Goal: Communication & Community: Share content

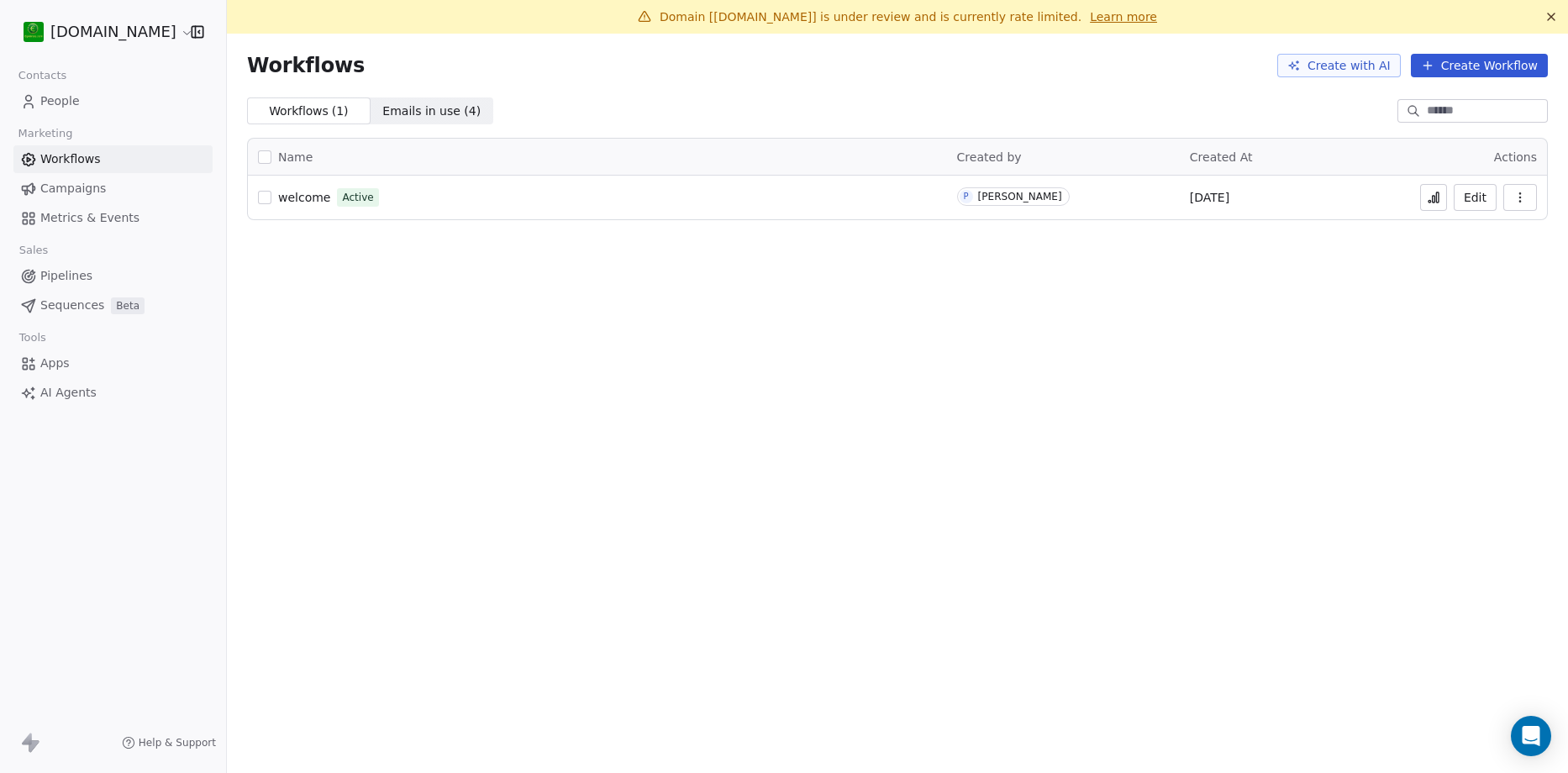
click at [64, 103] on span "People" at bounding box center [60, 101] width 39 height 18
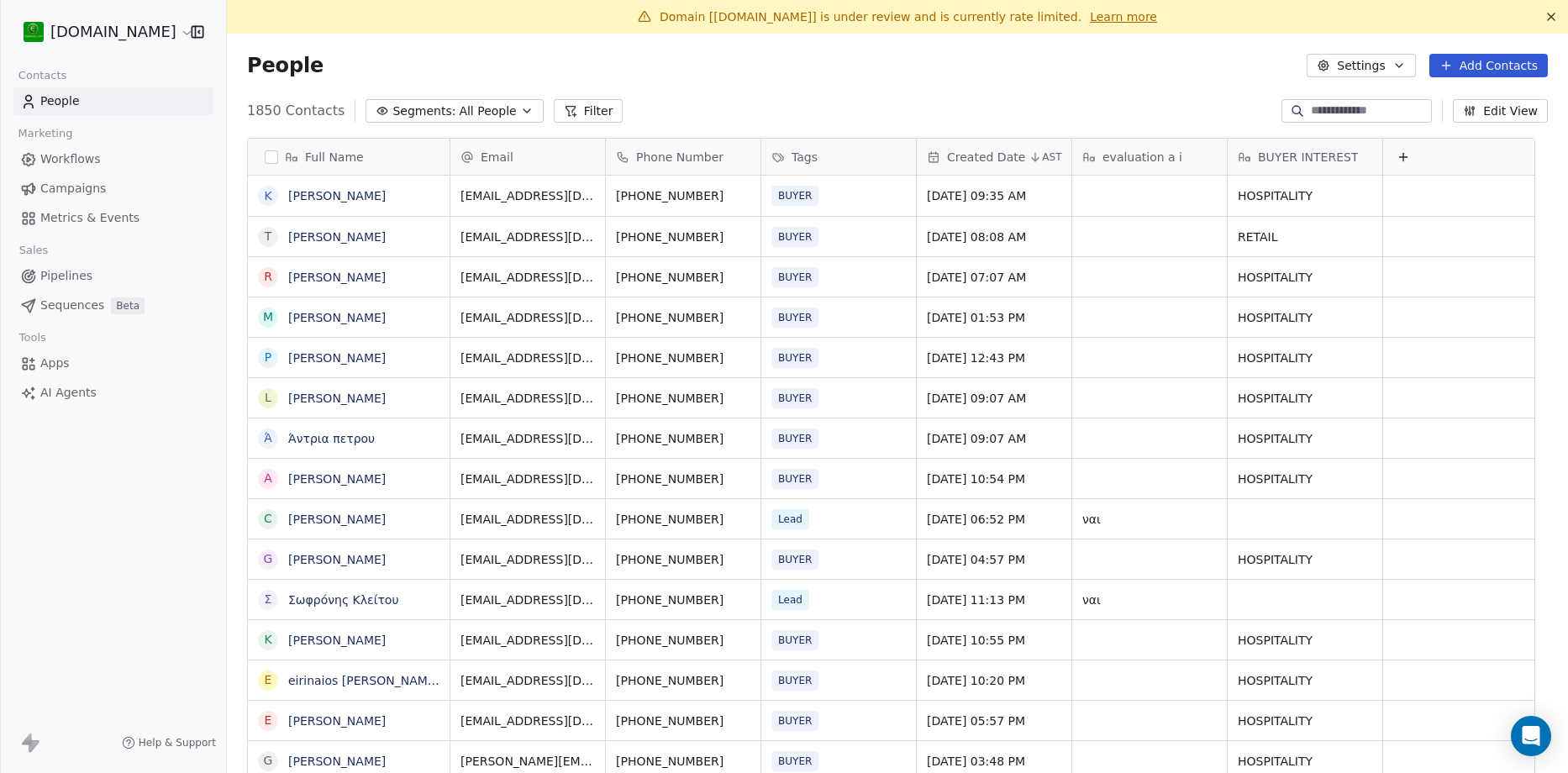
scroll to position [667, 1316]
click at [69, 157] on span "Workflows" at bounding box center [71, 160] width 61 height 18
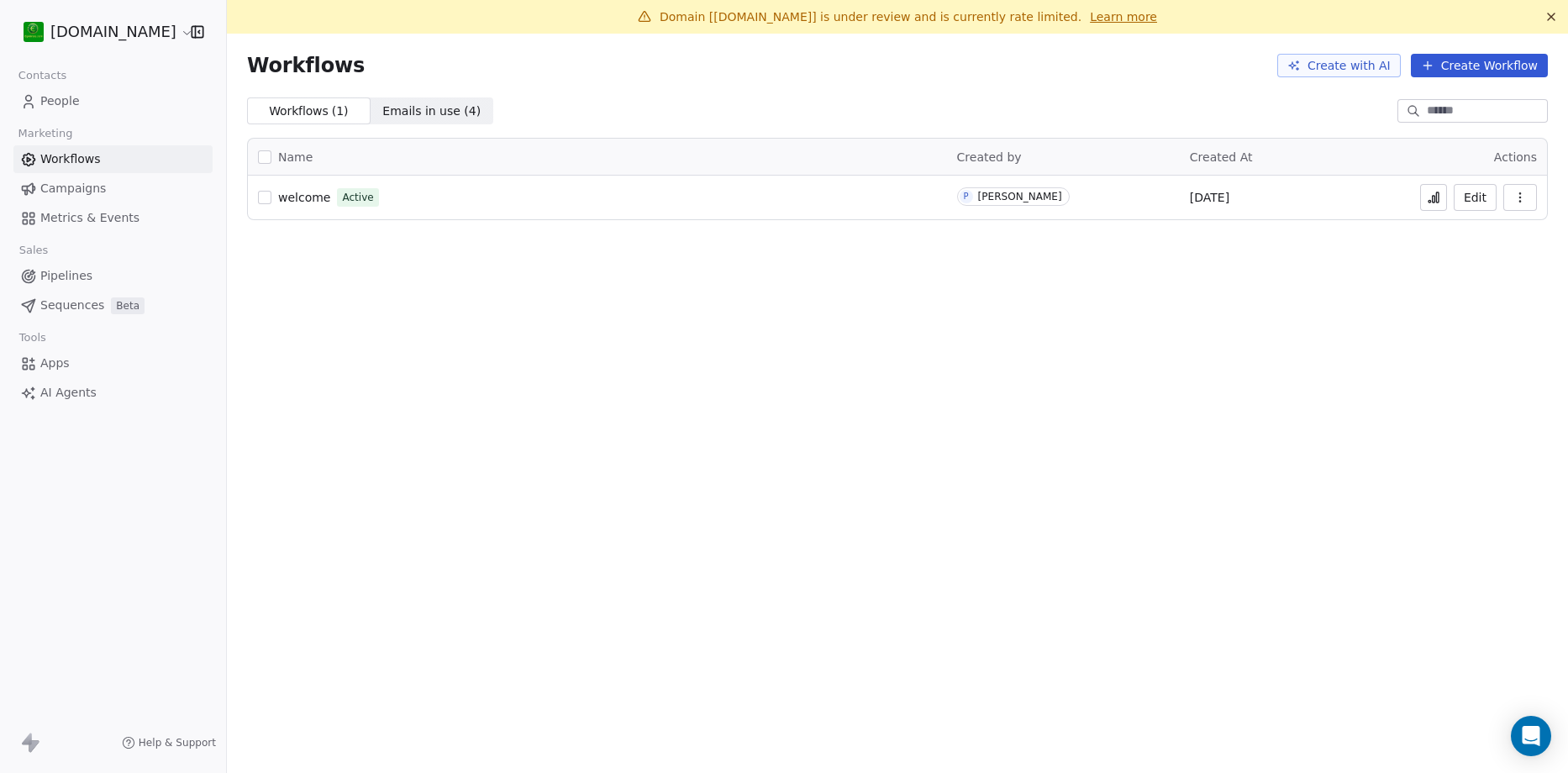
click at [51, 102] on span "People" at bounding box center [60, 101] width 39 height 18
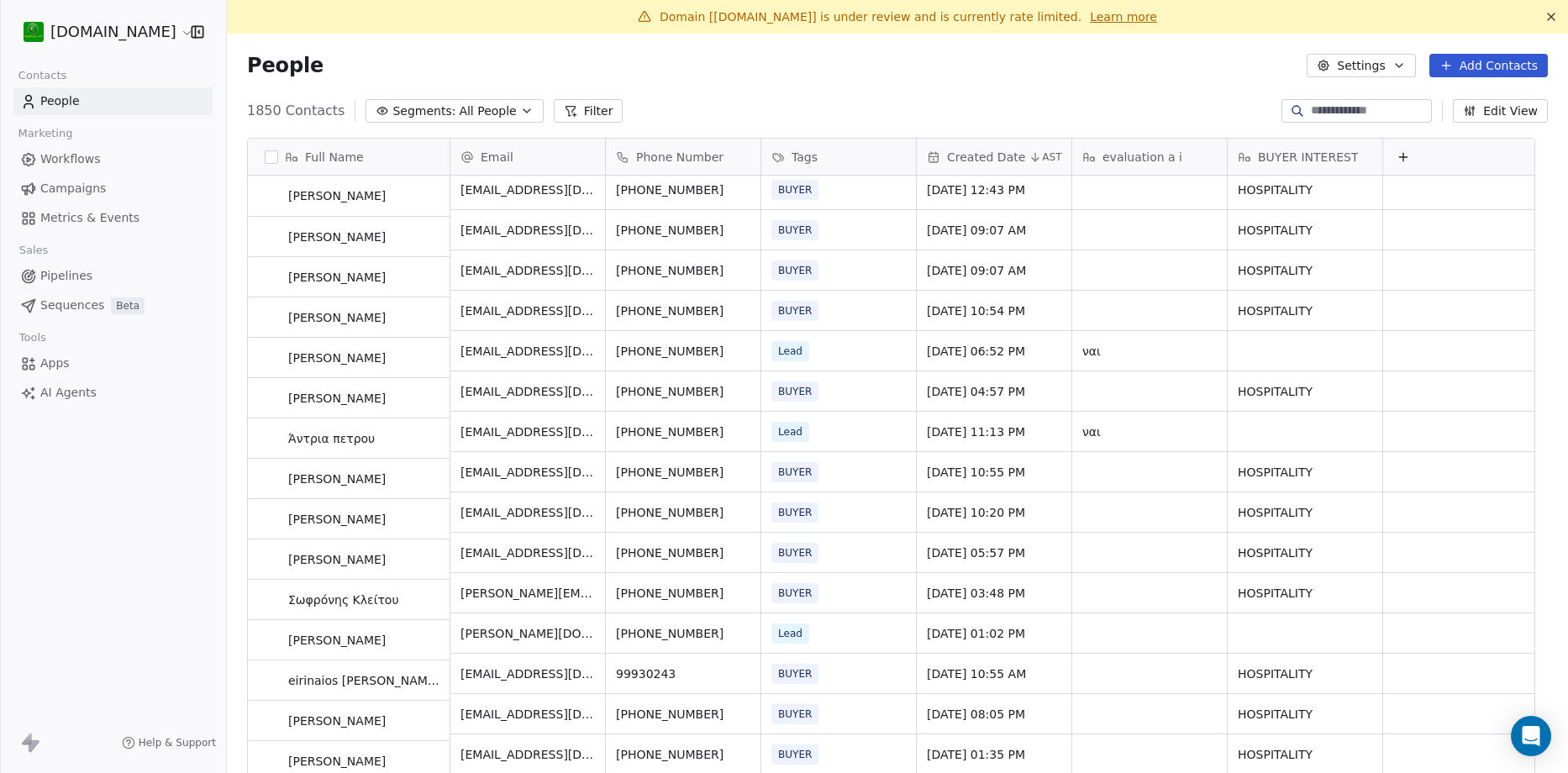
scroll to position [169, 0]
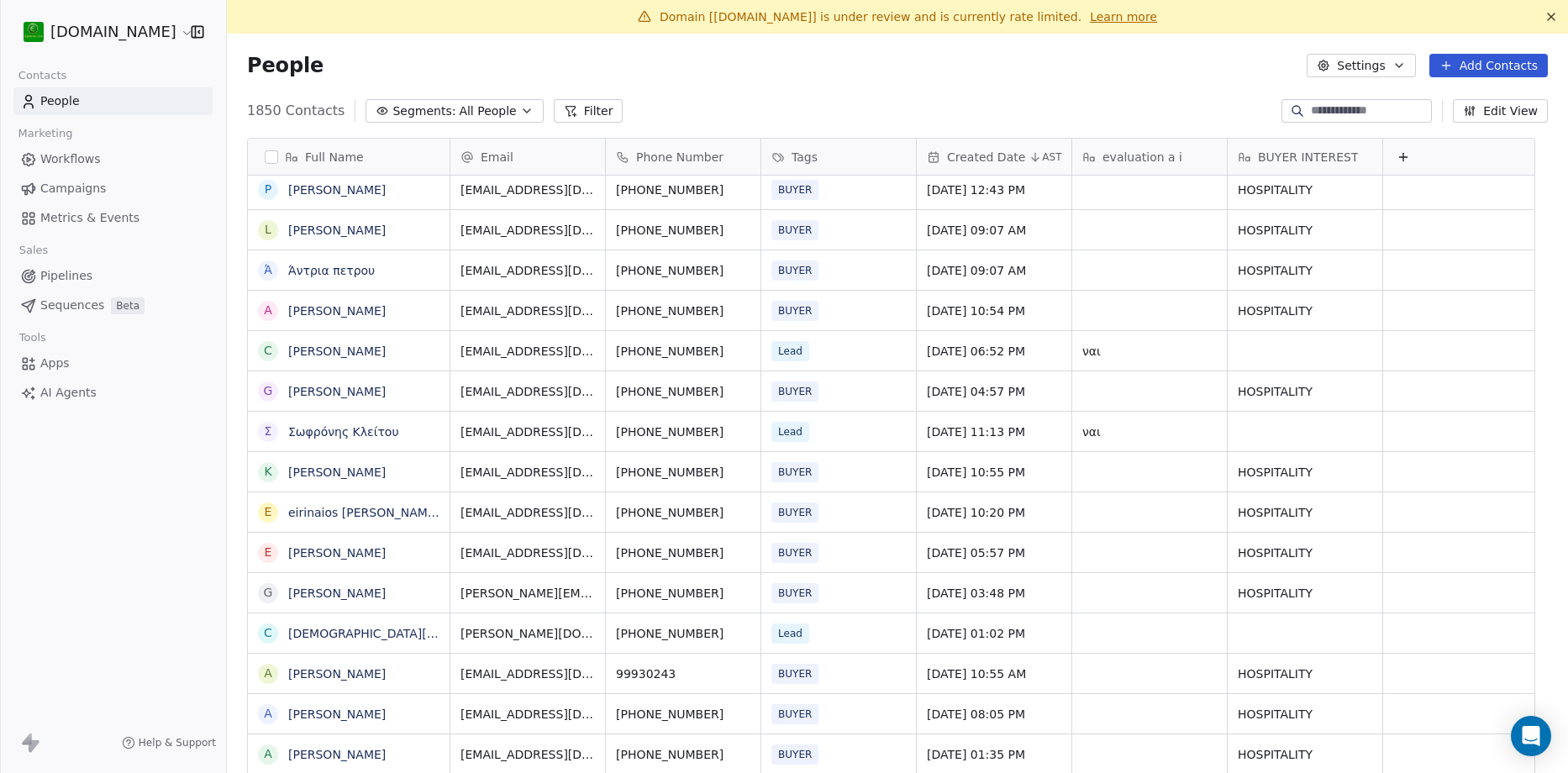
click at [65, 366] on span "Apps" at bounding box center [55, 363] width 29 height 18
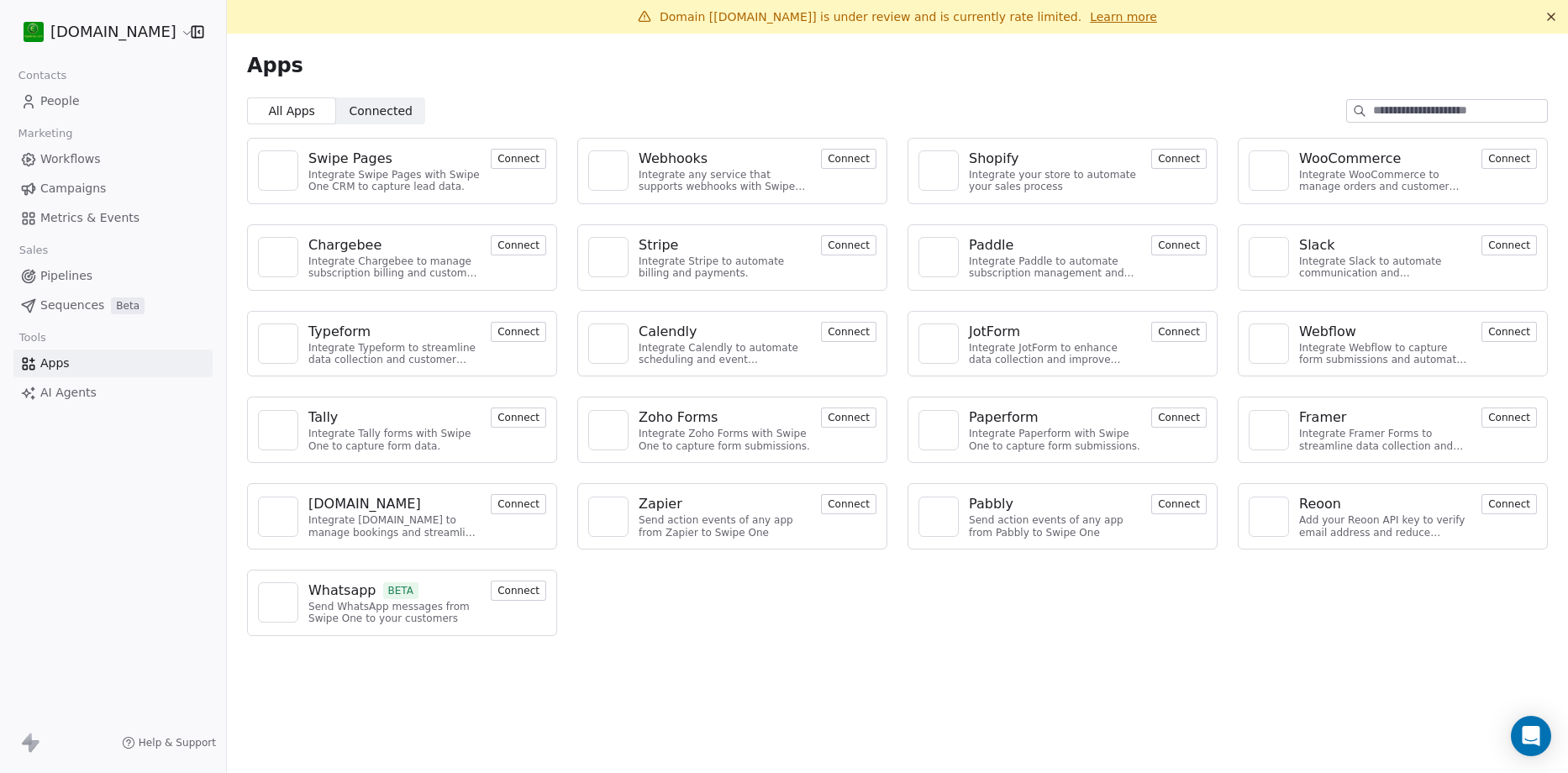
click at [56, 98] on span "People" at bounding box center [60, 101] width 39 height 18
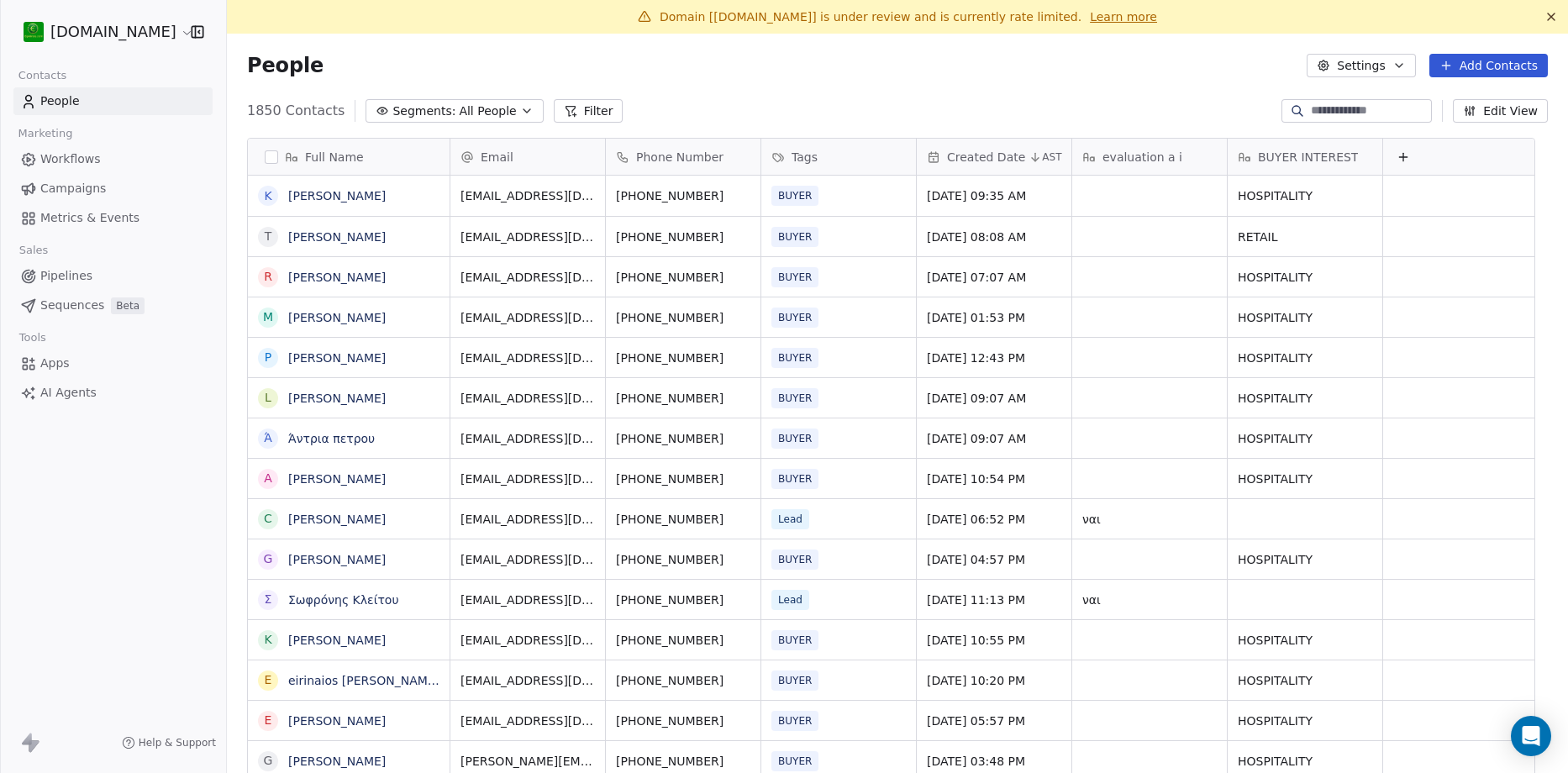
scroll to position [667, 1316]
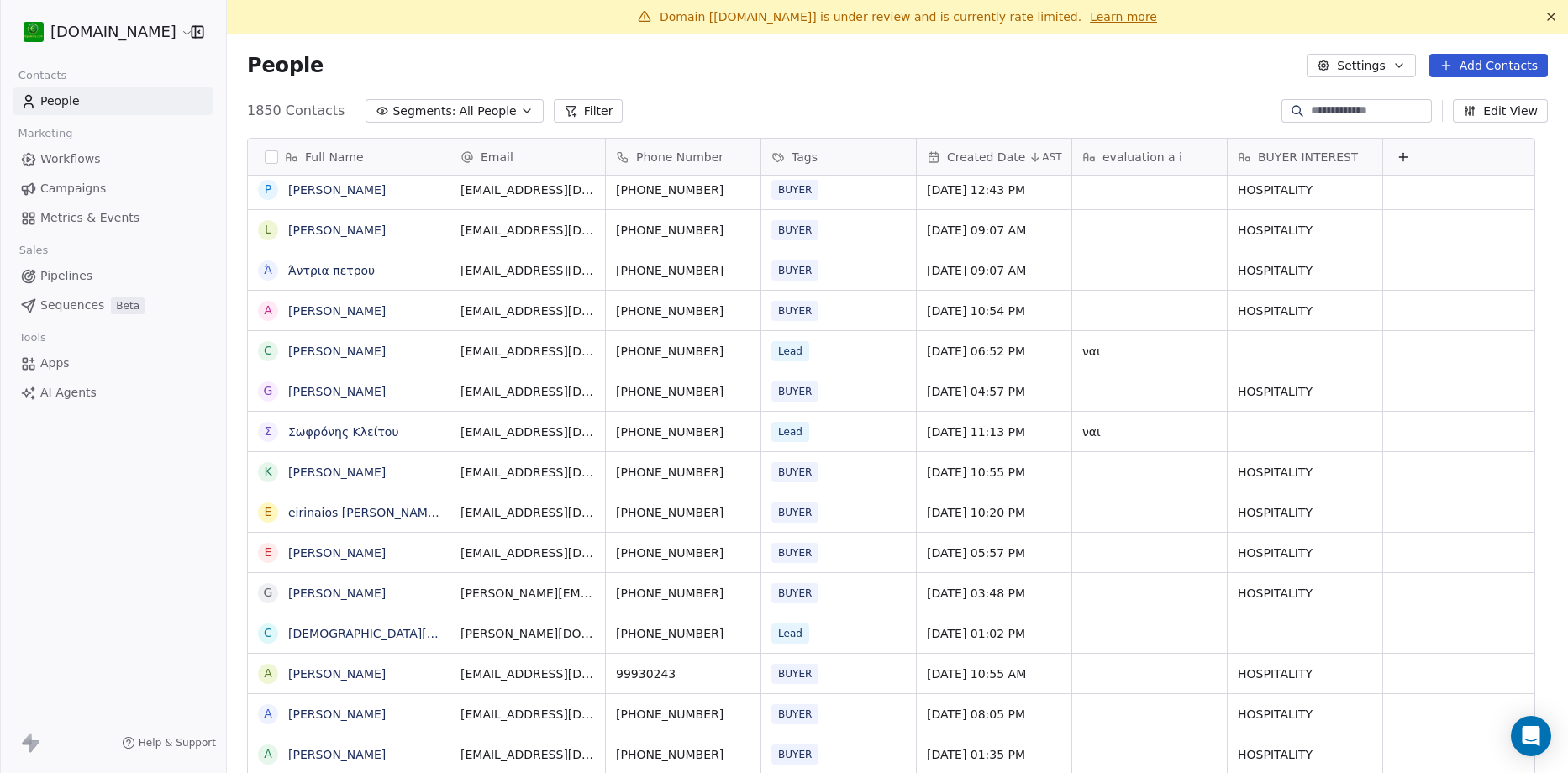
click at [44, 364] on span "Apps" at bounding box center [55, 363] width 29 height 18
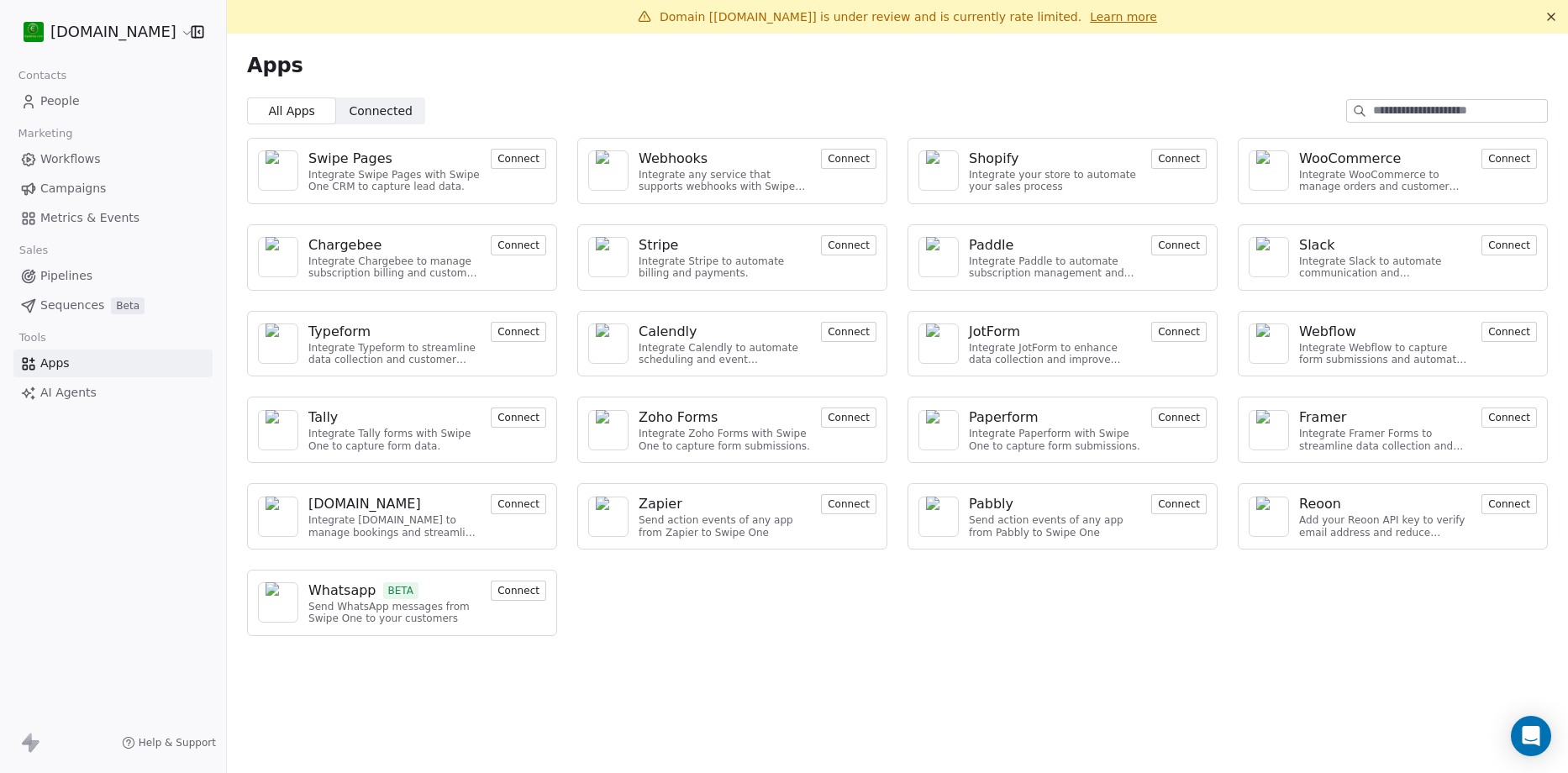
click at [85, 99] on link "People" at bounding box center [113, 101] width 199 height 27
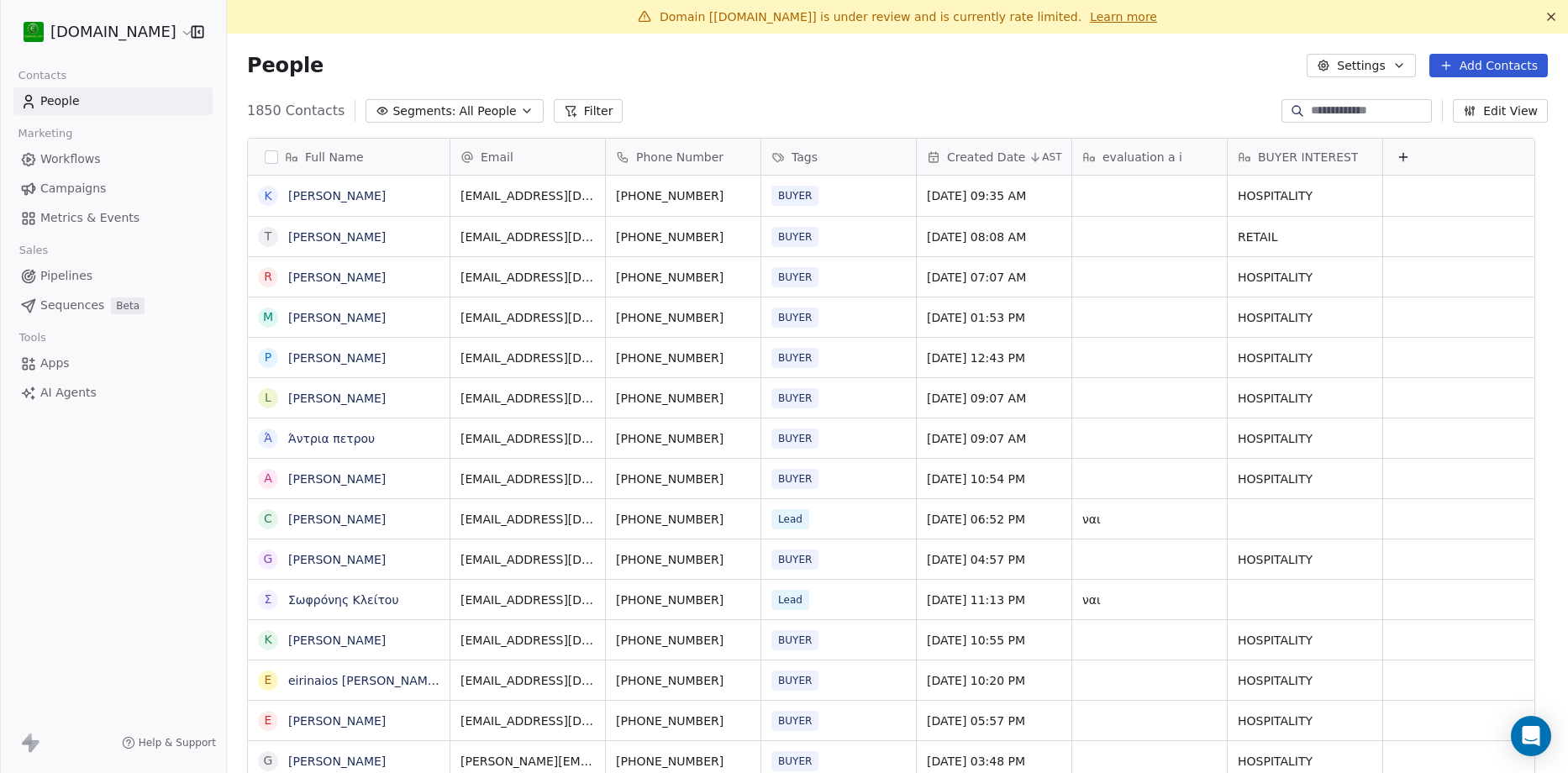
scroll to position [667, 1316]
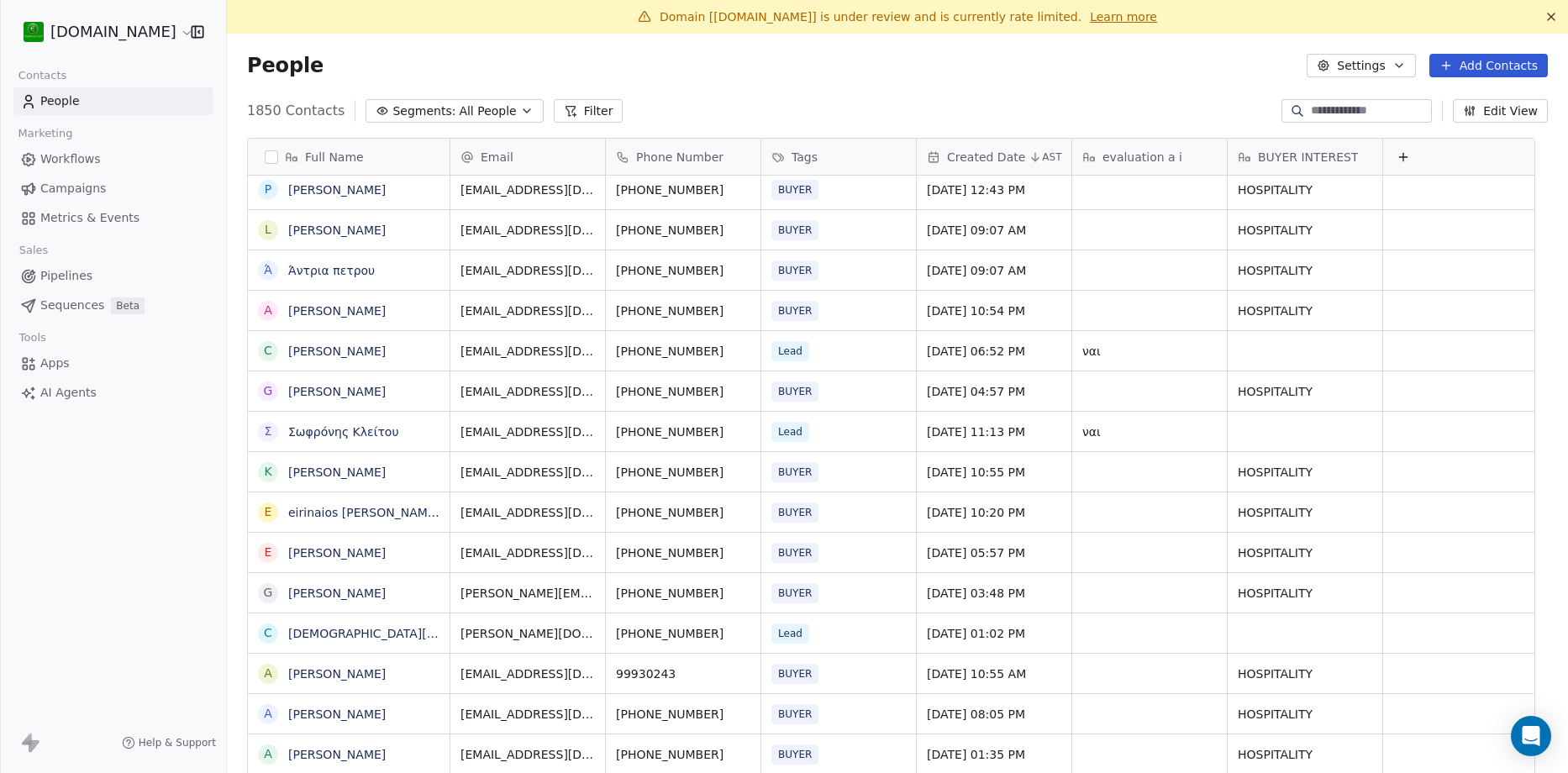
click at [1311, 105] on input at bounding box center [1370, 111] width 118 height 17
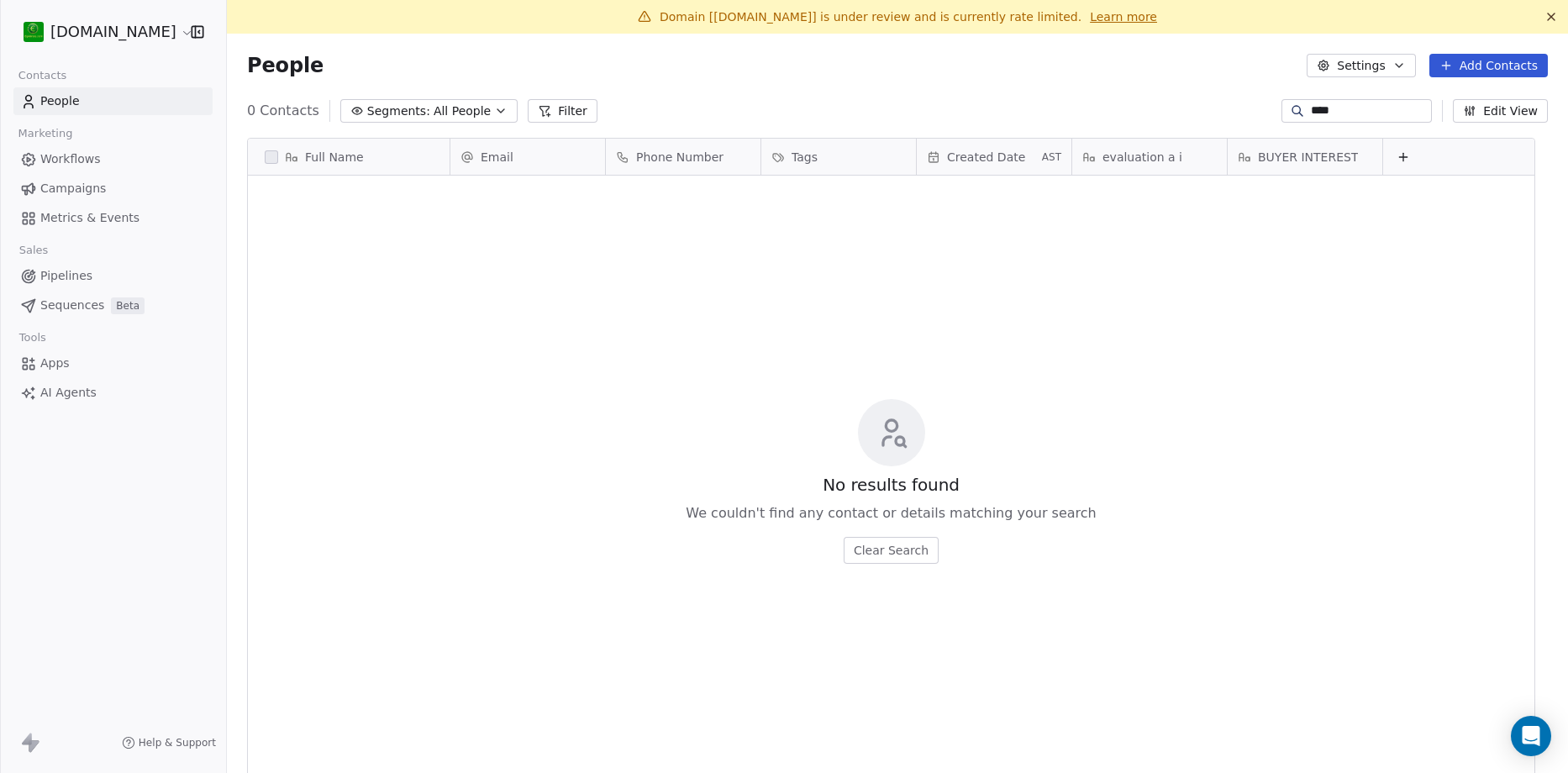
click at [1348, 108] on input "****" at bounding box center [1370, 111] width 118 height 17
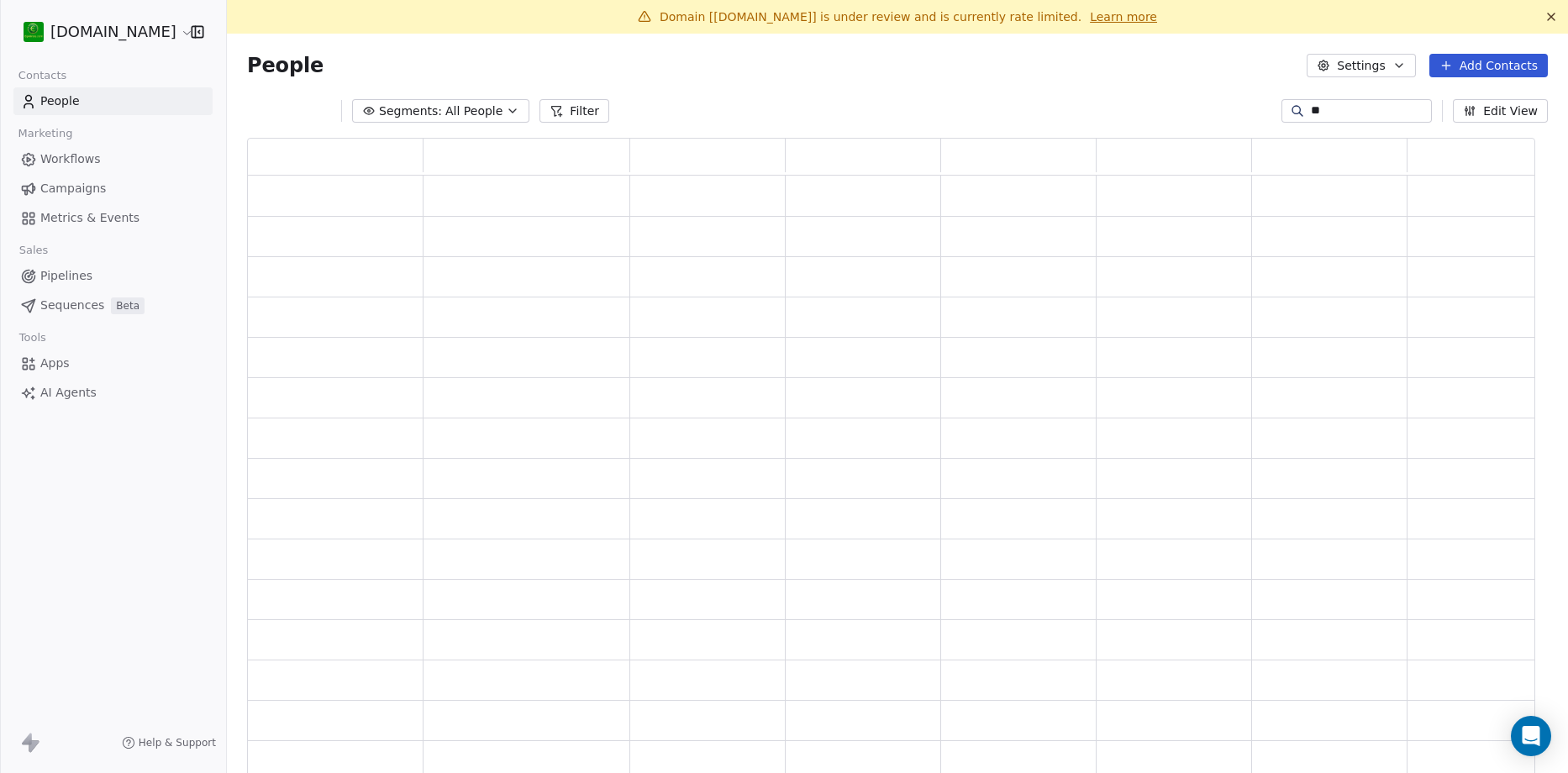
type input "*"
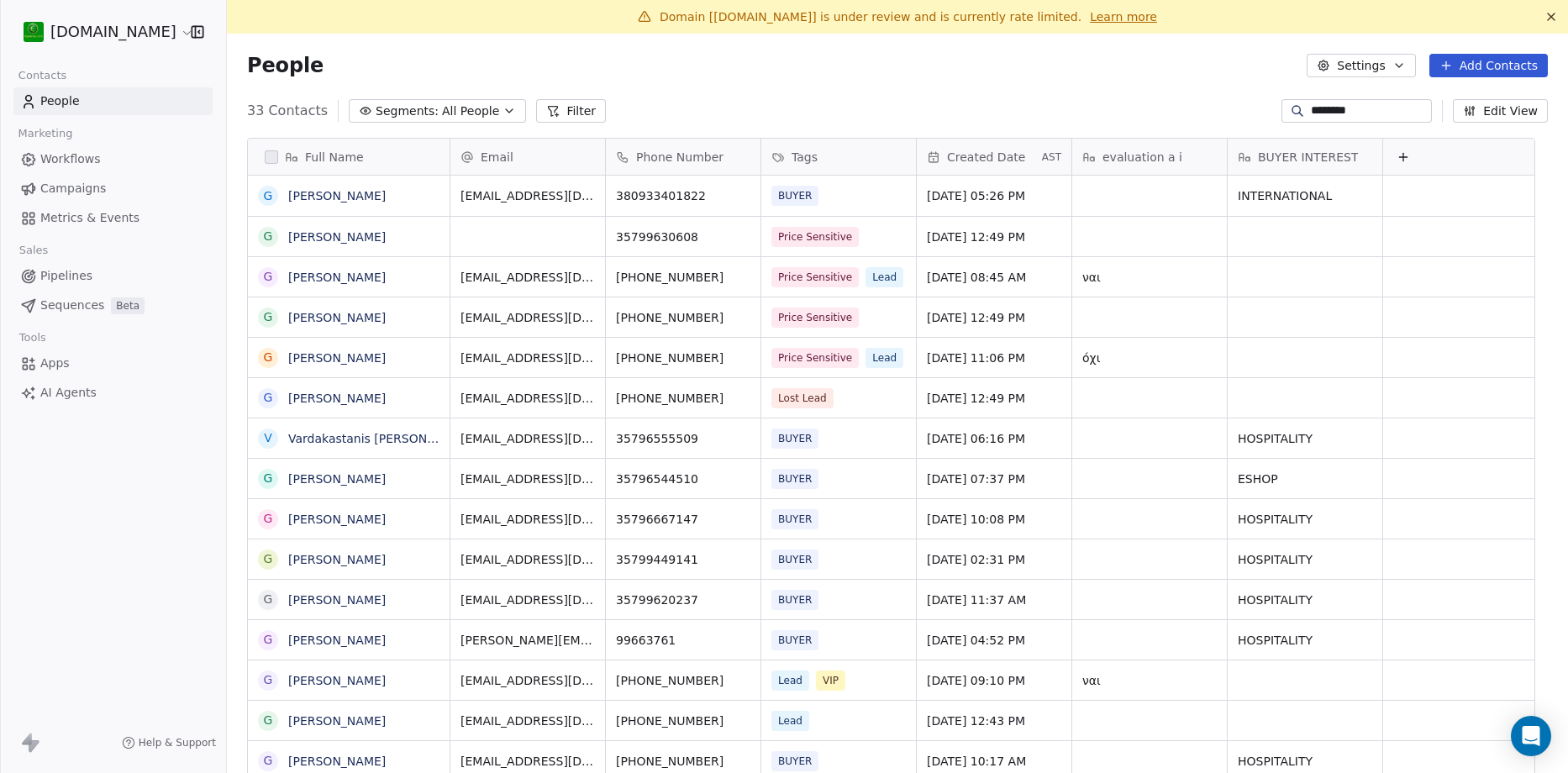
type input "*********"
click at [1367, 116] on input "*********" at bounding box center [1370, 111] width 118 height 17
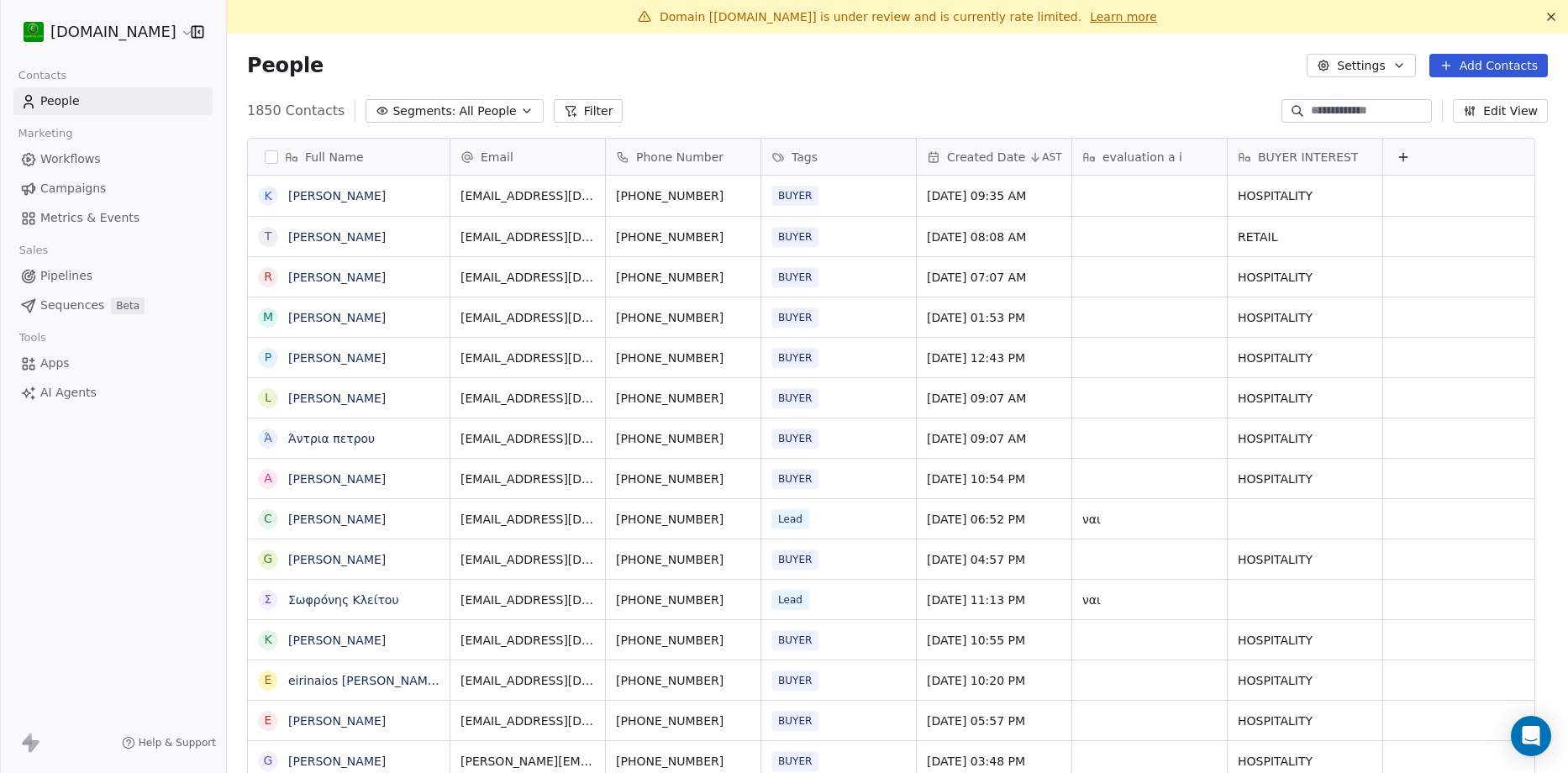
drag, startPoint x: 1452, startPoint y: 69, endPoint x: 1223, endPoint y: 147, distance: 241.9
click at [1453, 68] on button "Add Contacts" at bounding box center [1489, 66] width 119 height 24
click at [1492, 98] on span "Create new contact" at bounding box center [1500, 102] width 116 height 18
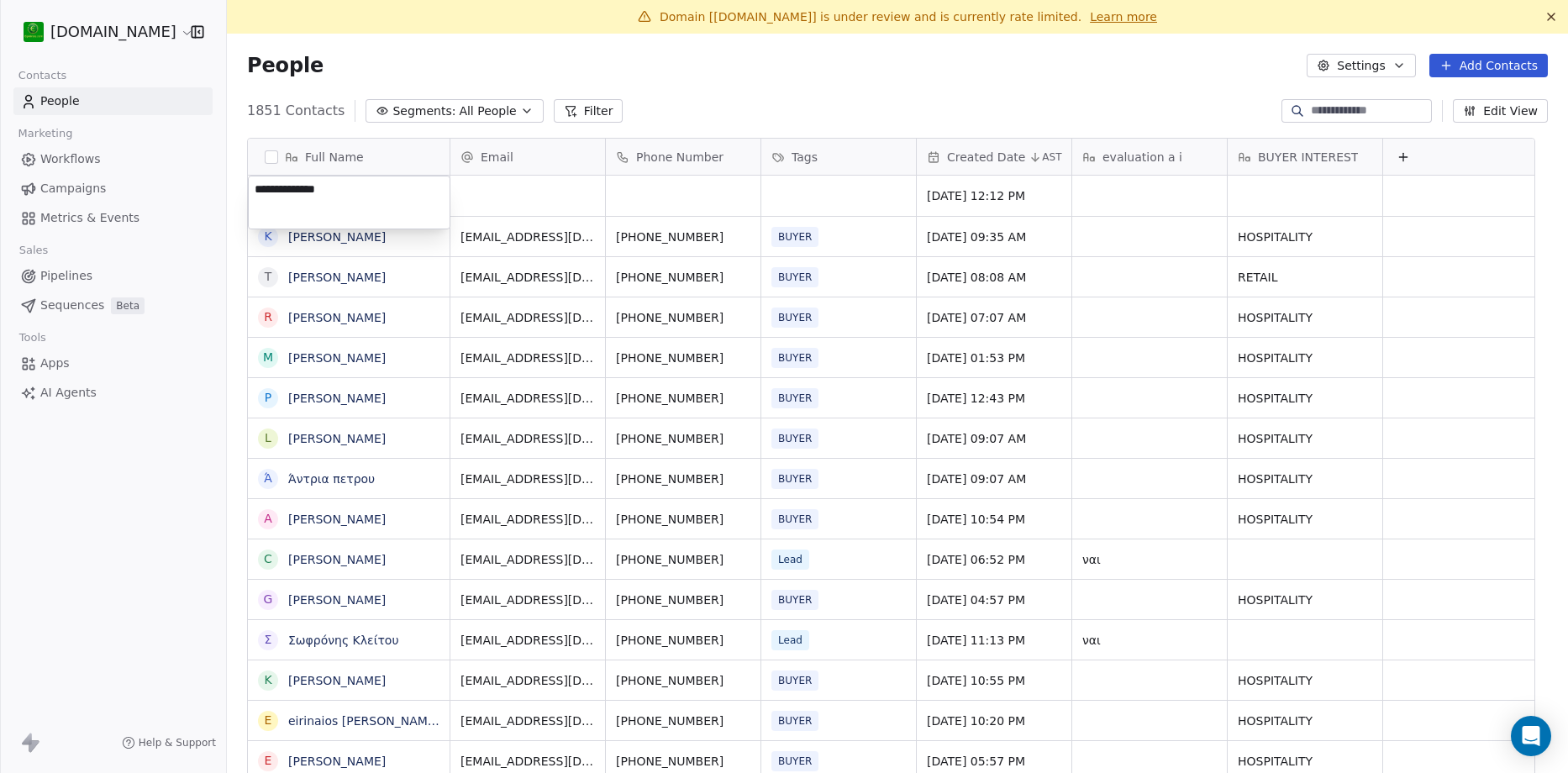
type textarea "**********"
click at [496, 187] on html "[DOMAIN_NAME] Contacts People Marketing Workflows Campaigns Metrics & Events Sa…" at bounding box center [784, 386] width 1568 height 773
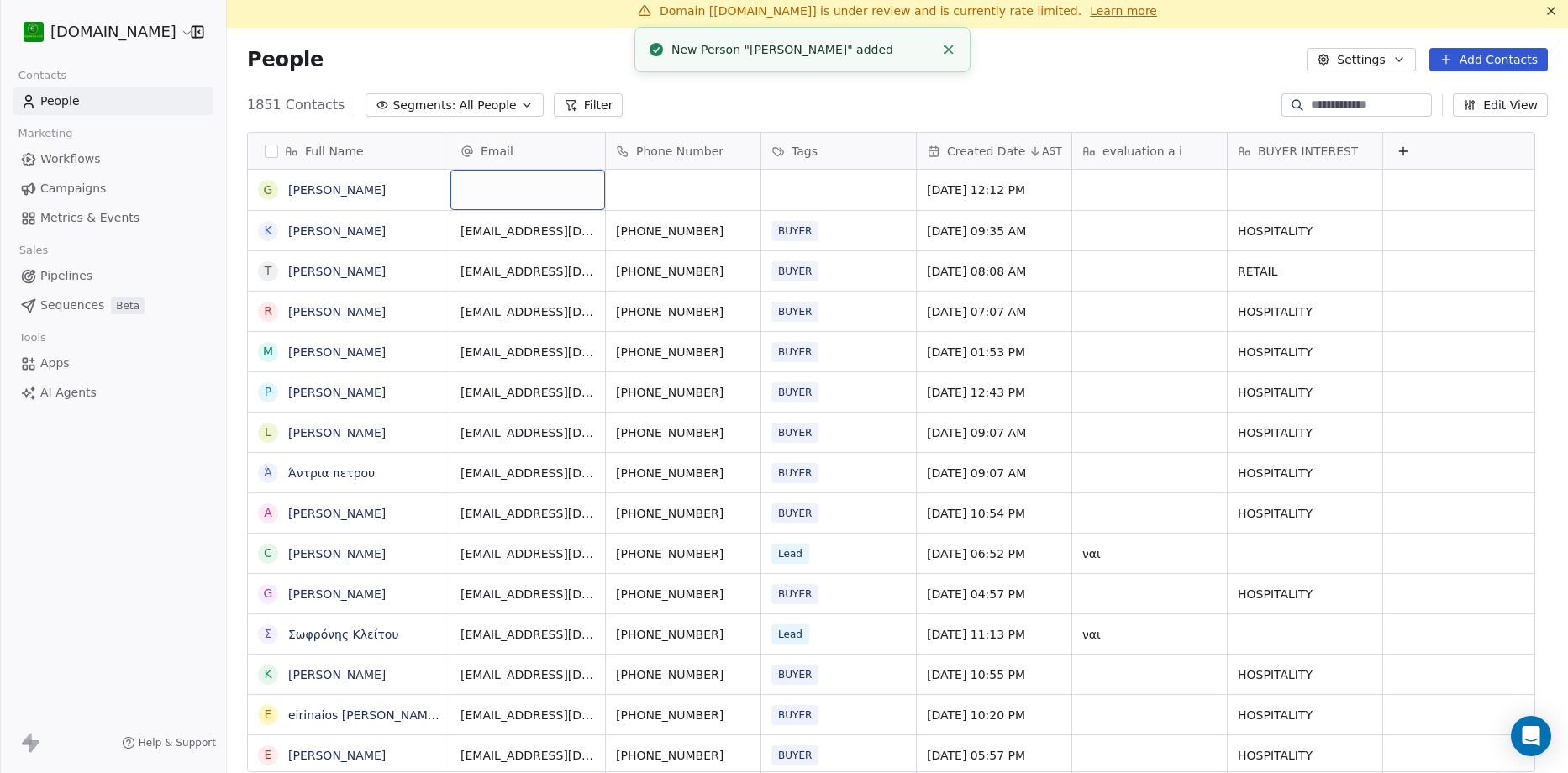
click at [496, 187] on div "grid" at bounding box center [528, 189] width 155 height 40
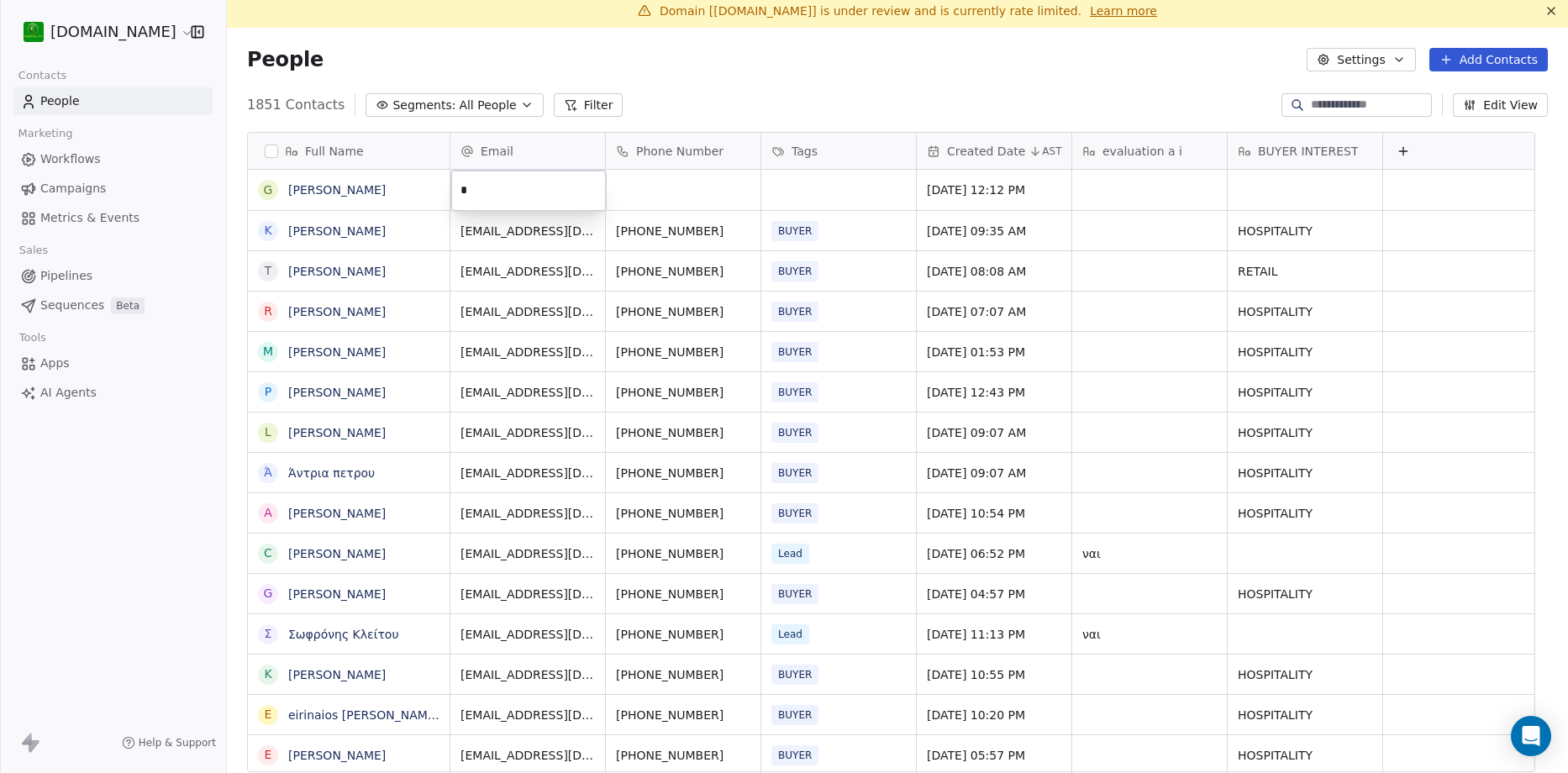
type input "*"
click at [553, 183] on input "*" at bounding box center [528, 191] width 148 height 33
paste input "email"
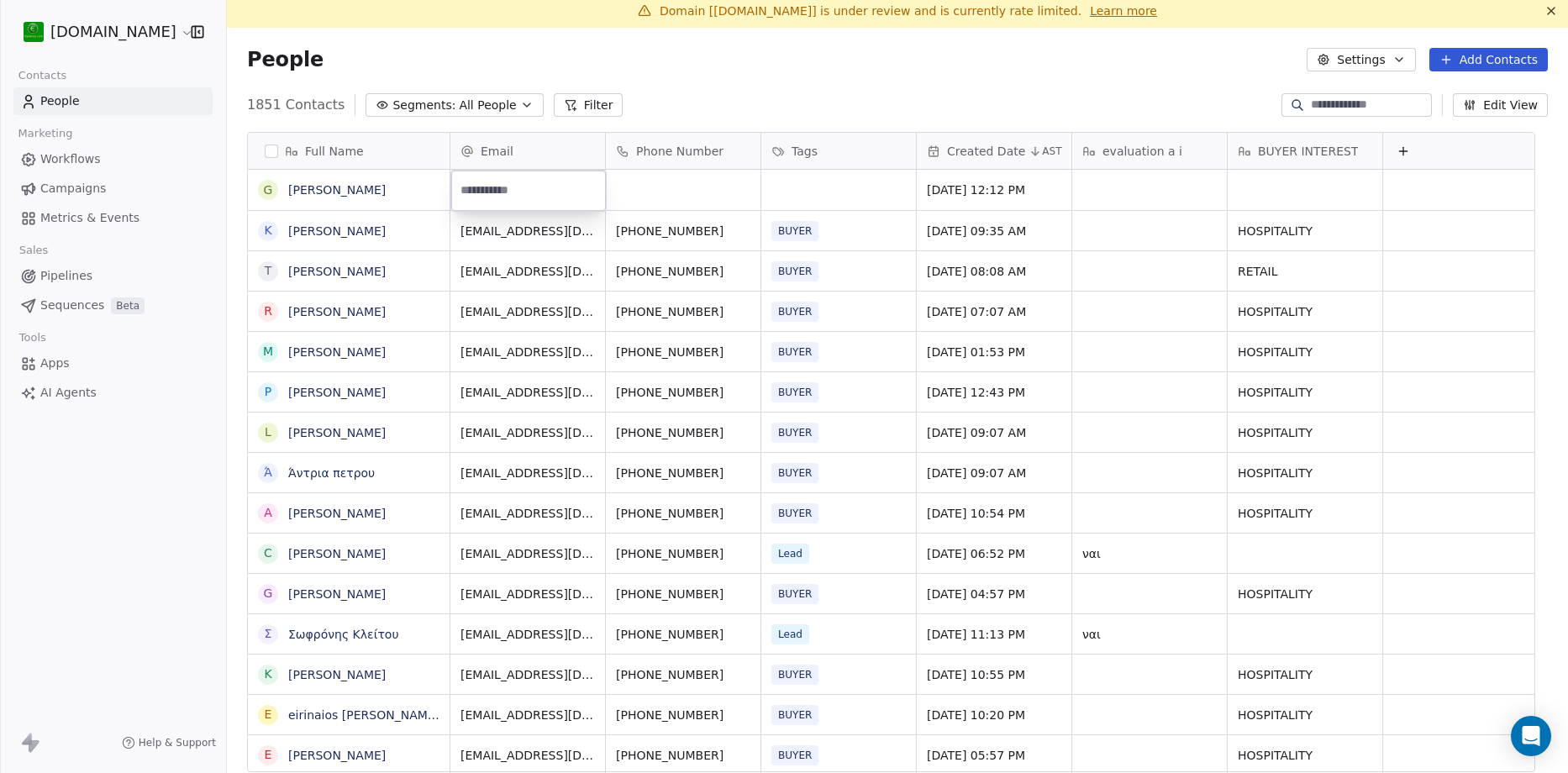
click at [572, 193] on input "email" at bounding box center [528, 191] width 148 height 33
paste input "email"
click at [546, 190] on input "email" at bounding box center [528, 191] width 148 height 33
paste input "**********"
type input "**********"
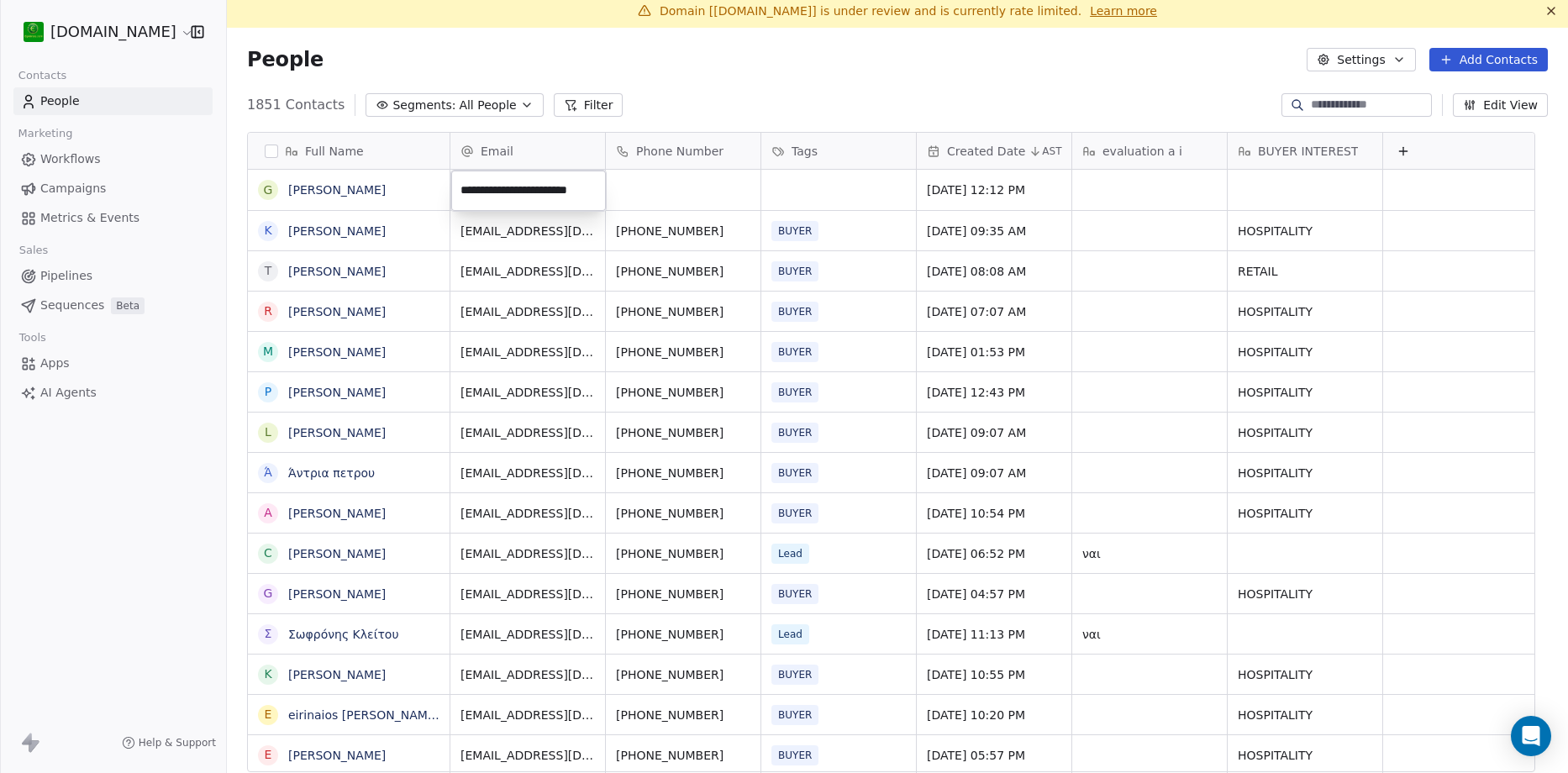
scroll to position [0, 3]
click at [671, 68] on html "[DOMAIN_NAME] Contacts People Marketing Workflows Campaigns Metrics & Events Sa…" at bounding box center [784, 386] width 1568 height 773
click at [622, 63] on div "People Settings Add Contacts" at bounding box center [897, 60] width 1301 height 24
click at [350, 187] on link "[PERSON_NAME]" at bounding box center [337, 190] width 98 height 14
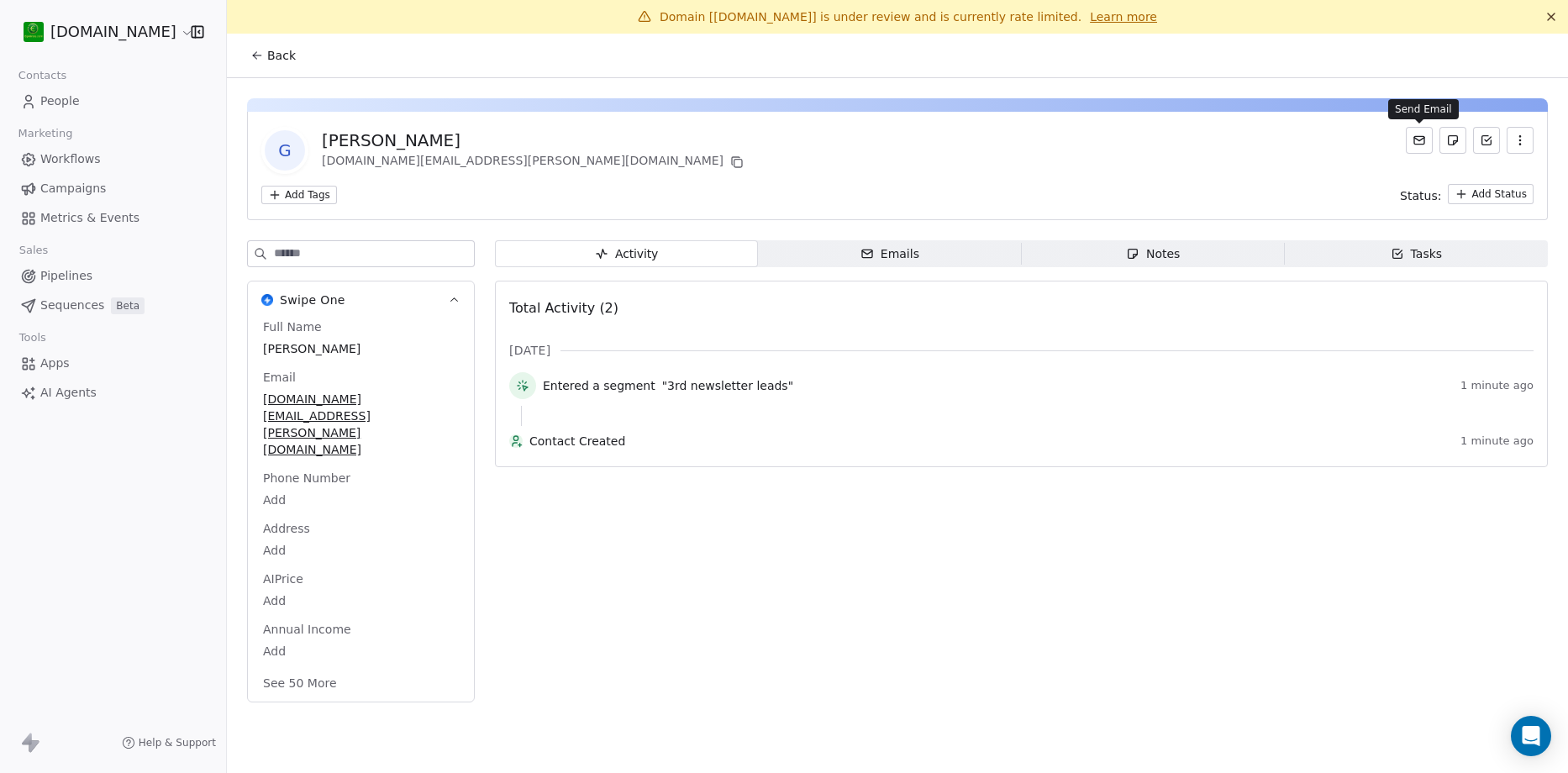
click at [1414, 136] on icon at bounding box center [1420, 140] width 14 height 14
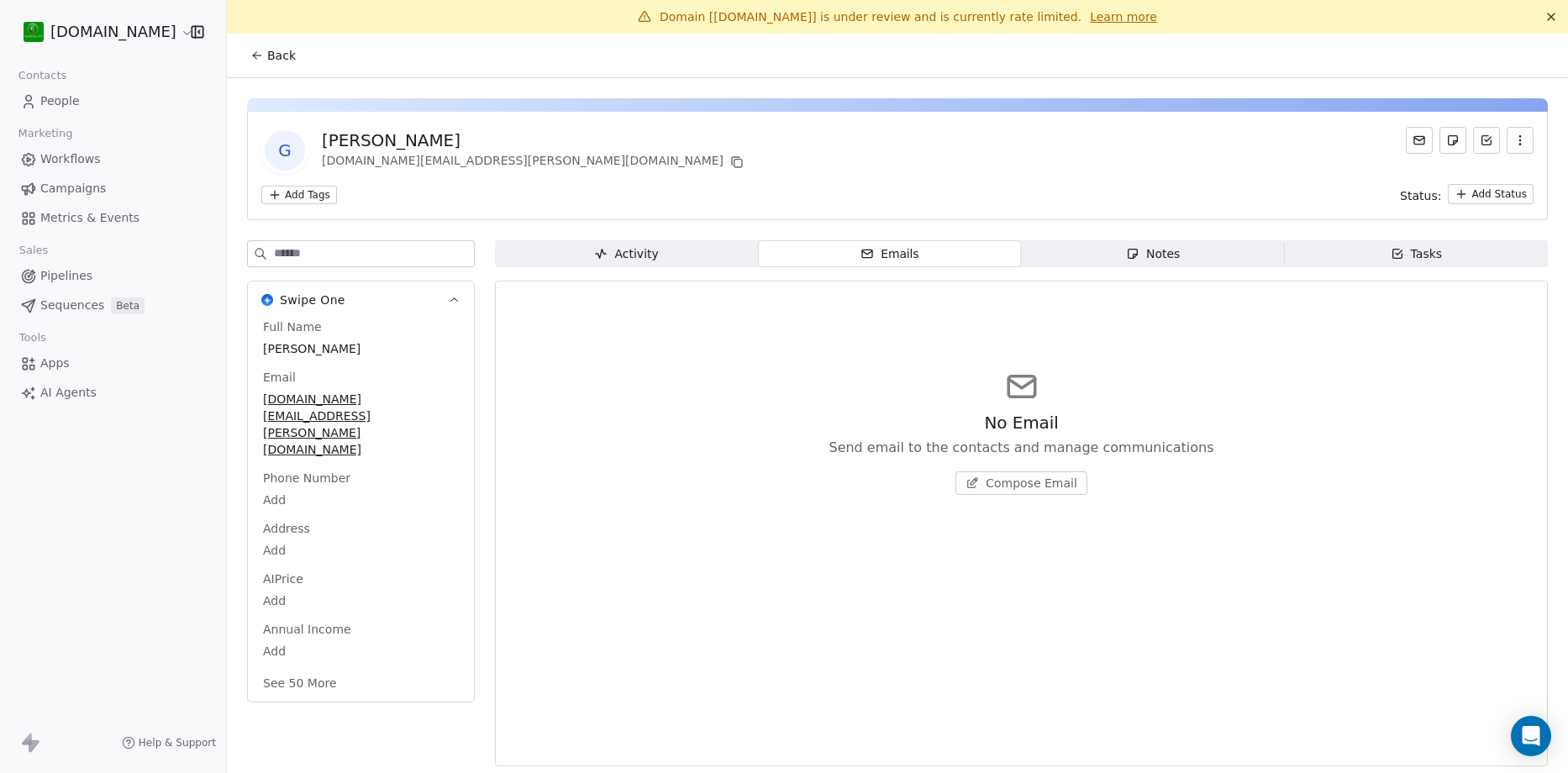
click at [1015, 488] on span "Compose Email" at bounding box center [1032, 483] width 92 height 17
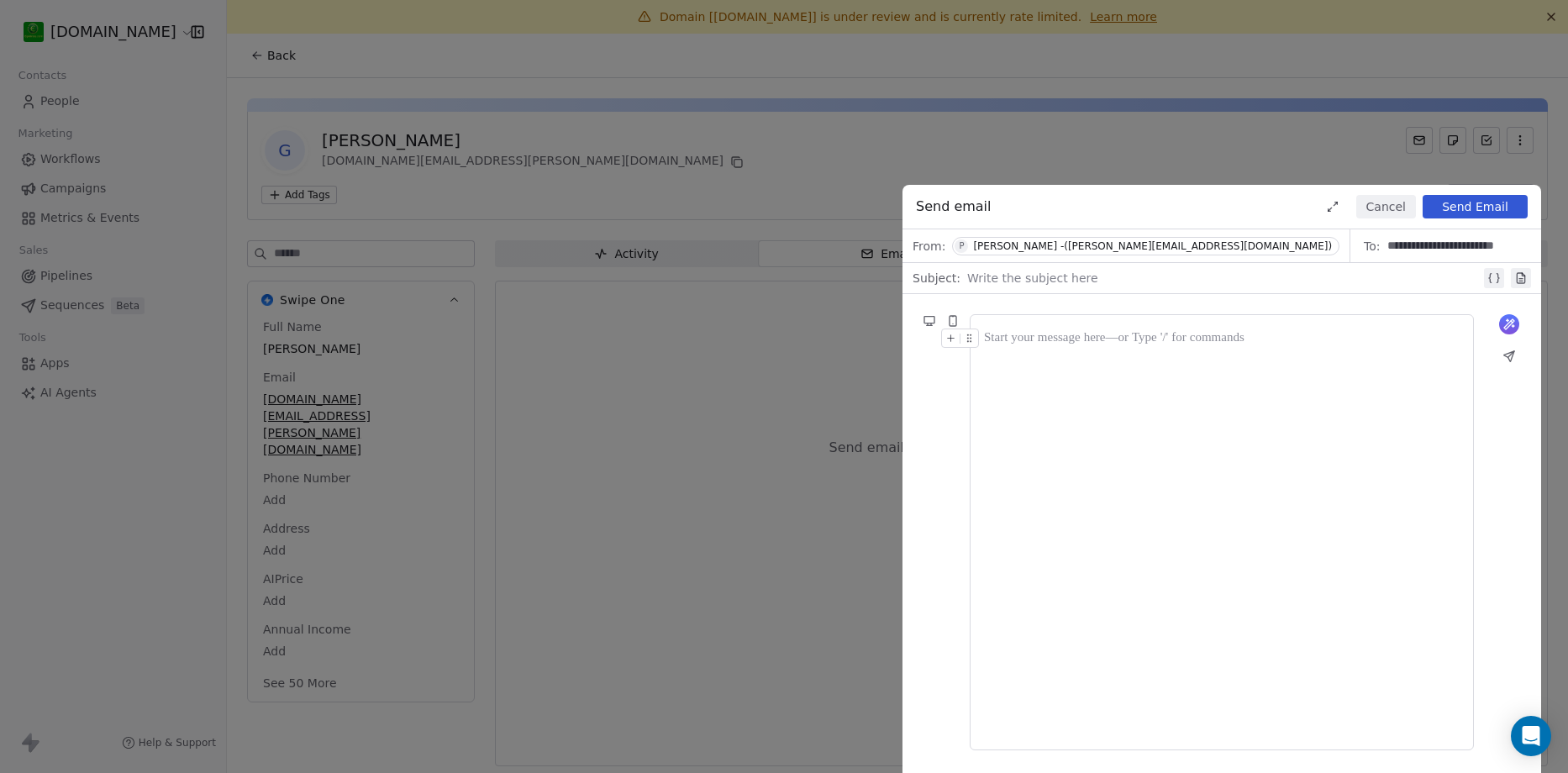
click at [1036, 283] on div at bounding box center [1224, 278] width 513 height 21
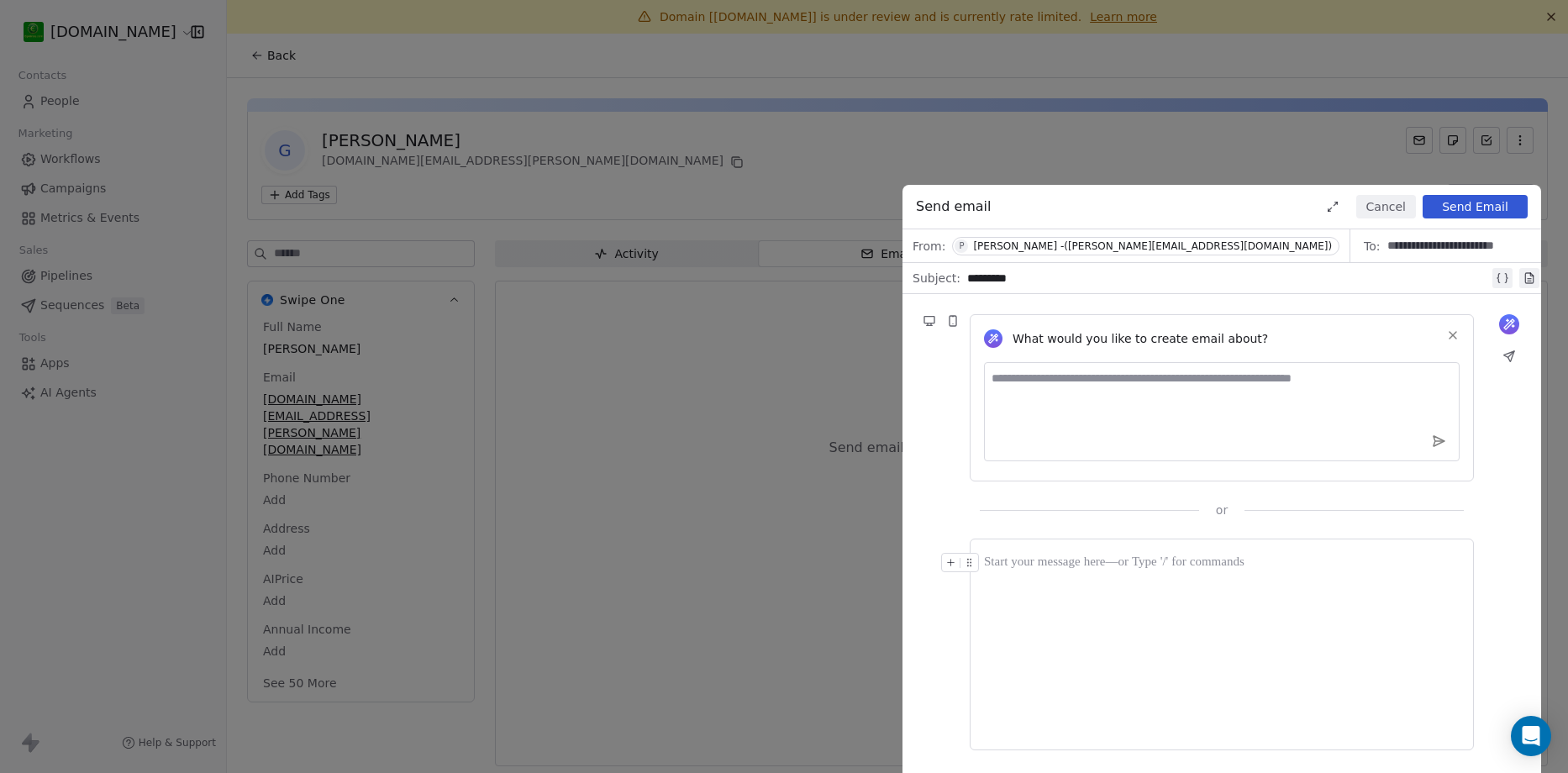
click at [1109, 673] on div at bounding box center [1222, 645] width 476 height 183
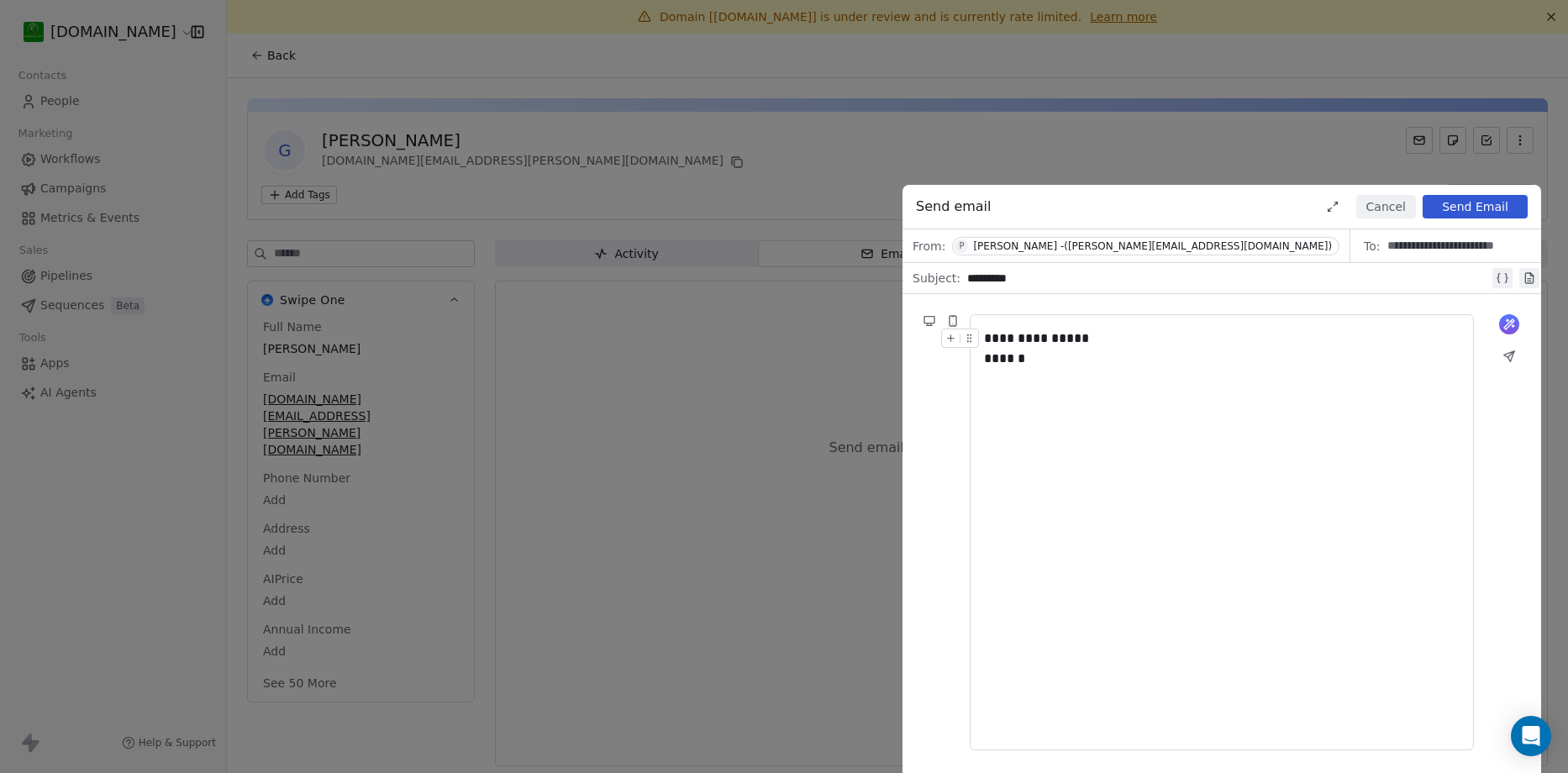
click at [1457, 205] on button "Send Email" at bounding box center [1475, 207] width 105 height 24
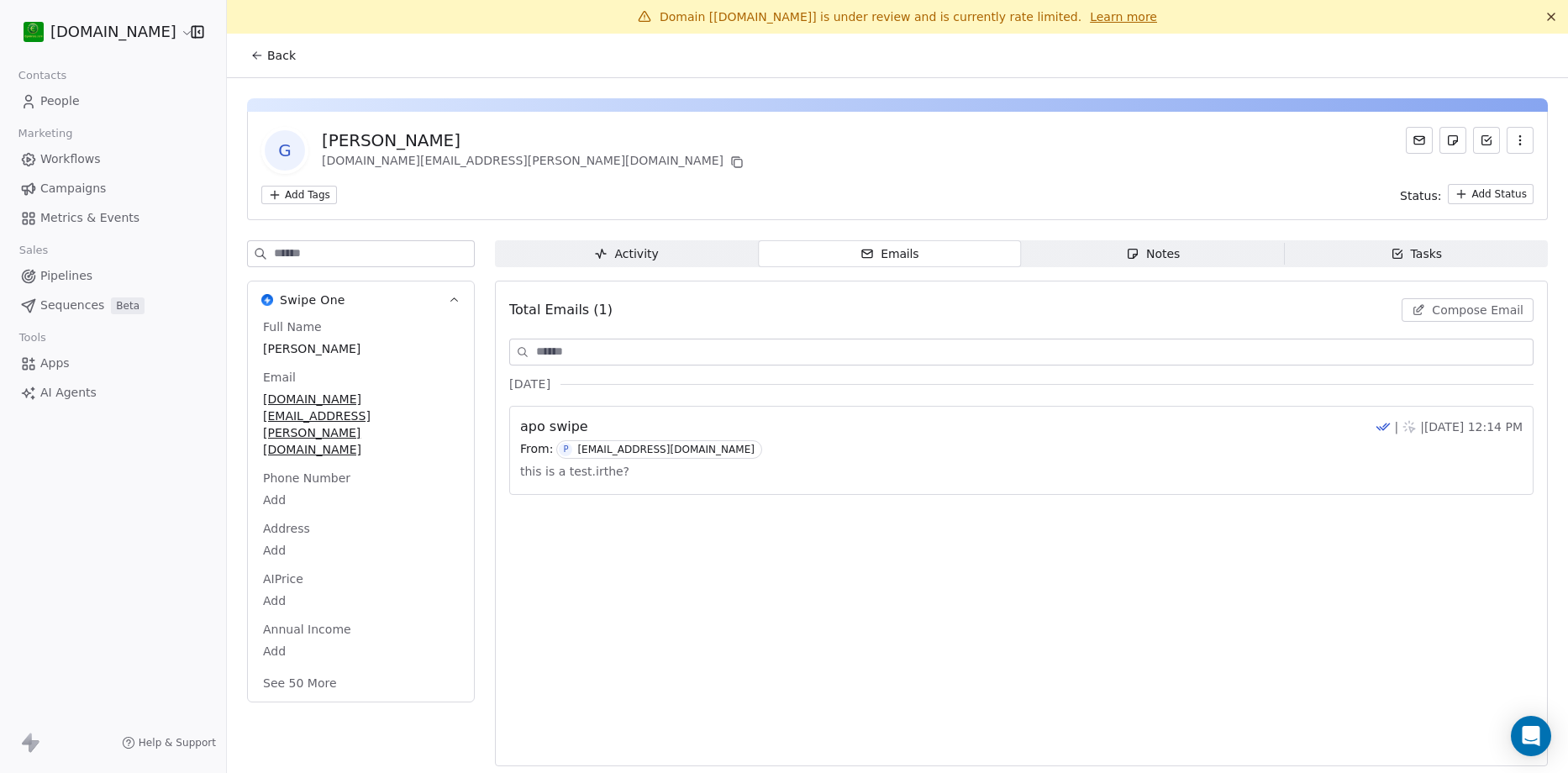
click at [1094, 18] on link "Learn more" at bounding box center [1123, 17] width 68 height 17
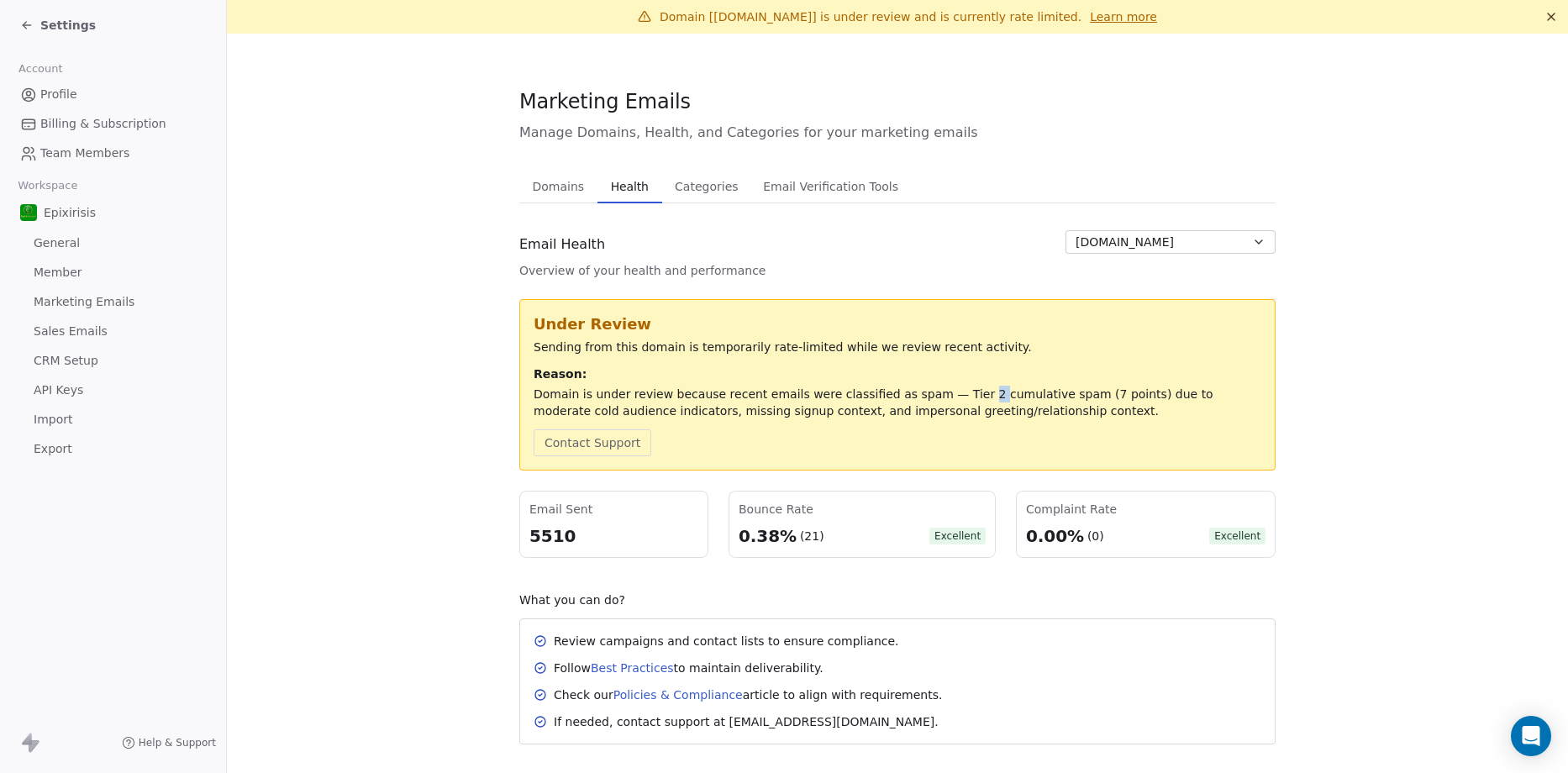
drag, startPoint x: 926, startPoint y: 392, endPoint x: 936, endPoint y: 394, distance: 10.2
click at [936, 394] on div "Domain is under review because recent emails were classified as spam — Tier 2 c…" at bounding box center [897, 403] width 728 height 33
click at [927, 400] on div "Domain is under review because recent emails were classified as spam — Tier 2 c…" at bounding box center [897, 403] width 728 height 33
click at [963, 399] on div "Domain is under review because recent emails were classified as spam — Tier 2 c…" at bounding box center [897, 403] width 728 height 33
drag, startPoint x: 1030, startPoint y: 397, endPoint x: 1058, endPoint y: 397, distance: 28.0
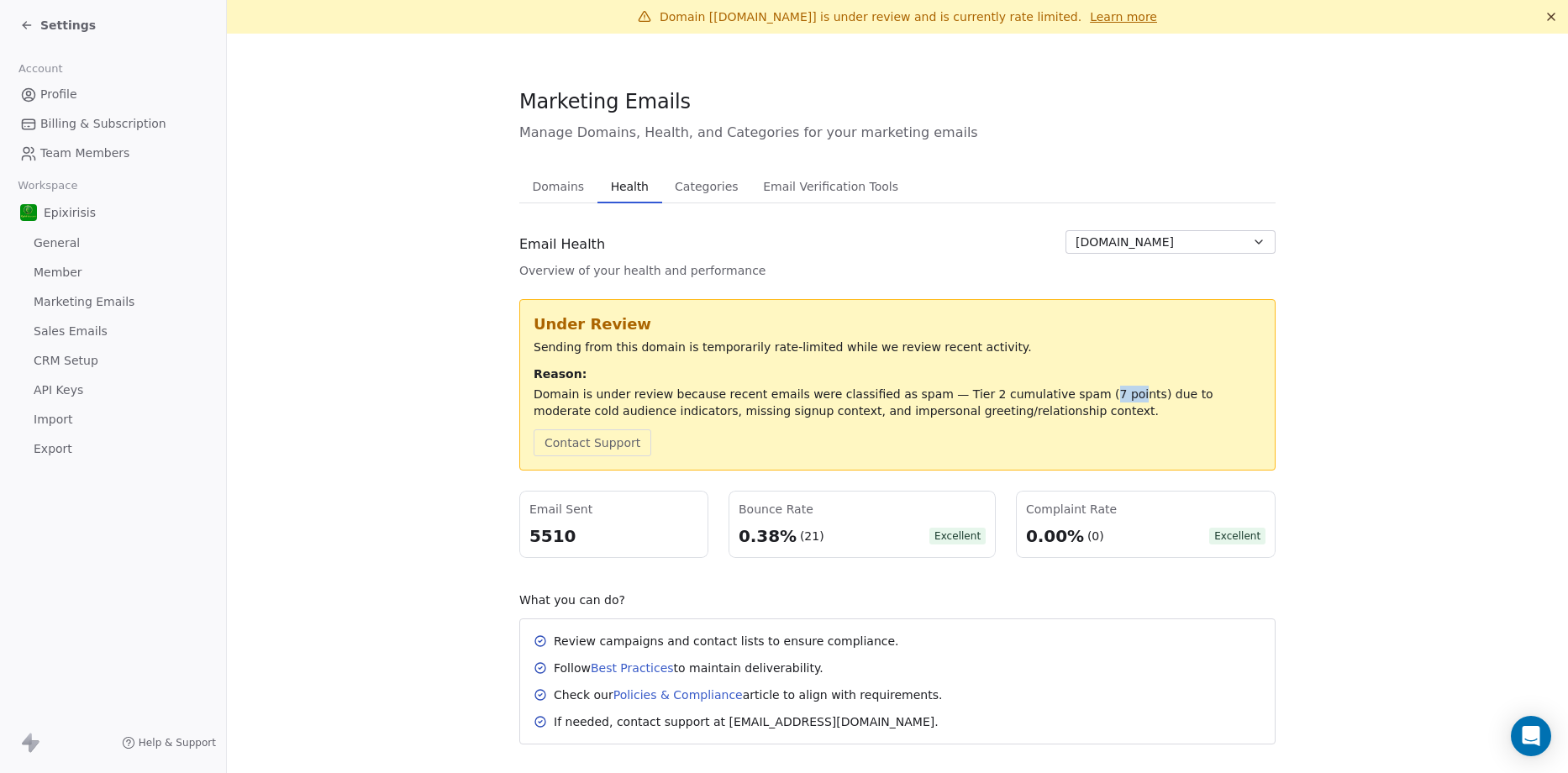
click at [1058, 397] on div "Domain is under review because recent emails were classified as spam — Tier 2 c…" at bounding box center [897, 403] width 728 height 33
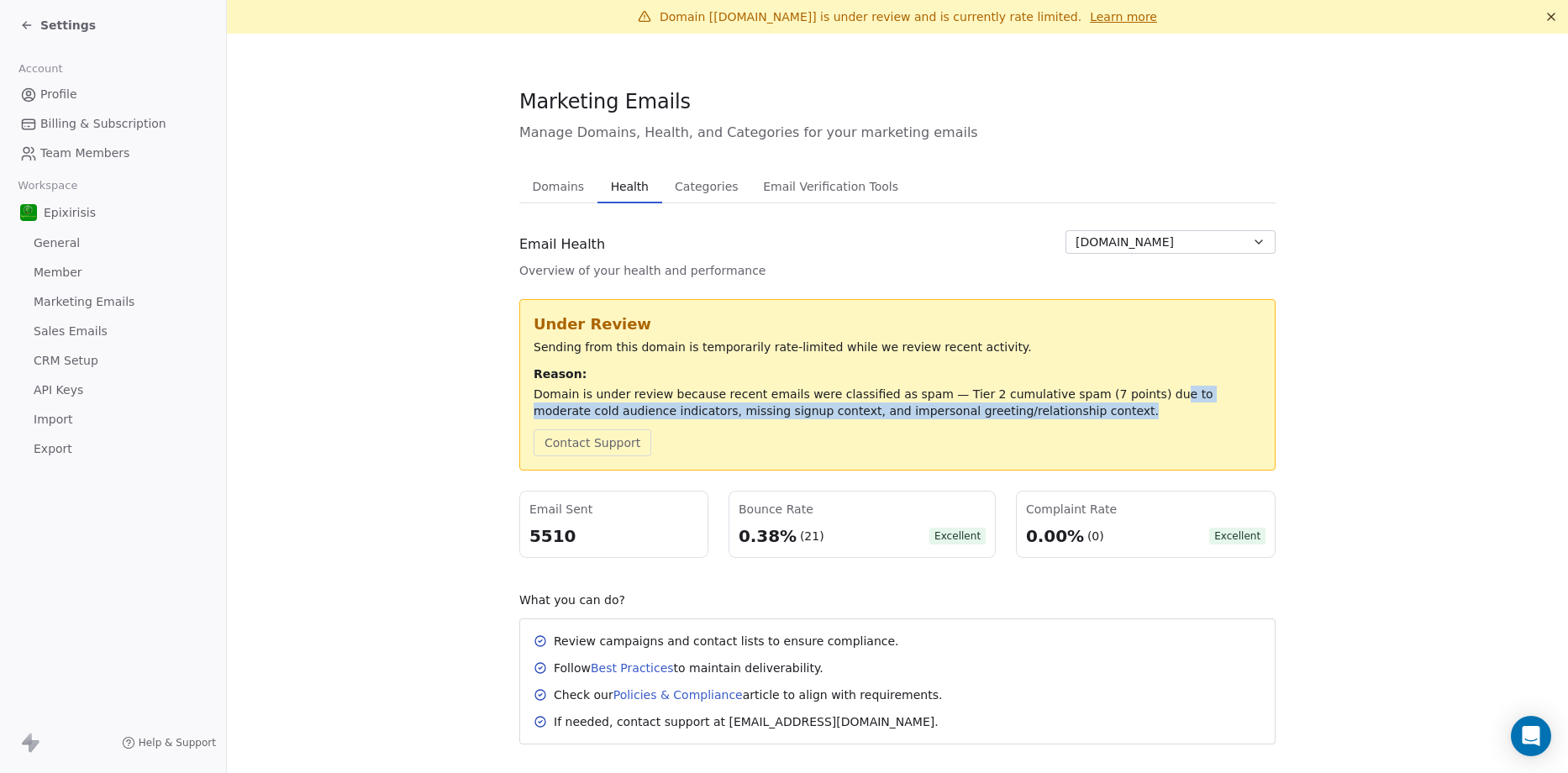
click at [1091, 404] on div "Domain is under review because recent emails were classified as spam — Tier 2 c…" at bounding box center [897, 403] width 728 height 33
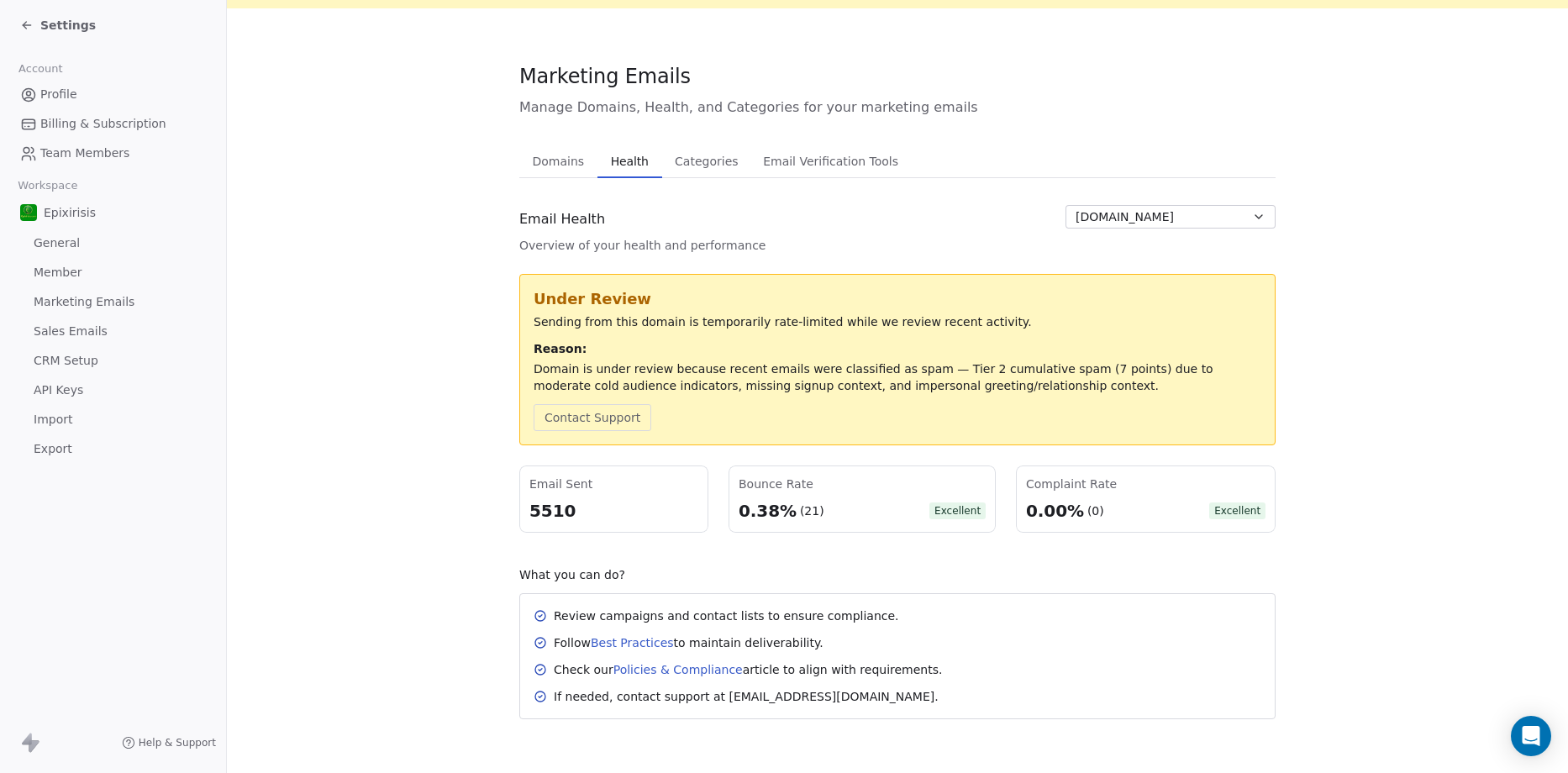
drag, startPoint x: 591, startPoint y: 507, endPoint x: 581, endPoint y: 508, distance: 10.0
click at [584, 508] on div "5510" at bounding box center [614, 511] width 168 height 24
drag, startPoint x: 807, startPoint y: 514, endPoint x: 796, endPoint y: 515, distance: 11.0
click at [799, 515] on div "(21)" at bounding box center [811, 510] width 24 height 17
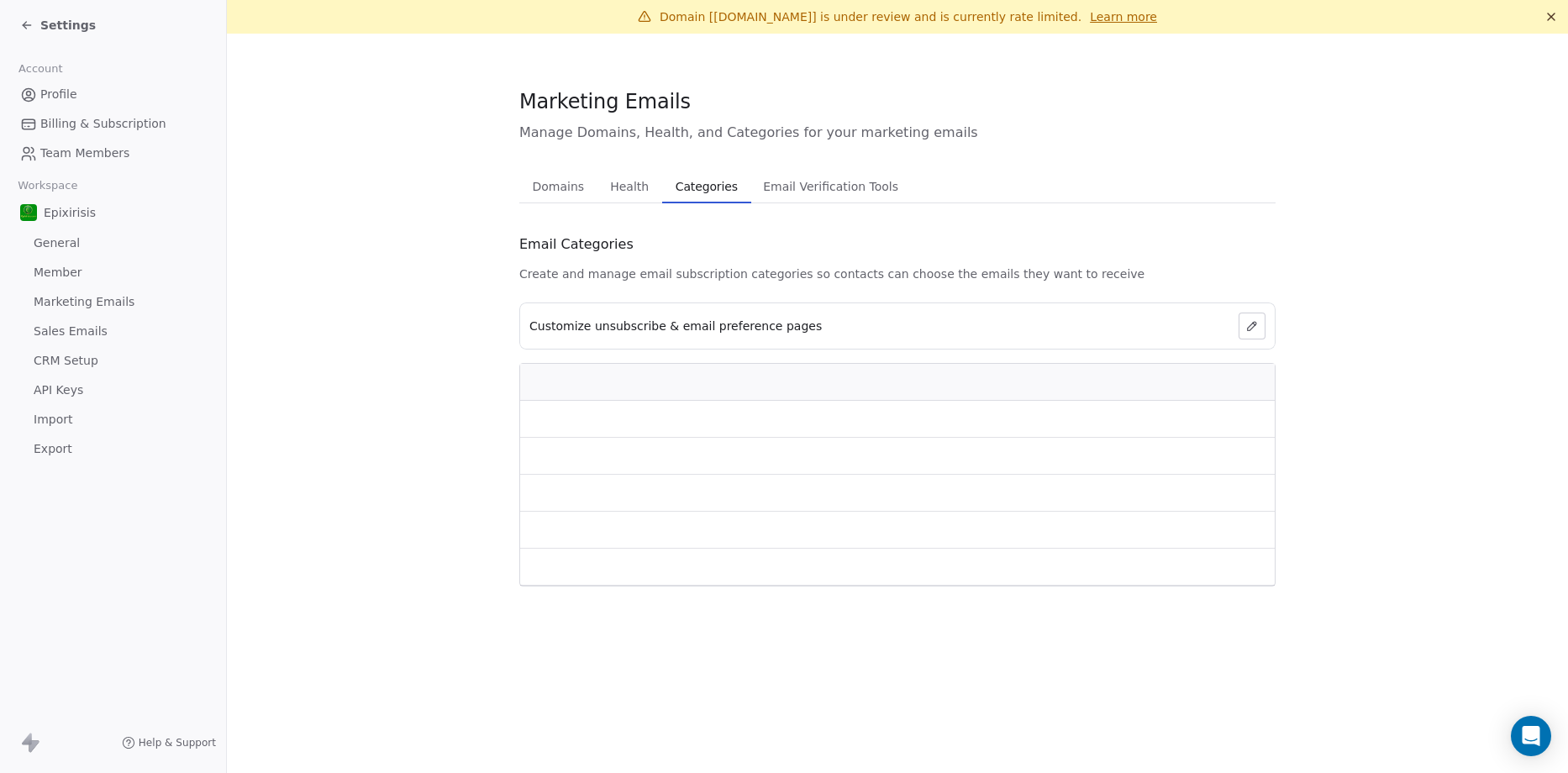
click at [694, 163] on div "Marketing Emails Manage Domains, Health, and Categories for your marketing emai…" at bounding box center [897, 337] width 756 height 500
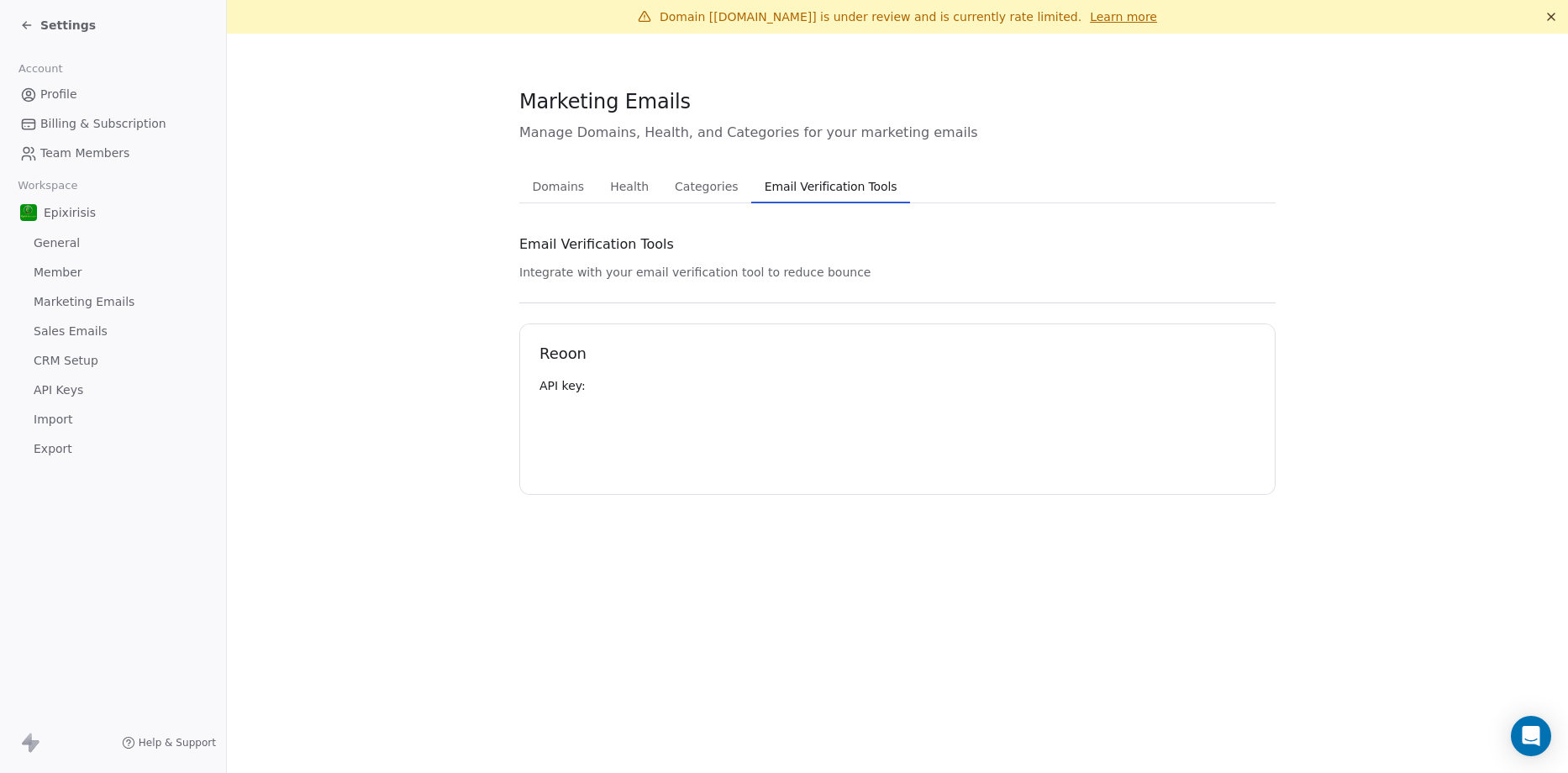
click at [816, 192] on span "Email Verification Tools" at bounding box center [831, 186] width 146 height 24
click at [554, 181] on span "Domains" at bounding box center [558, 186] width 66 height 24
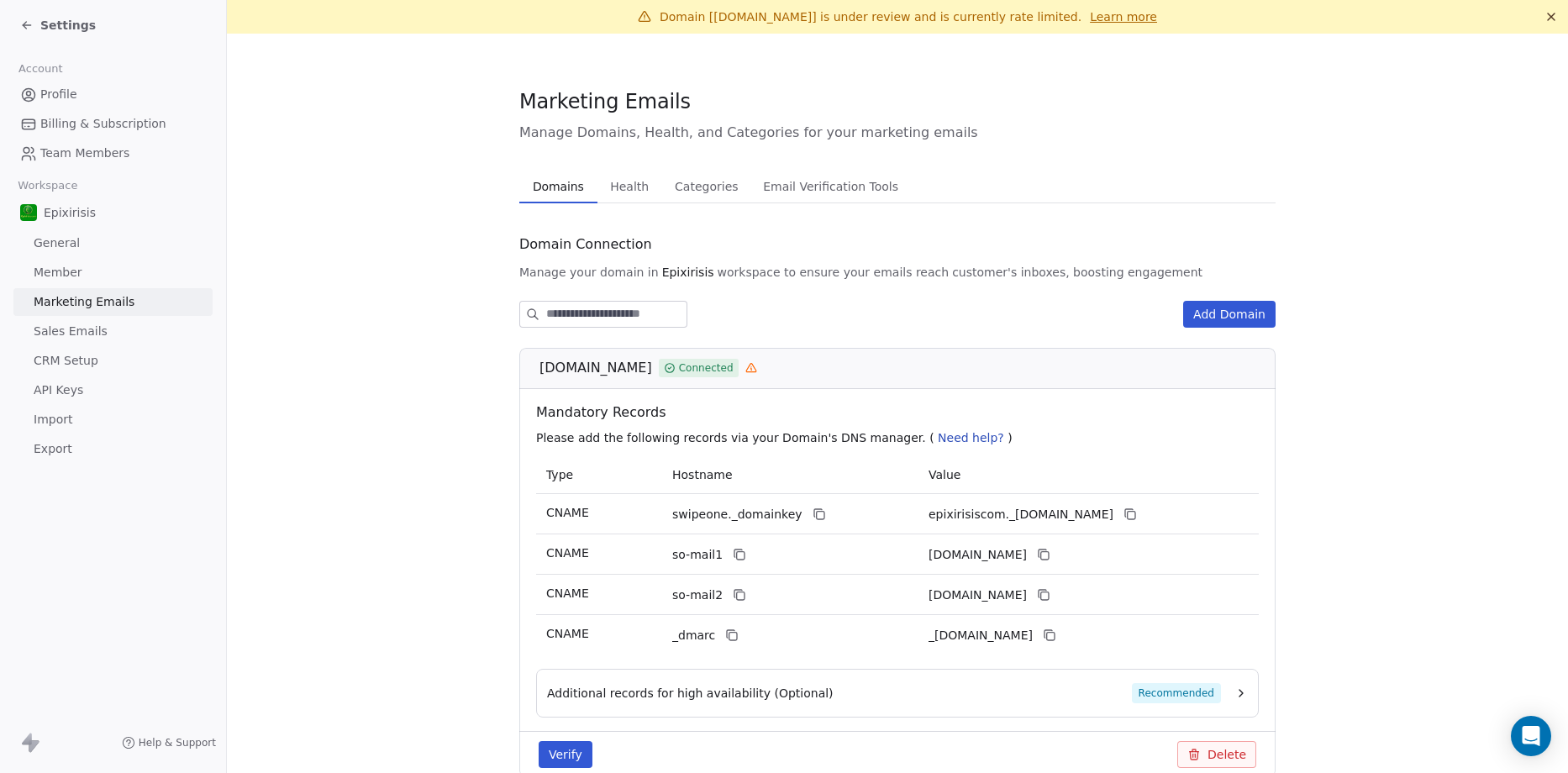
click at [745, 369] on icon at bounding box center [751, 368] width 12 height 12
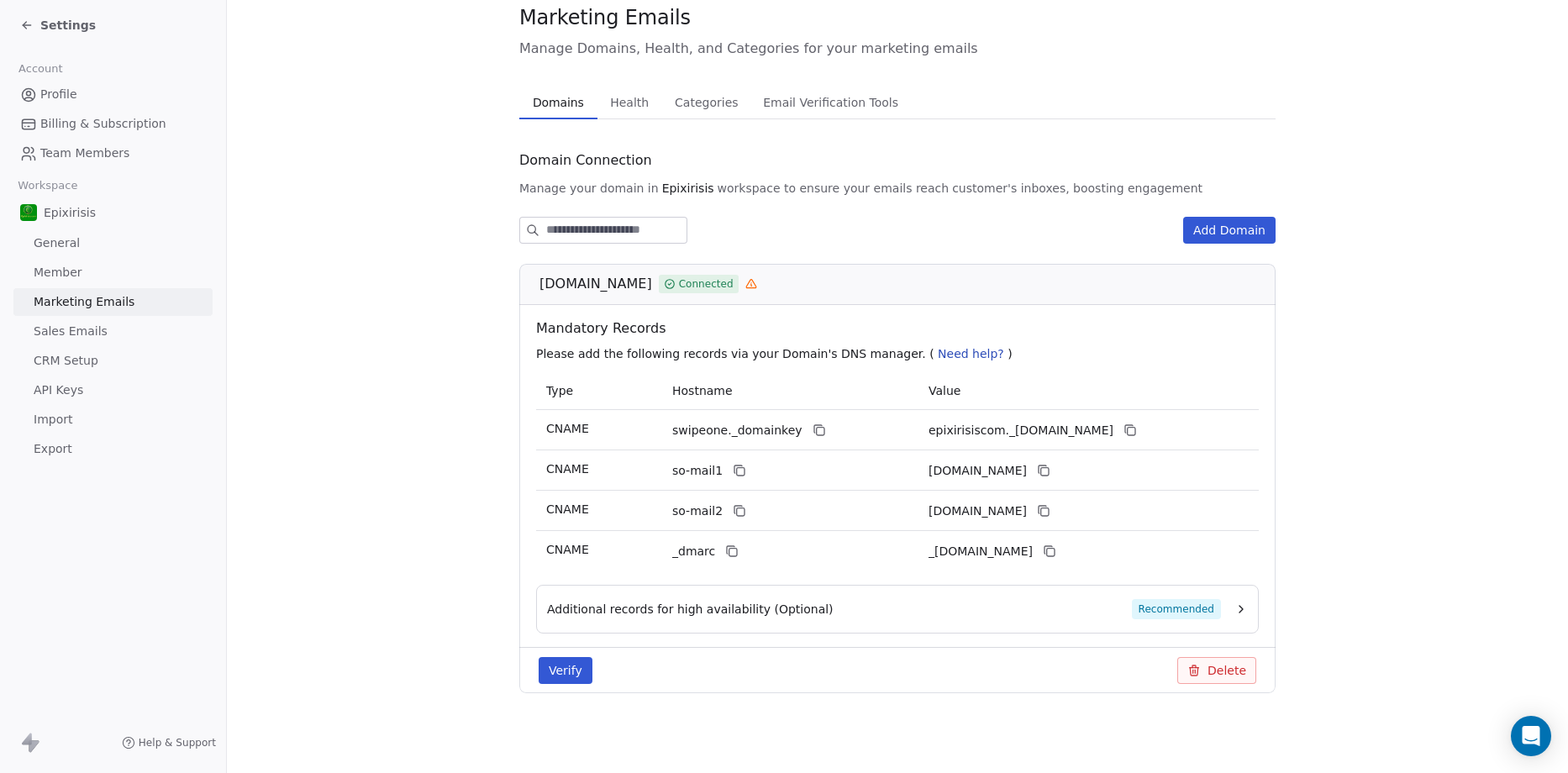
click at [718, 607] on span "Additional records for high availability (Optional)" at bounding box center [690, 609] width 287 height 17
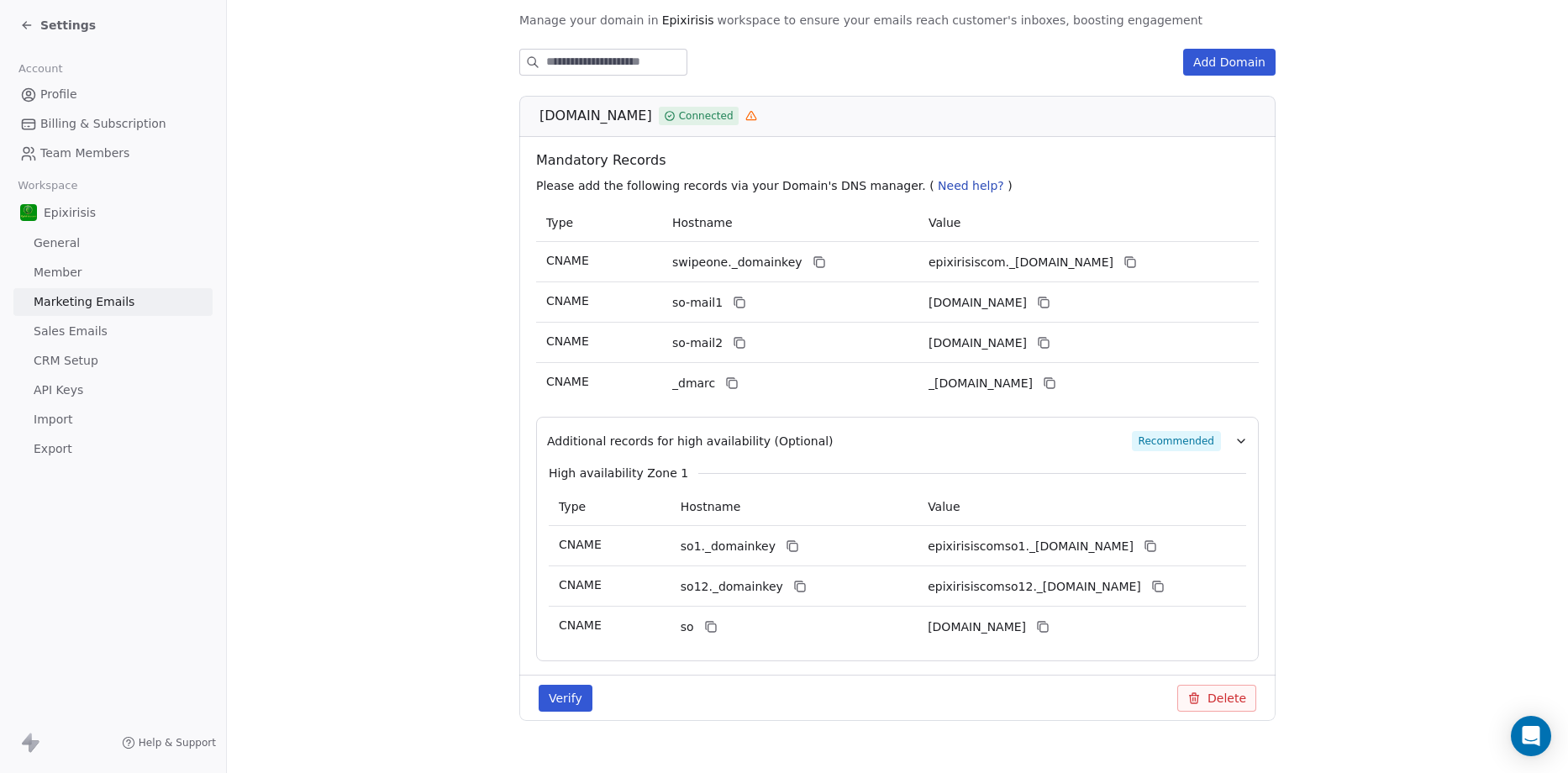
scroll to position [281, 0]
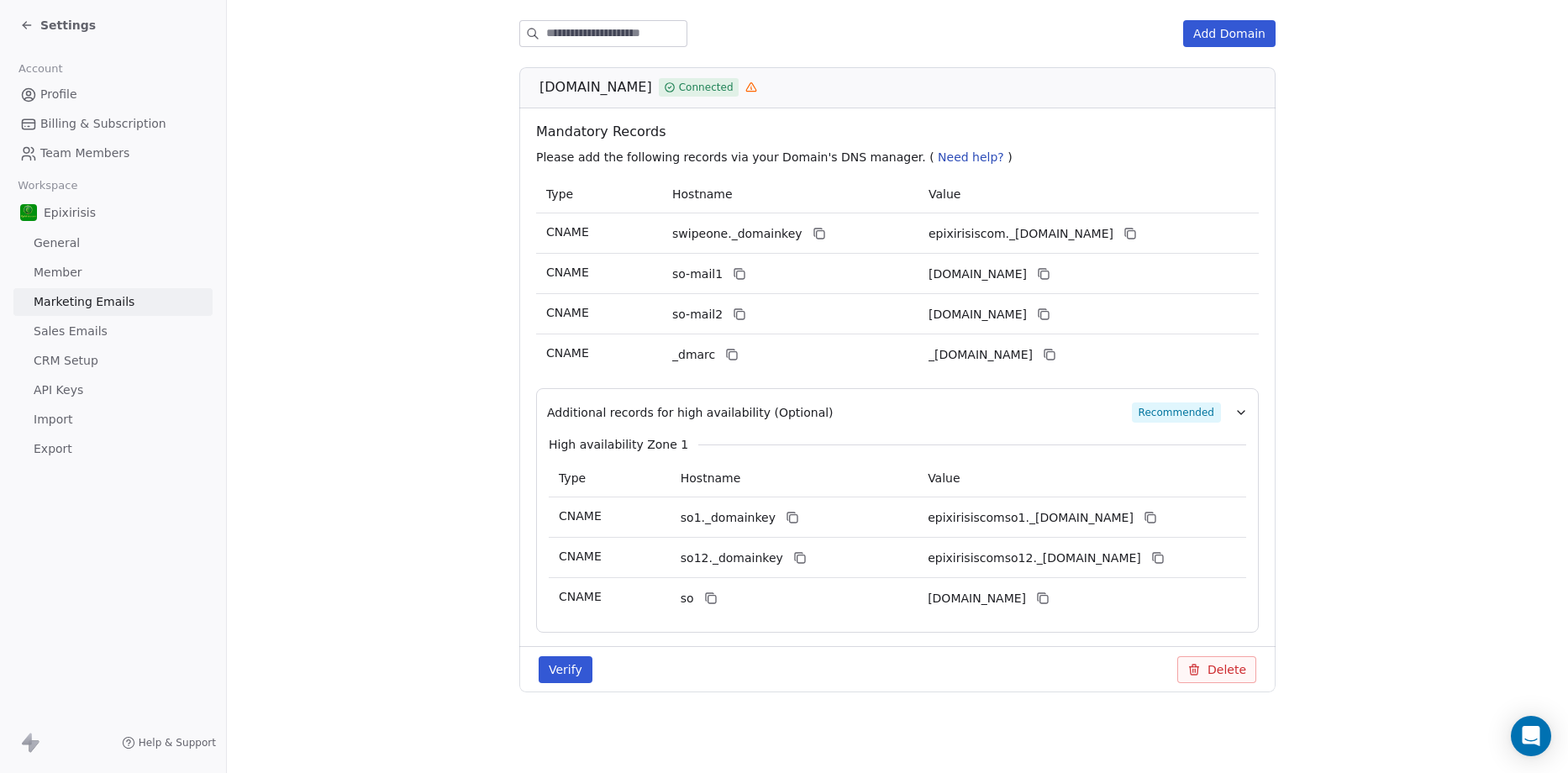
click at [1185, 411] on span "Recommended" at bounding box center [1176, 412] width 89 height 21
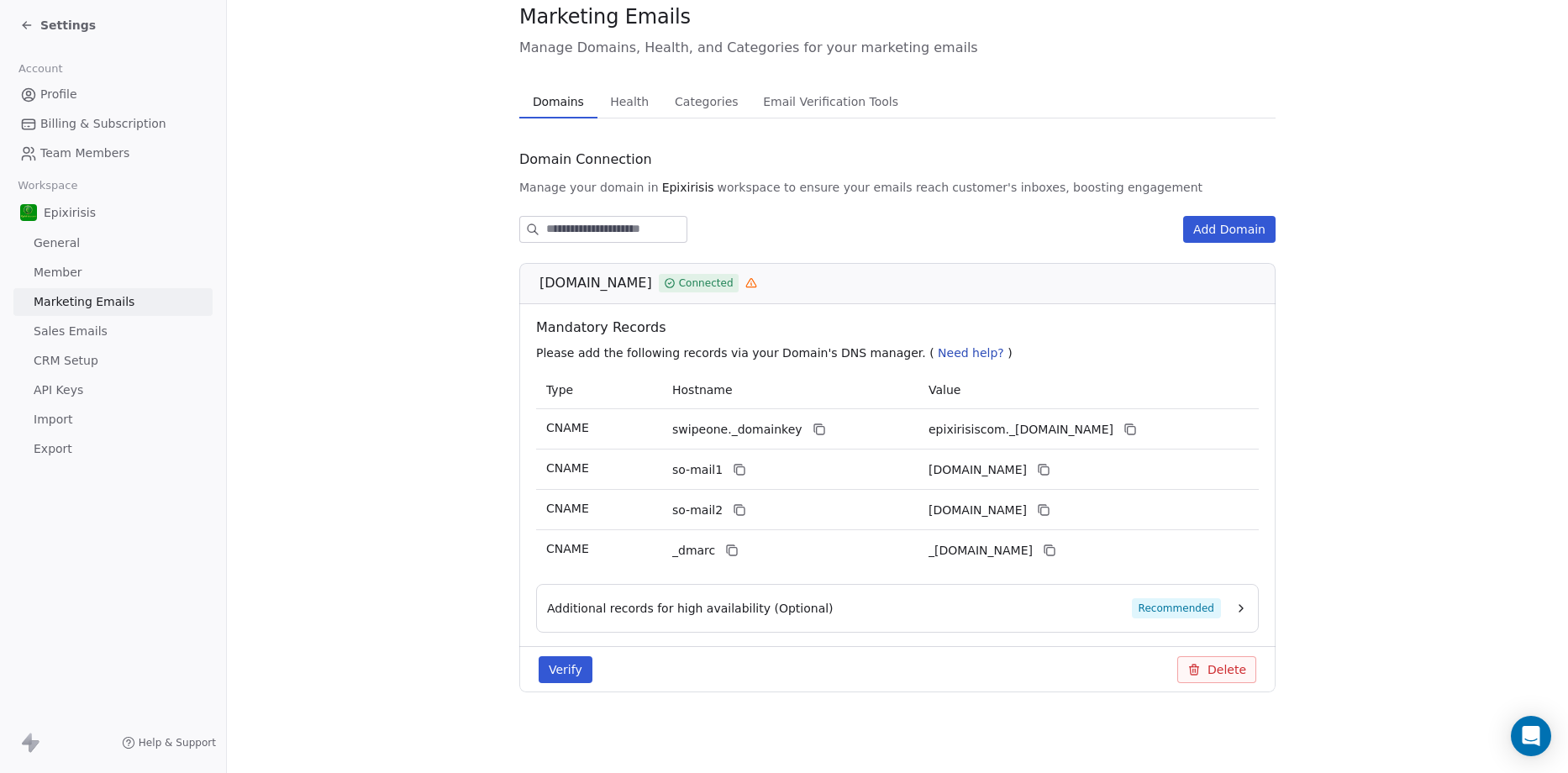
scroll to position [85, 0]
click at [1235, 610] on icon "button" at bounding box center [1242, 608] width 14 height 14
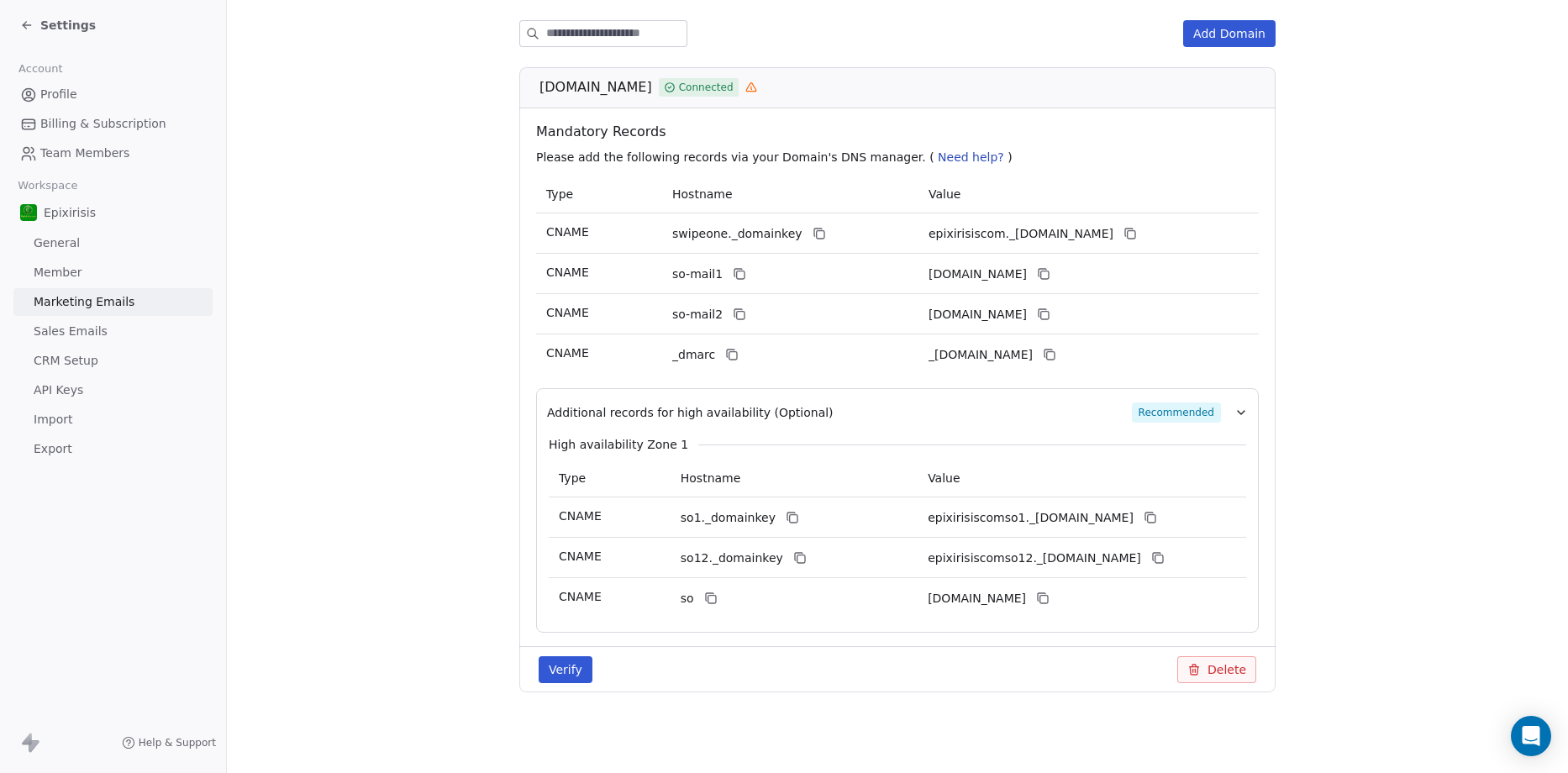
click at [66, 233] on link "General" at bounding box center [113, 243] width 199 height 27
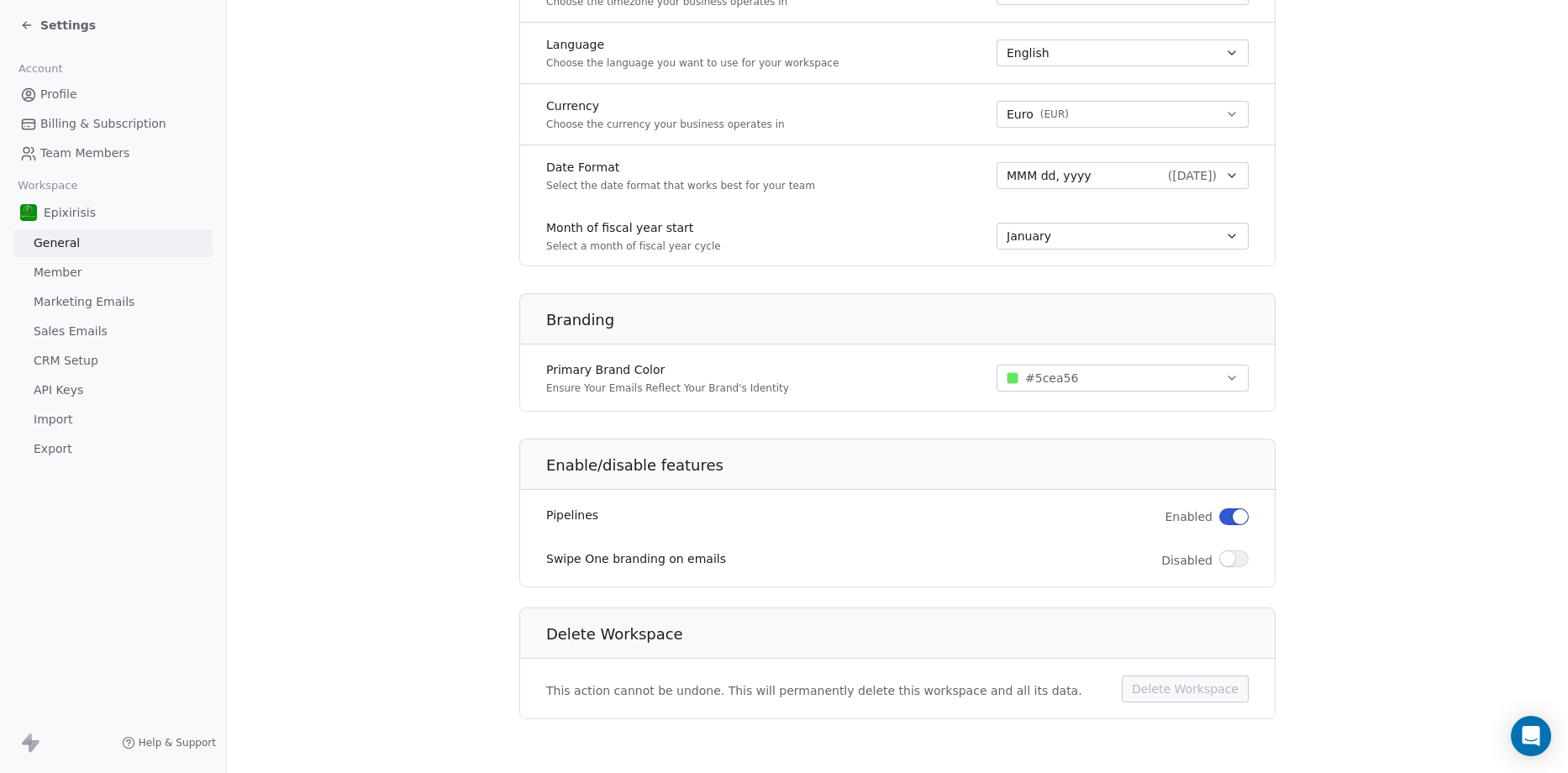
scroll to position [498, 0]
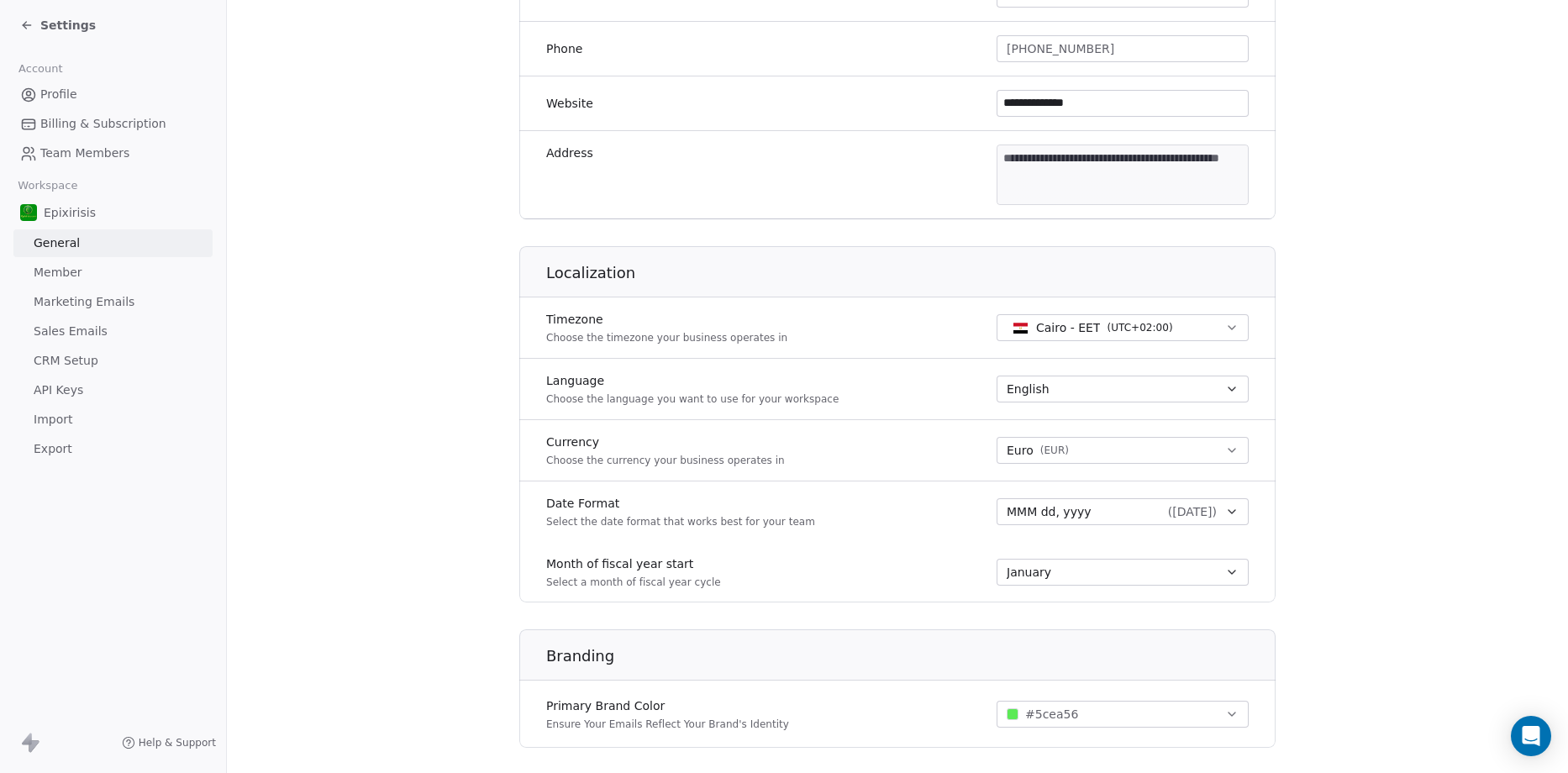
click at [25, 26] on icon at bounding box center [24, 26] width 3 height 3
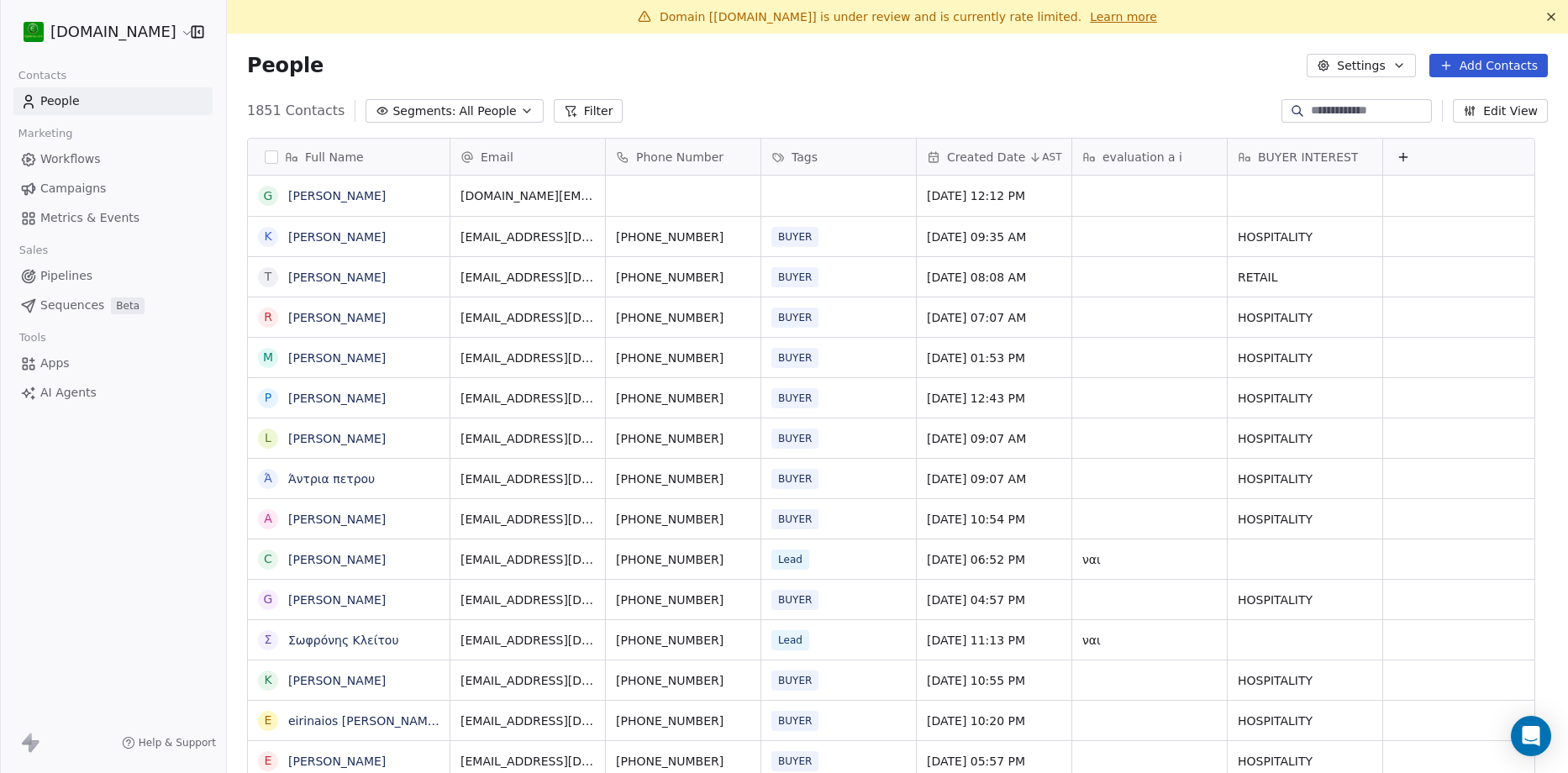
scroll to position [667, 1316]
click at [544, 200] on span "[DOMAIN_NAME][EMAIL_ADDRESS][PERSON_NAME][DOMAIN_NAME]" at bounding box center [561, 208] width 200 height 50
type input "**********"
click at [631, 71] on html "[DOMAIN_NAME] Contacts People Marketing Workflows Campaigns Metrics & Events Sa…" at bounding box center [784, 386] width 1568 height 773
click at [660, 114] on html "[DOMAIN_NAME] Contacts People Marketing Workflows Campaigns Metrics & Events Sa…" at bounding box center [784, 386] width 1568 height 773
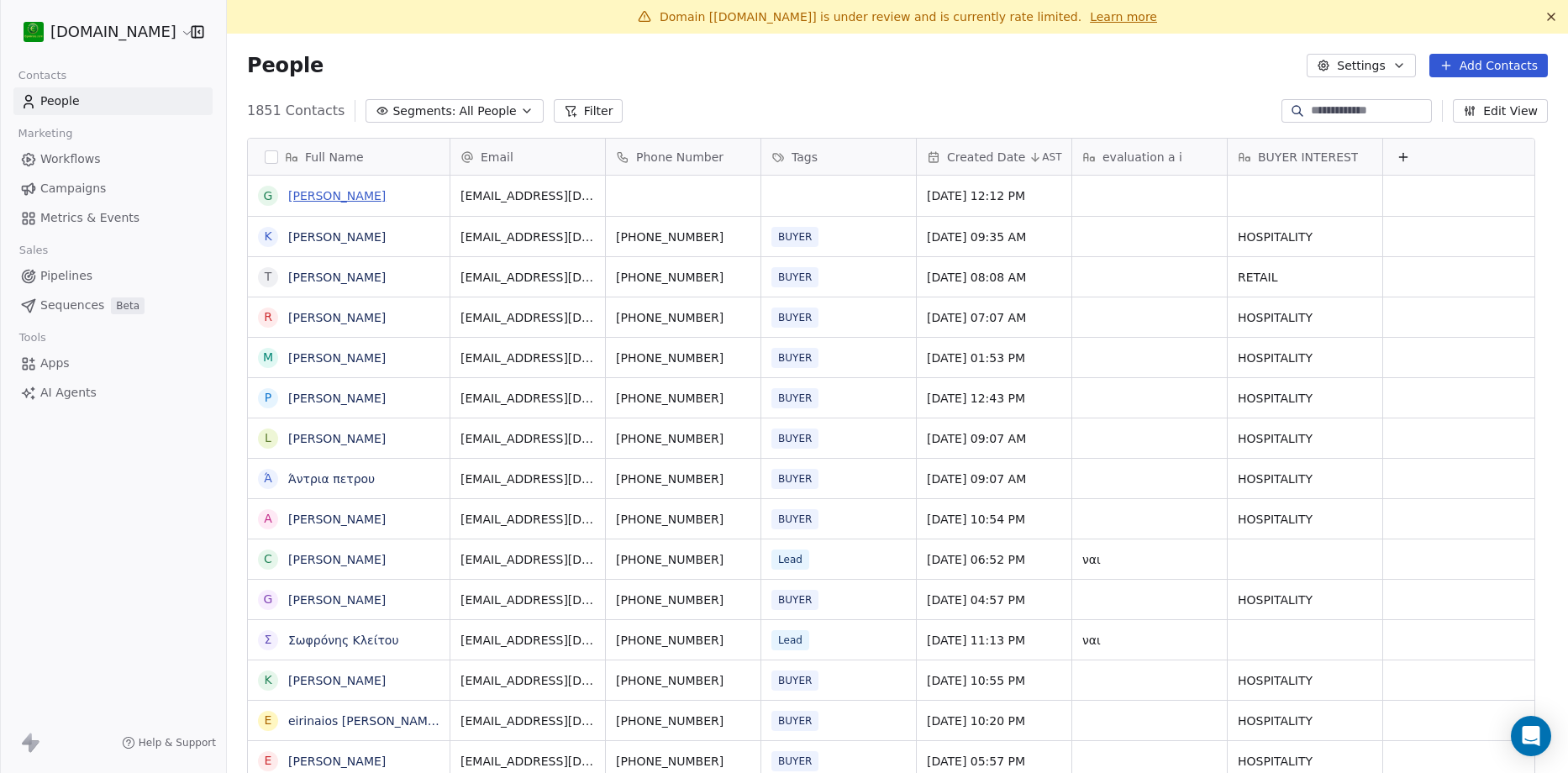
click at [347, 194] on link "[PERSON_NAME]" at bounding box center [337, 196] width 98 height 14
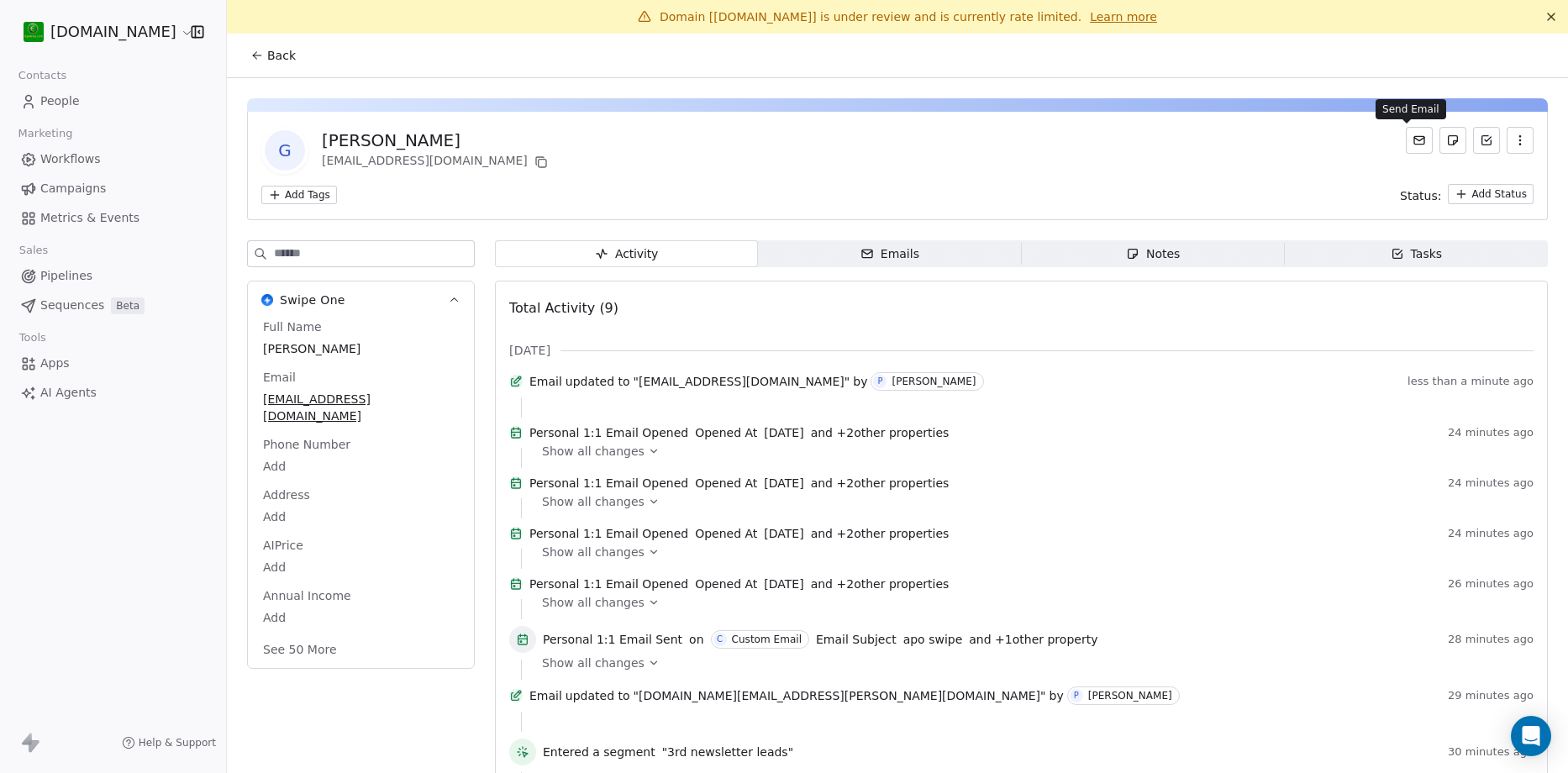
click at [1414, 142] on icon at bounding box center [1419, 140] width 10 height 8
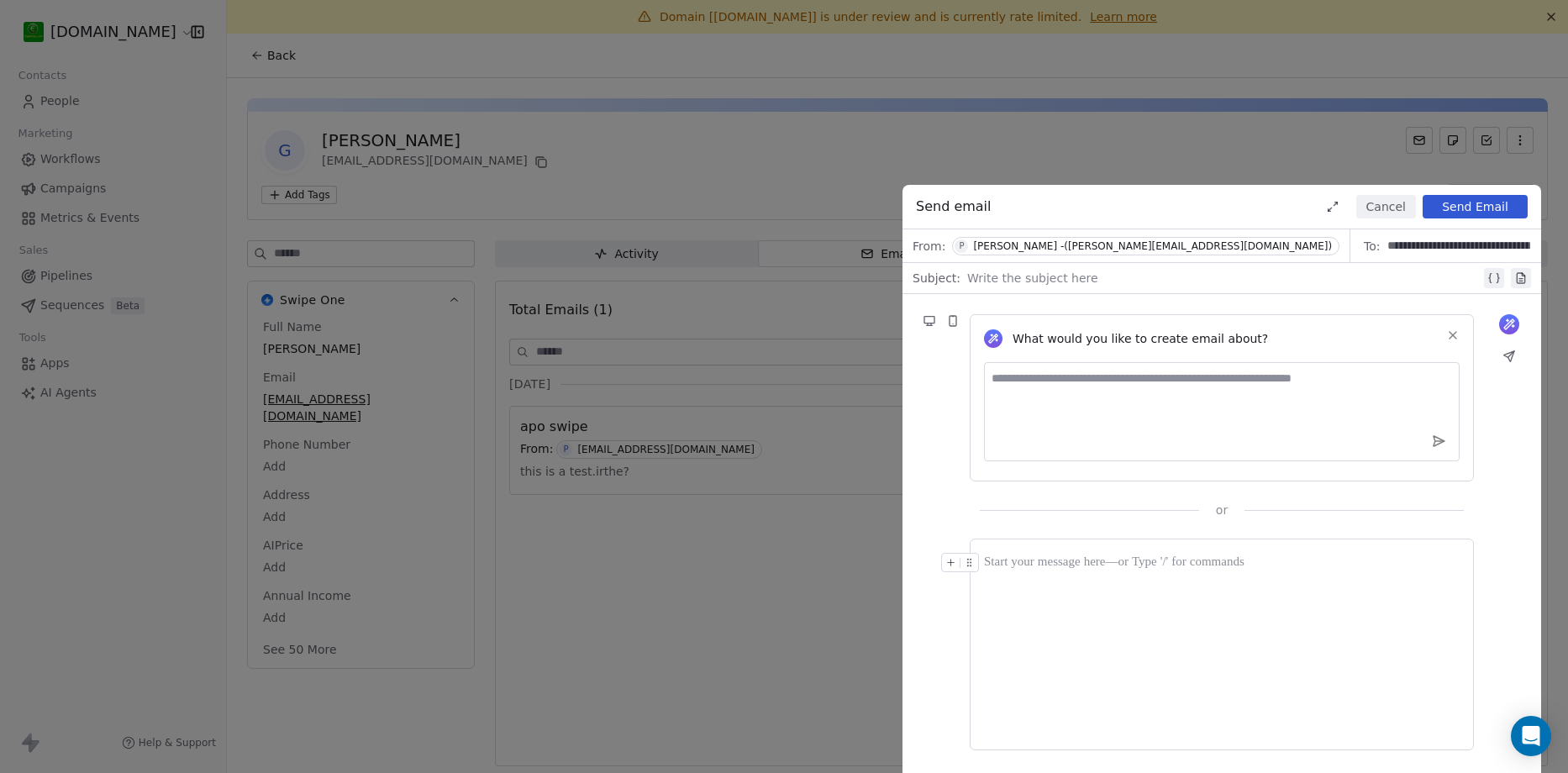
click at [1020, 587] on div at bounding box center [1222, 645] width 476 height 183
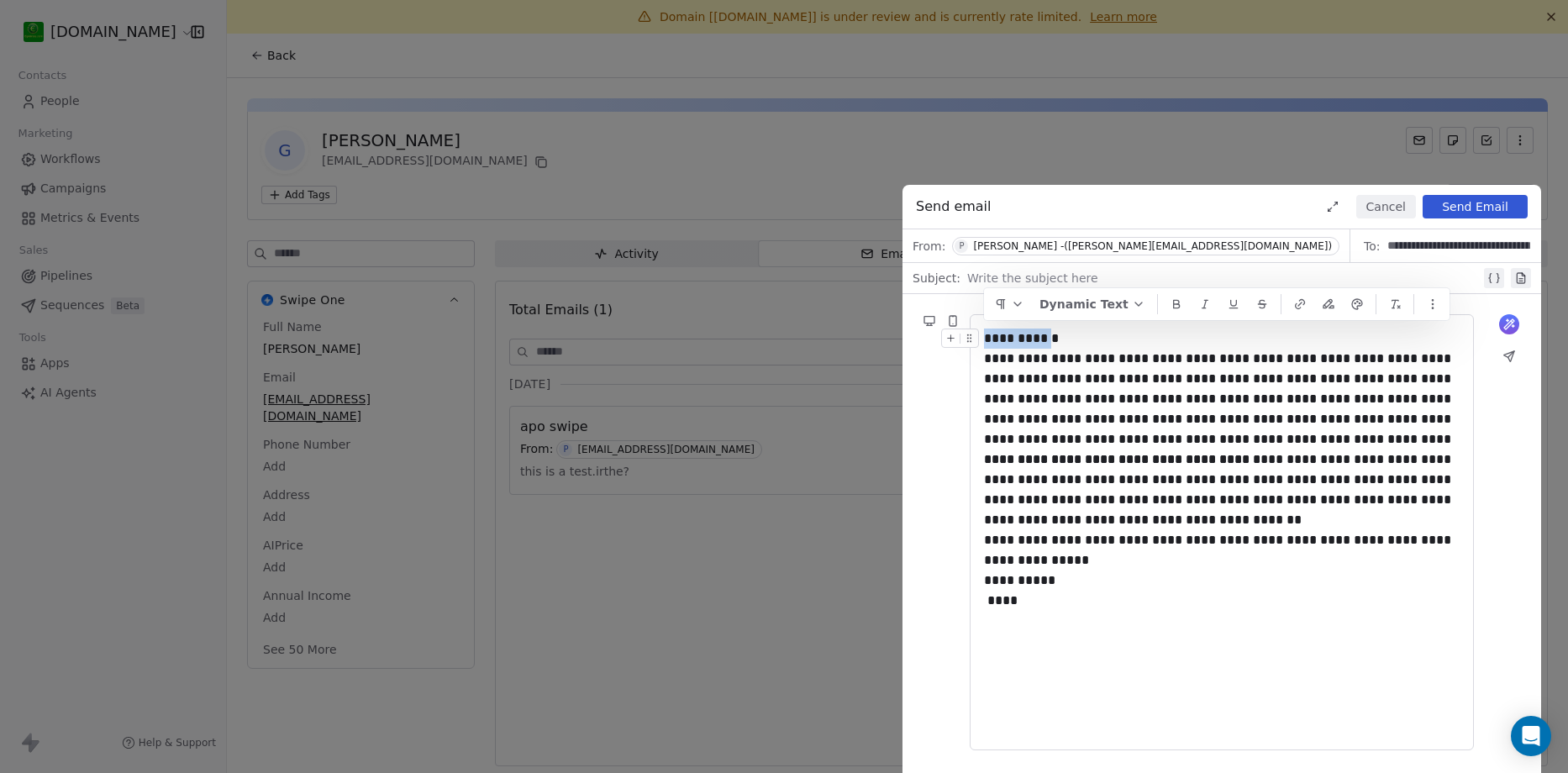
drag, startPoint x: 1053, startPoint y: 341, endPoint x: 979, endPoint y: 337, distance: 74.1
click at [984, 337] on div "**********" at bounding box center [1222, 339] width 476 height 21
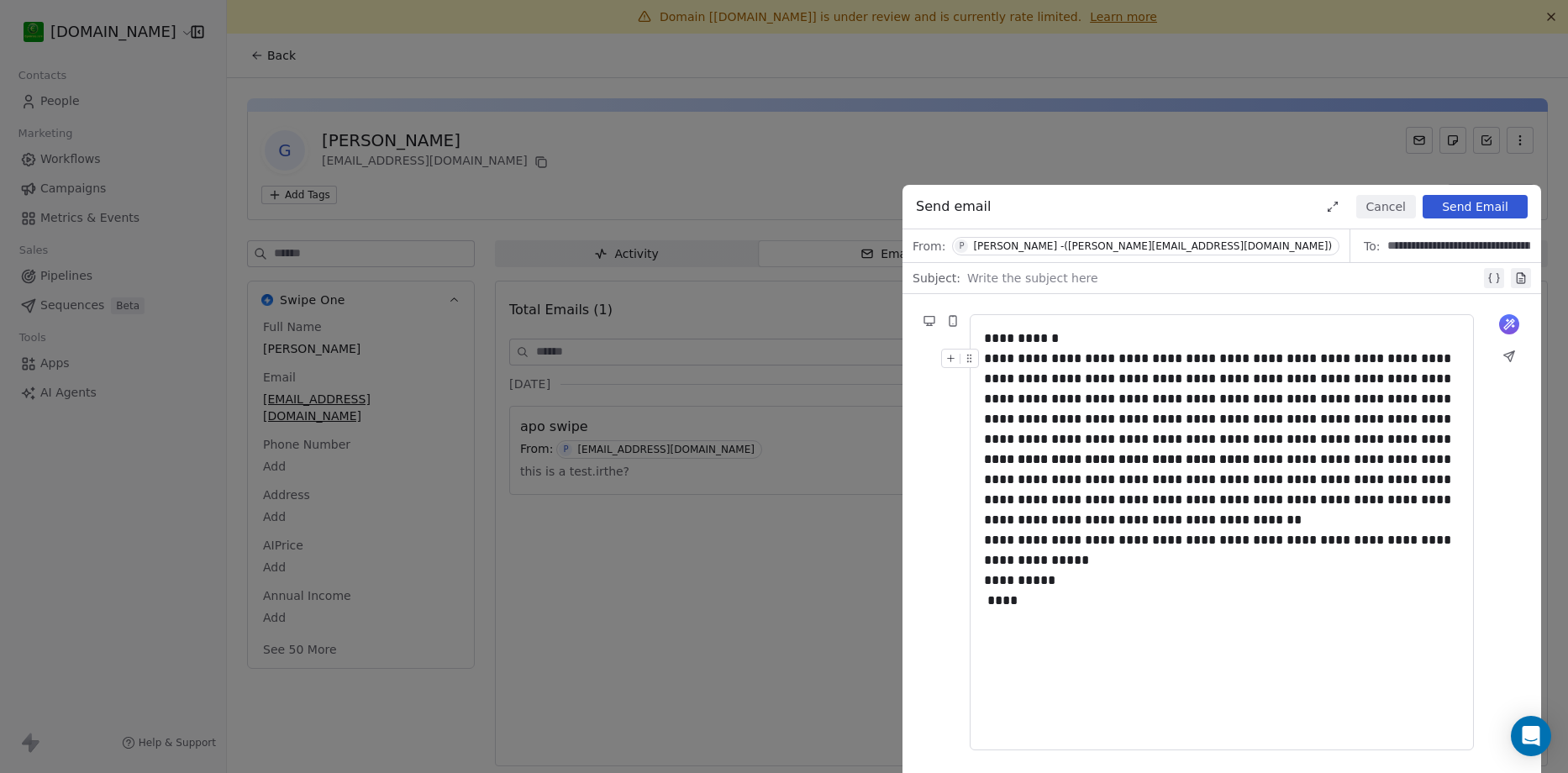
drag, startPoint x: 1017, startPoint y: 349, endPoint x: 992, endPoint y: 338, distance: 27.3
click at [992, 338] on div "**********" at bounding box center [1222, 339] width 476 height 21
drag, startPoint x: 984, startPoint y: 338, endPoint x: 1025, endPoint y: 337, distance: 41.0
click at [1025, 337] on div "**********" at bounding box center [1222, 339] width 476 height 21
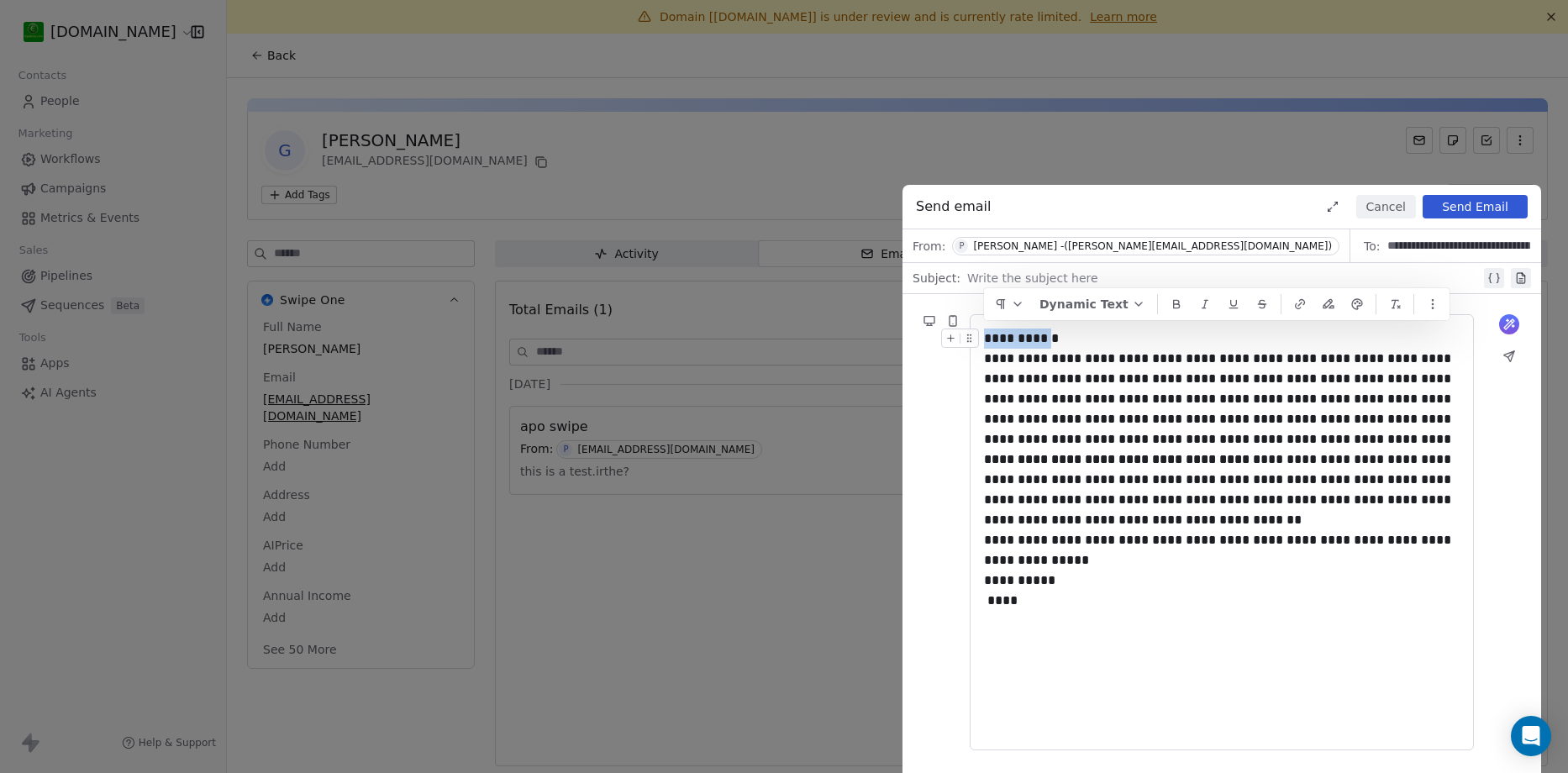
drag, startPoint x: 1053, startPoint y: 341, endPoint x: 985, endPoint y: 335, distance: 68.3
click at [985, 335] on div "**********" at bounding box center [1222, 339] width 476 height 21
copy div "**********"
click at [1014, 268] on div at bounding box center [1224, 278] width 513 height 21
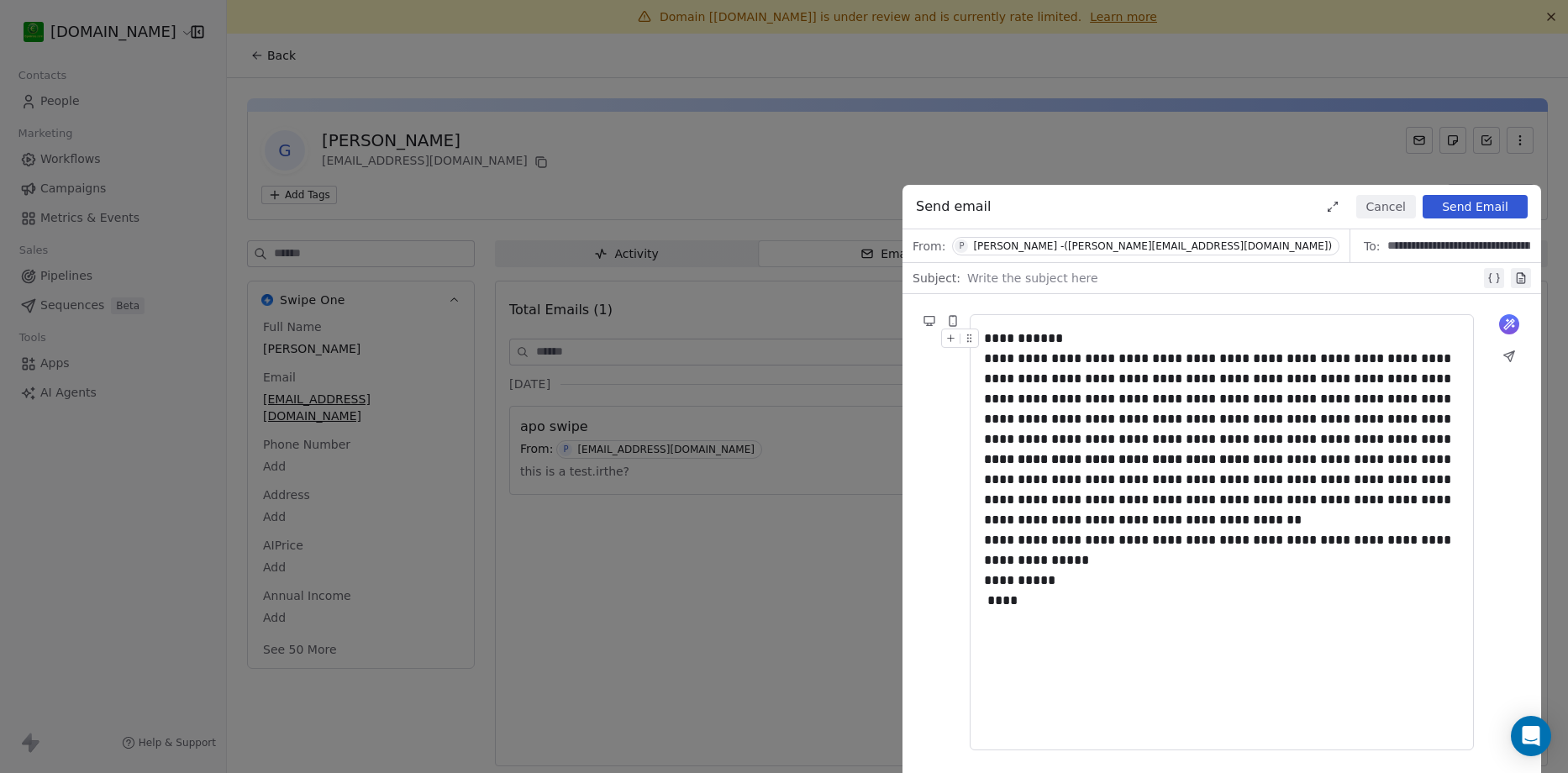
paste div
click at [1177, 566] on div "**********" at bounding box center [1222, 550] width 476 height 40
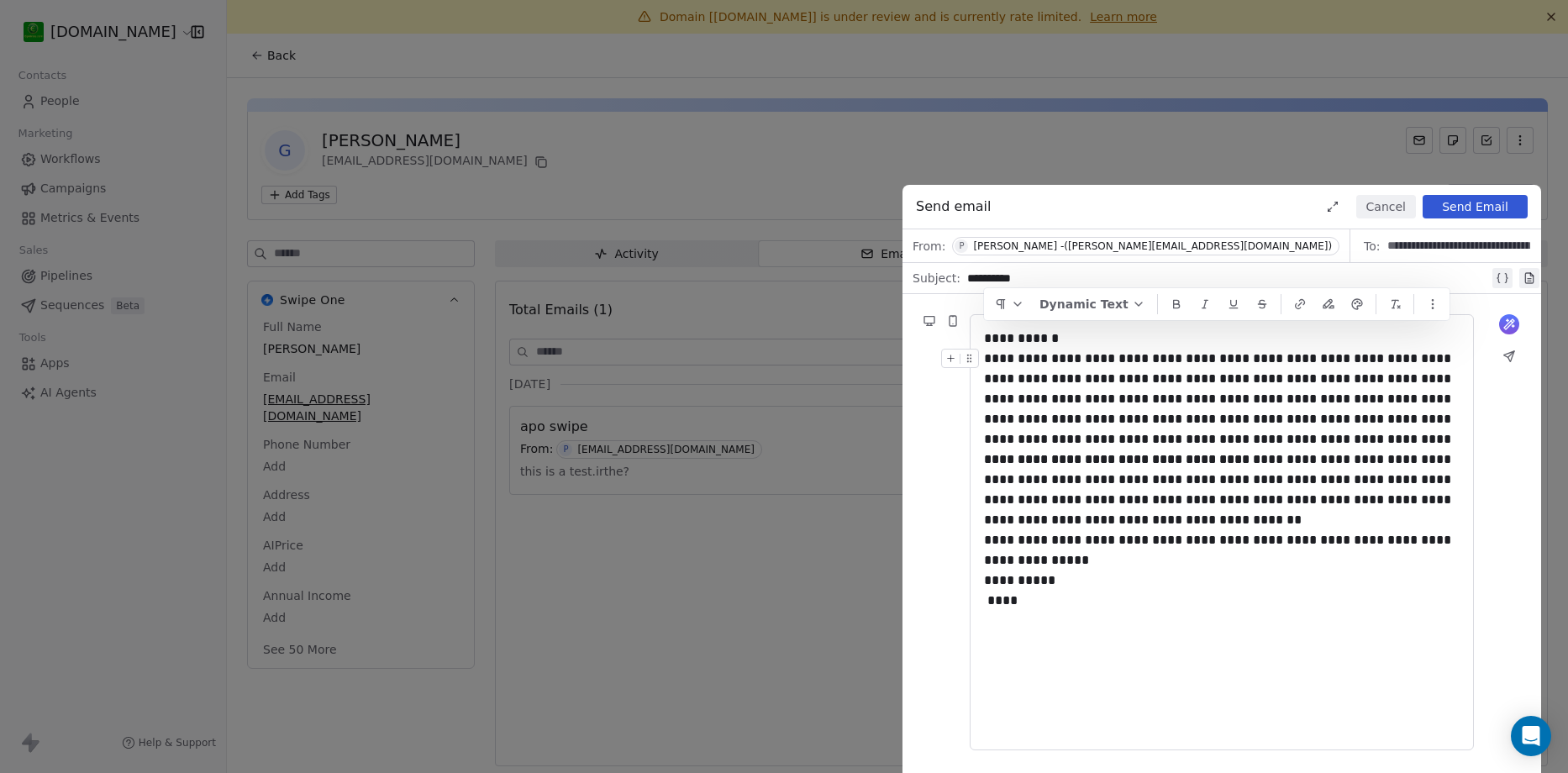
click at [1472, 210] on button "Send Email" at bounding box center [1475, 207] width 105 height 24
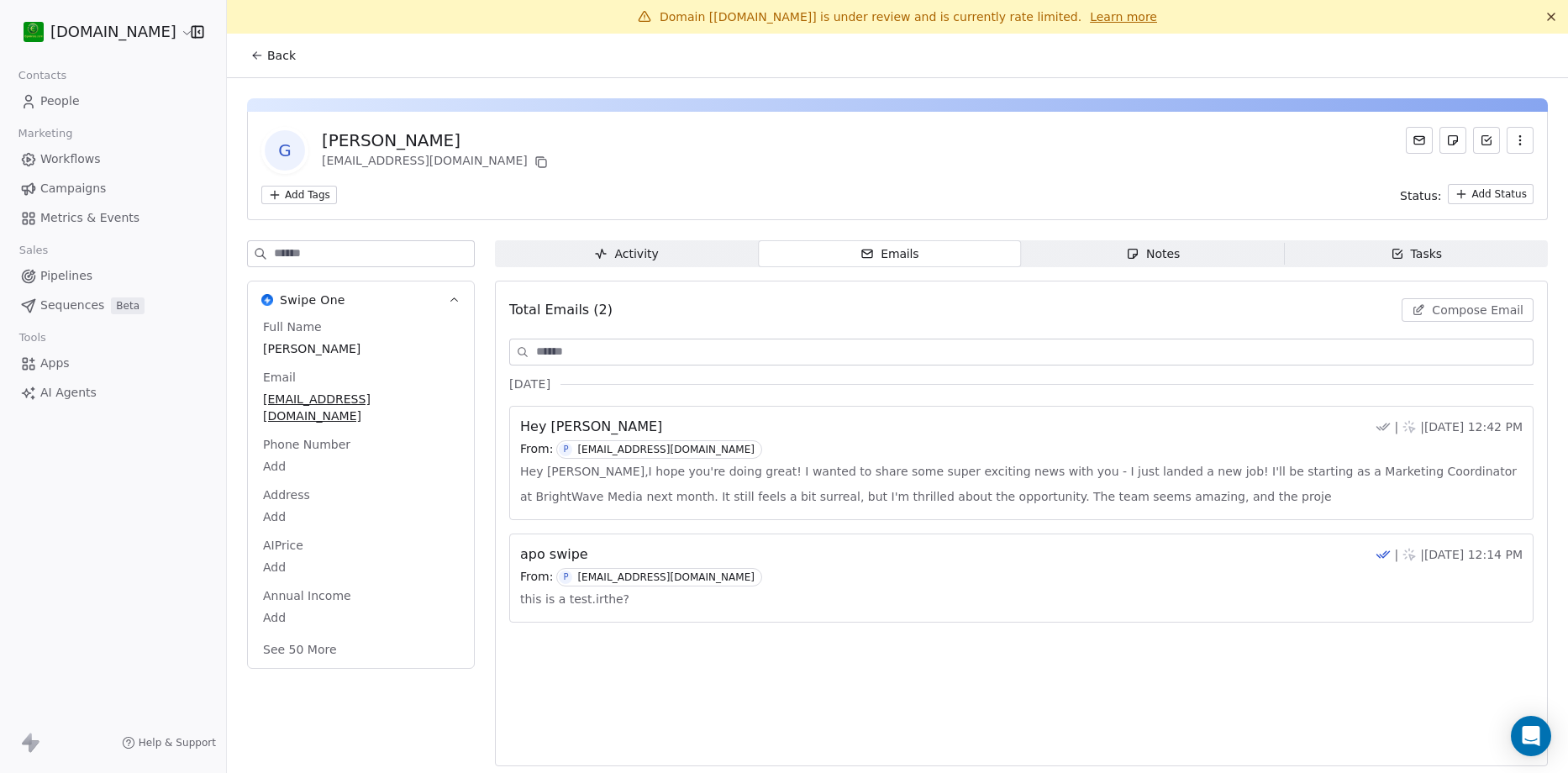
click at [637, 262] on div "Activity" at bounding box center [626, 255] width 64 height 18
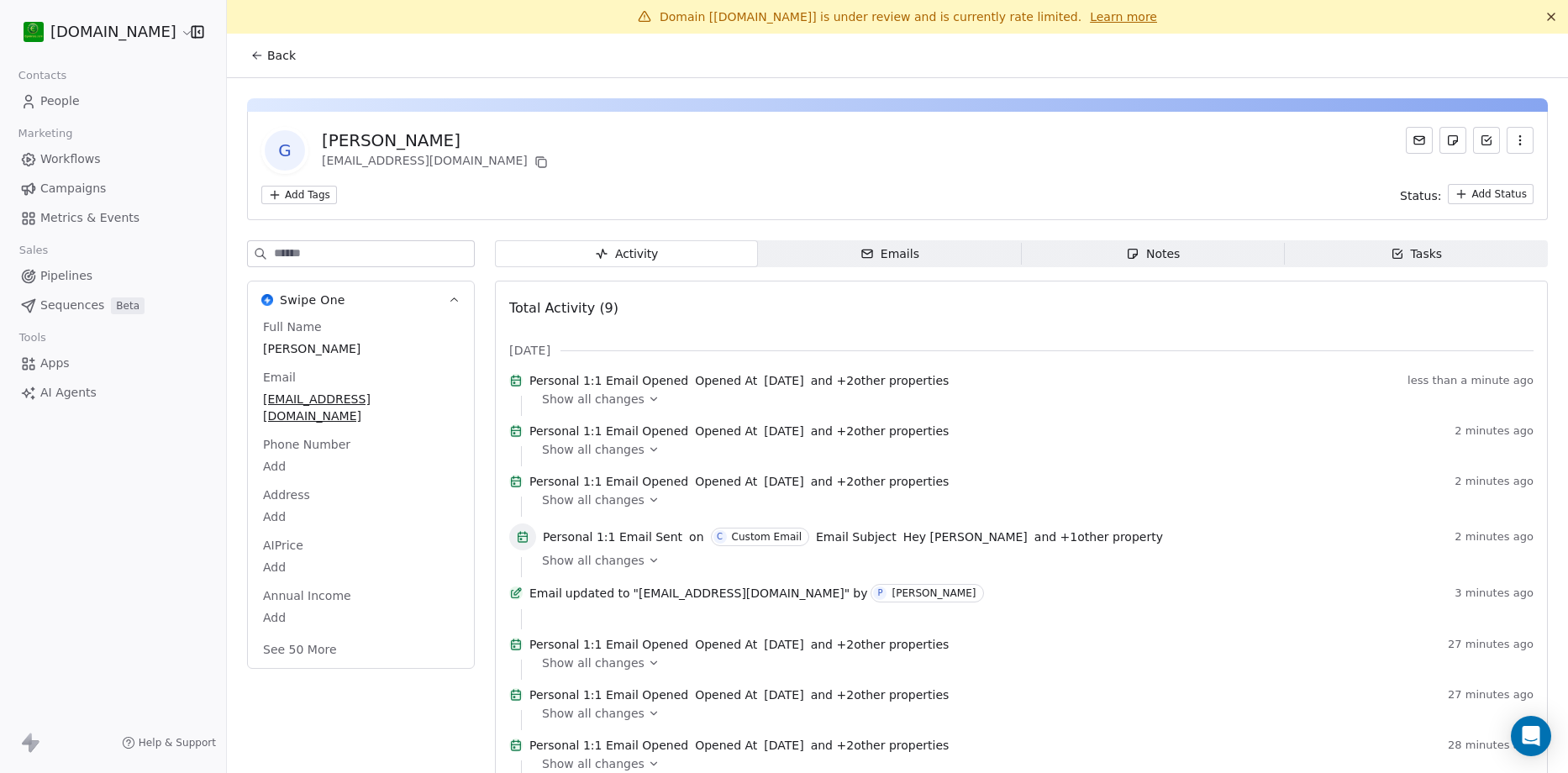
click at [879, 389] on span "and + 2 other properties" at bounding box center [880, 380] width 139 height 17
click at [631, 406] on div "Show all changes" at bounding box center [1032, 399] width 980 height 17
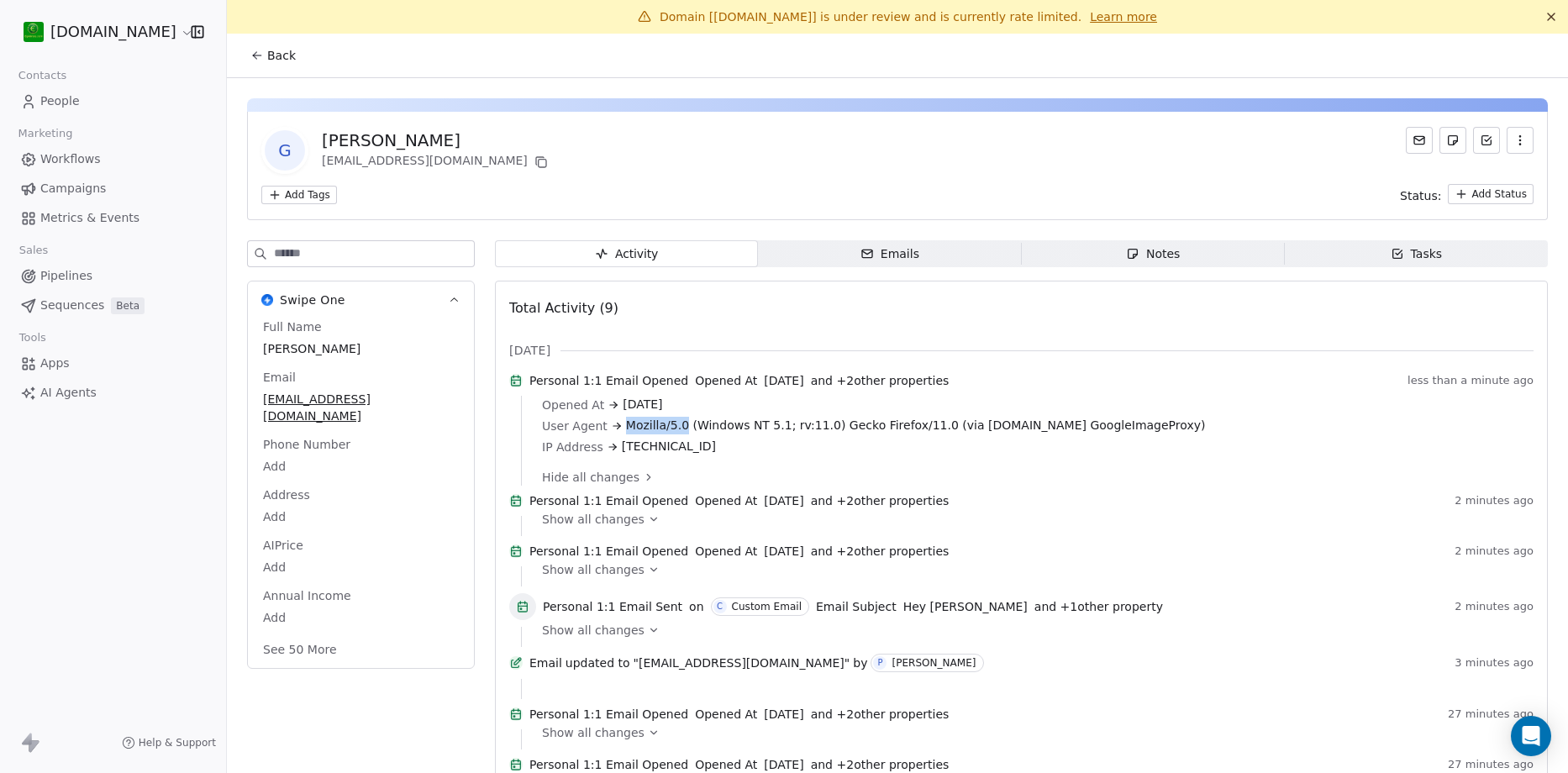
drag, startPoint x: 617, startPoint y: 435, endPoint x: 677, endPoint y: 435, distance: 60.0
click at [677, 435] on div "User Agent Mozilla/5.0 (Windows NT 5.1; rv:11.0) Gecko Firefox/11.0 (via [DOMAI…" at bounding box center [1032, 426] width 980 height 18
drag, startPoint x: 787, startPoint y: 436, endPoint x: 893, endPoint y: 438, distance: 106.0
click at [893, 435] on span "Mozilla/5.0 (Windows NT 5.1; rv:11.0) Gecko Firefox/11.0 (via [DOMAIN_NAME] Goo…" at bounding box center [916, 426] width 580 height 18
drag, startPoint x: 615, startPoint y: 456, endPoint x: 697, endPoint y: 455, distance: 82.0
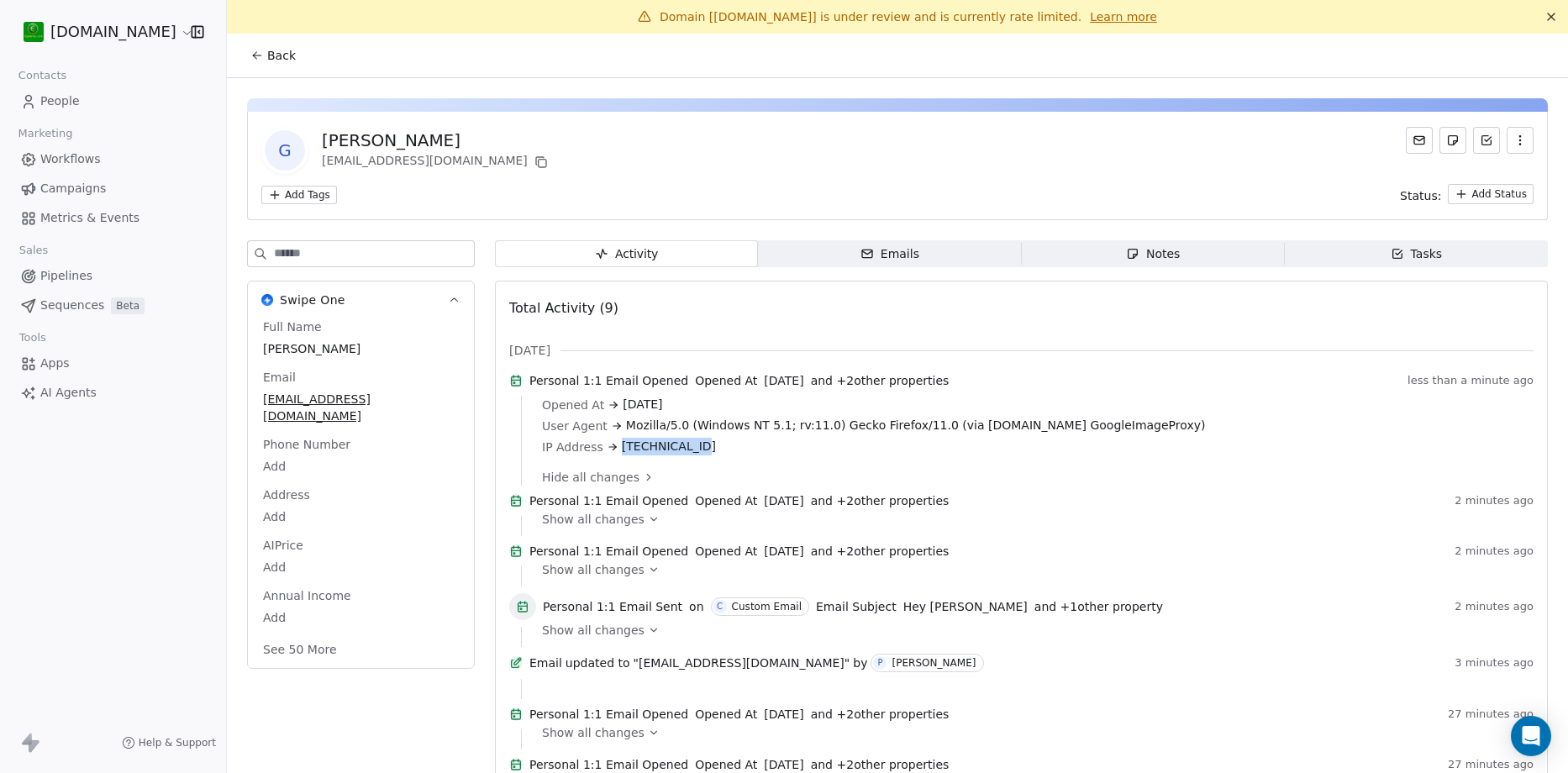
click at [697, 455] on div "IP Address [TECHNICAL_ID]" at bounding box center [1032, 447] width 980 height 18
click at [915, 388] on span "and + 2 other properties" at bounding box center [880, 380] width 139 height 17
click at [838, 382] on span "and + 2 other properties" at bounding box center [880, 380] width 139 height 17
click at [846, 389] on span "and + 2 other properties" at bounding box center [880, 380] width 139 height 17
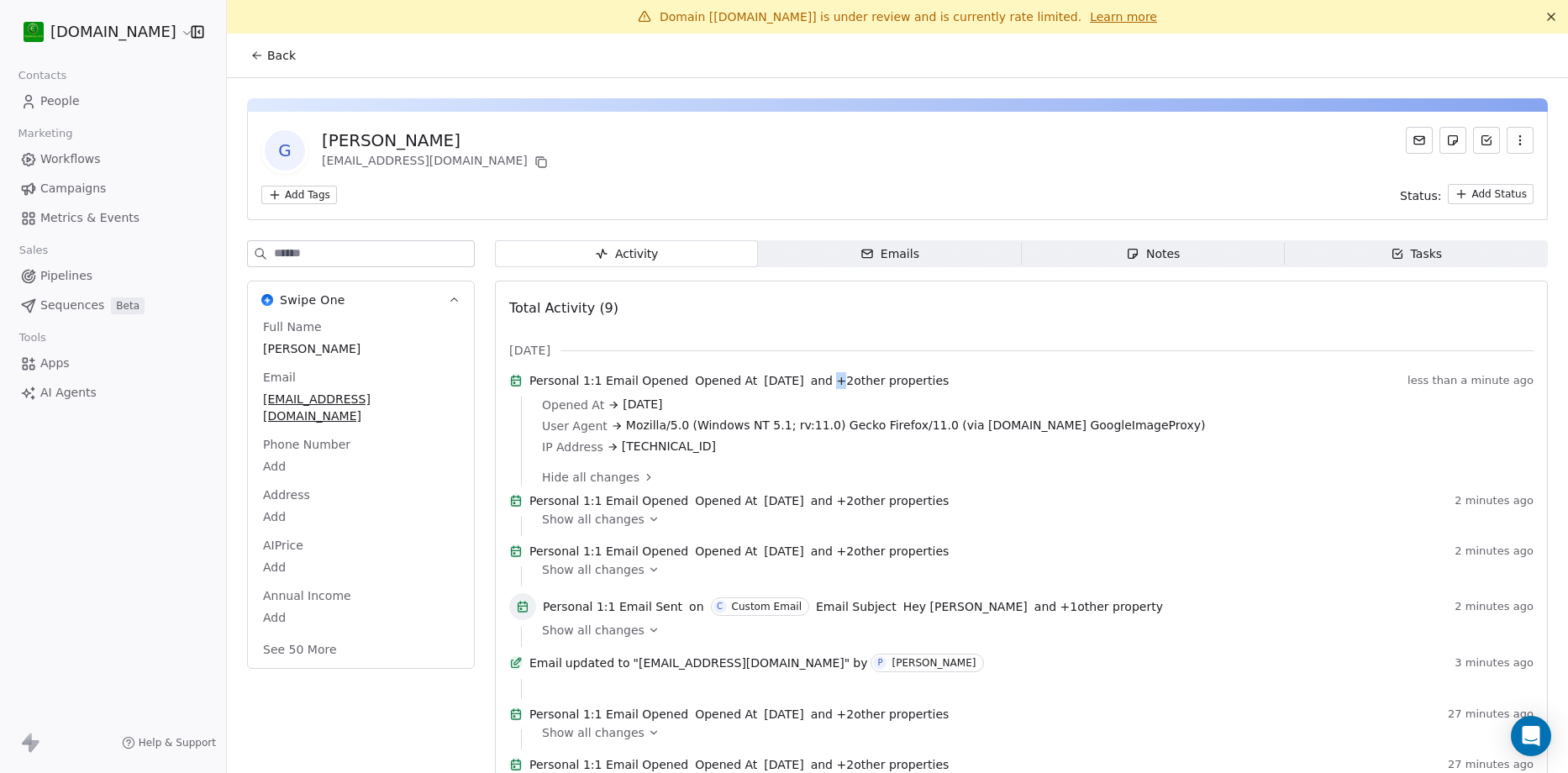
click at [846, 389] on span "and + 2 other properties" at bounding box center [880, 380] width 139 height 17
click at [62, 99] on span "People" at bounding box center [60, 101] width 39 height 18
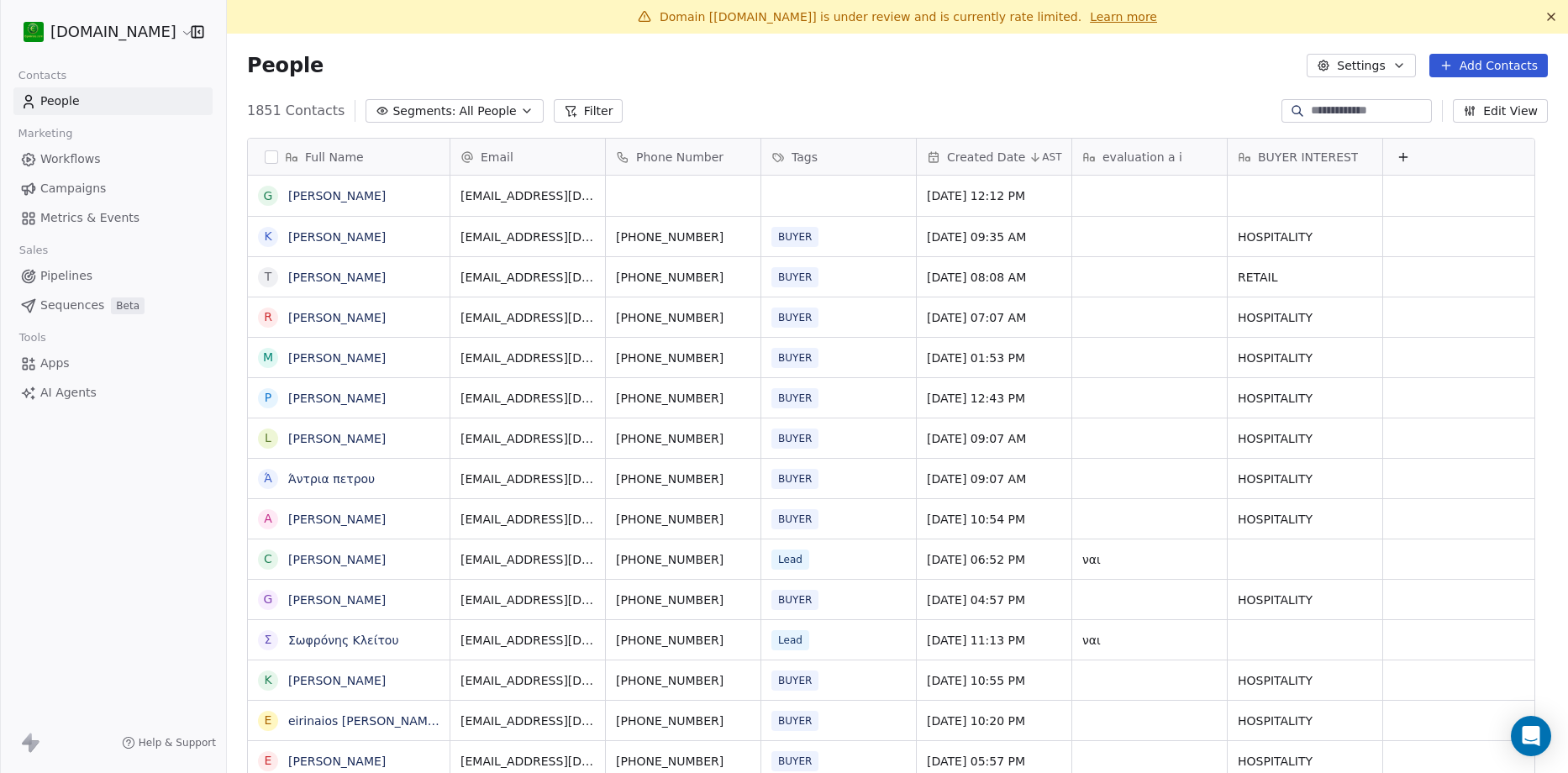
scroll to position [667, 1316]
click at [266, 193] on button "grid" at bounding box center [268, 196] width 14 height 14
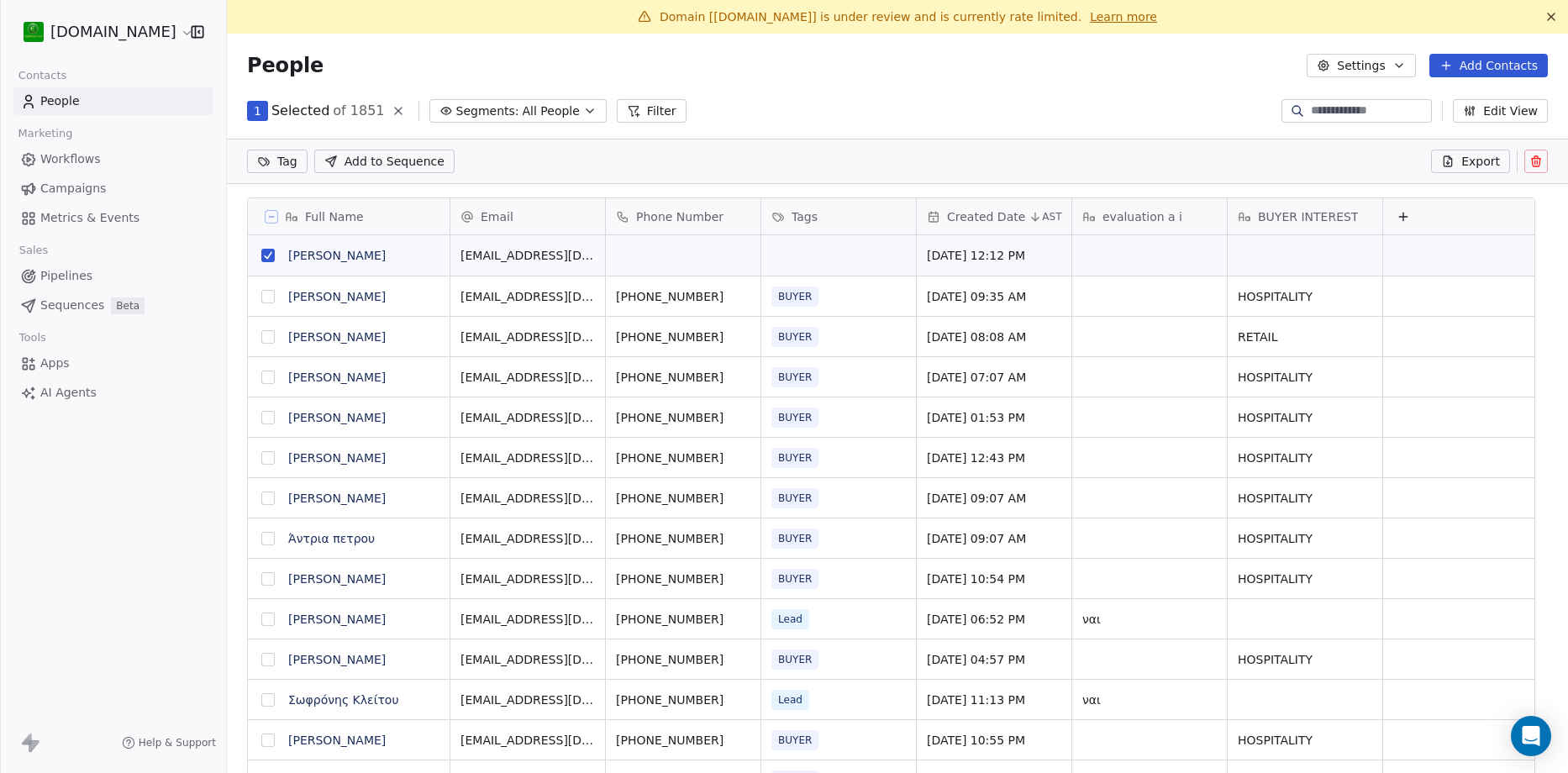
click at [1530, 163] on icon at bounding box center [1537, 162] width 14 height 14
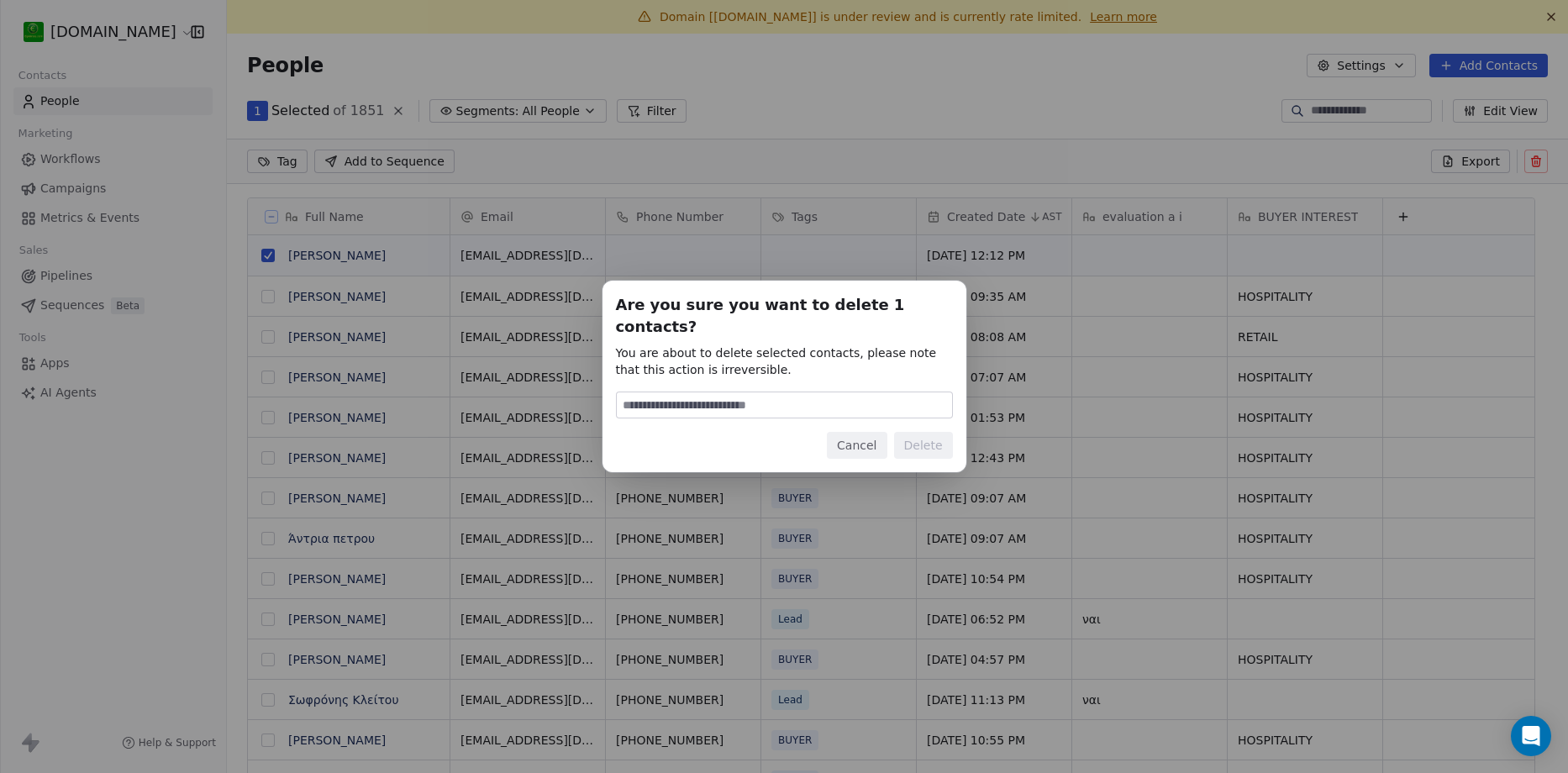
click at [869, 436] on button "Cancel" at bounding box center [856, 445] width 60 height 26
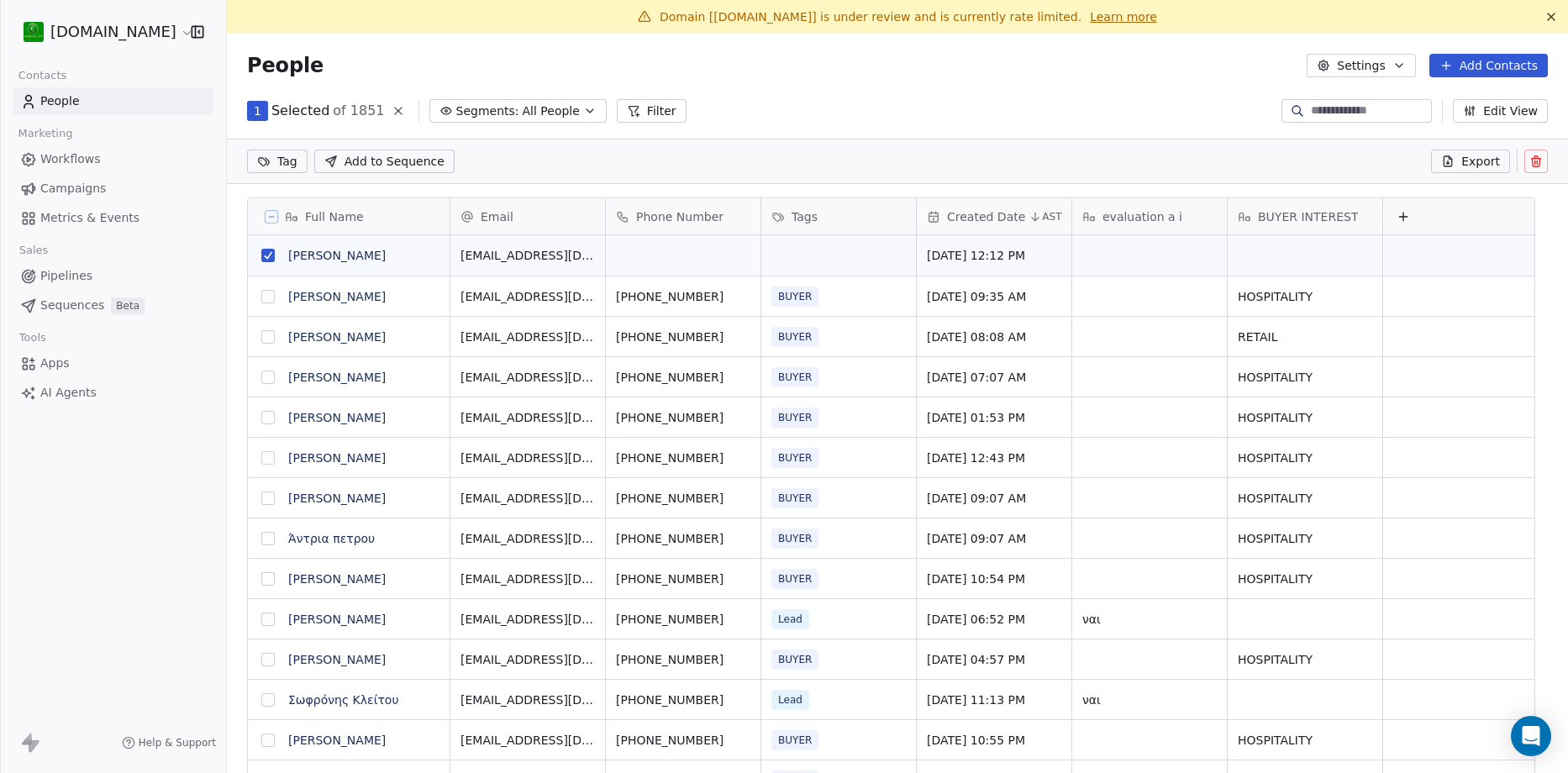
click at [55, 276] on span "Pipelines" at bounding box center [66, 276] width 52 height 18
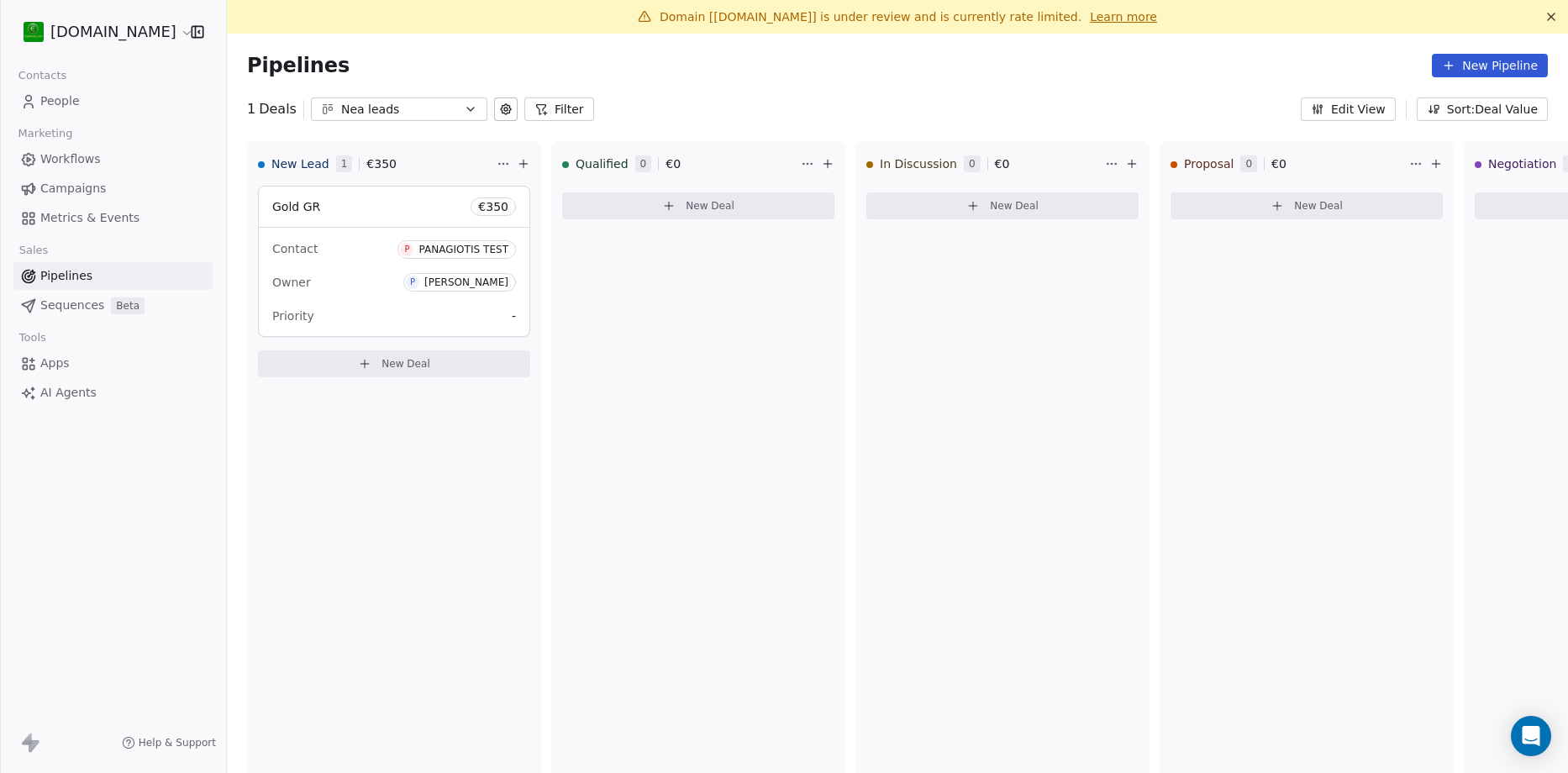
click at [70, 360] on link "Apps" at bounding box center [113, 363] width 199 height 27
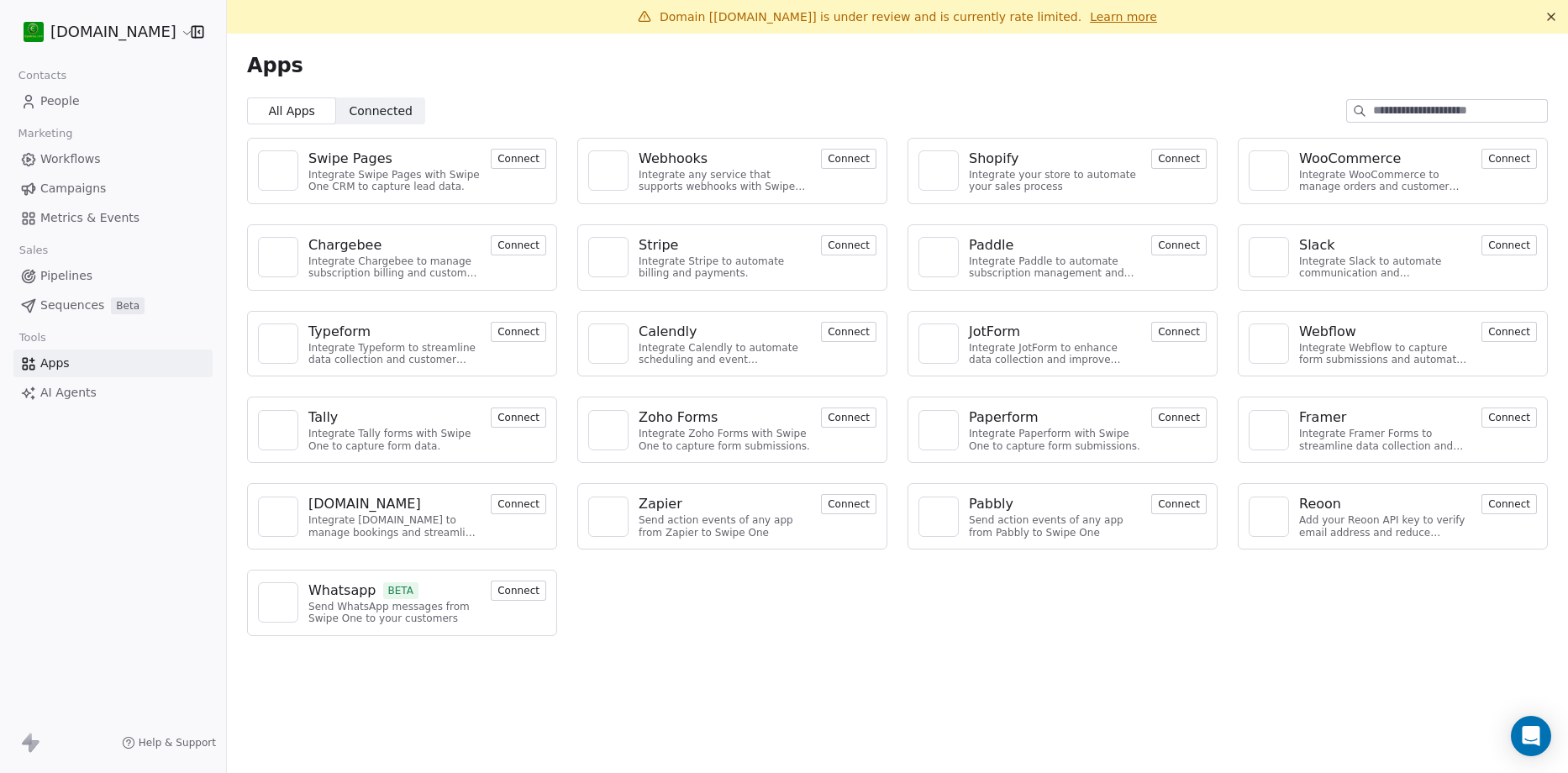
click at [72, 207] on link "Metrics & Events" at bounding box center [113, 218] width 199 height 27
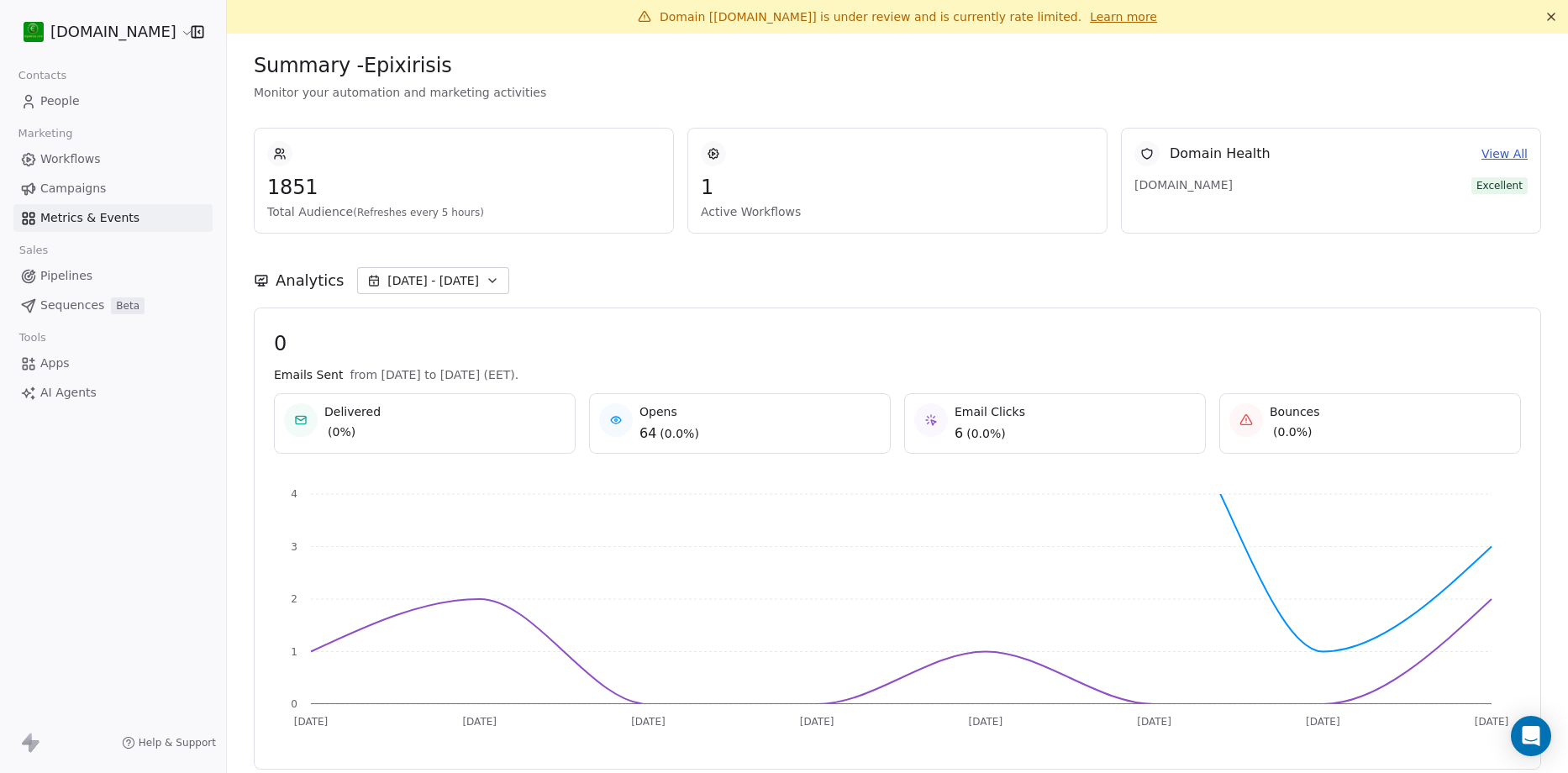
click at [469, 281] on button "[DATE] - [DATE]" at bounding box center [433, 280] width 152 height 26
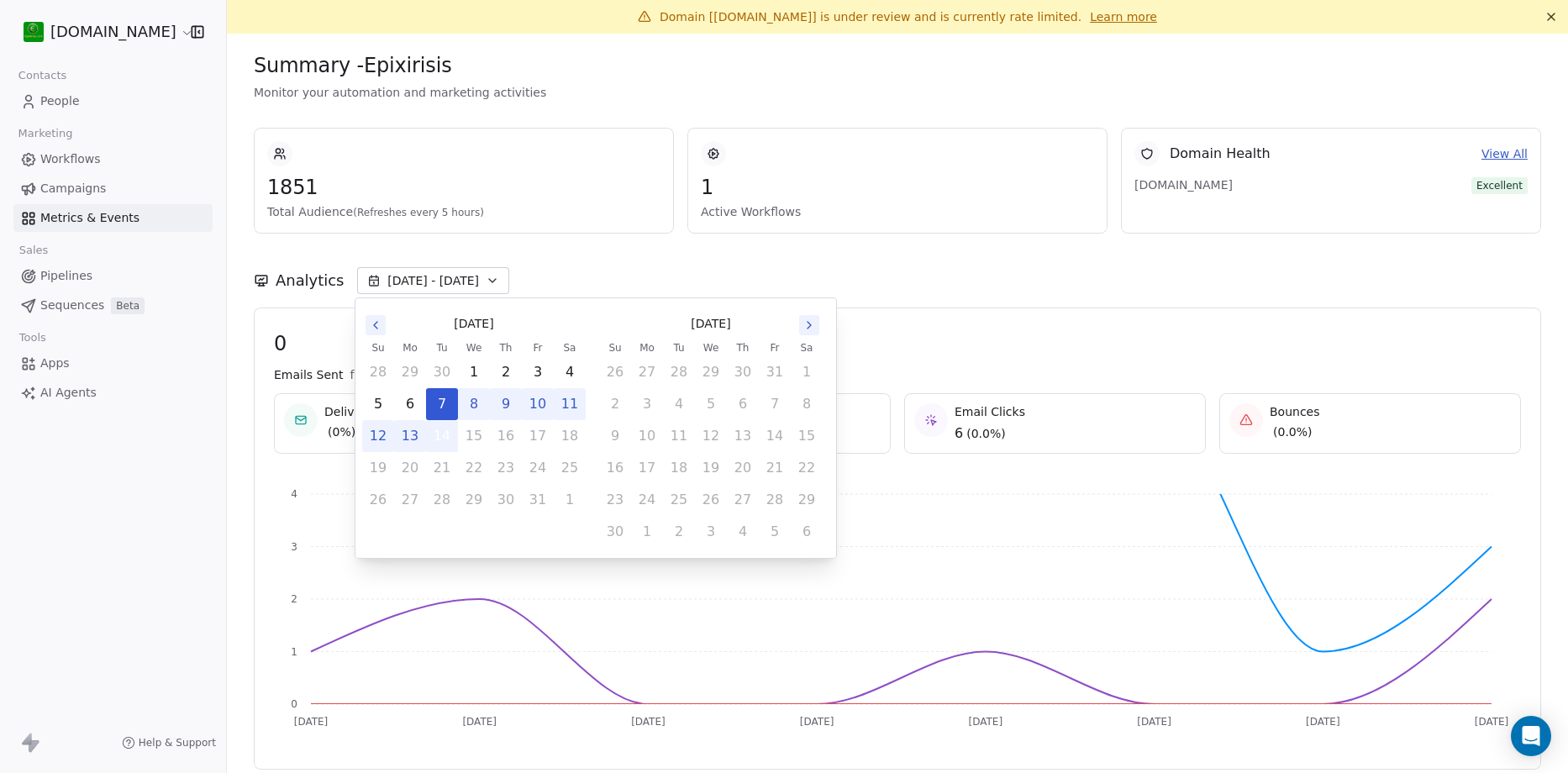
click at [446, 434] on button "14" at bounding box center [442, 436] width 30 height 30
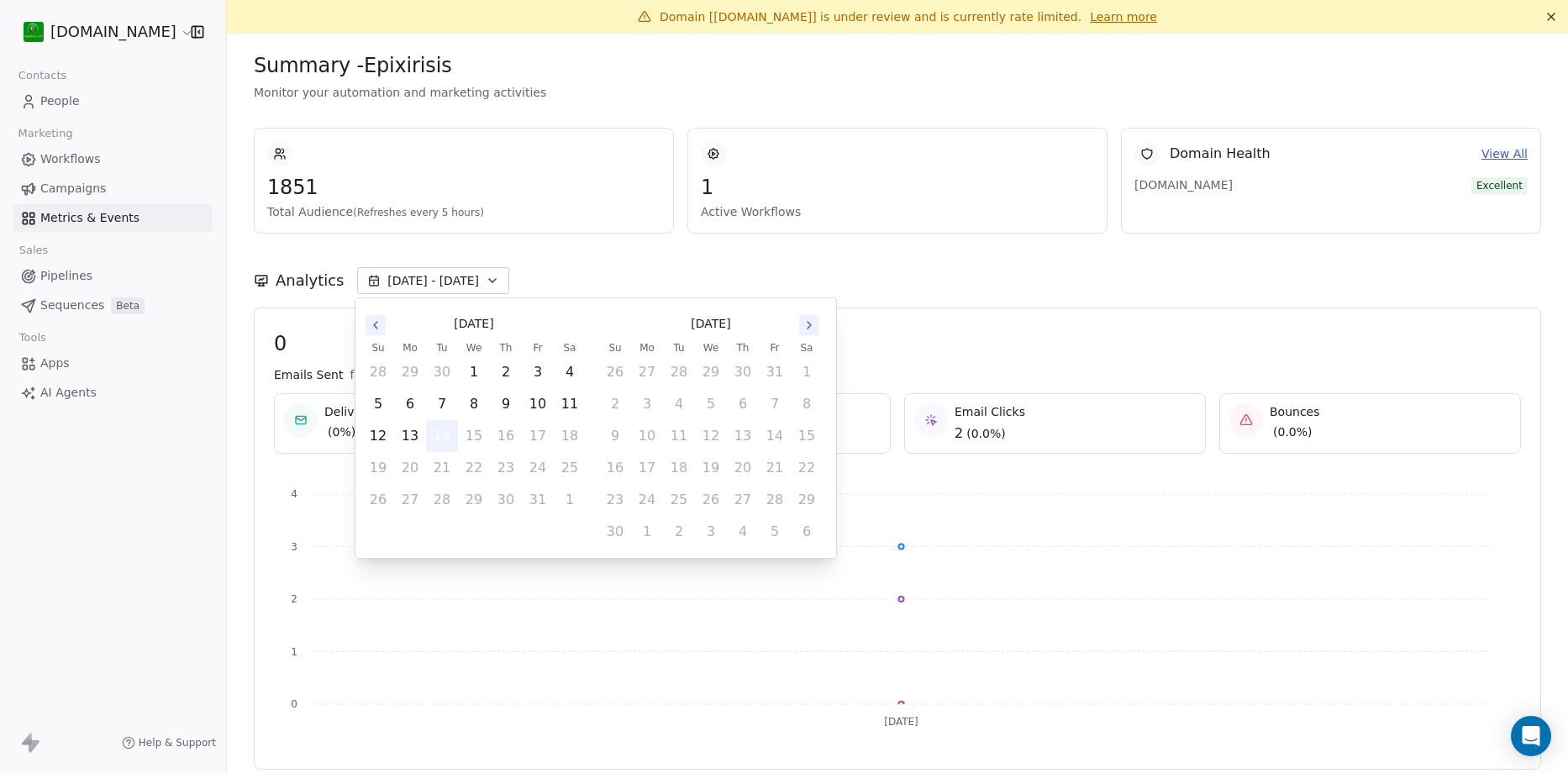
click at [445, 436] on button "14" at bounding box center [442, 436] width 30 height 30
click at [380, 436] on button "12" at bounding box center [378, 436] width 30 height 30
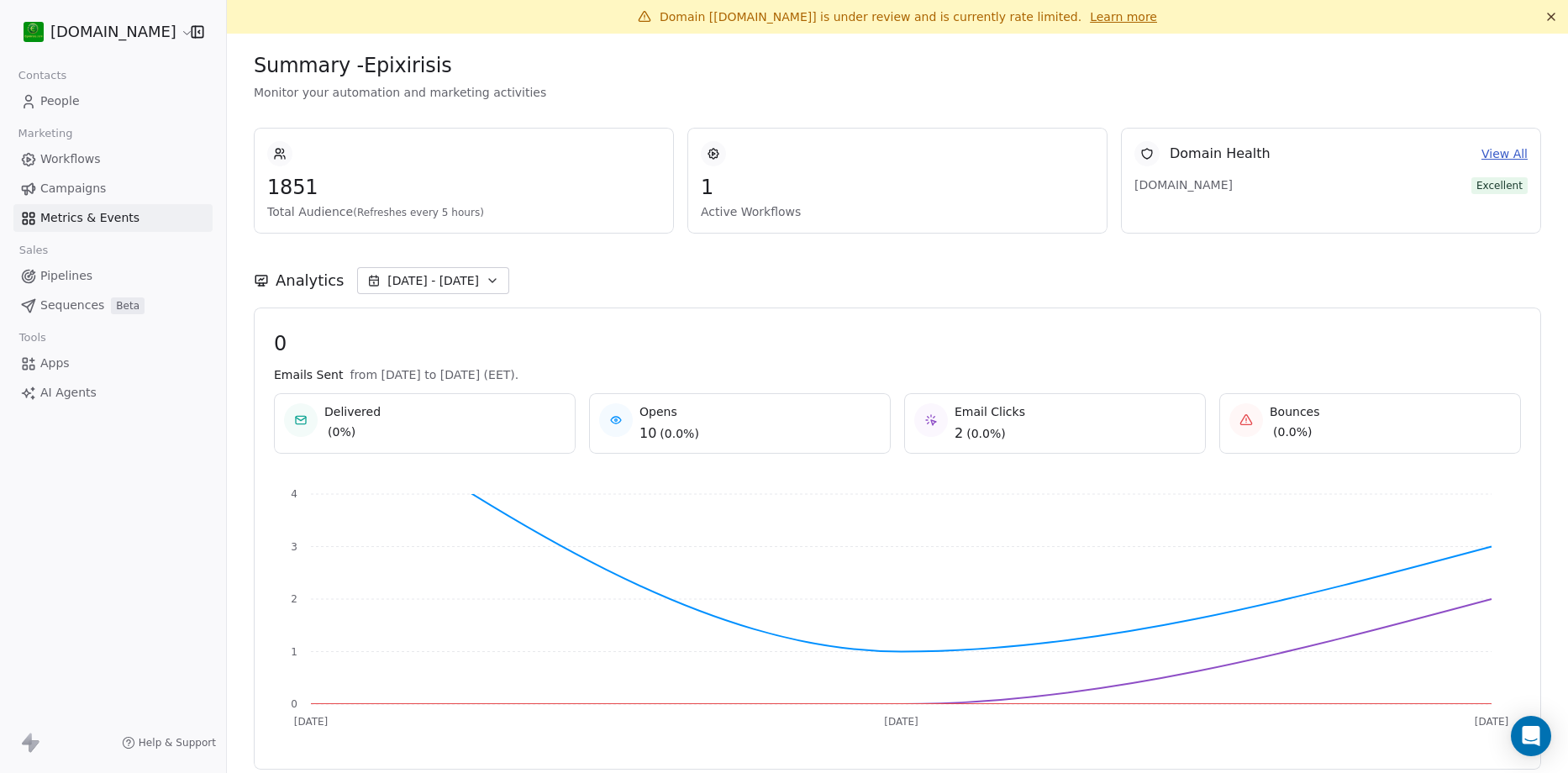
click at [1011, 299] on div "Analytics [DATE] - [DATE]" at bounding box center [897, 271] width 1288 height 74
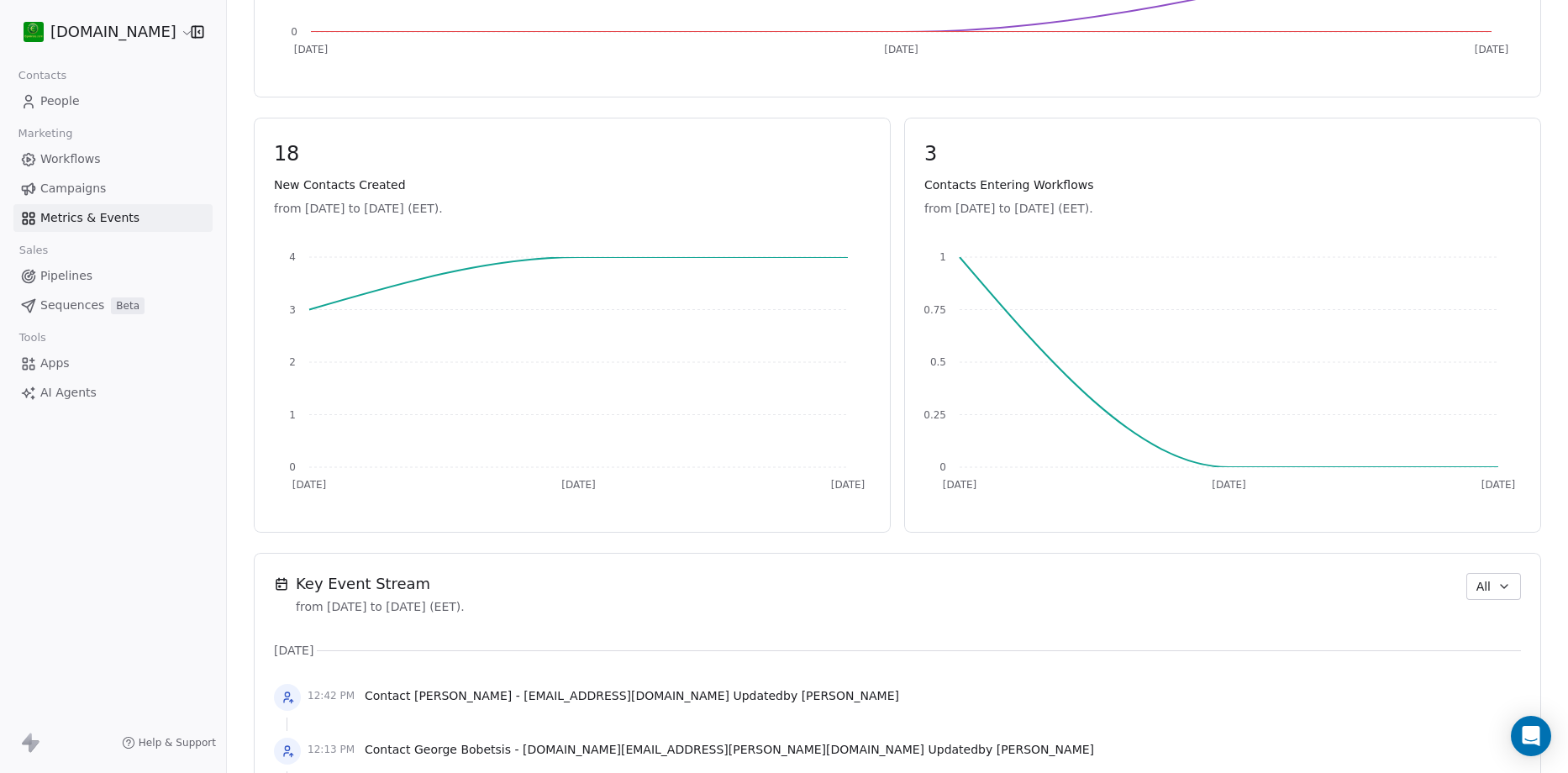
scroll to position [841, 0]
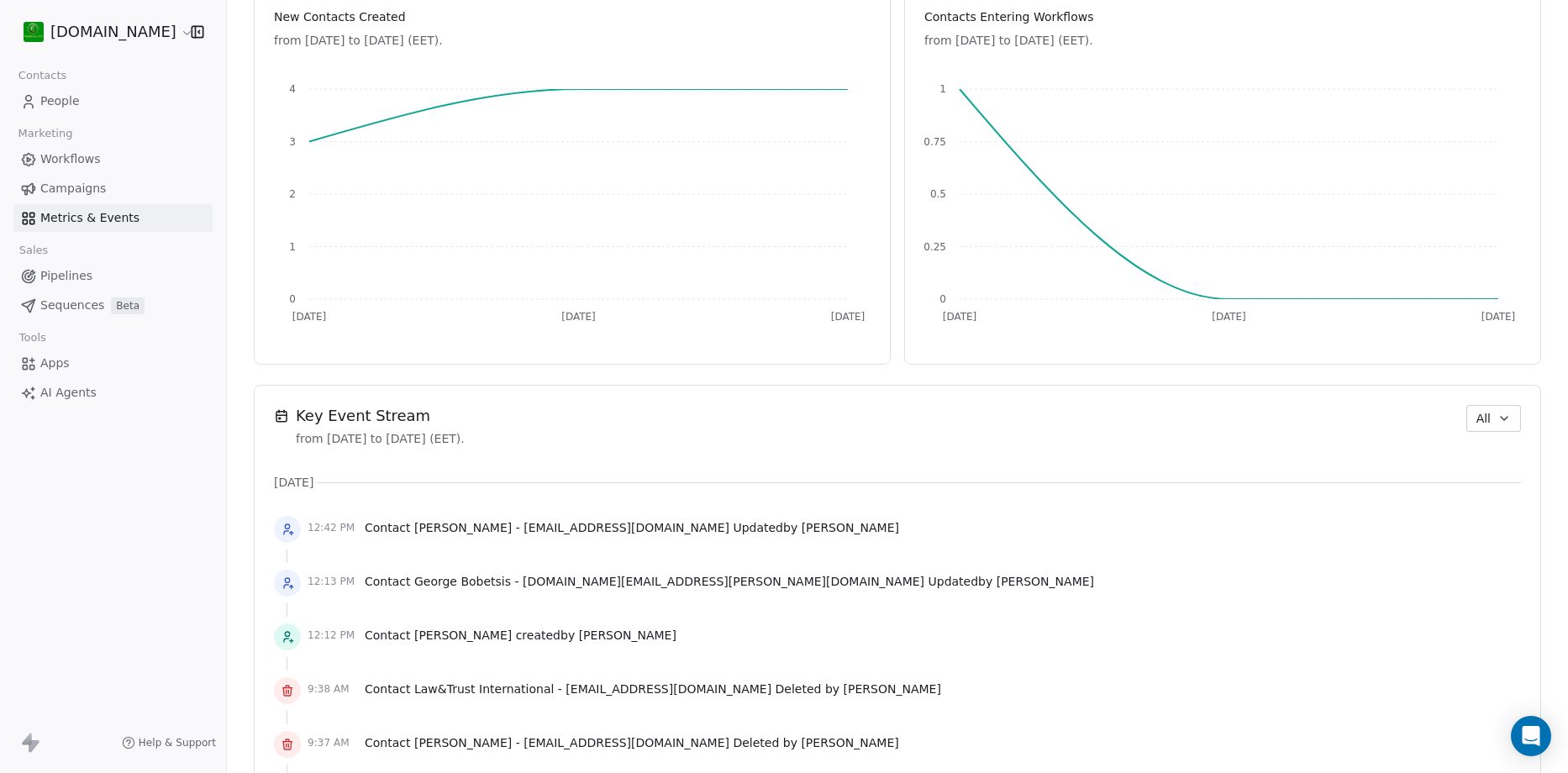
click at [962, 568] on div "12:13 PM Contact George Bobetsis - [DOMAIN_NAME][EMAIL_ADDRESS][PERSON_NAME][DO…" at bounding box center [897, 584] width 1247 height 37
click at [80, 161] on span "Workflows" at bounding box center [71, 160] width 61 height 18
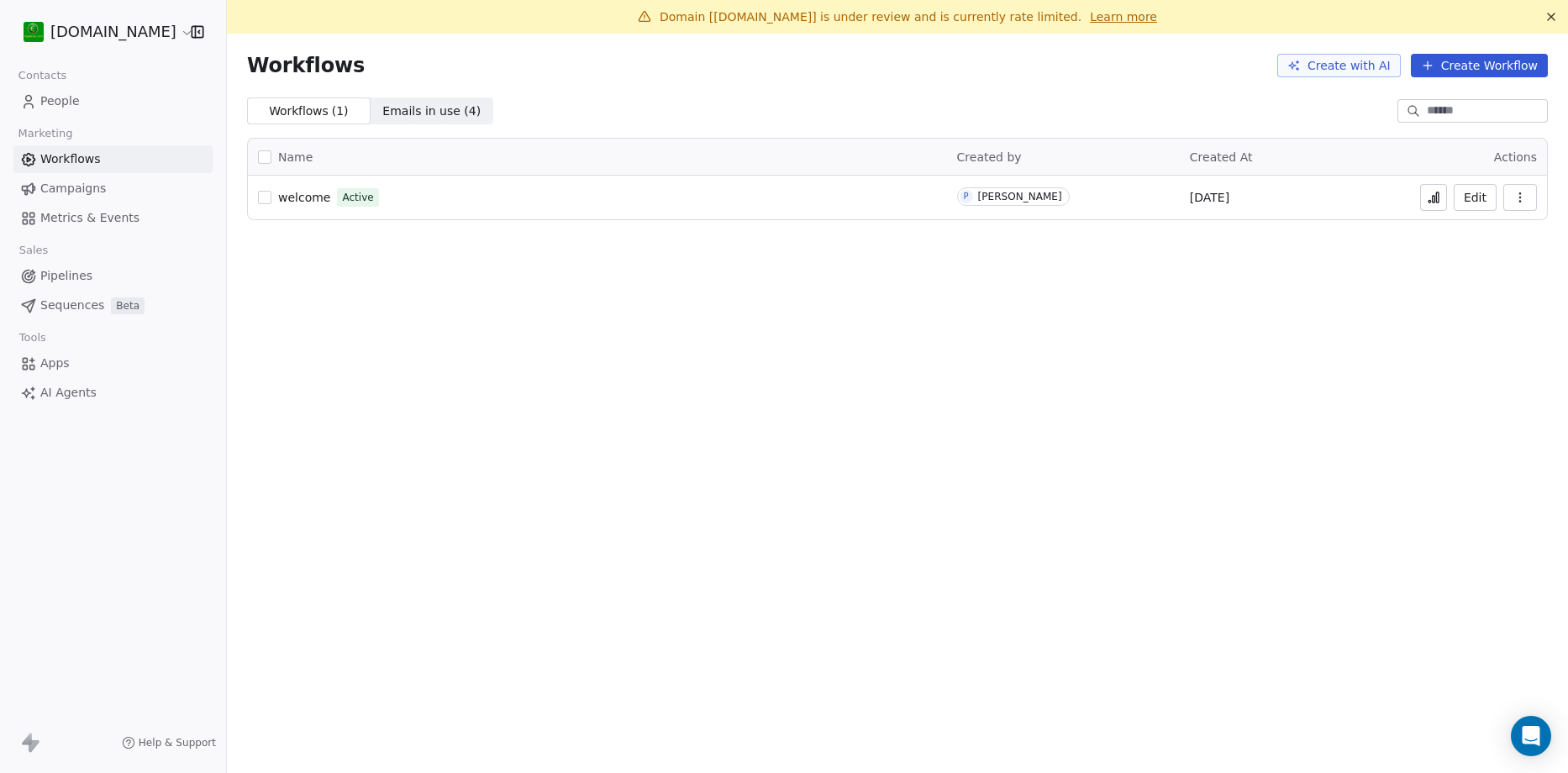
click at [435, 106] on span "Emails in use ( 4 )" at bounding box center [431, 112] width 98 height 18
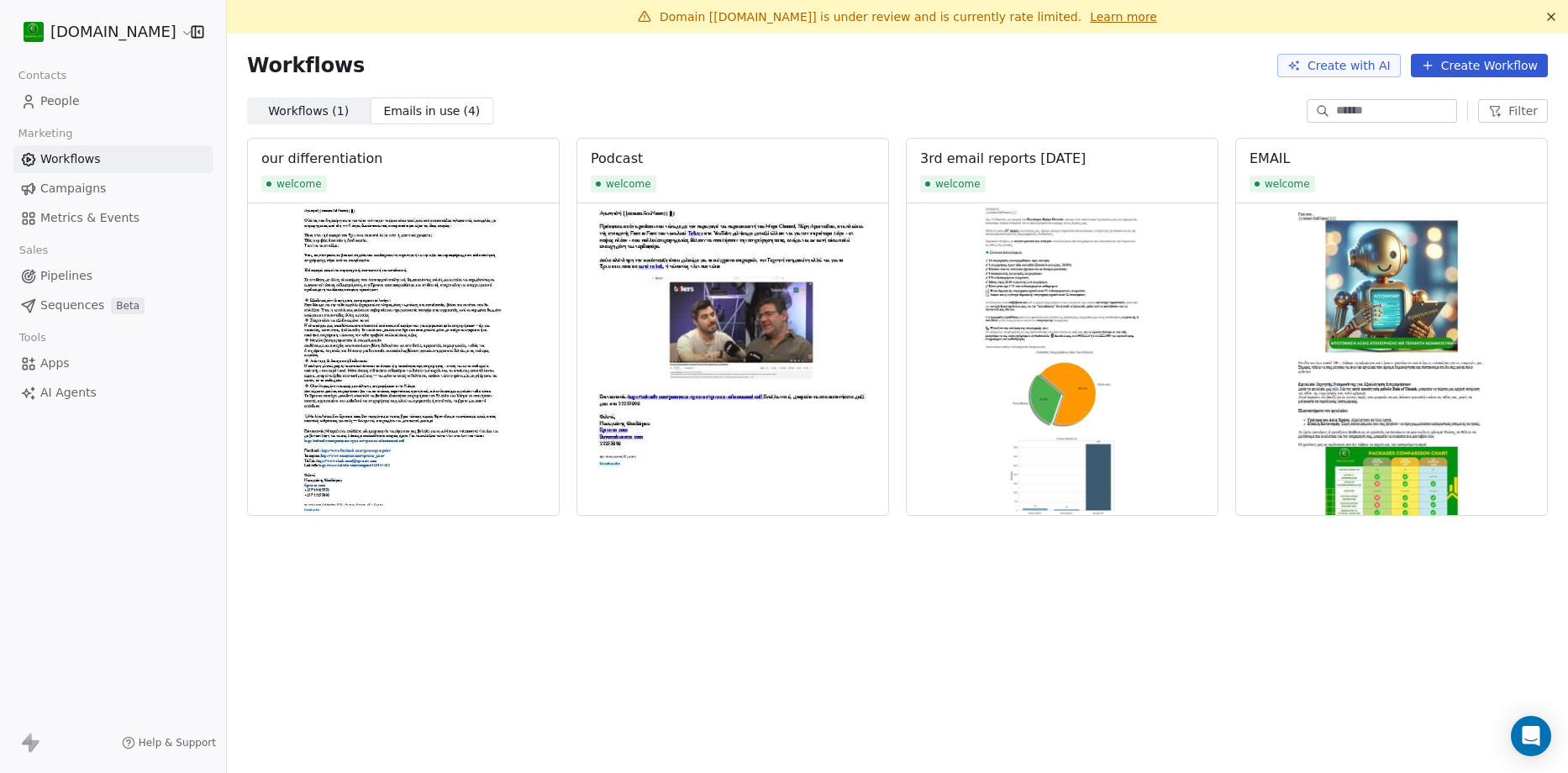
click at [69, 100] on span "People" at bounding box center [60, 101] width 39 height 18
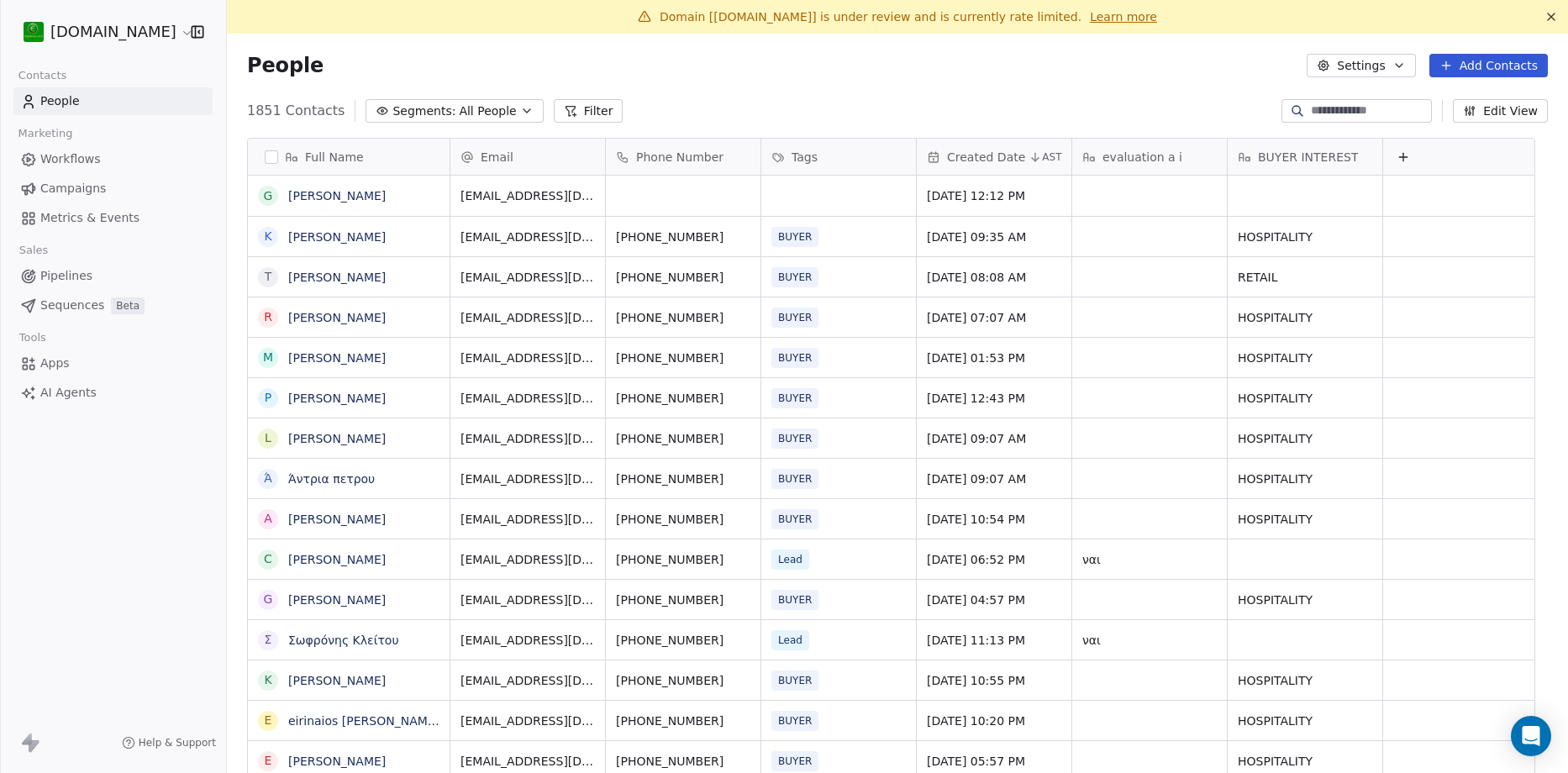
scroll to position [667, 1316]
click at [30, 743] on icon at bounding box center [26, 739] width 10 height 12
click at [145, 29] on html "[DOMAIN_NAME] Contacts People Marketing Workflows Campaigns Metrics & Events Sa…" at bounding box center [784, 386] width 1568 height 773
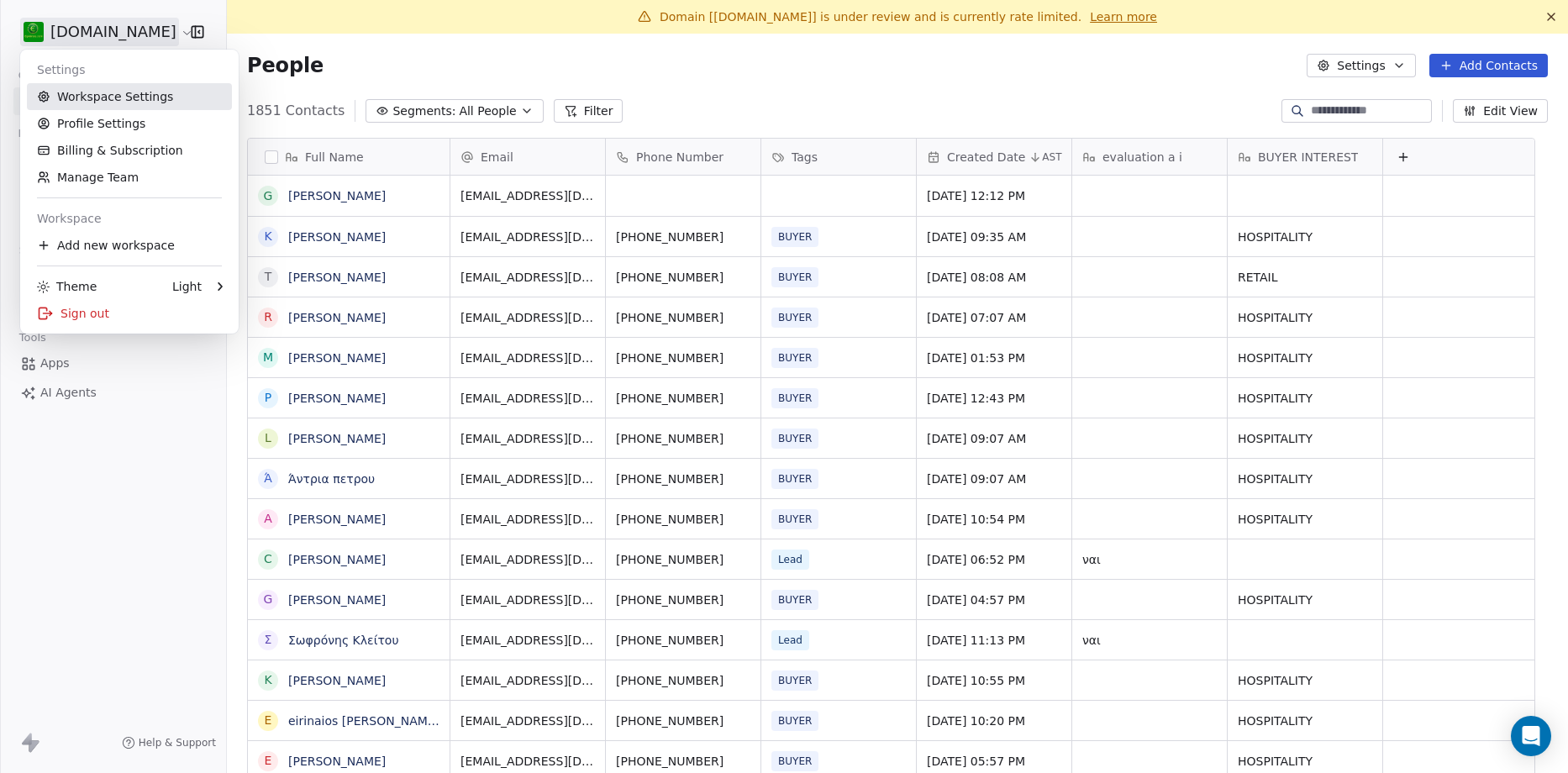
click at [112, 95] on link "Workspace Settings" at bounding box center [128, 96] width 205 height 26
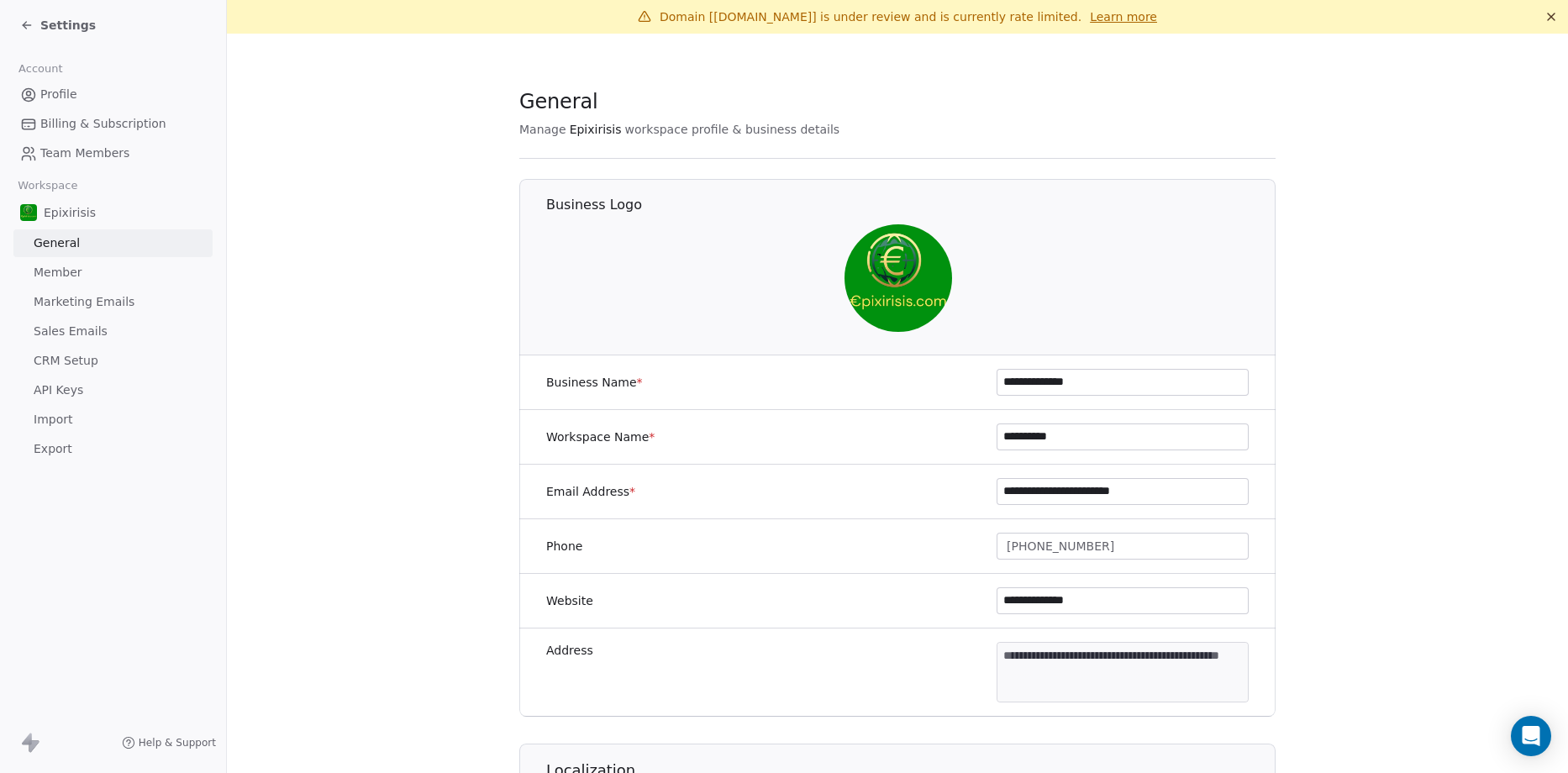
click at [98, 301] on span "Marketing Emails" at bounding box center [83, 302] width 101 height 18
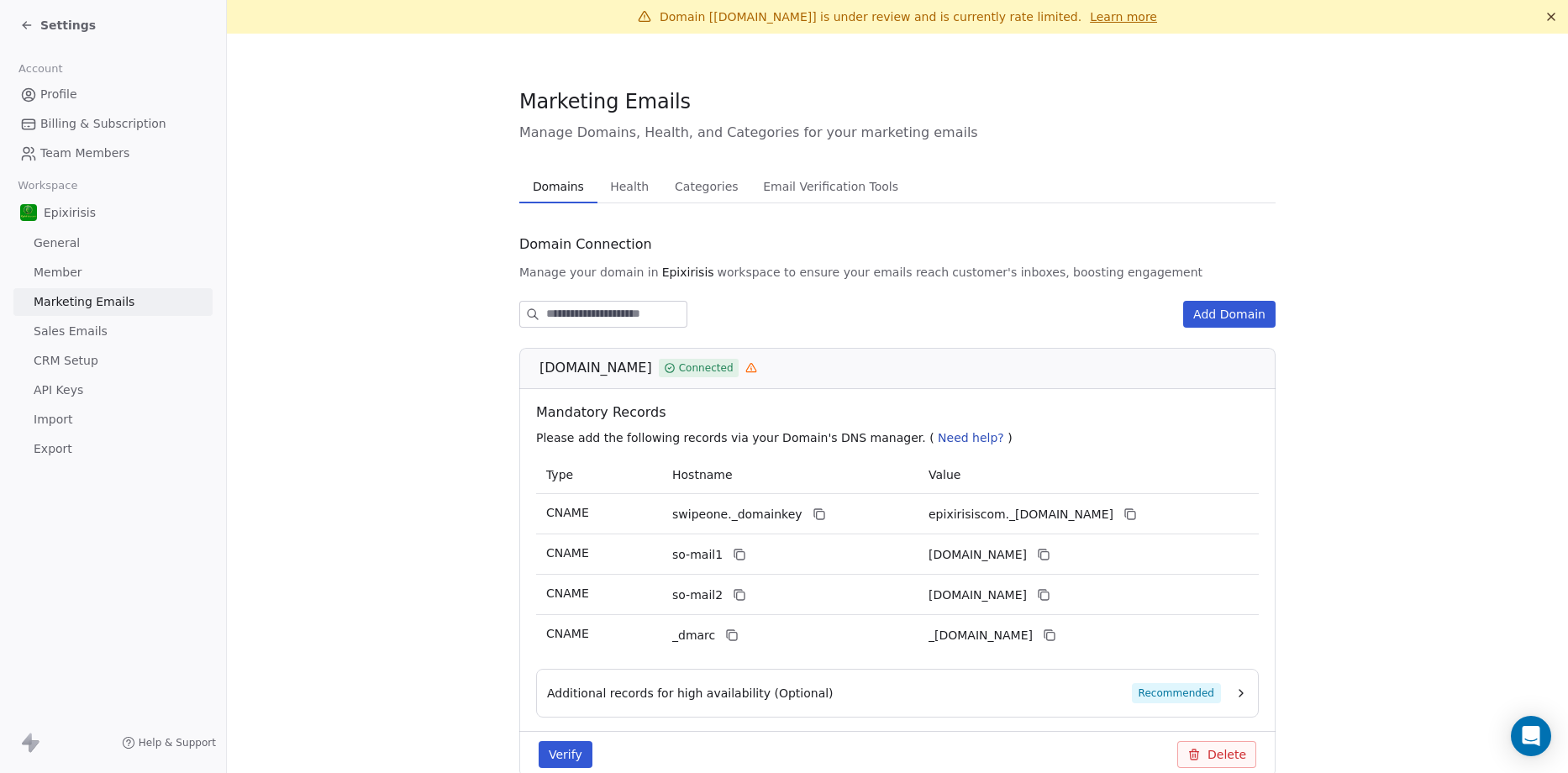
click at [95, 339] on span "Sales Emails" at bounding box center [71, 332] width 74 height 18
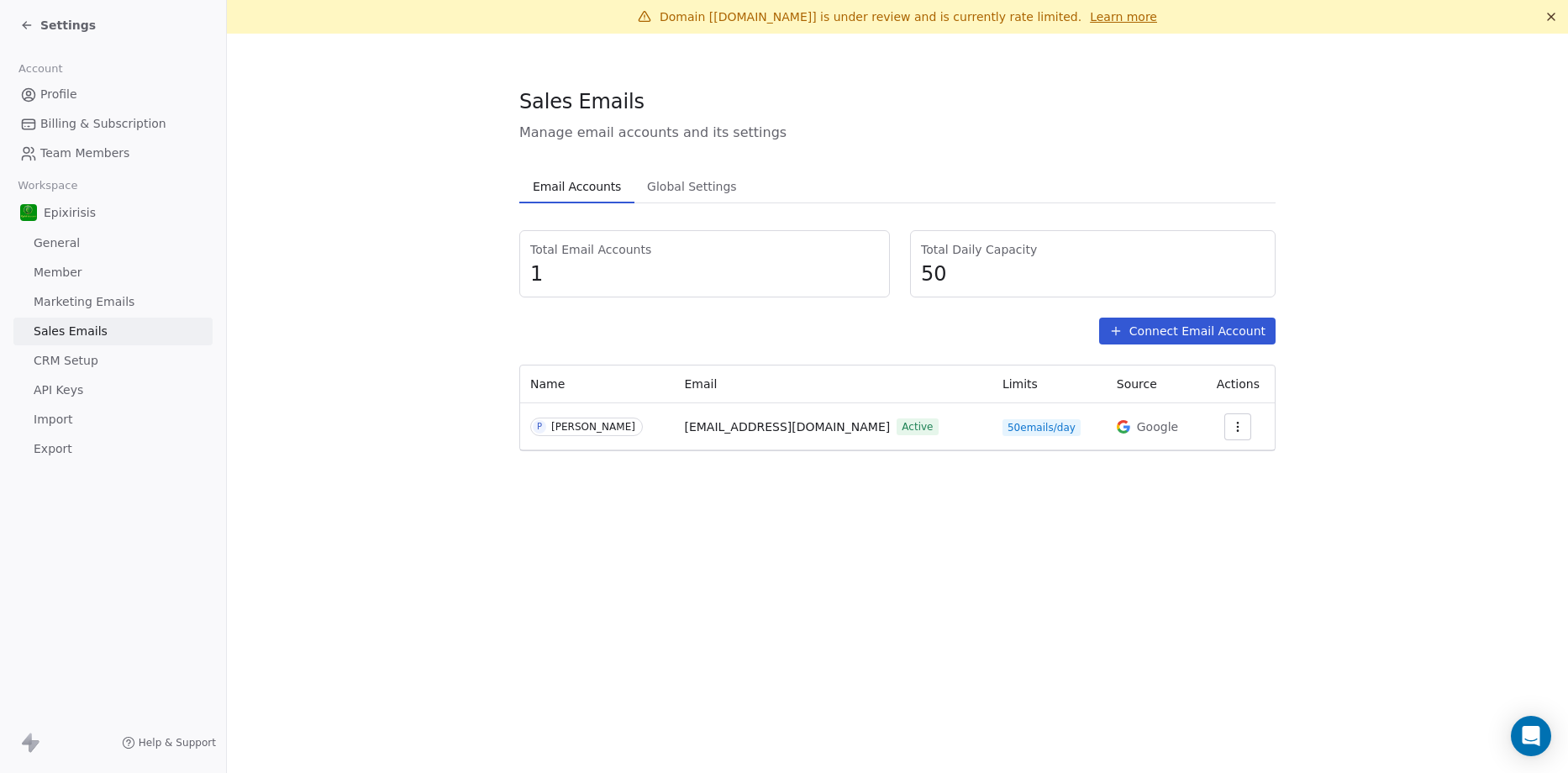
click at [94, 362] on link "CRM Setup" at bounding box center [113, 361] width 199 height 27
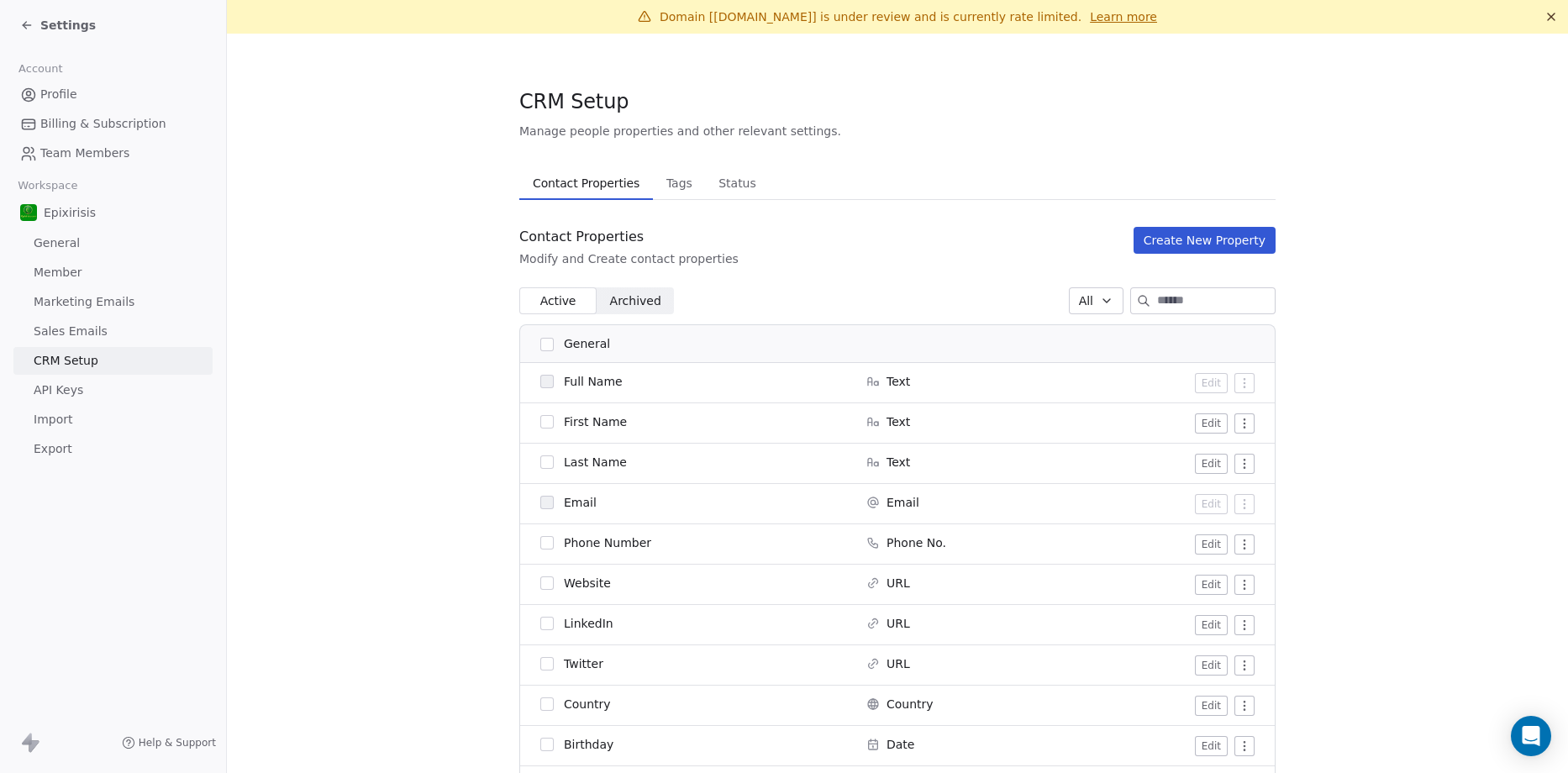
click at [74, 245] on link "General" at bounding box center [113, 243] width 199 height 27
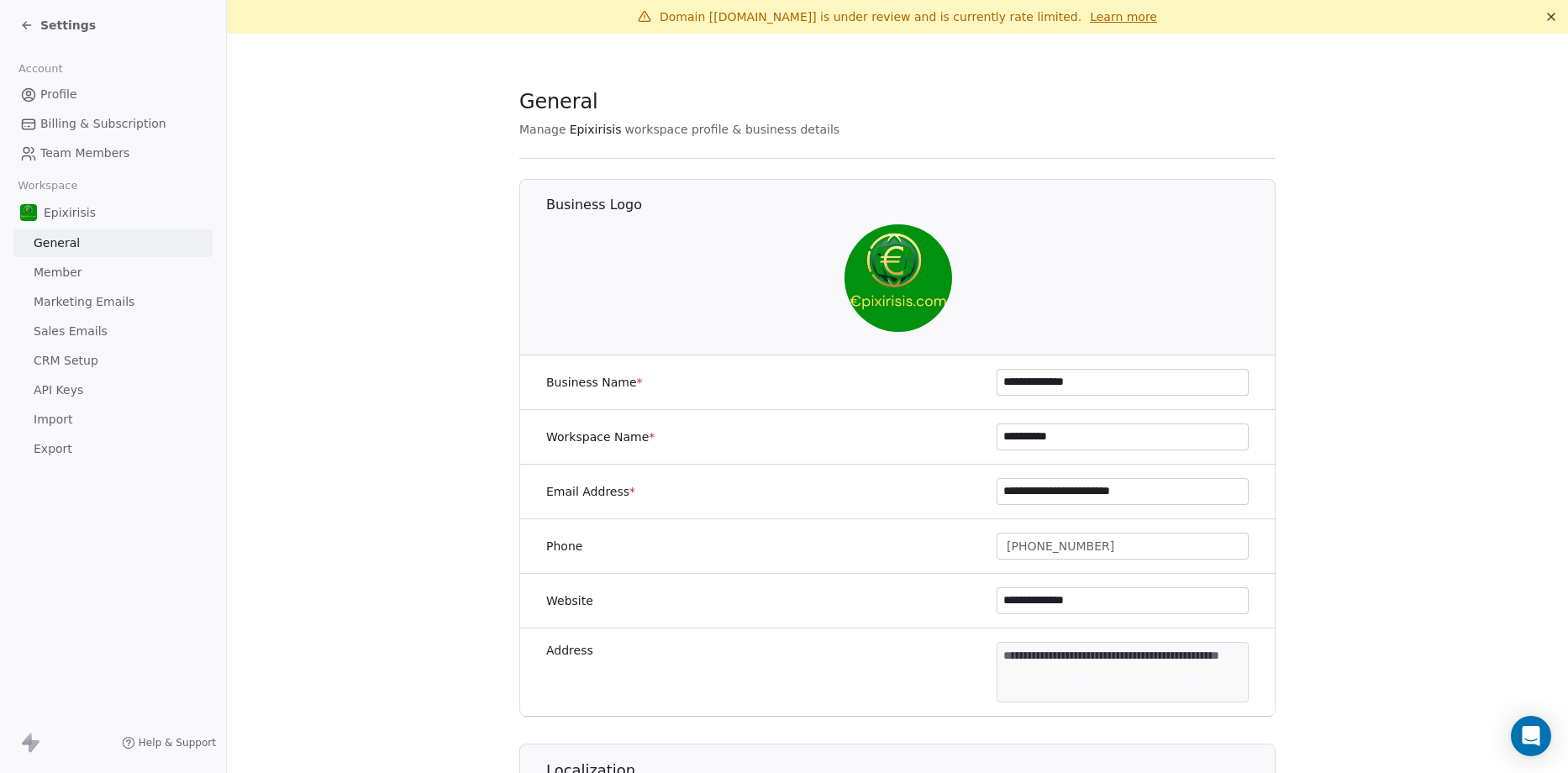
click at [57, 279] on span "Member" at bounding box center [58, 272] width 49 height 18
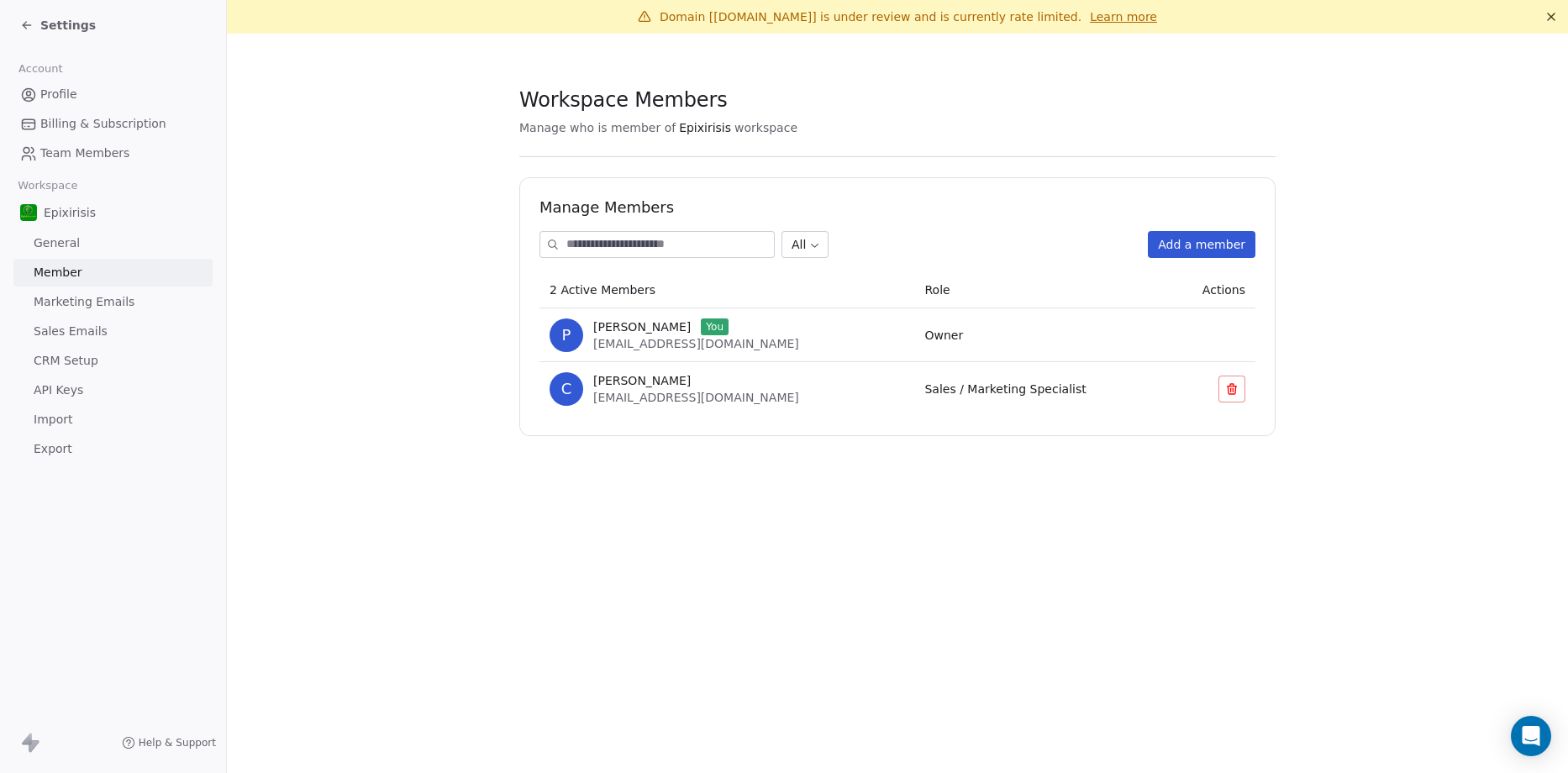
click at [66, 301] on span "Marketing Emails" at bounding box center [83, 302] width 101 height 18
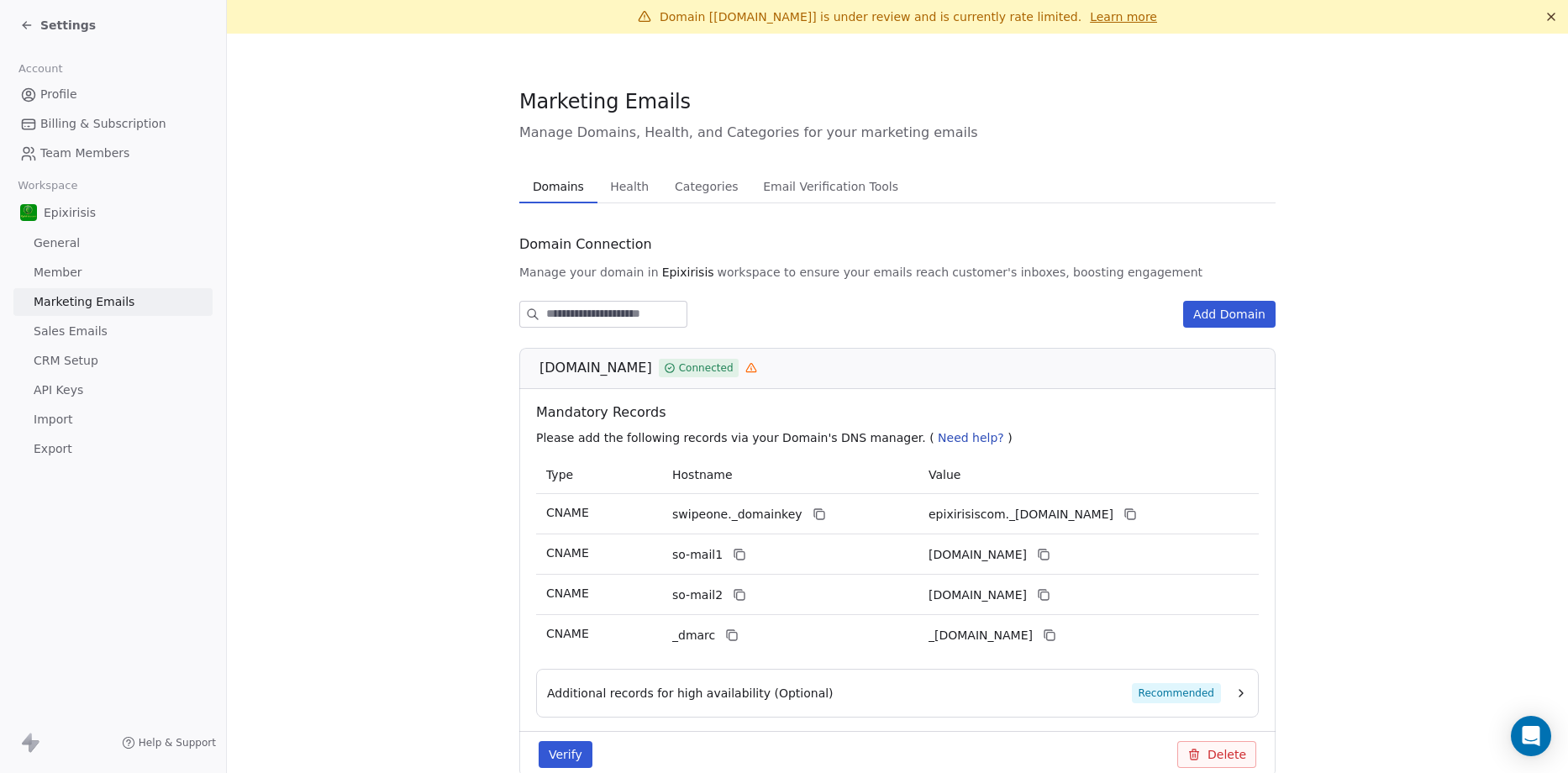
scroll to position [84, 0]
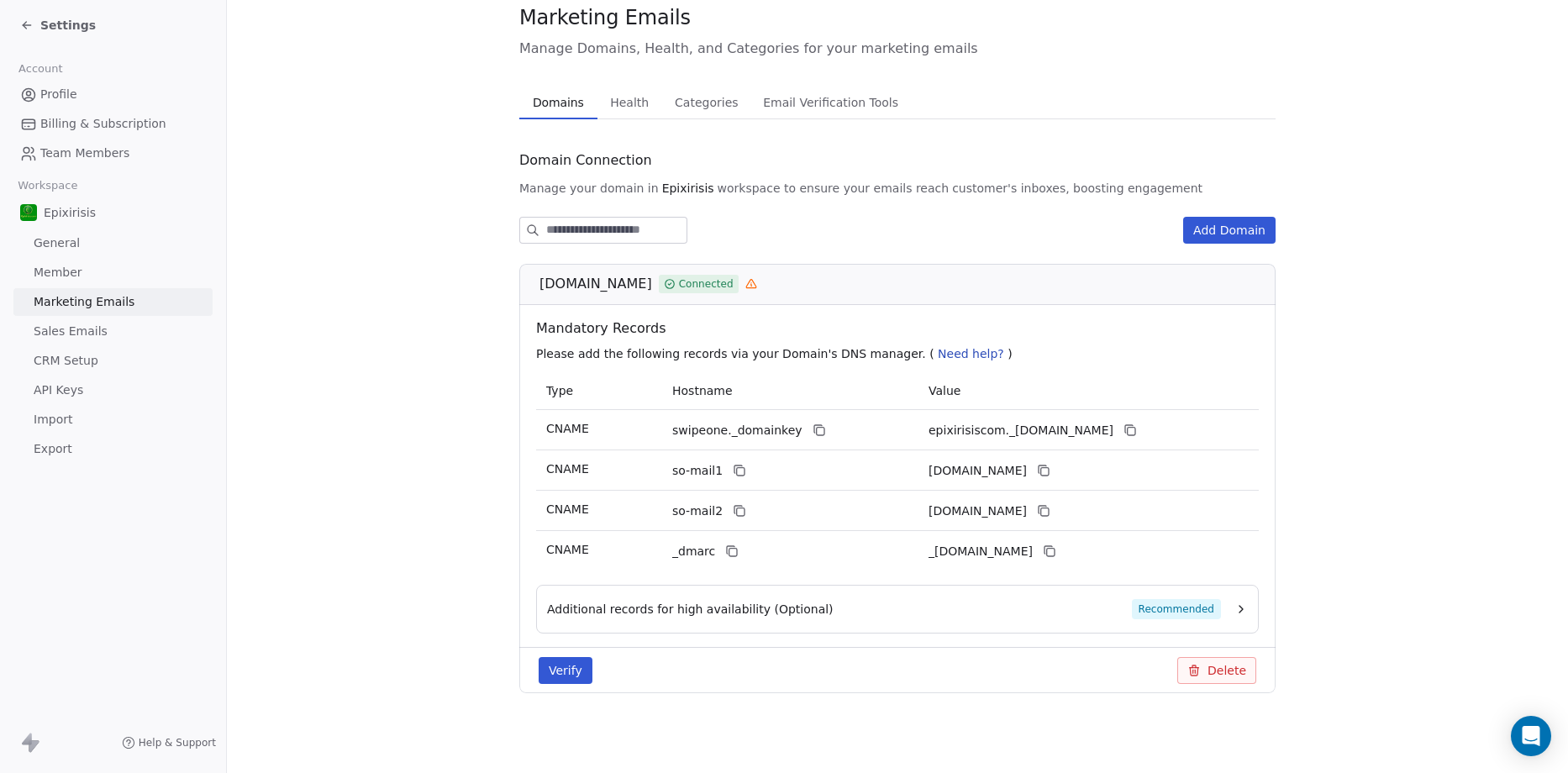
click at [275, 255] on section "Marketing Emails Manage Domains, Health, and Categories for your marketing emai…" at bounding box center [898, 362] width 1342 height 825
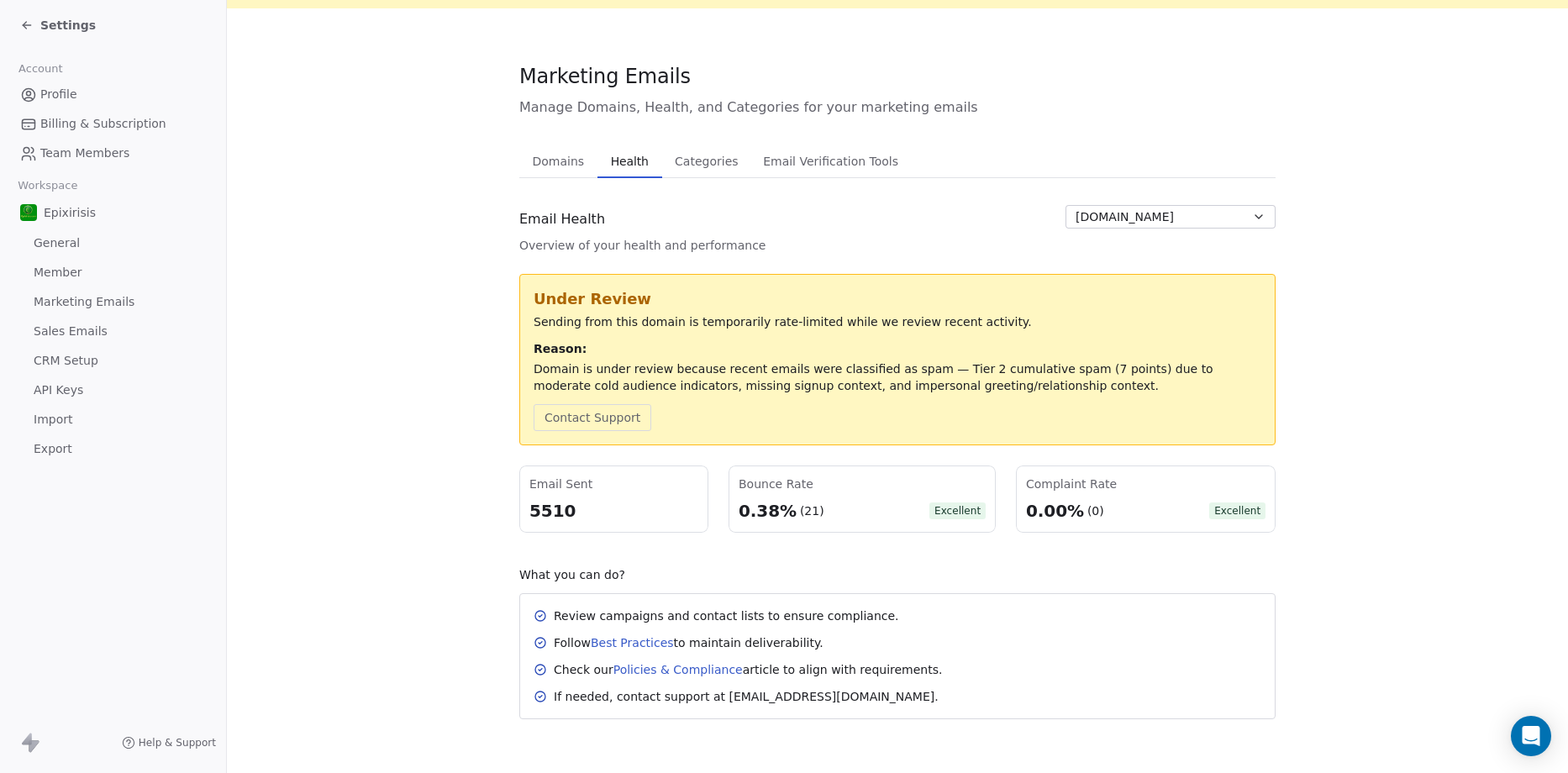
click at [630, 100] on div "Marketing Emails Manage Domains, Health, and Categories for your marketing emai…" at bounding box center [897, 391] width 756 height 657
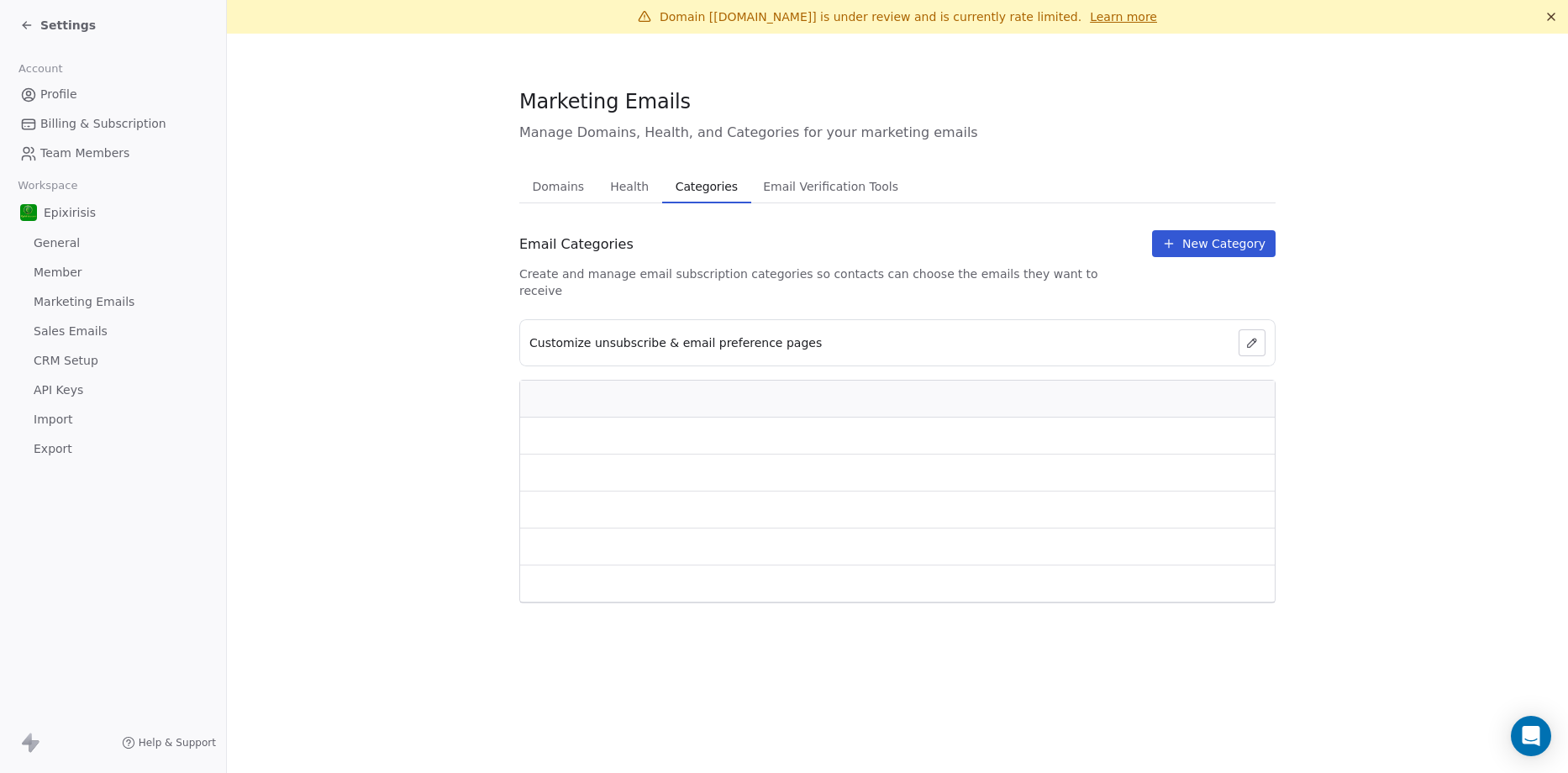
click at [691, 189] on span "Categories" at bounding box center [706, 186] width 75 height 24
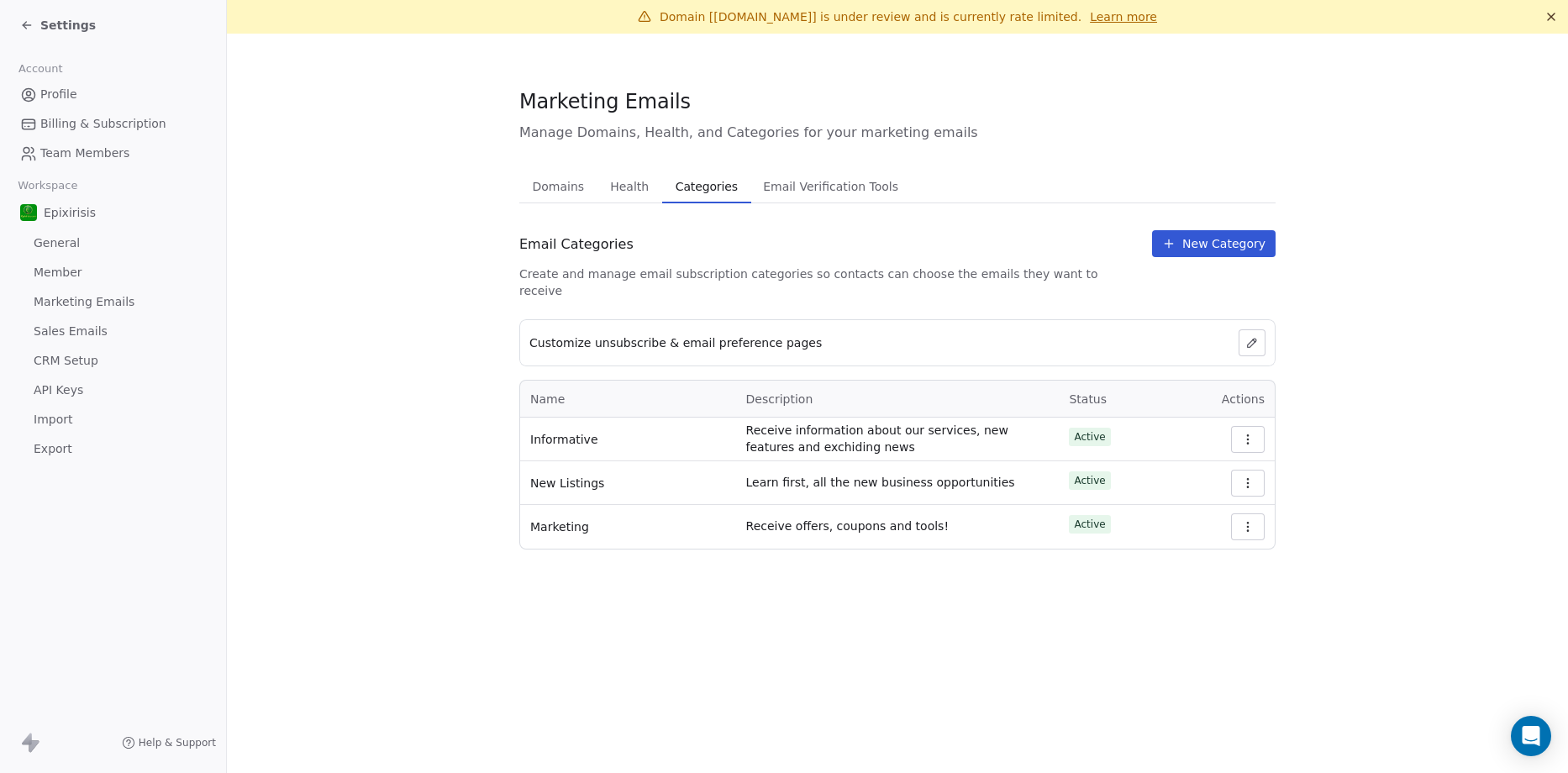
click at [802, 199] on button "Email Verification Tools Email Verification Tools" at bounding box center [831, 186] width 160 height 33
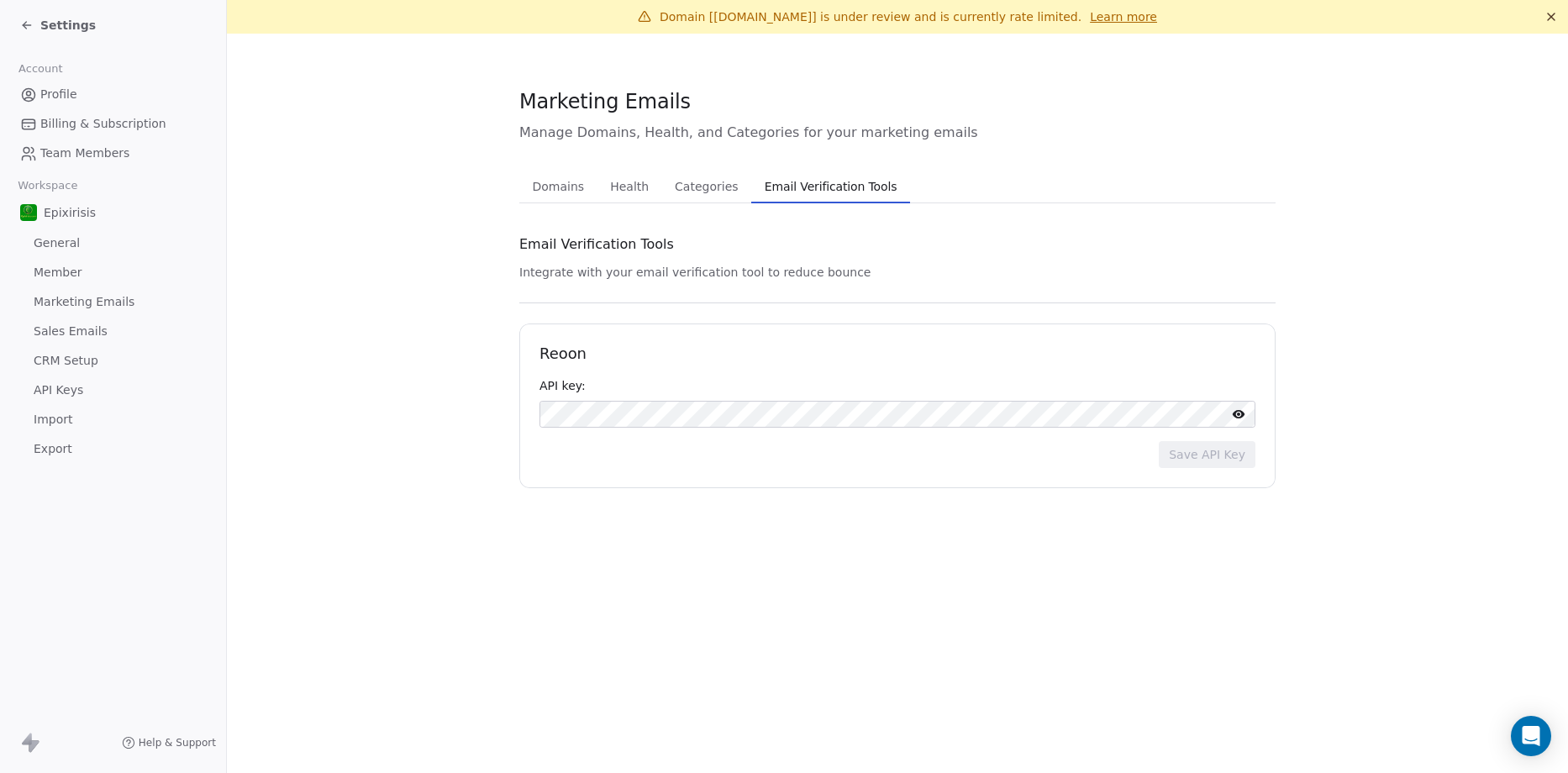
click at [563, 191] on span "Domains" at bounding box center [558, 186] width 66 height 24
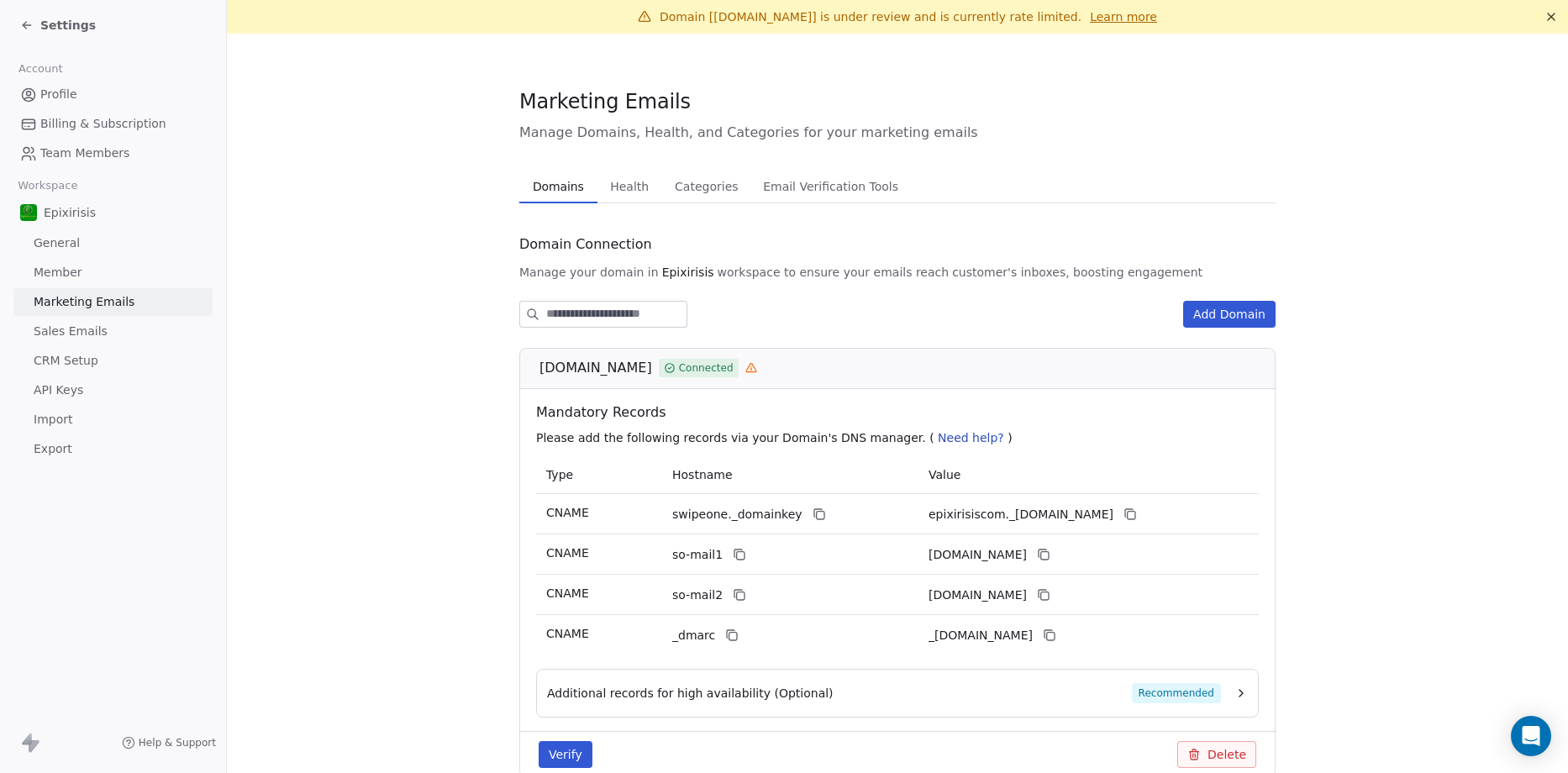
scroll to position [84, 0]
click at [720, 522] on span "swipeone._domainkey" at bounding box center [737, 515] width 130 height 18
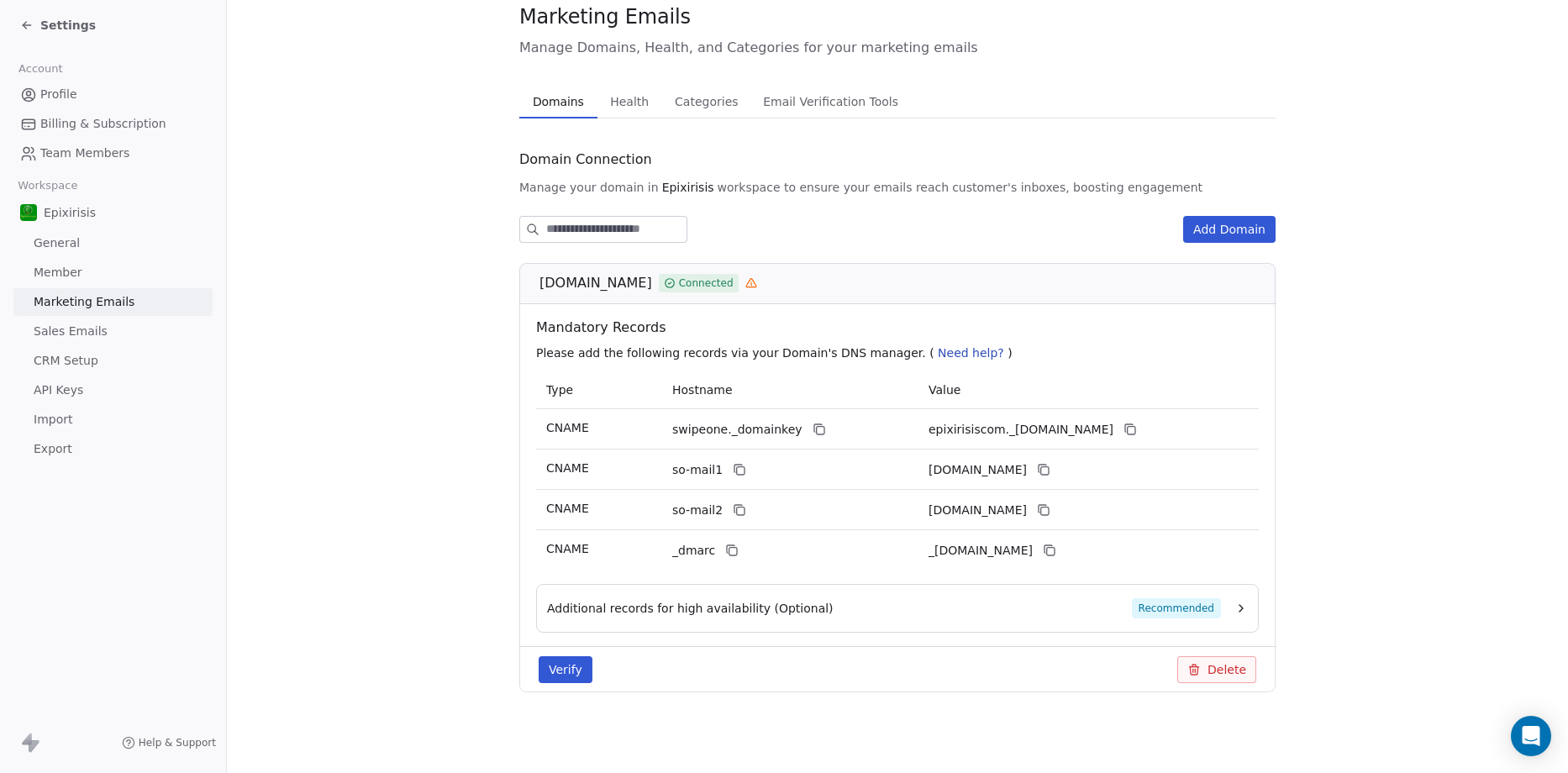
click at [564, 658] on button "Verify" at bounding box center [565, 669] width 54 height 26
click at [566, 670] on button "Verify" at bounding box center [565, 669] width 54 height 26
click at [1222, 607] on button "Additional records for high availability (Optional) Recommended" at bounding box center [898, 608] width 701 height 21
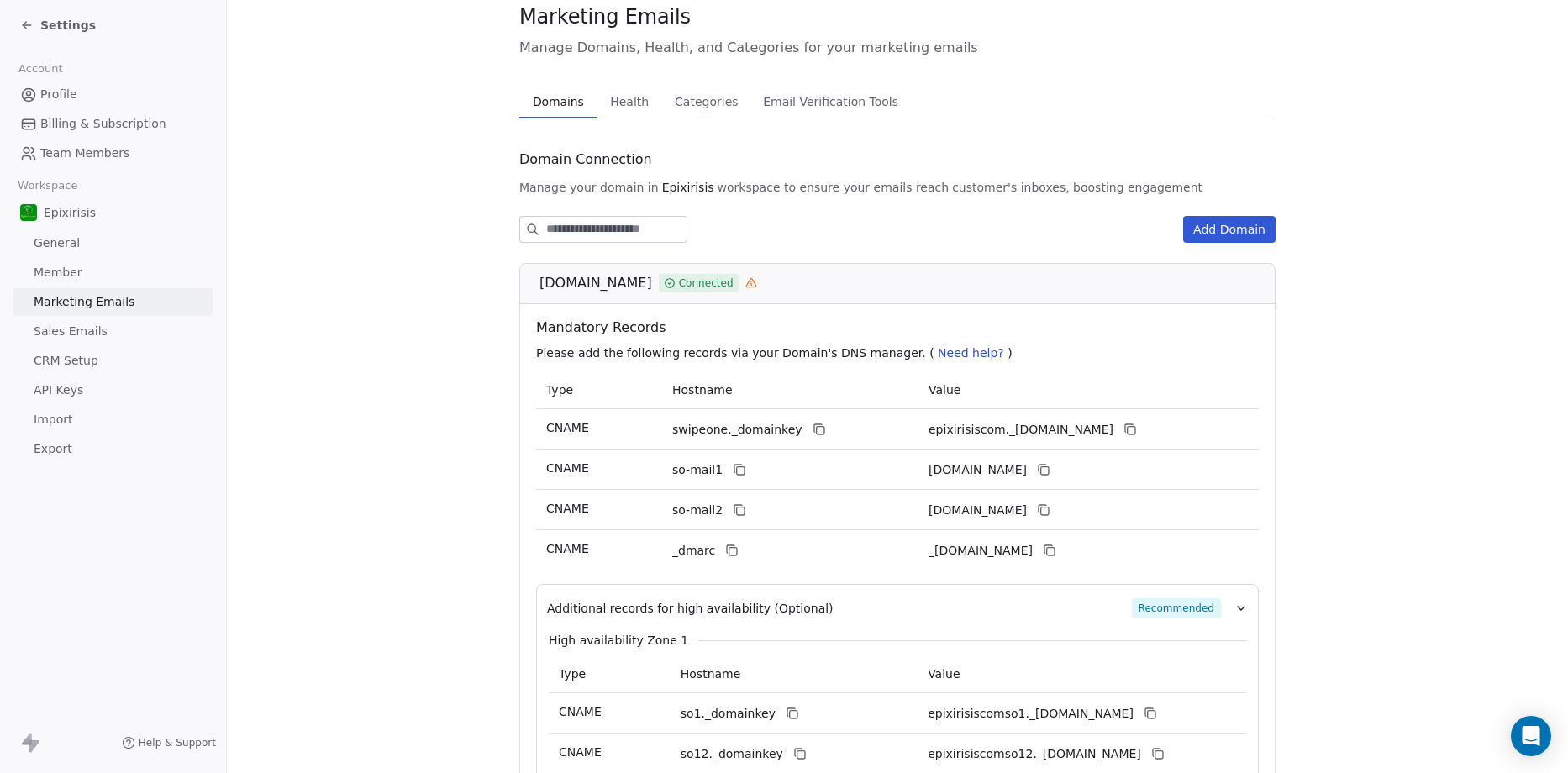
scroll to position [253, 0]
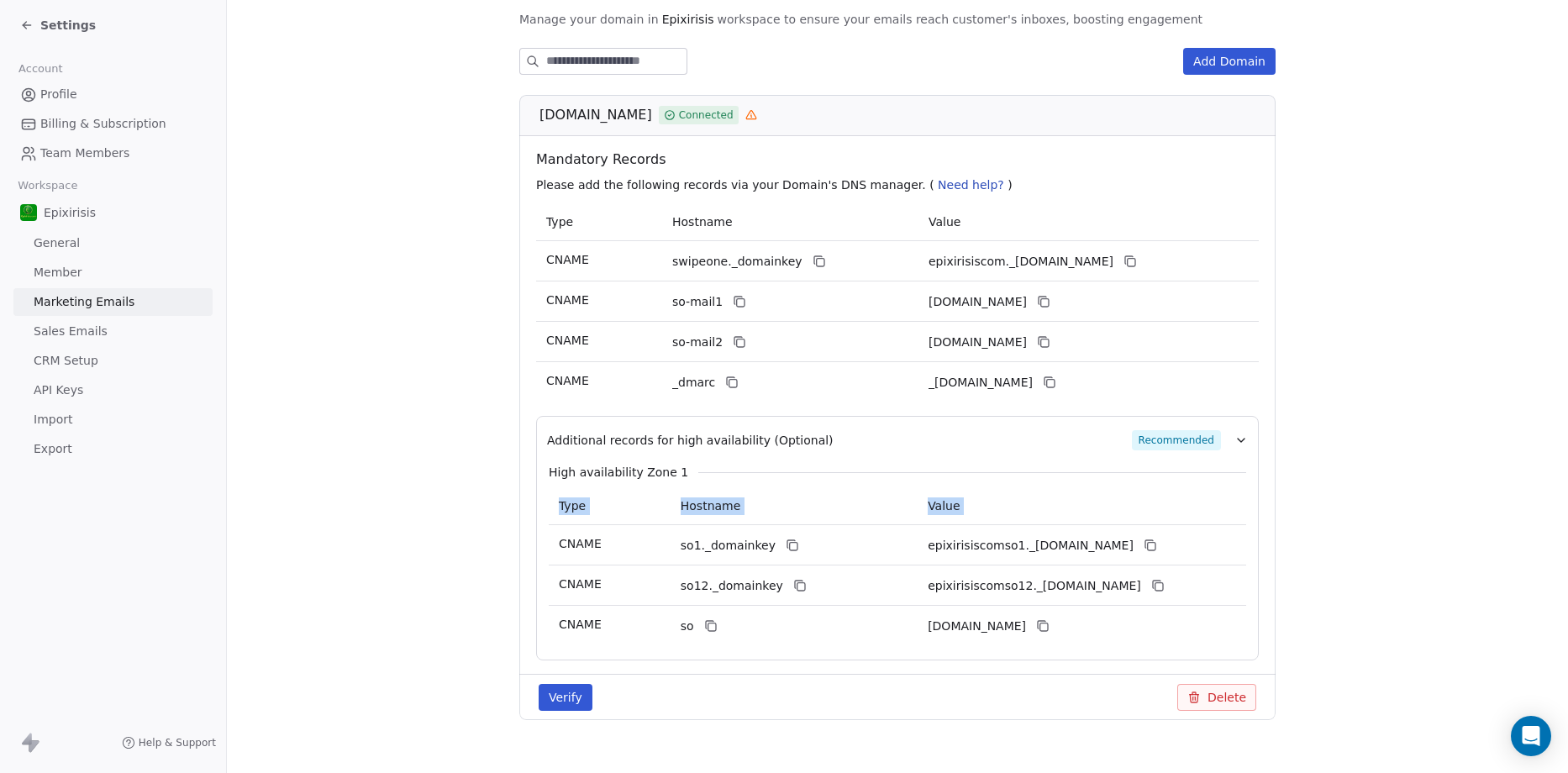
drag, startPoint x: 546, startPoint y: 526, endPoint x: 1142, endPoint y: 637, distance: 606.2
click at [1142, 637] on tbody "CNAME so1._domainkey epixirisiscomso1._domainkey.swipeone.email CNAME so12._dom…" at bounding box center [897, 586] width 697 height 121
copy thead "Type Hostname Value"
click at [1102, 544] on span "epixirisiscomso1._[DOMAIN_NAME]" at bounding box center [1030, 546] width 206 height 18
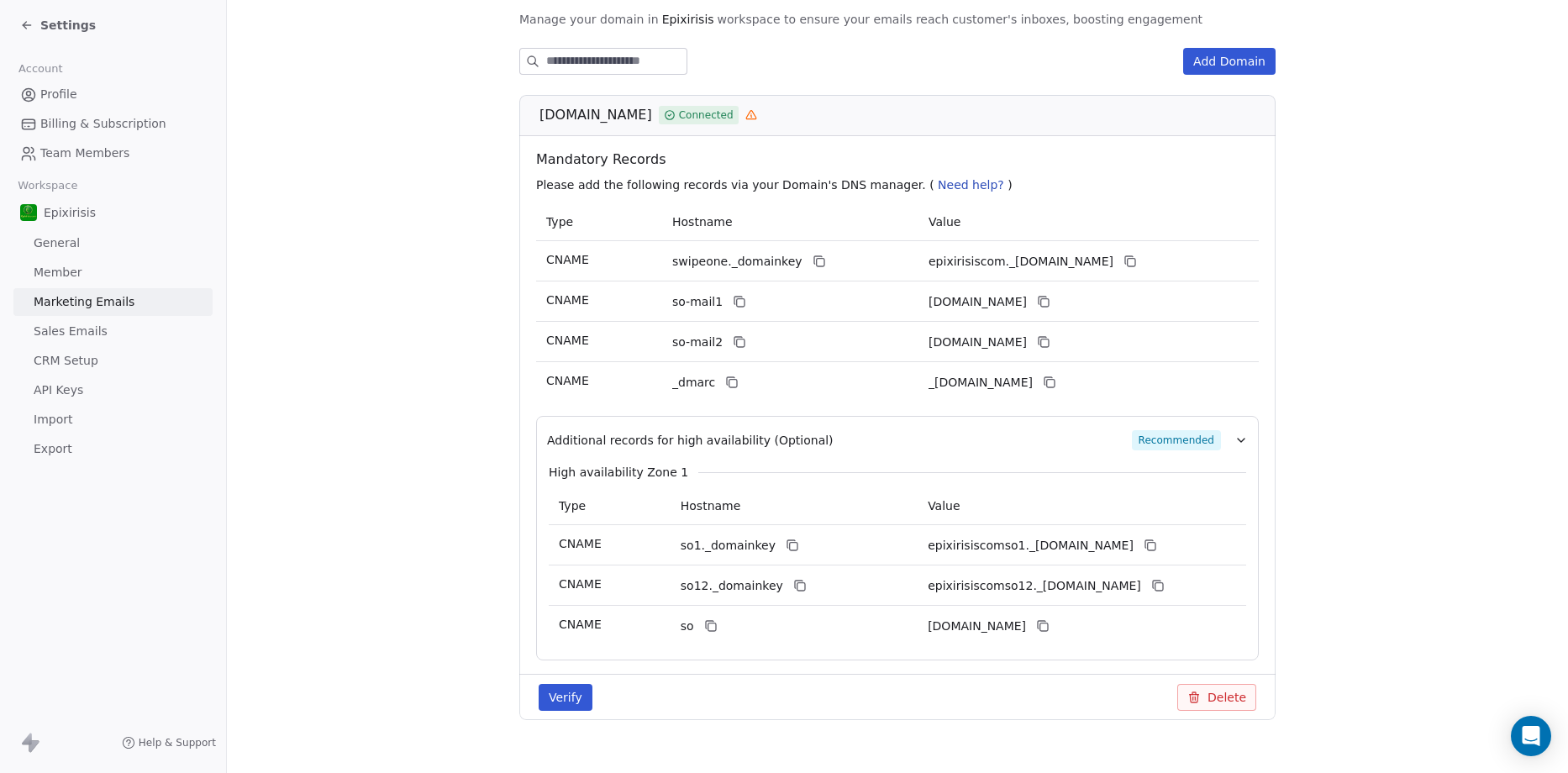
click at [1102, 544] on span "epixirisiscomso1._[DOMAIN_NAME]" at bounding box center [1030, 546] width 206 height 18
click at [1050, 626] on icon at bounding box center [1043, 626] width 14 height 14
click at [1164, 584] on icon at bounding box center [1159, 586] width 14 height 14
click at [569, 697] on button "Verify" at bounding box center [565, 698] width 54 height 26
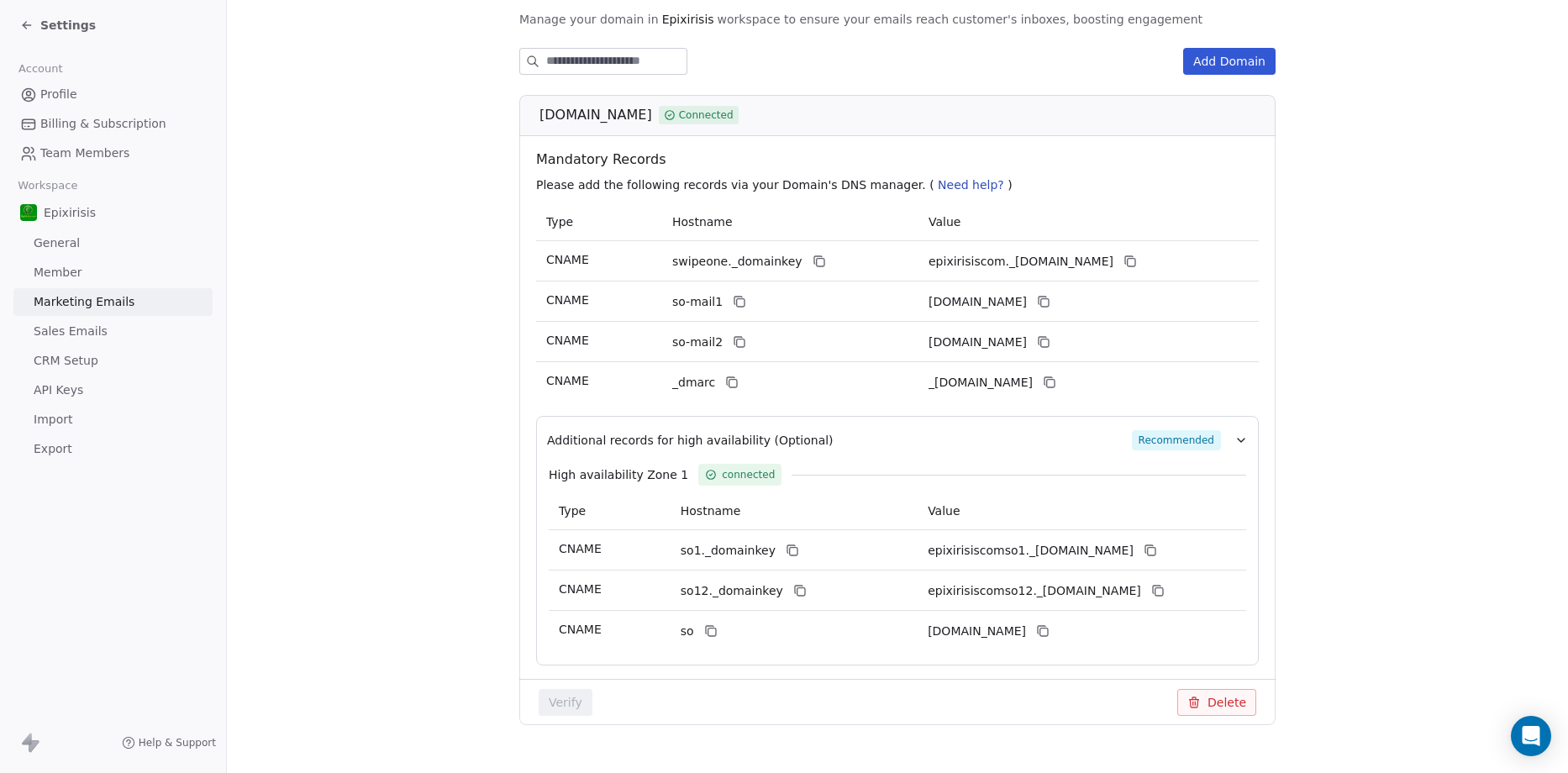
click at [49, 90] on span "Profile" at bounding box center [59, 95] width 37 height 18
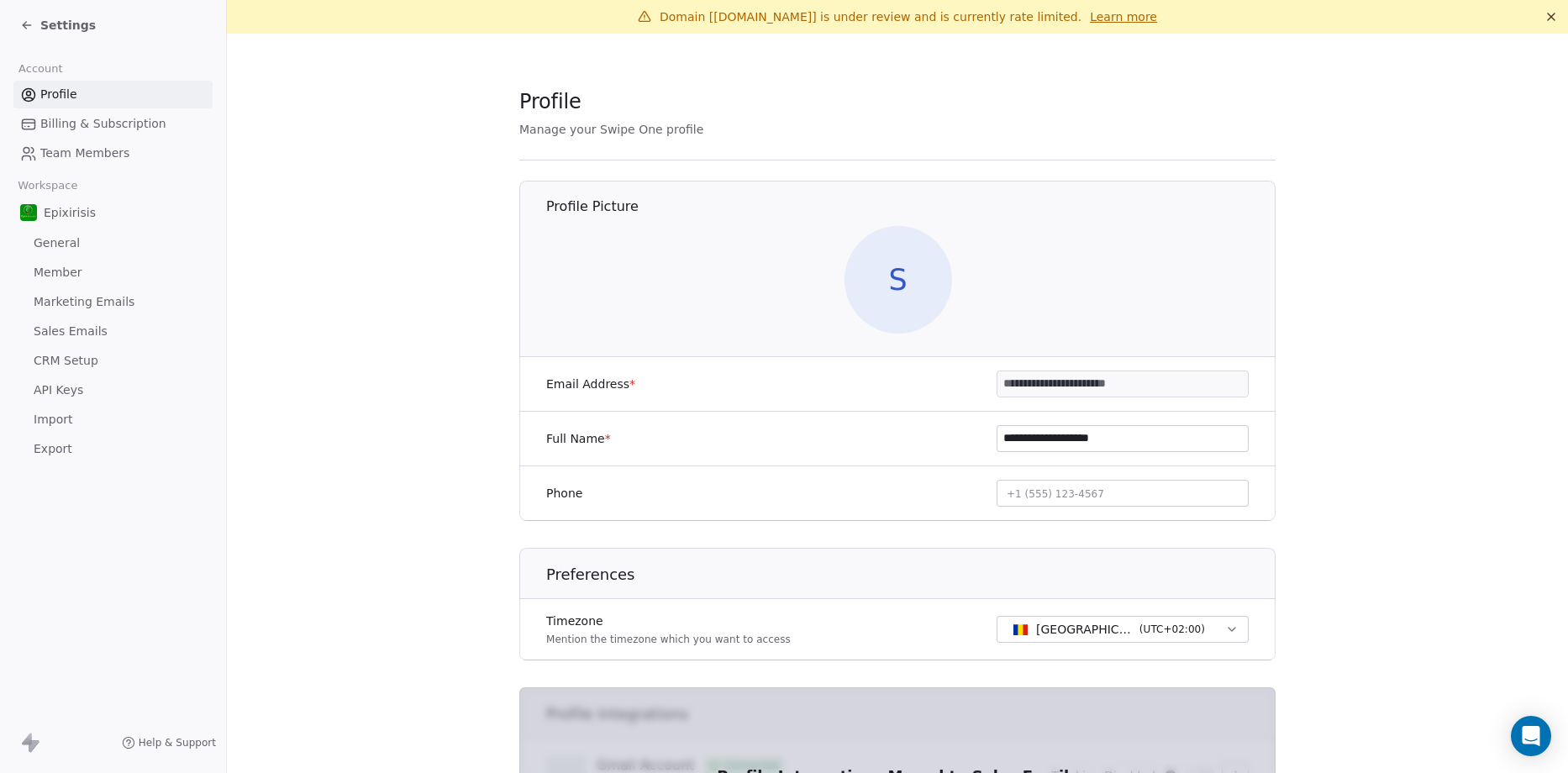
click at [68, 332] on span "Sales Emails" at bounding box center [71, 332] width 74 height 18
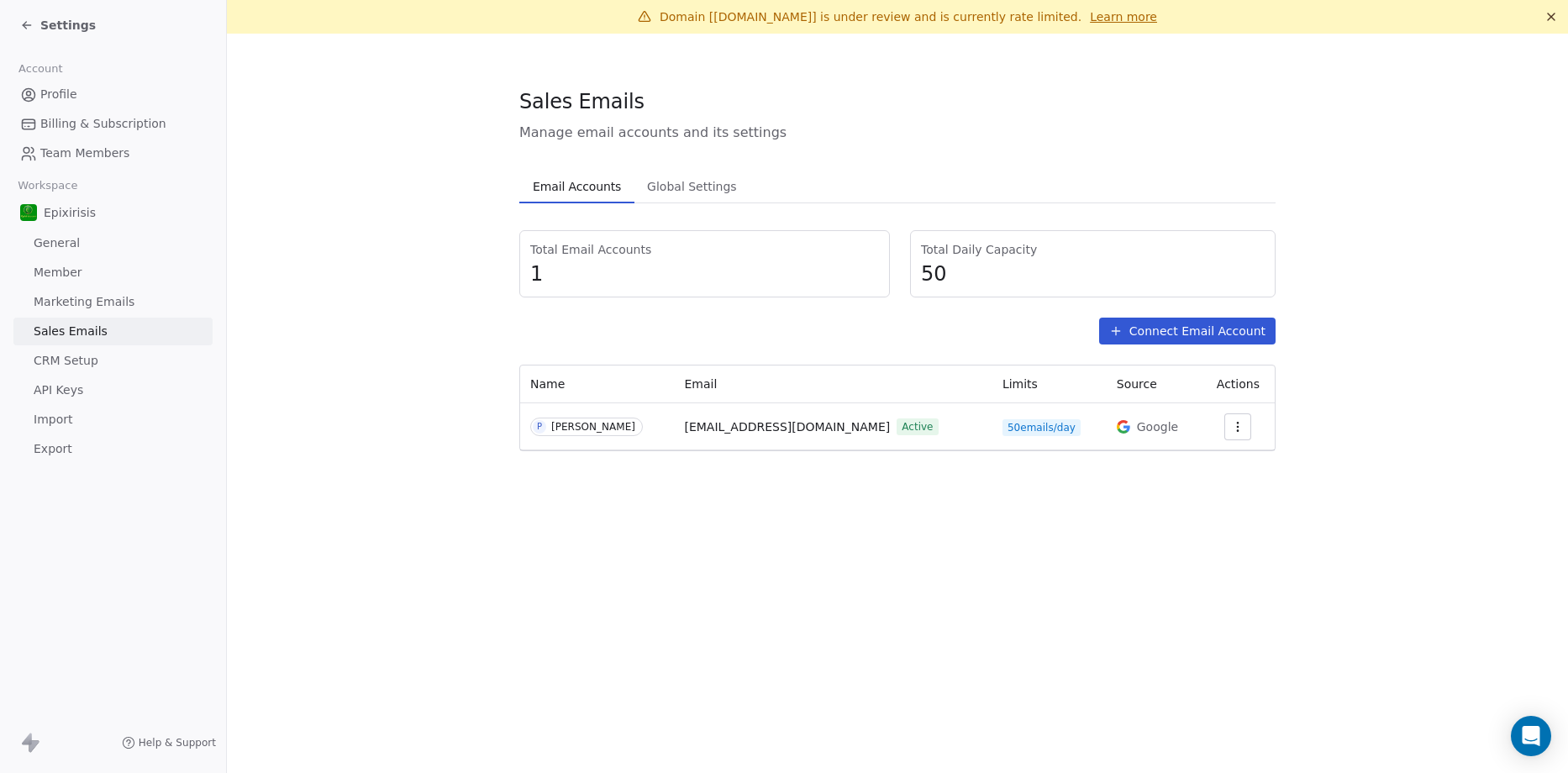
click at [703, 190] on span "Global Settings" at bounding box center [692, 186] width 104 height 24
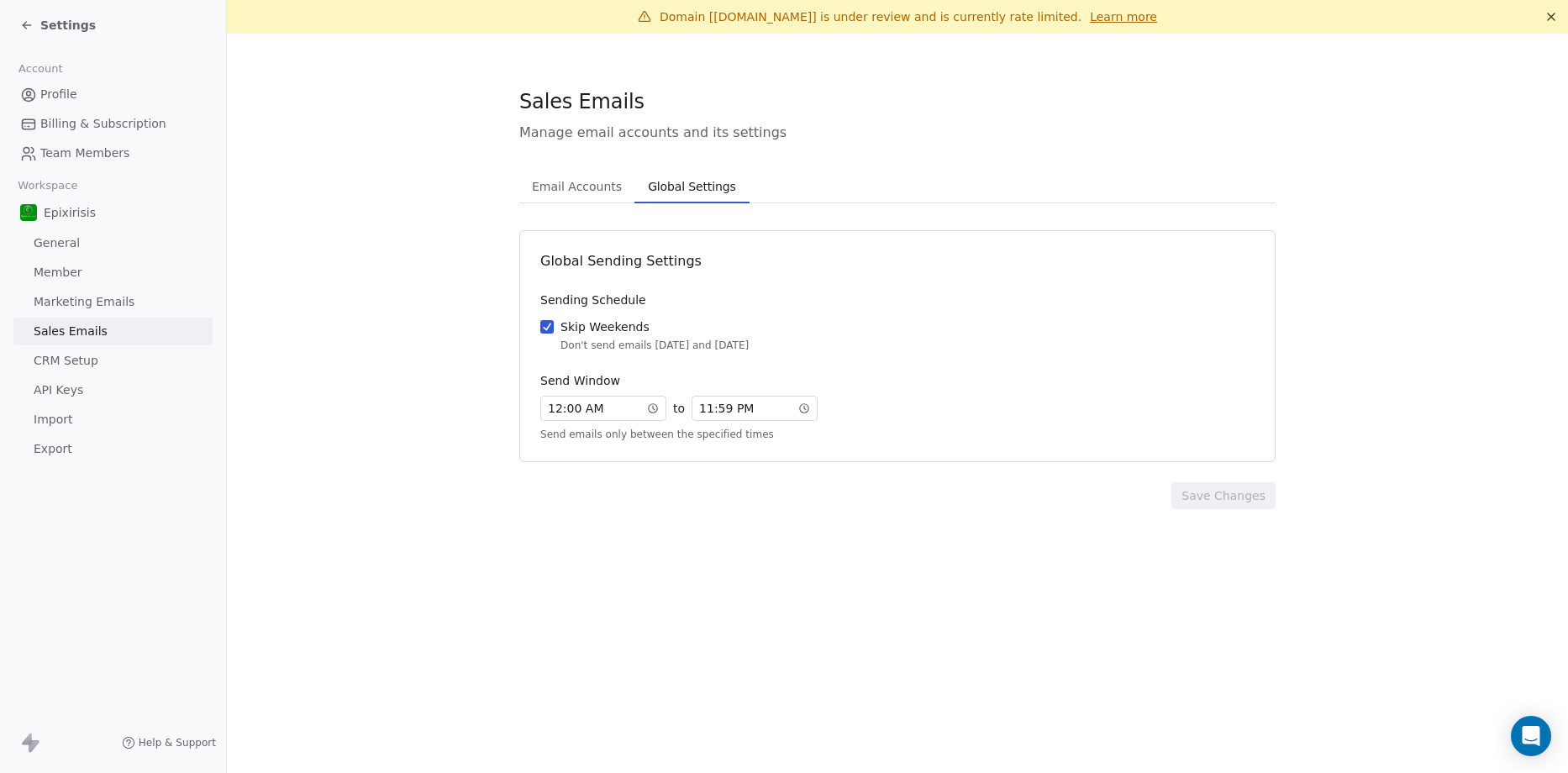
click at [593, 189] on span "Email Accounts" at bounding box center [577, 186] width 104 height 24
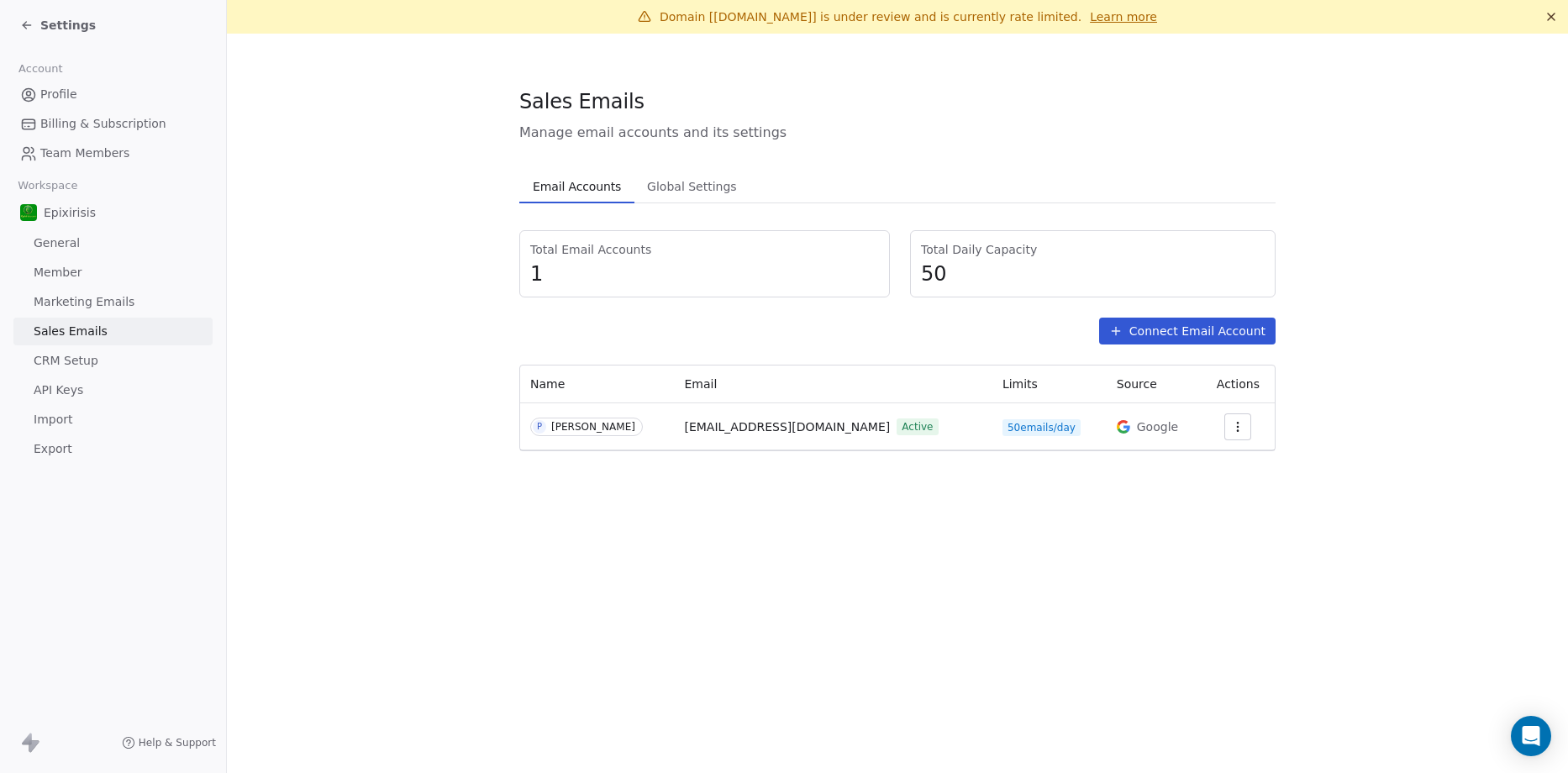
click at [1137, 434] on span "Google" at bounding box center [1158, 426] width 41 height 17
click at [1233, 436] on button "button" at bounding box center [1237, 426] width 26 height 26
click at [1176, 457] on div "Settings" at bounding box center [1204, 464] width 88 height 26
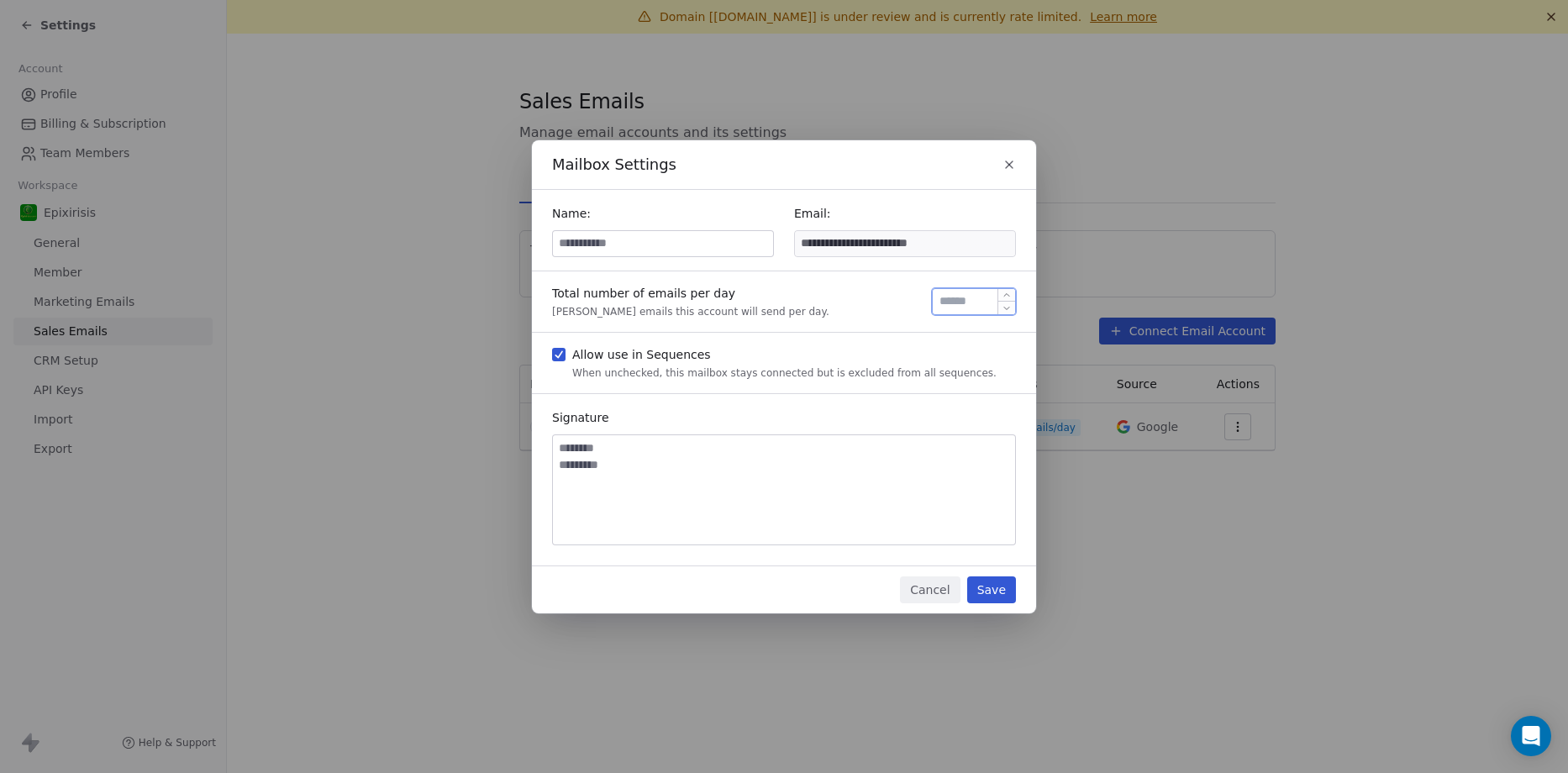
click at [969, 298] on input "**" at bounding box center [974, 301] width 75 height 13
click at [1009, 170] on icon "button" at bounding box center [1010, 165] width 14 height 14
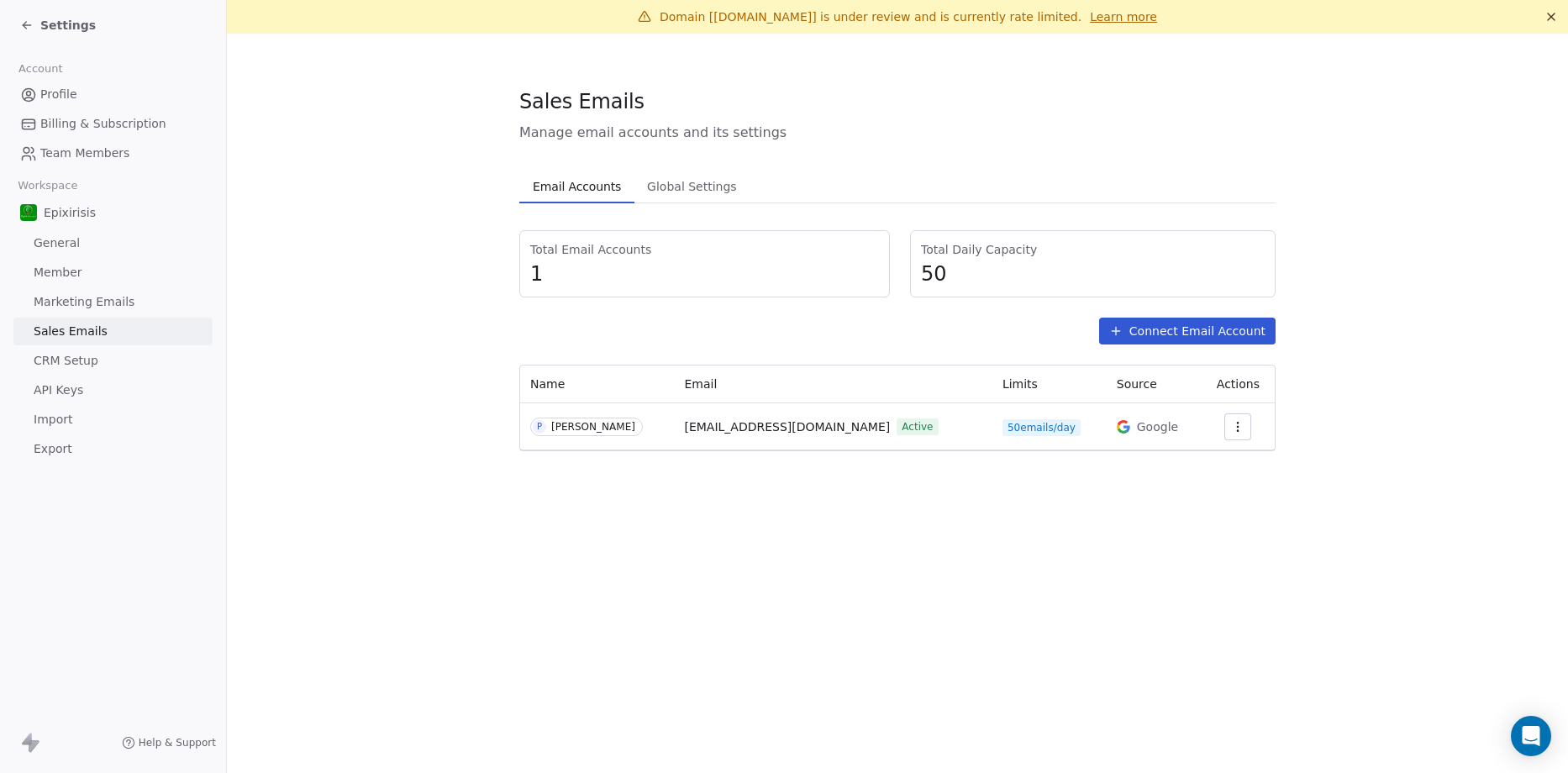
click at [25, 16] on div "Settings" at bounding box center [117, 25] width 193 height 24
click at [24, 25] on icon at bounding box center [24, 23] width 3 height 3
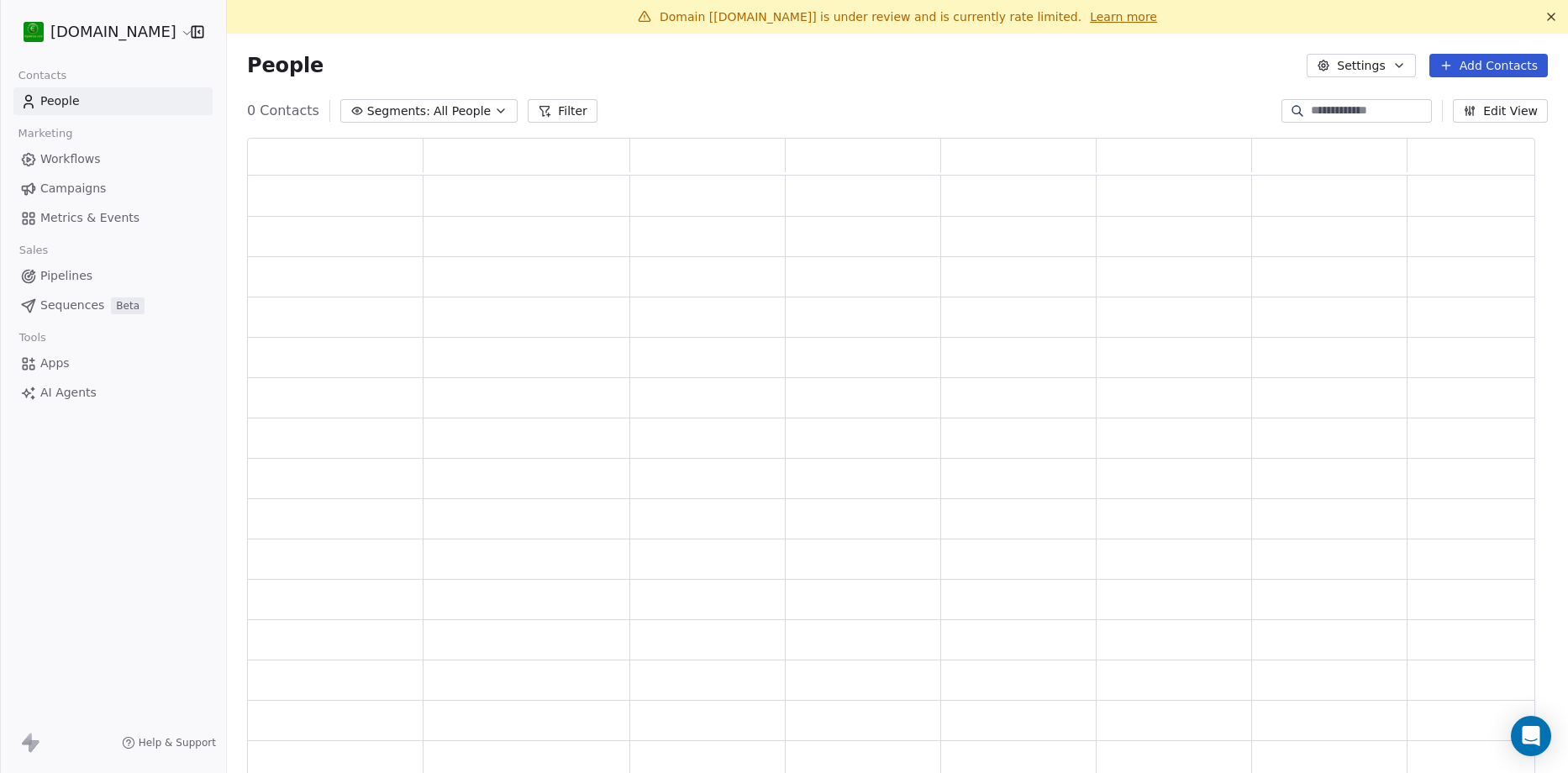
scroll to position [627, 1276]
click at [95, 187] on span "Campaigns" at bounding box center [72, 189] width 66 height 18
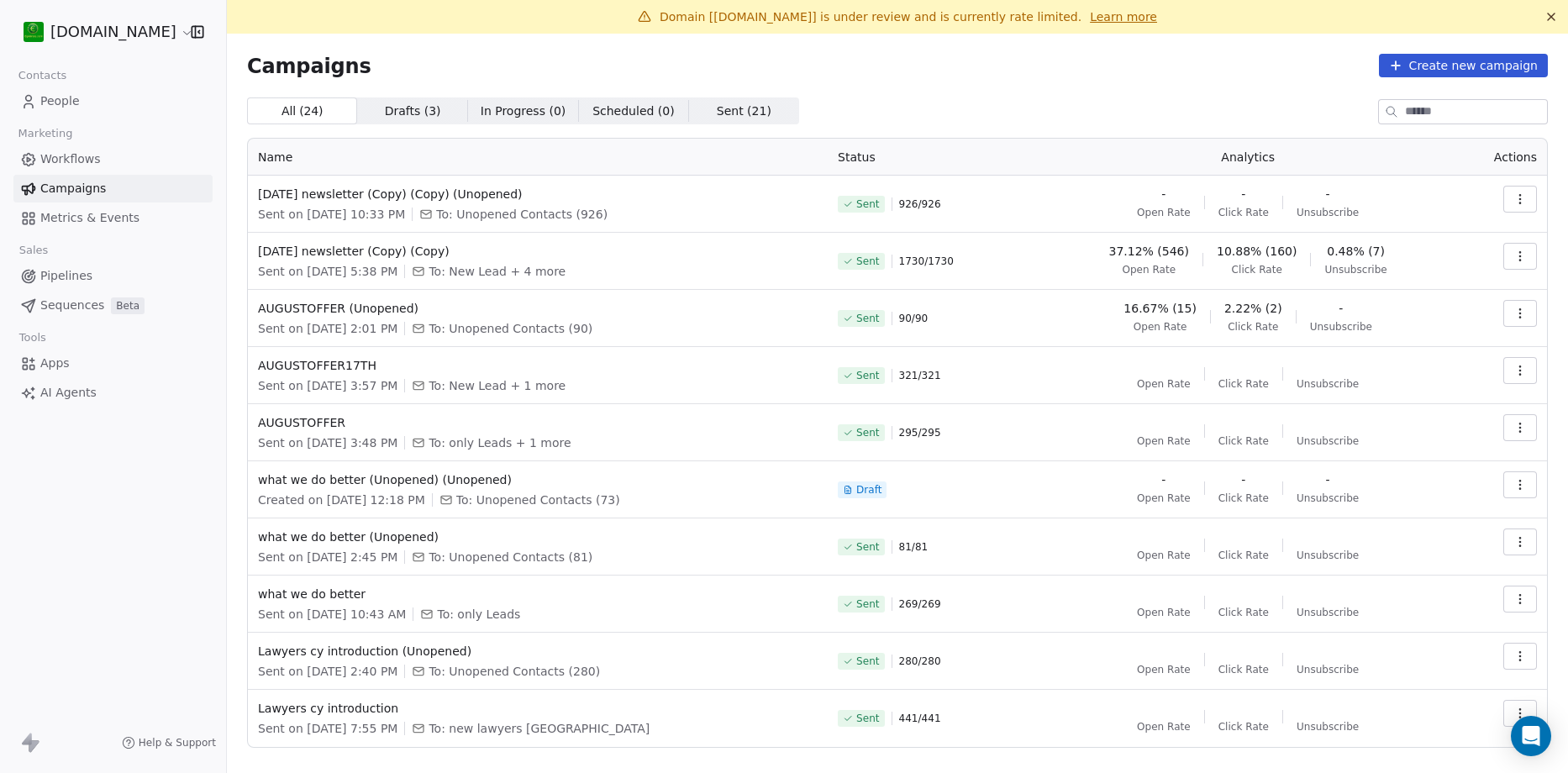
click at [1520, 203] on icon "button" at bounding box center [1520, 203] width 1 height 1
click at [1056, 281] on html "epixirisis.com Contacts People Marketing Workflows Campaigns Metrics & Events S…" at bounding box center [784, 386] width 1568 height 773
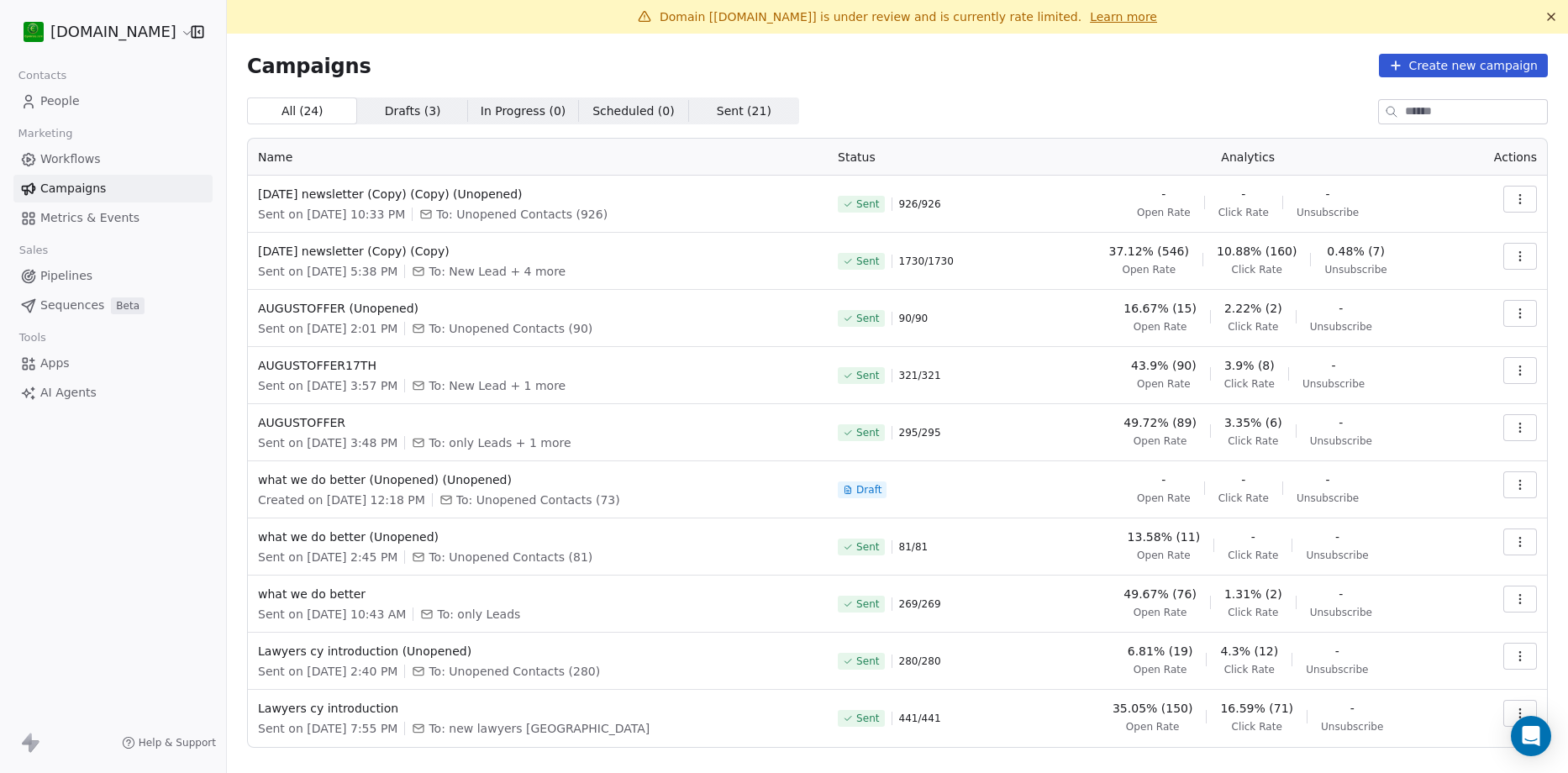
click at [1514, 262] on icon "button" at bounding box center [1521, 257] width 14 height 14
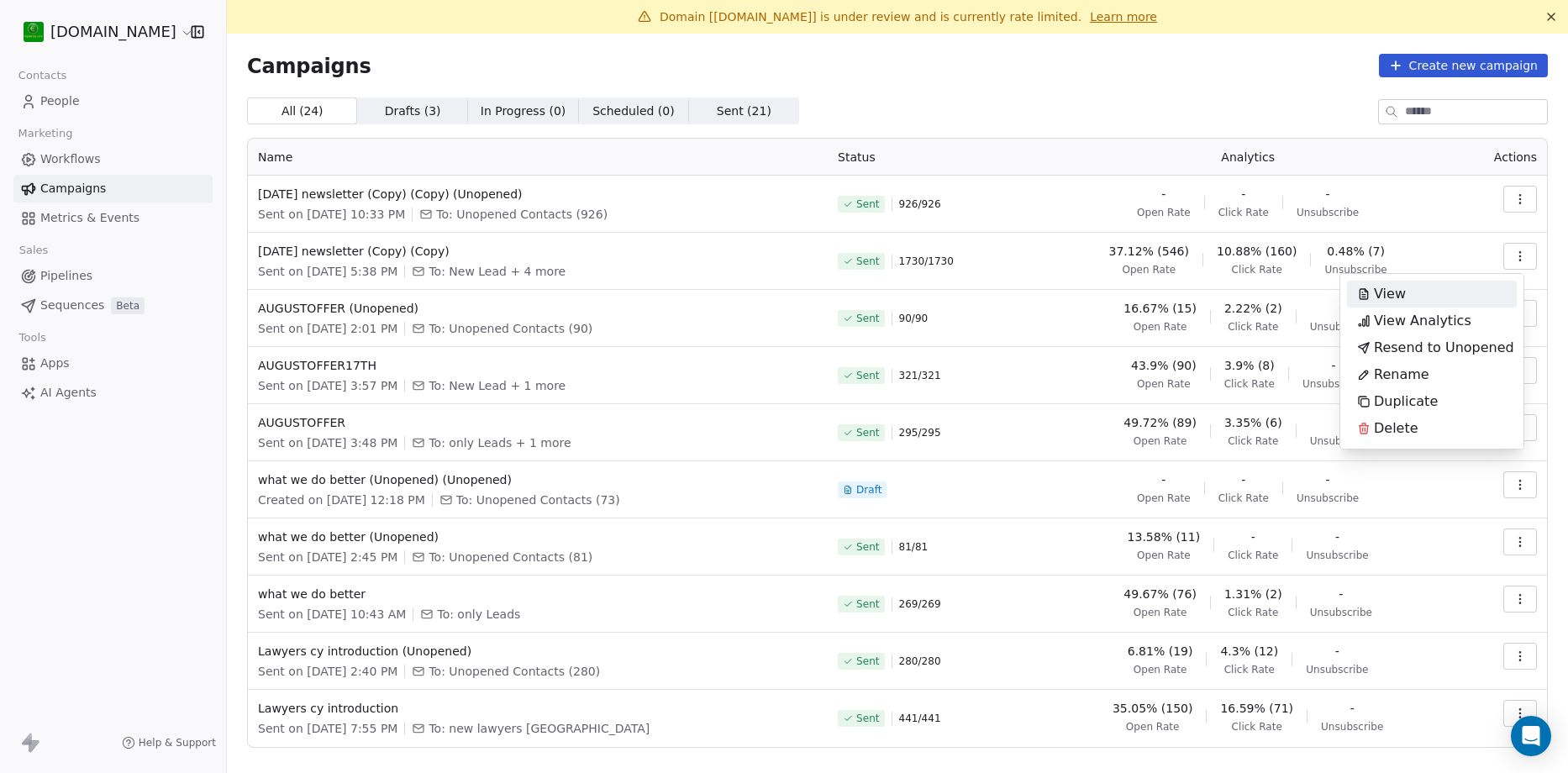
click at [1472, 292] on div "View" at bounding box center [1432, 294] width 169 height 26
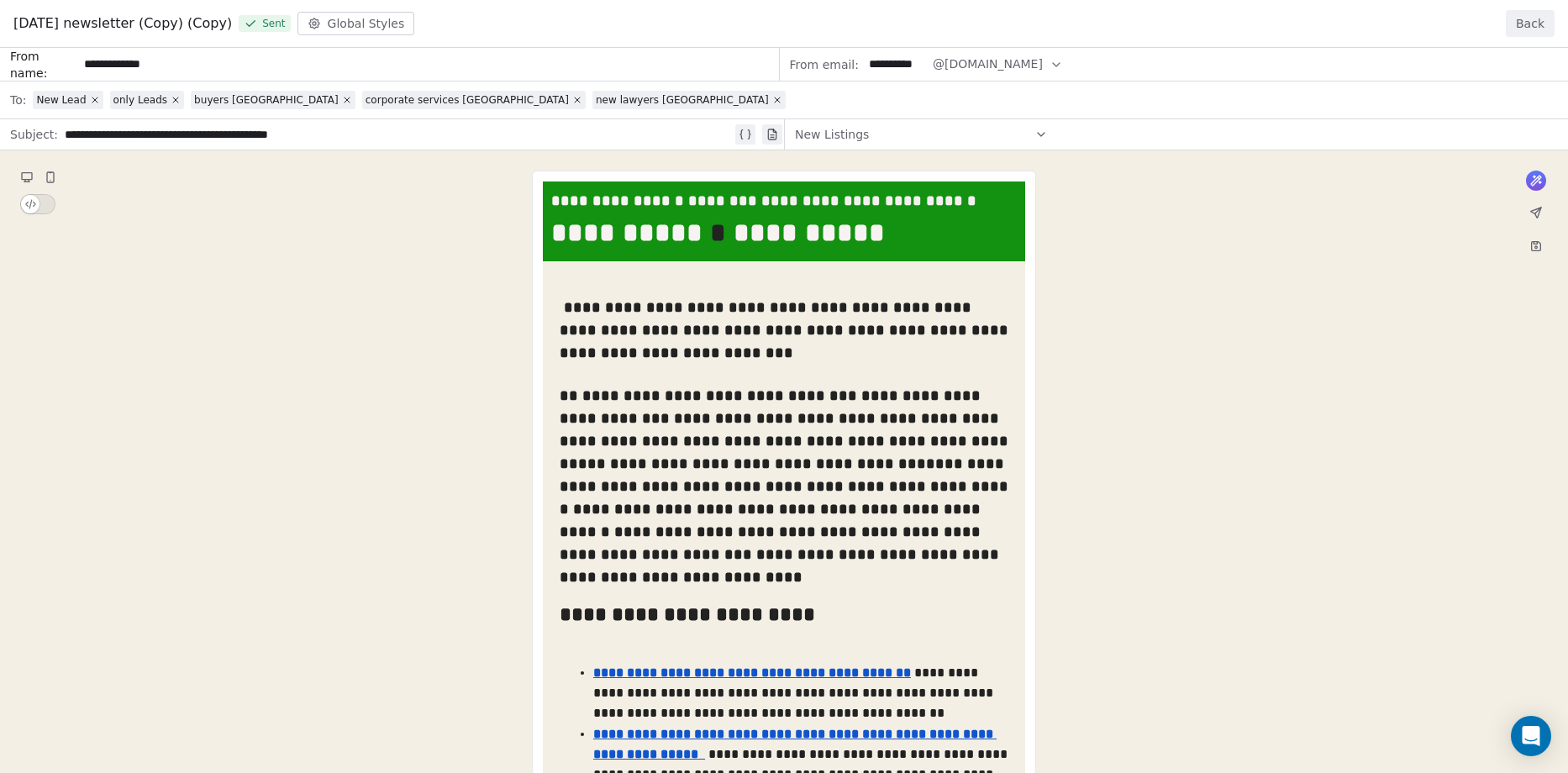
click at [1522, 22] on button "Back" at bounding box center [1531, 23] width 49 height 26
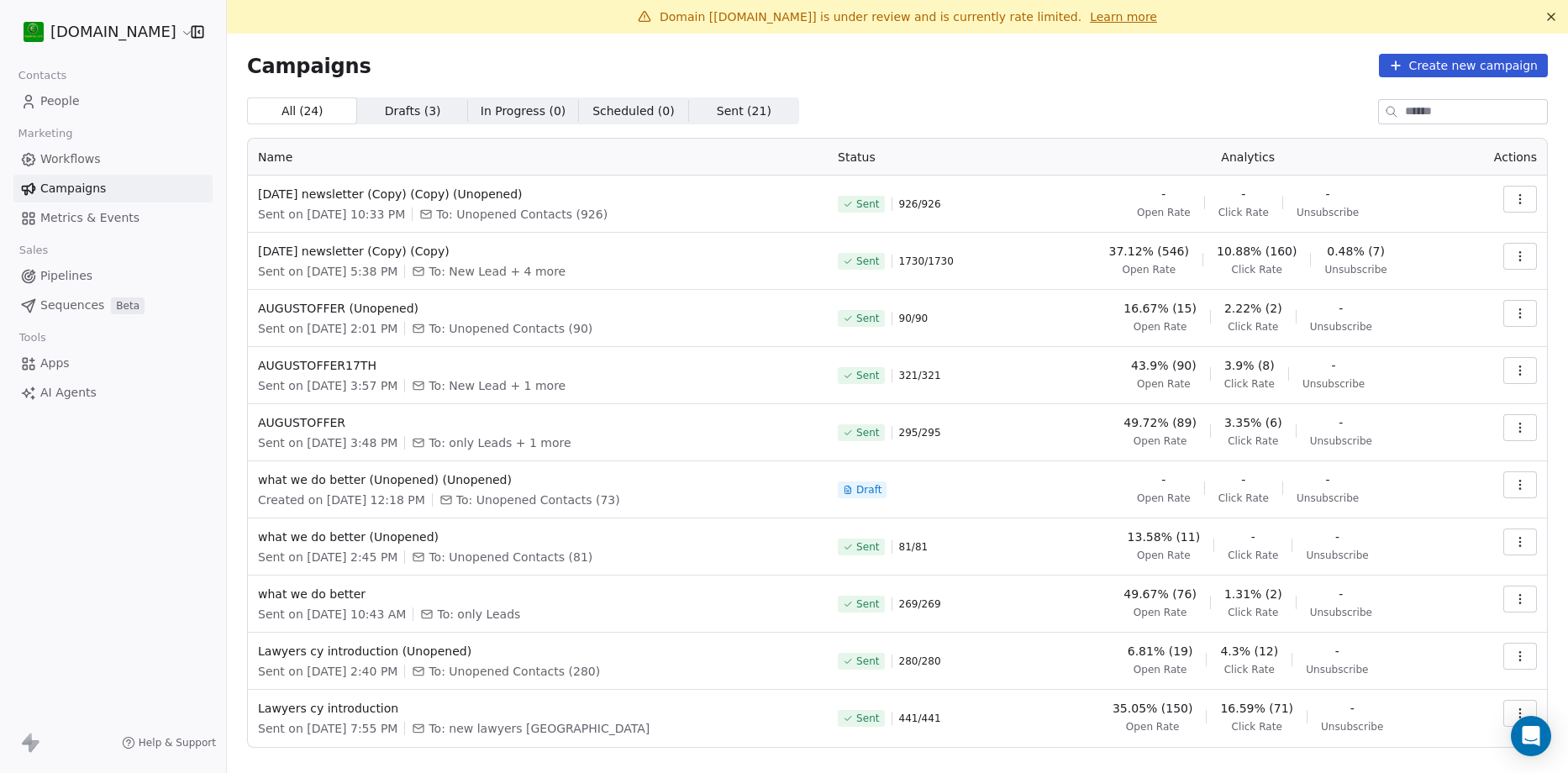
click at [1463, 54] on button "Create new campaign" at bounding box center [1463, 66] width 168 height 24
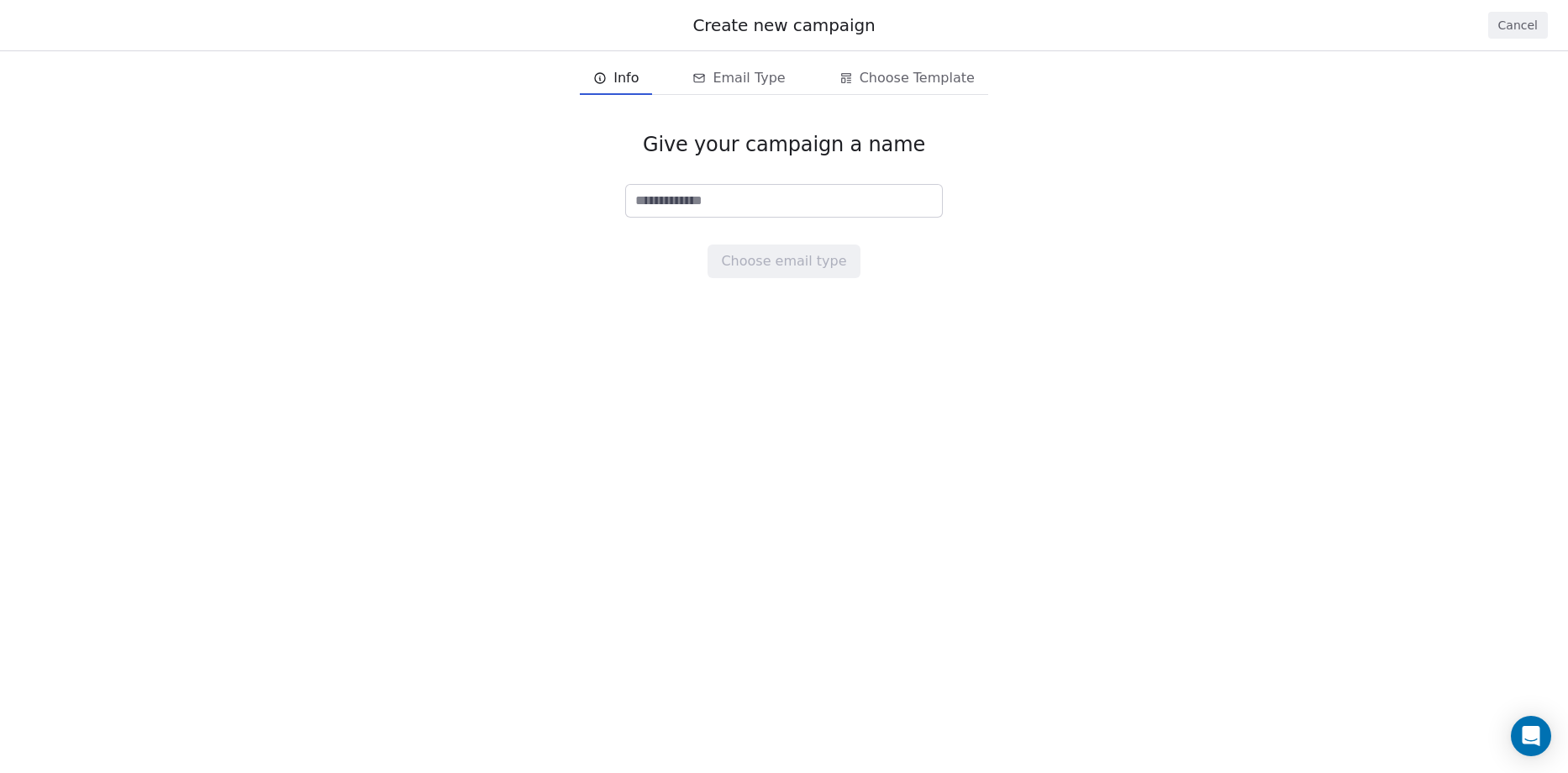
click at [737, 194] on input at bounding box center [784, 201] width 316 height 32
type input "**"
click at [798, 264] on button "Choose email type" at bounding box center [784, 262] width 152 height 33
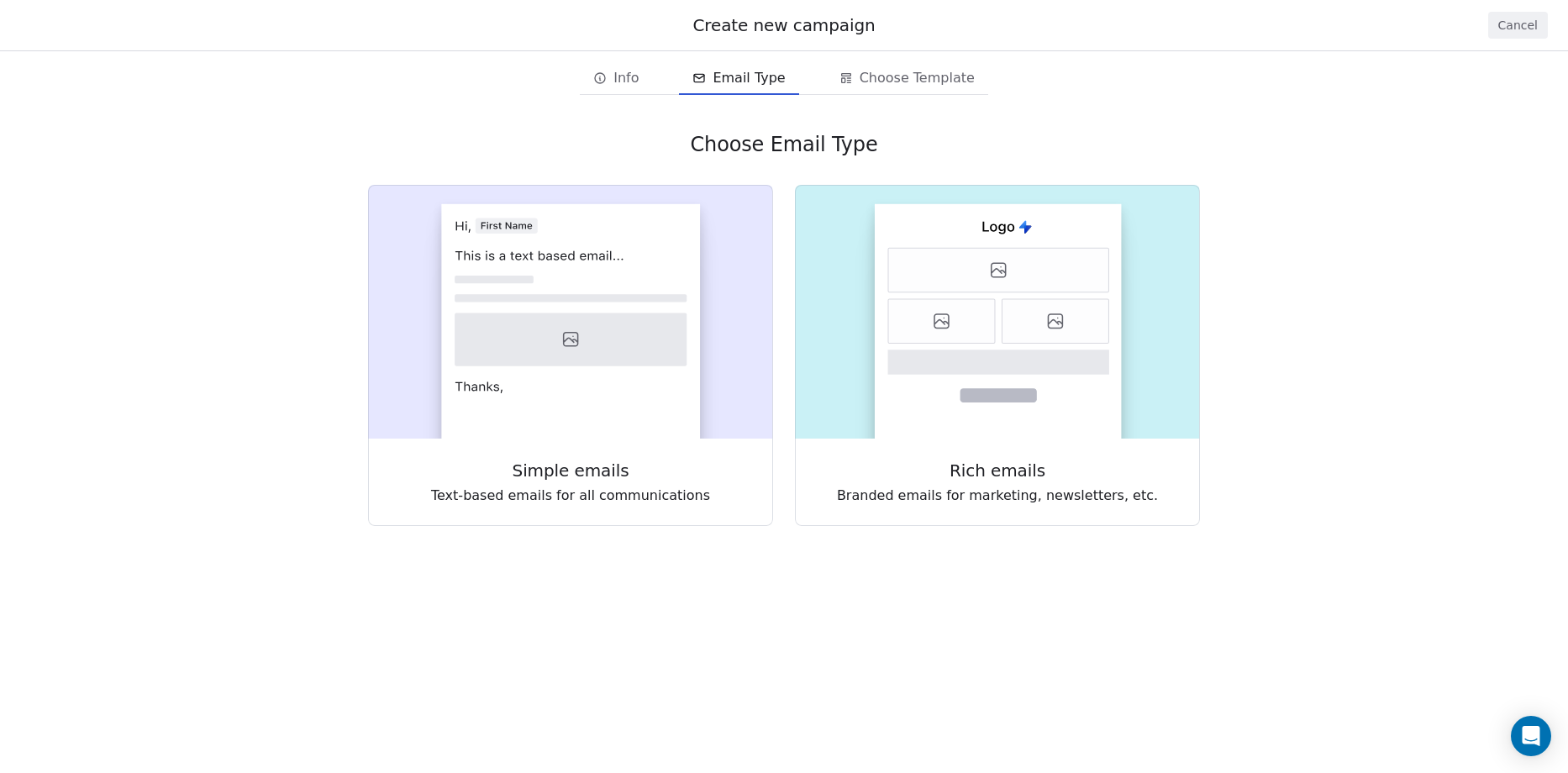
click at [639, 70] on span "Info" at bounding box center [626, 78] width 25 height 21
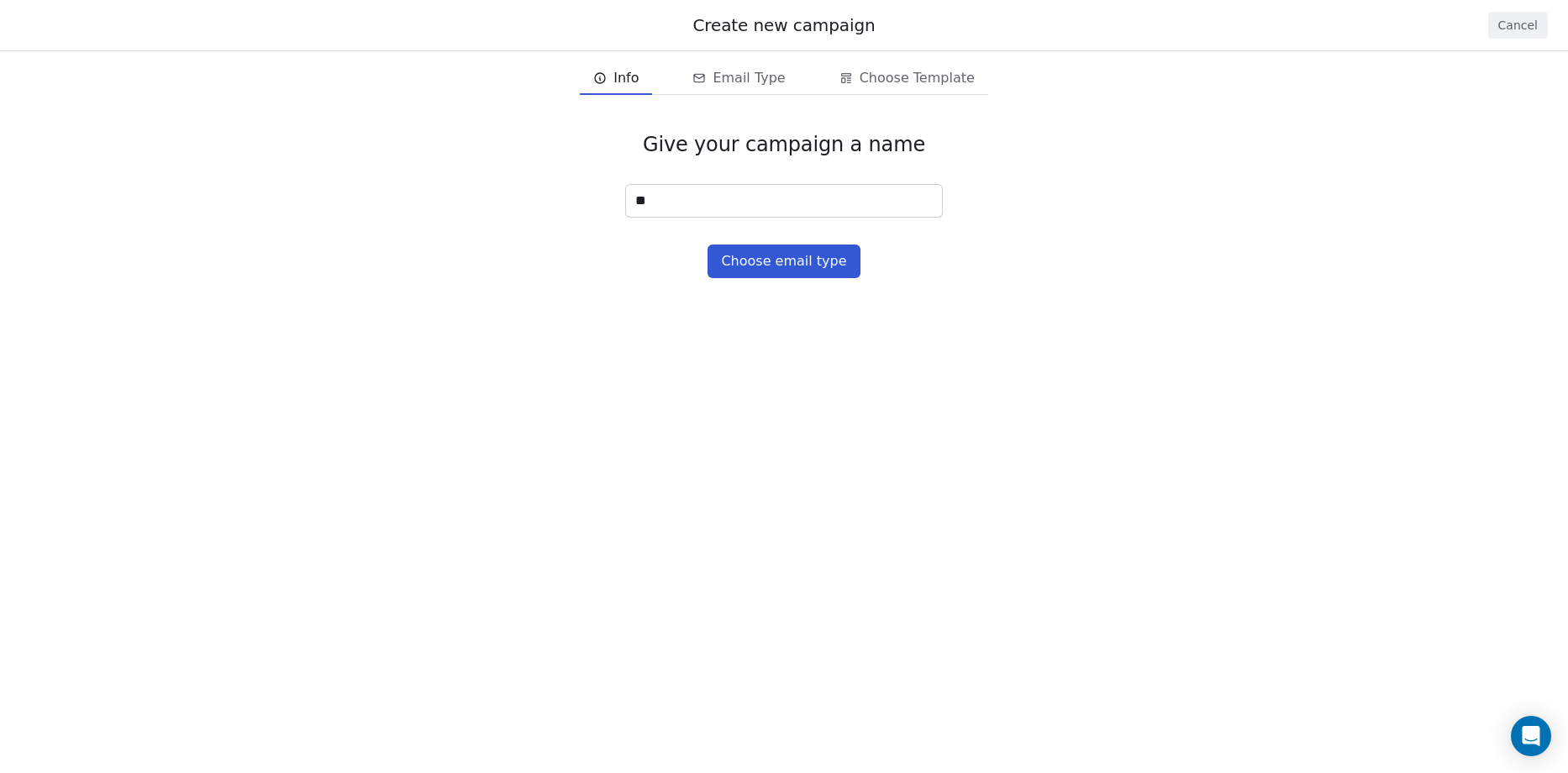
click at [755, 76] on span "Email Type" at bounding box center [749, 78] width 72 height 21
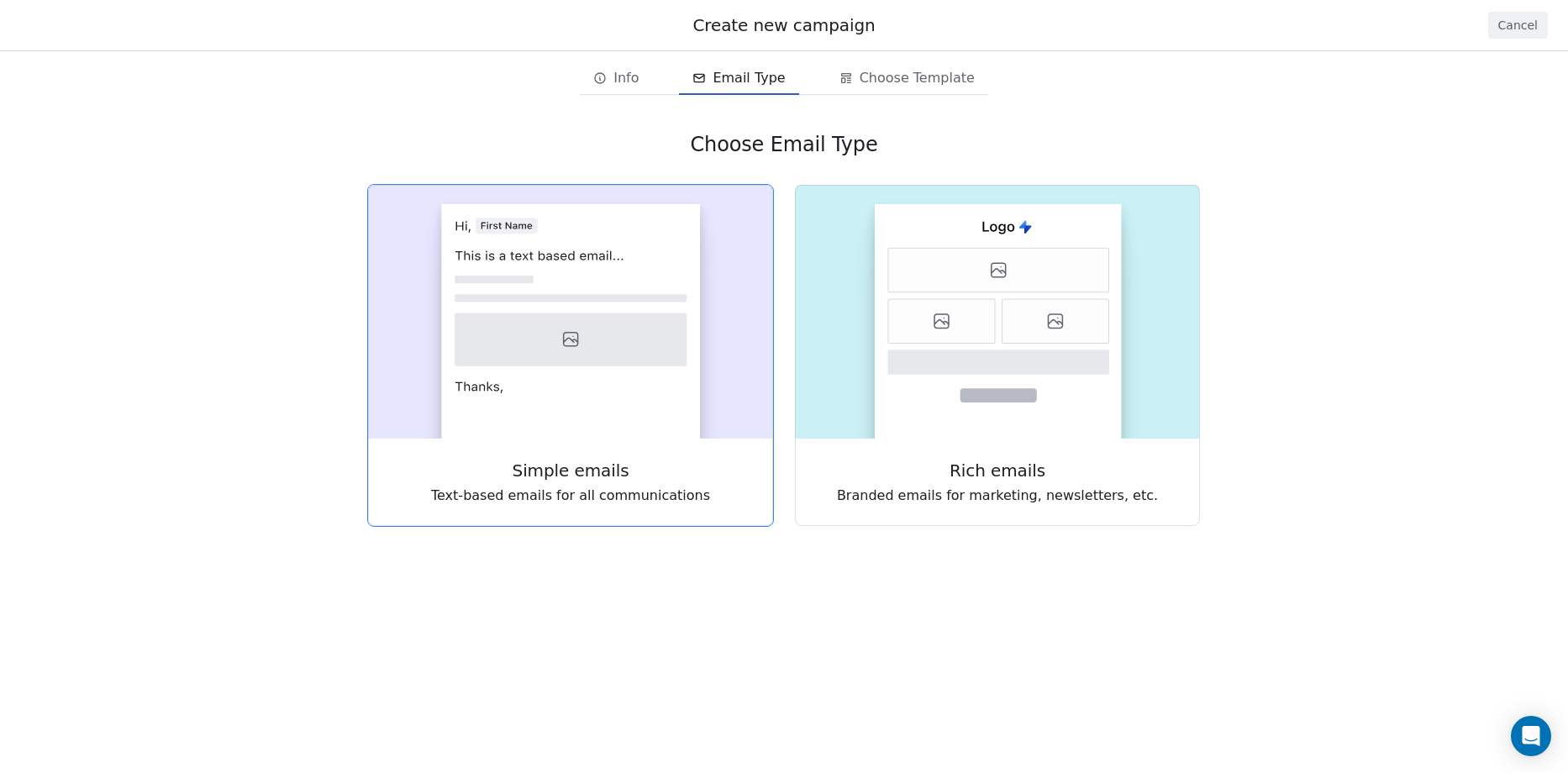
click at [563, 470] on span "Simple emails" at bounding box center [570, 471] width 117 height 24
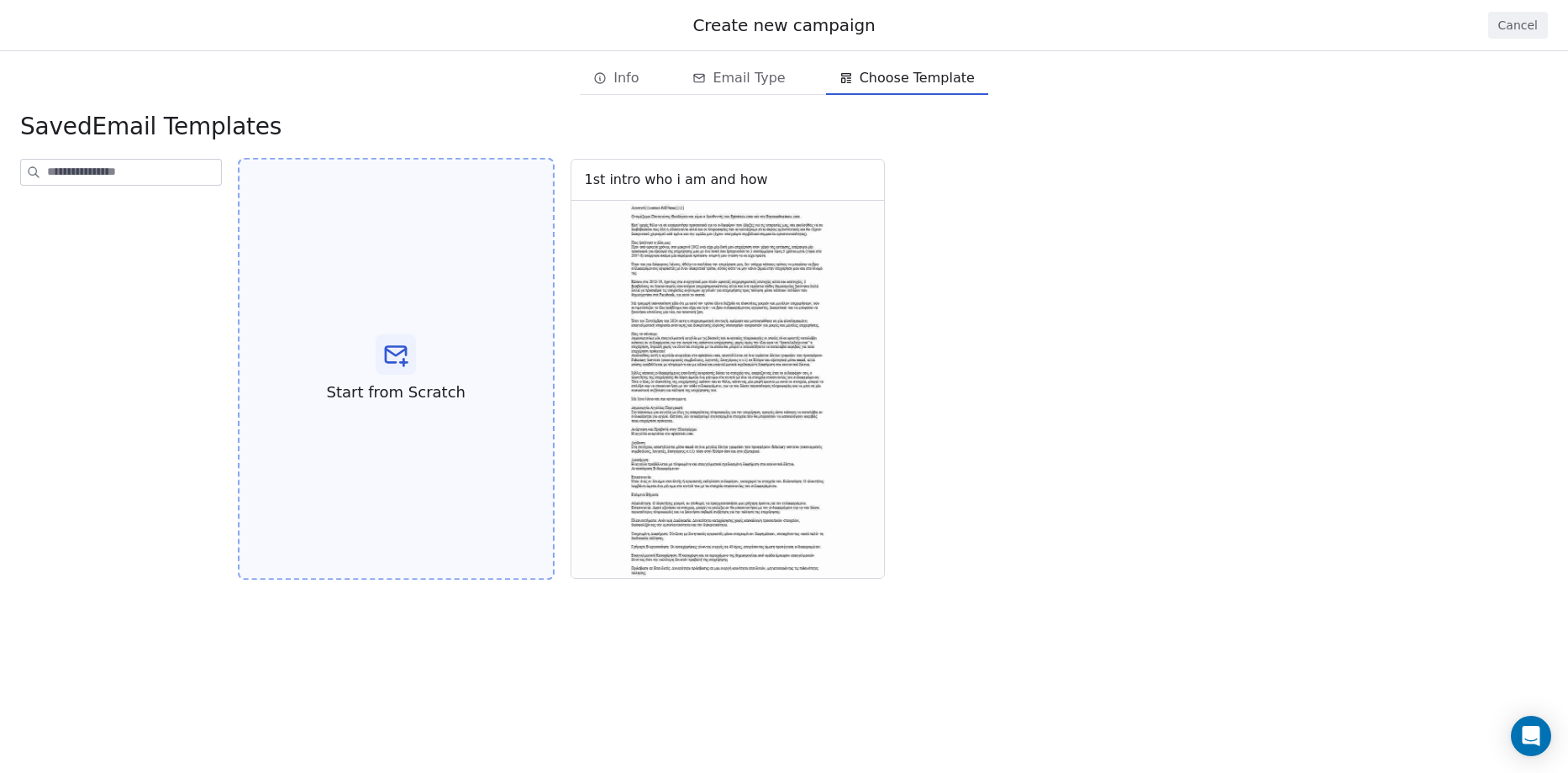
click at [335, 300] on div "Start from Scratch" at bounding box center [396, 369] width 316 height 423
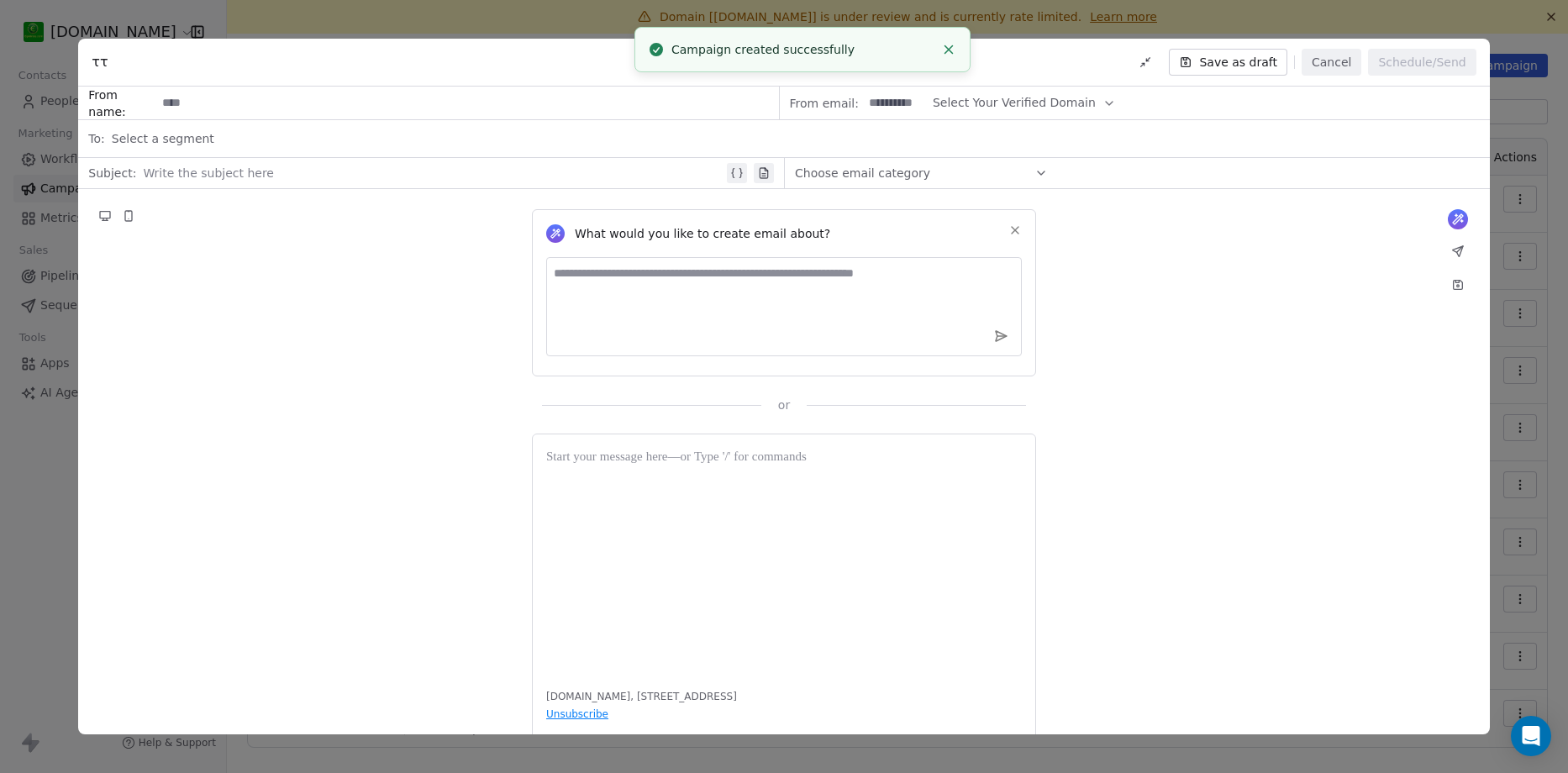
click at [920, 171] on div "Choose email category" at bounding box center [922, 172] width 253 height 26
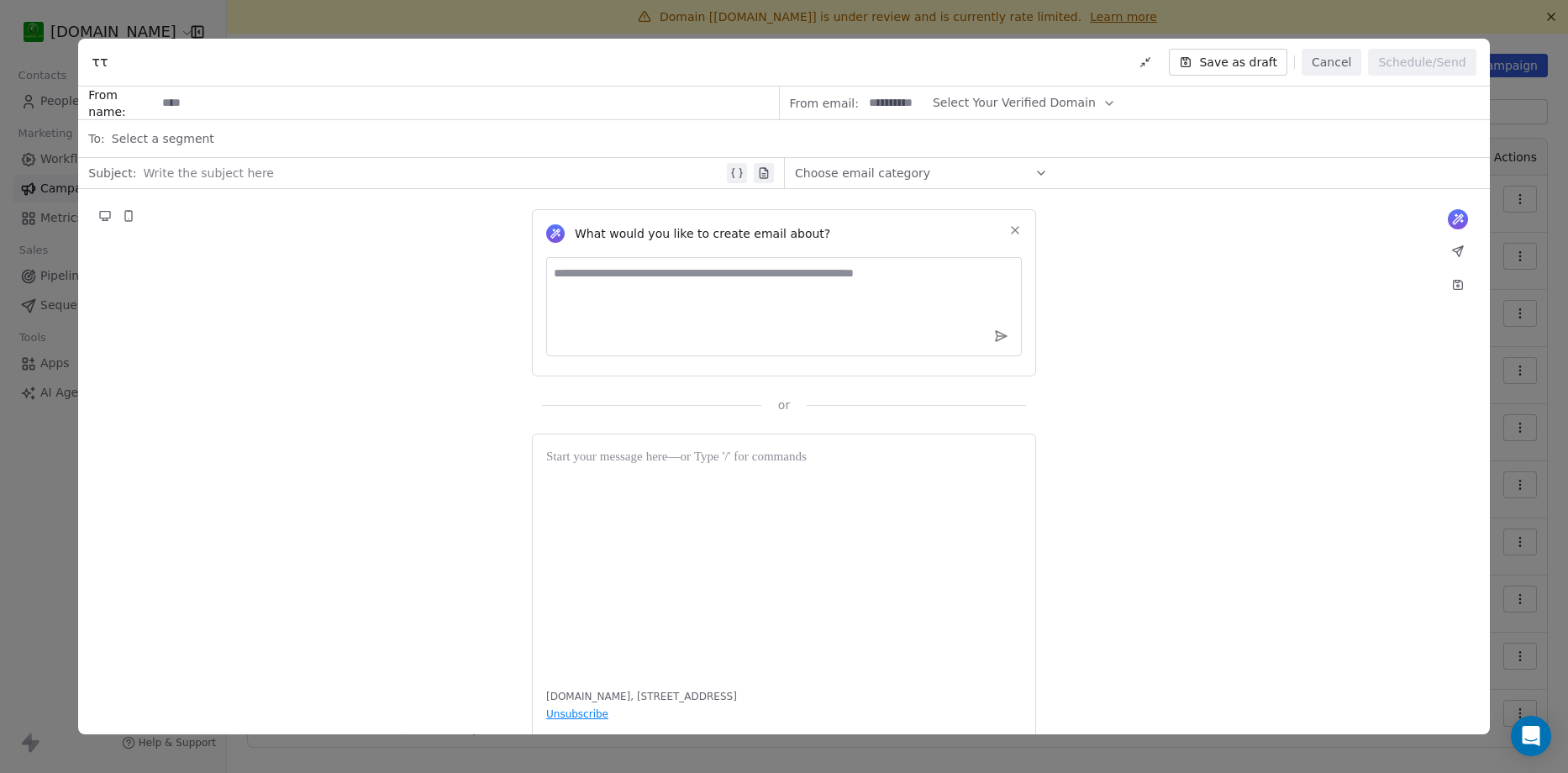
click at [1336, 62] on button "Cancel" at bounding box center [1331, 62] width 60 height 26
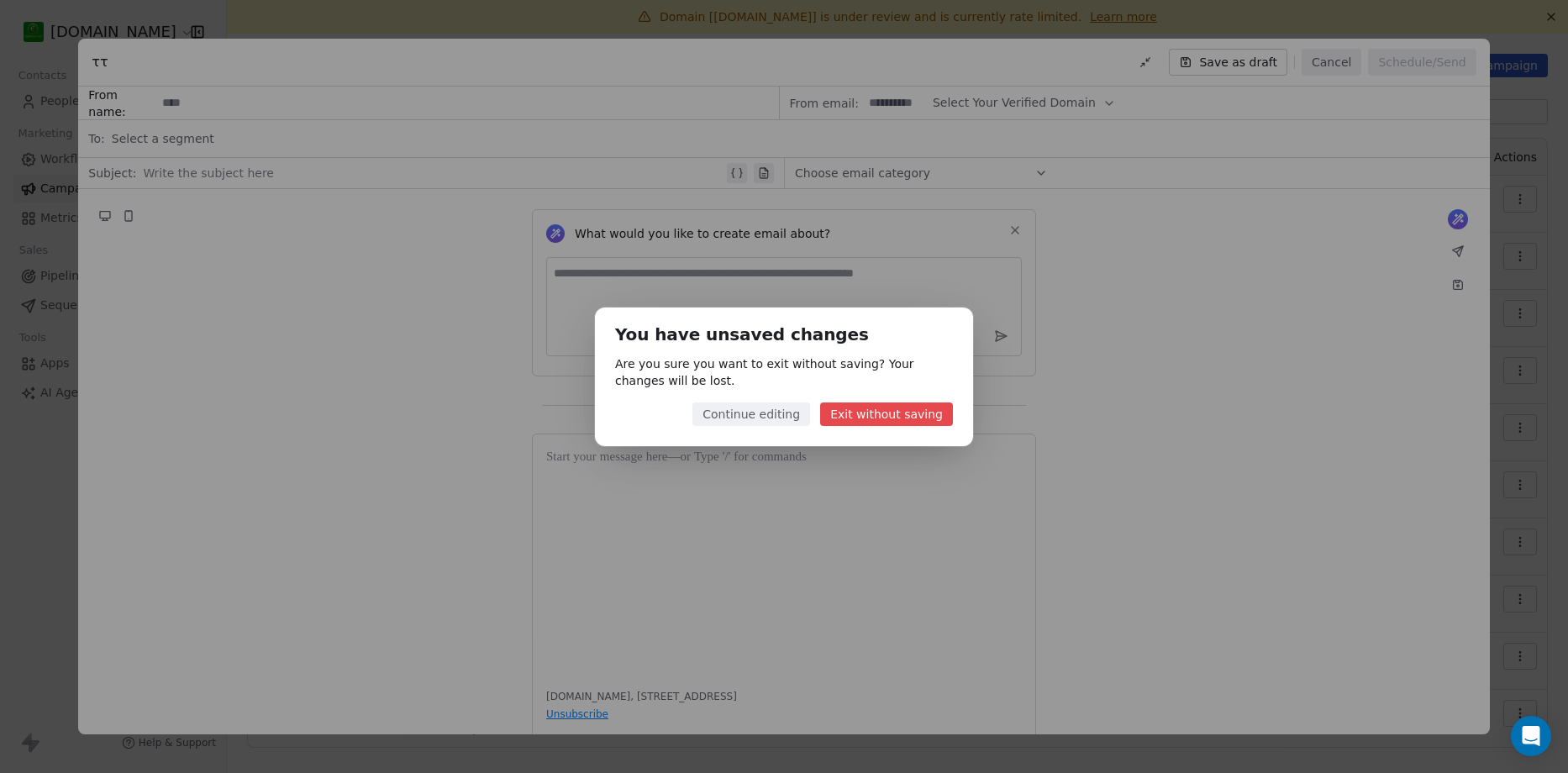
click at [892, 412] on button "Exit without saving" at bounding box center [887, 414] width 133 height 24
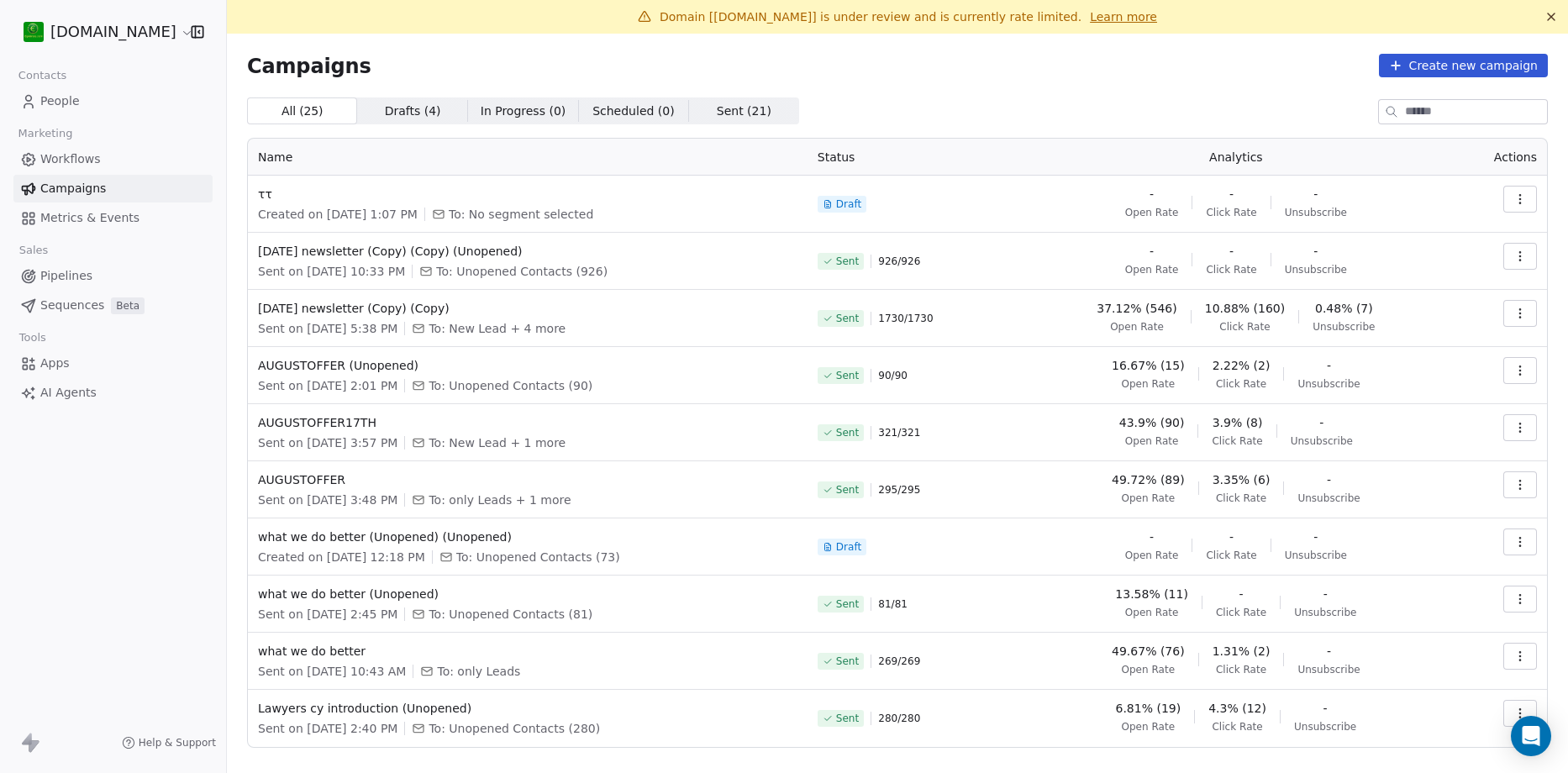
click at [94, 157] on span "Workflows" at bounding box center [71, 160] width 61 height 18
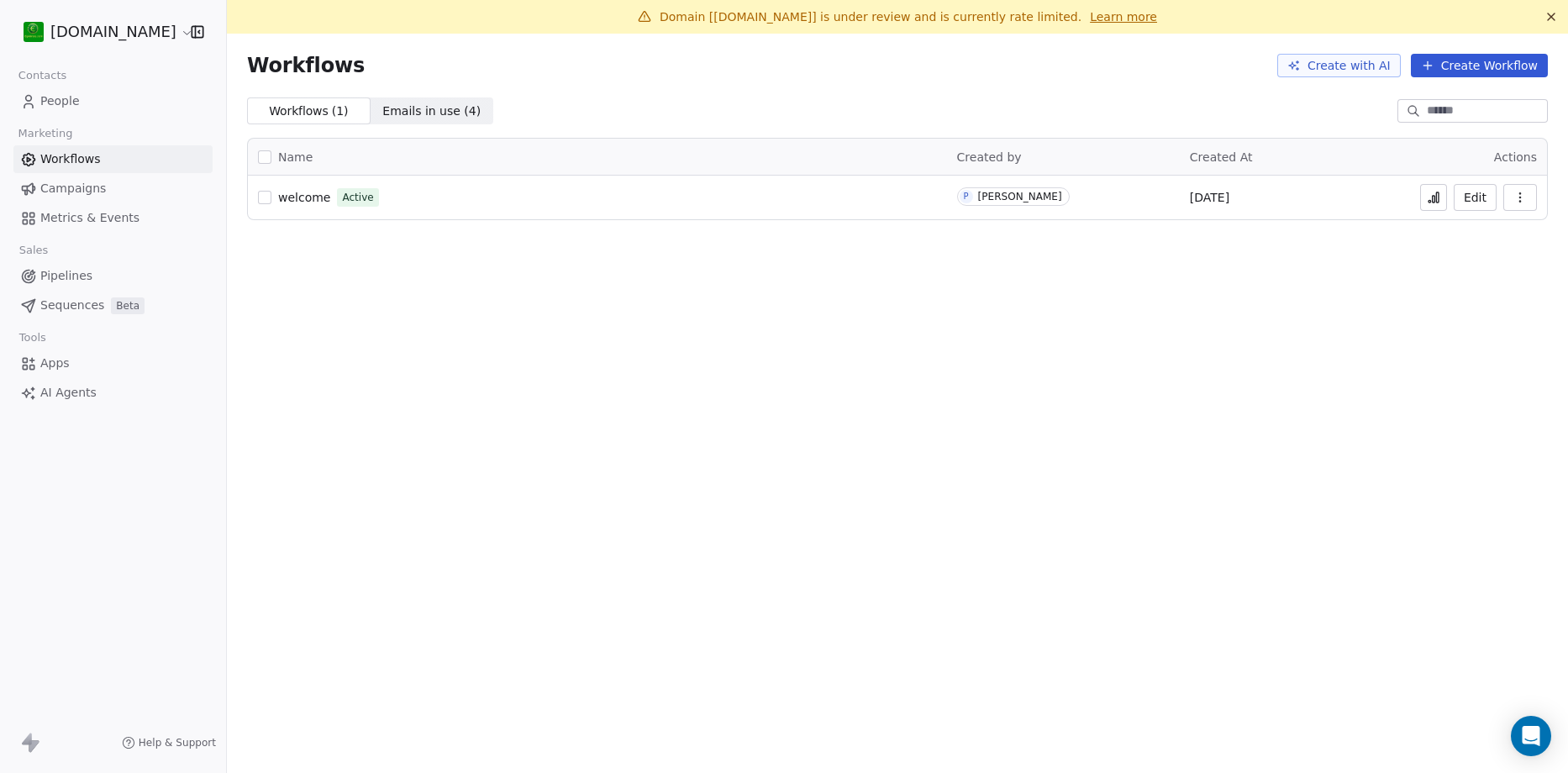
click at [421, 116] on span "Emails in use ( 4 )" at bounding box center [431, 112] width 98 height 18
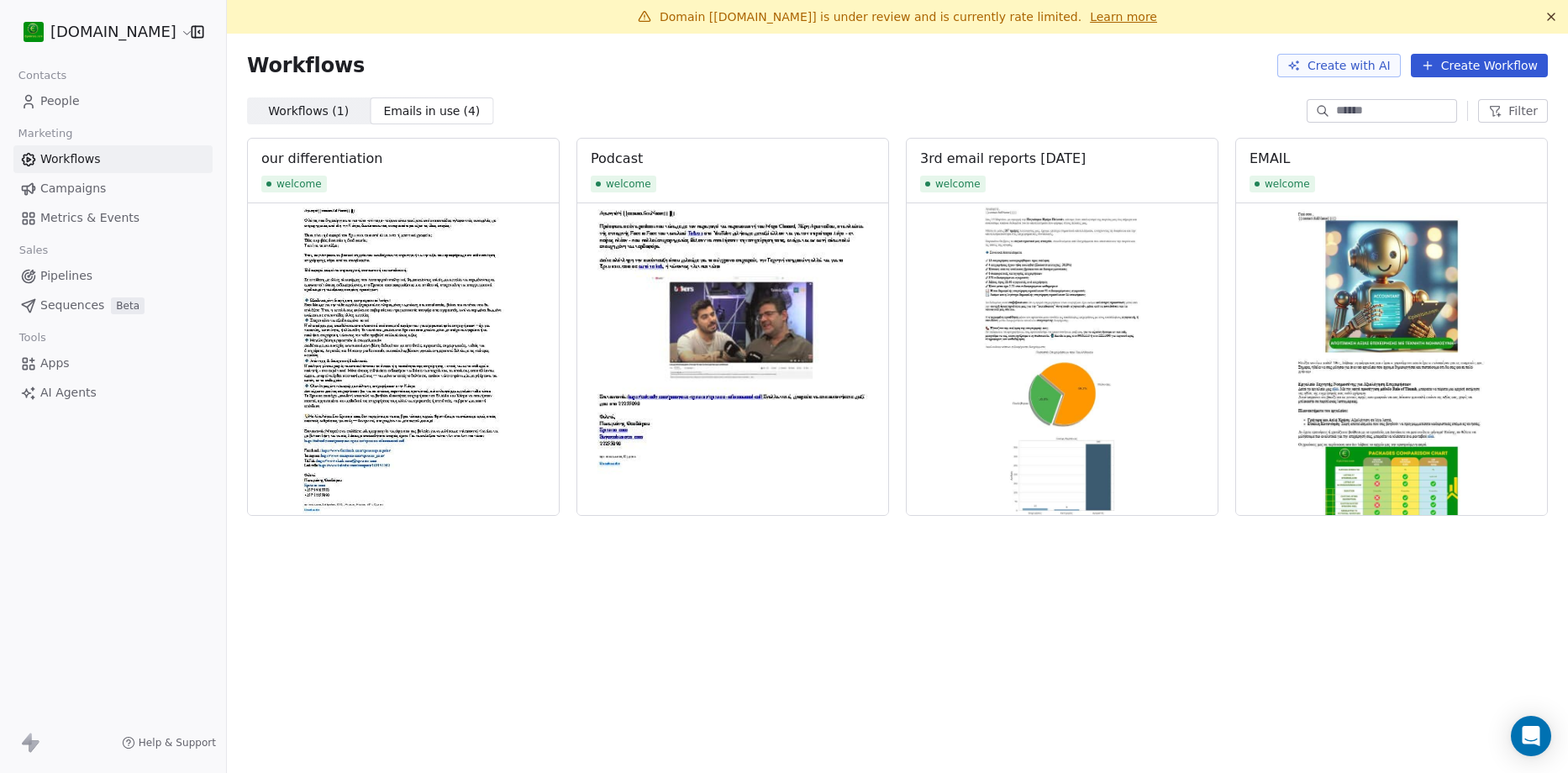
click at [99, 217] on span "Metrics & Events" at bounding box center [89, 218] width 99 height 18
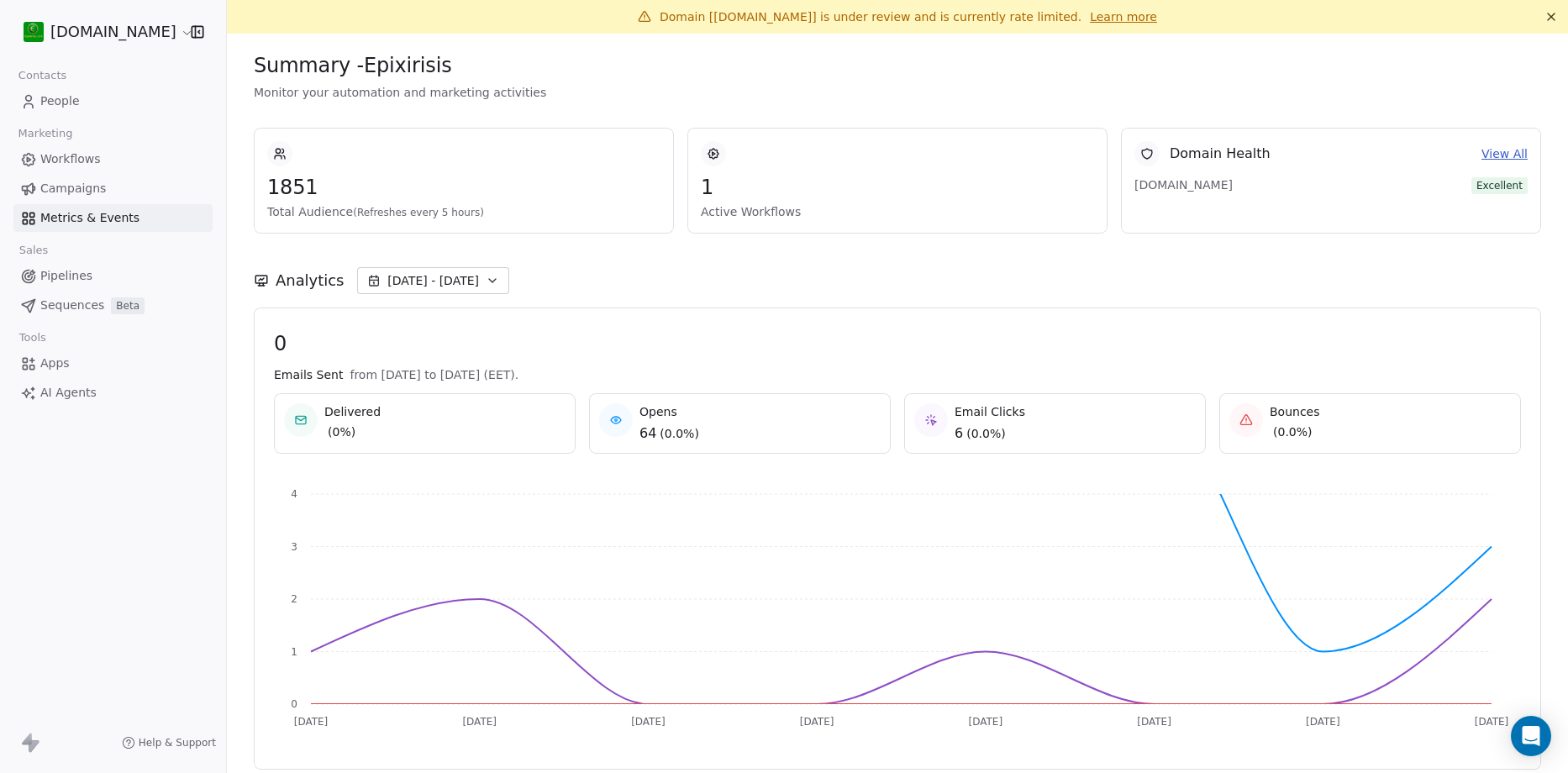
click at [1498, 148] on link "View All" at bounding box center [1504, 154] width 46 height 18
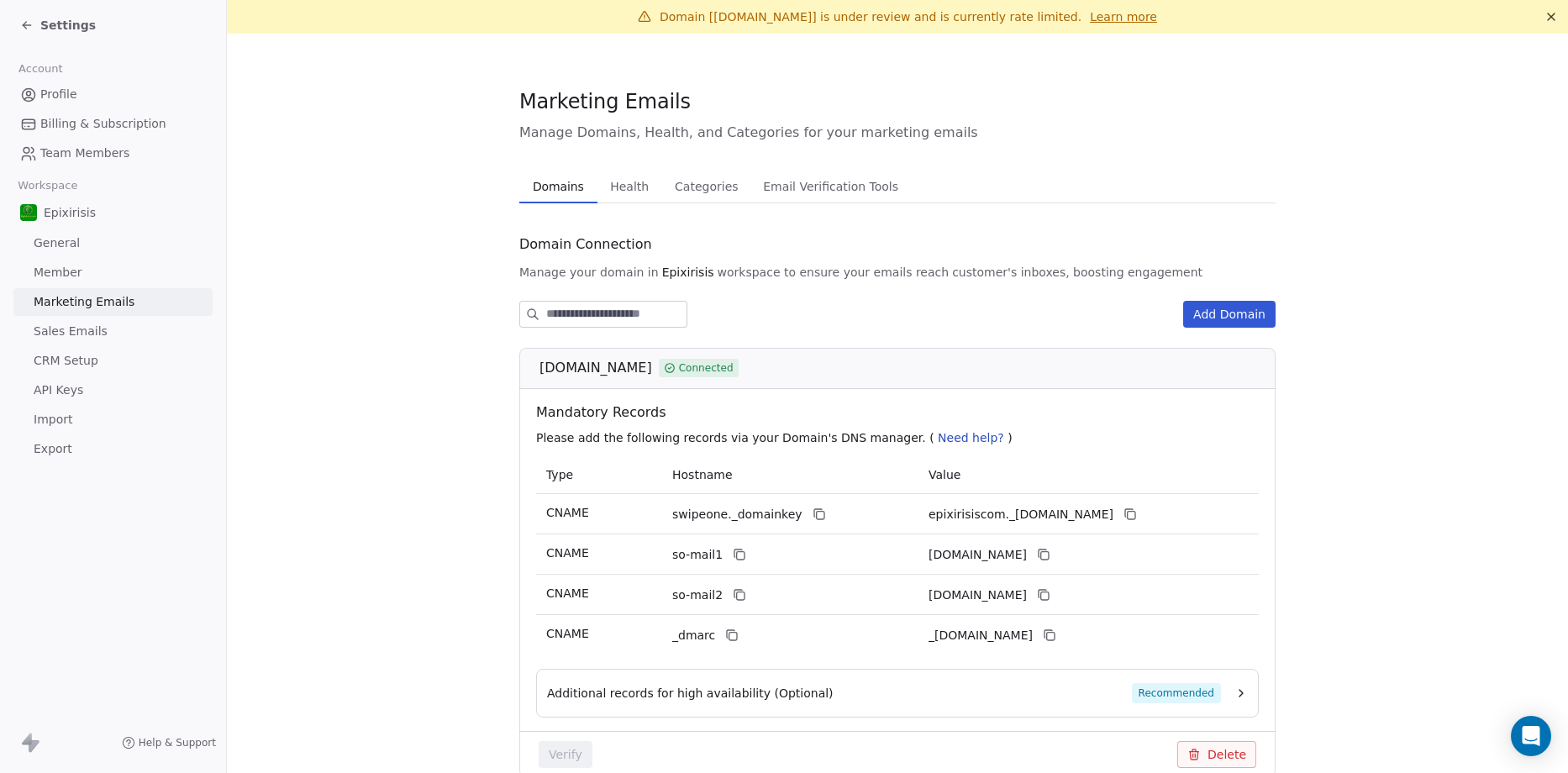
click at [603, 188] on span "Health" at bounding box center [629, 186] width 52 height 24
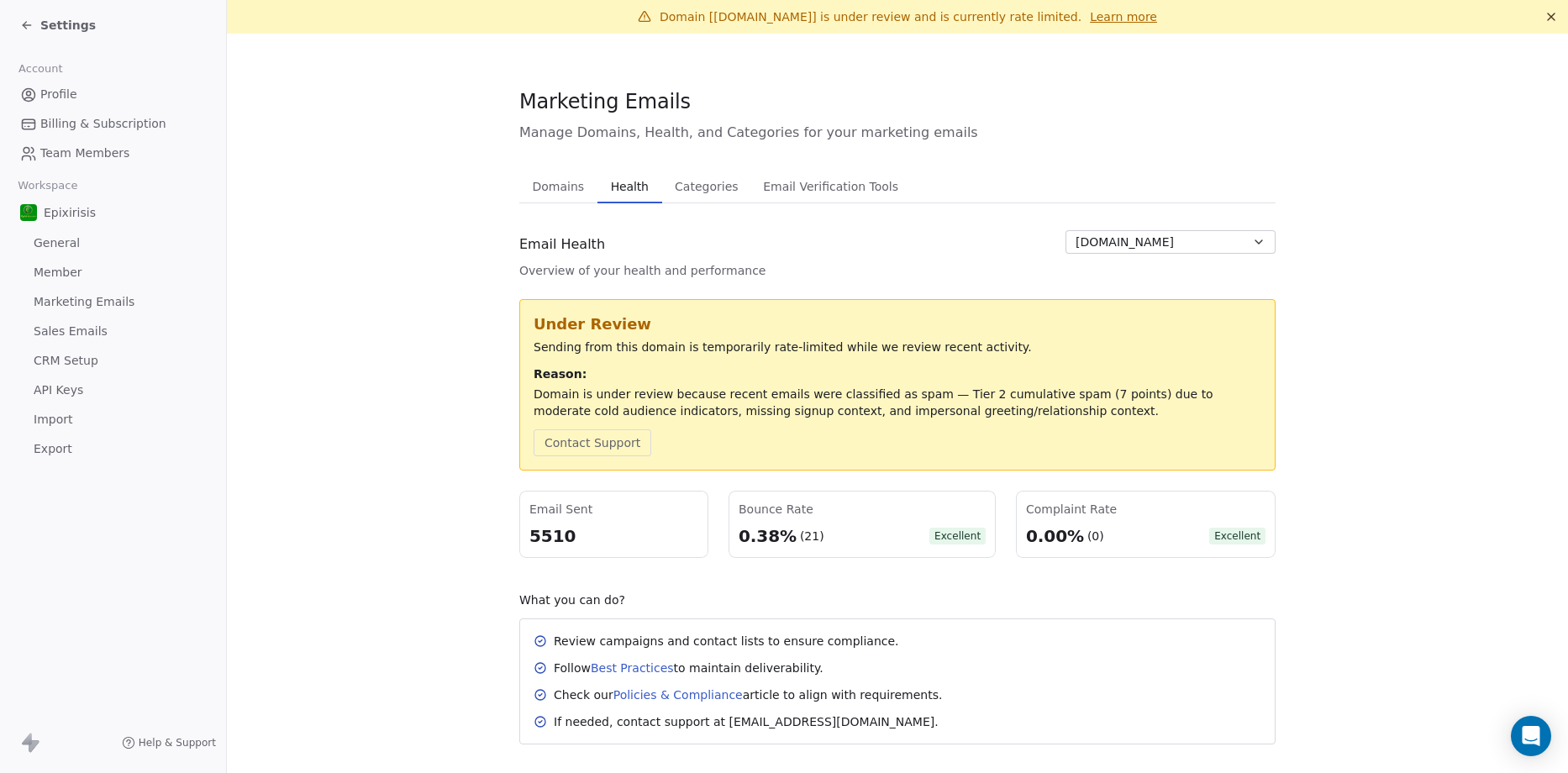
click at [45, 94] on span "Profile" at bounding box center [59, 95] width 37 height 18
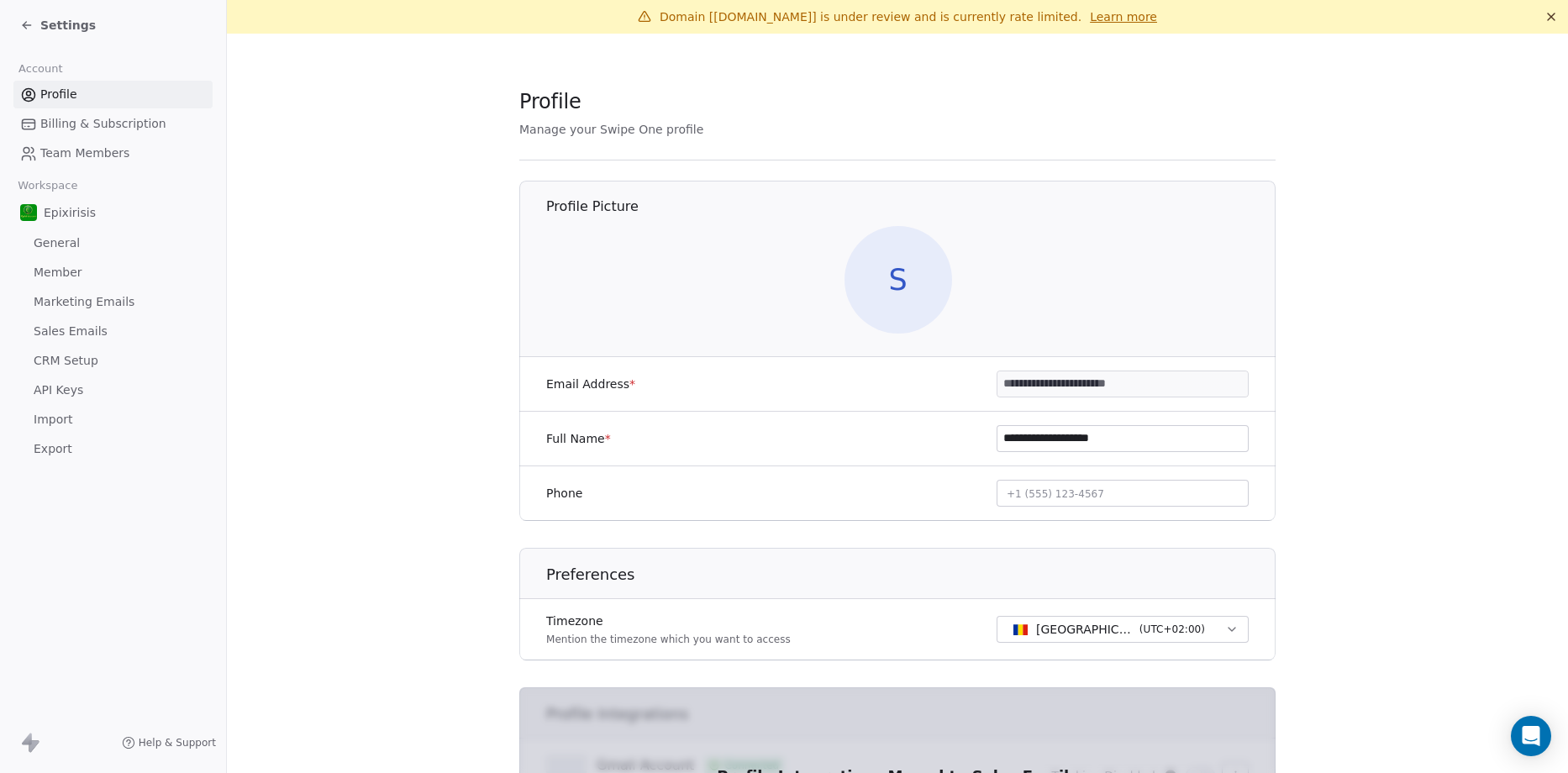
click at [26, 25] on icon at bounding box center [26, 25] width 8 height 0
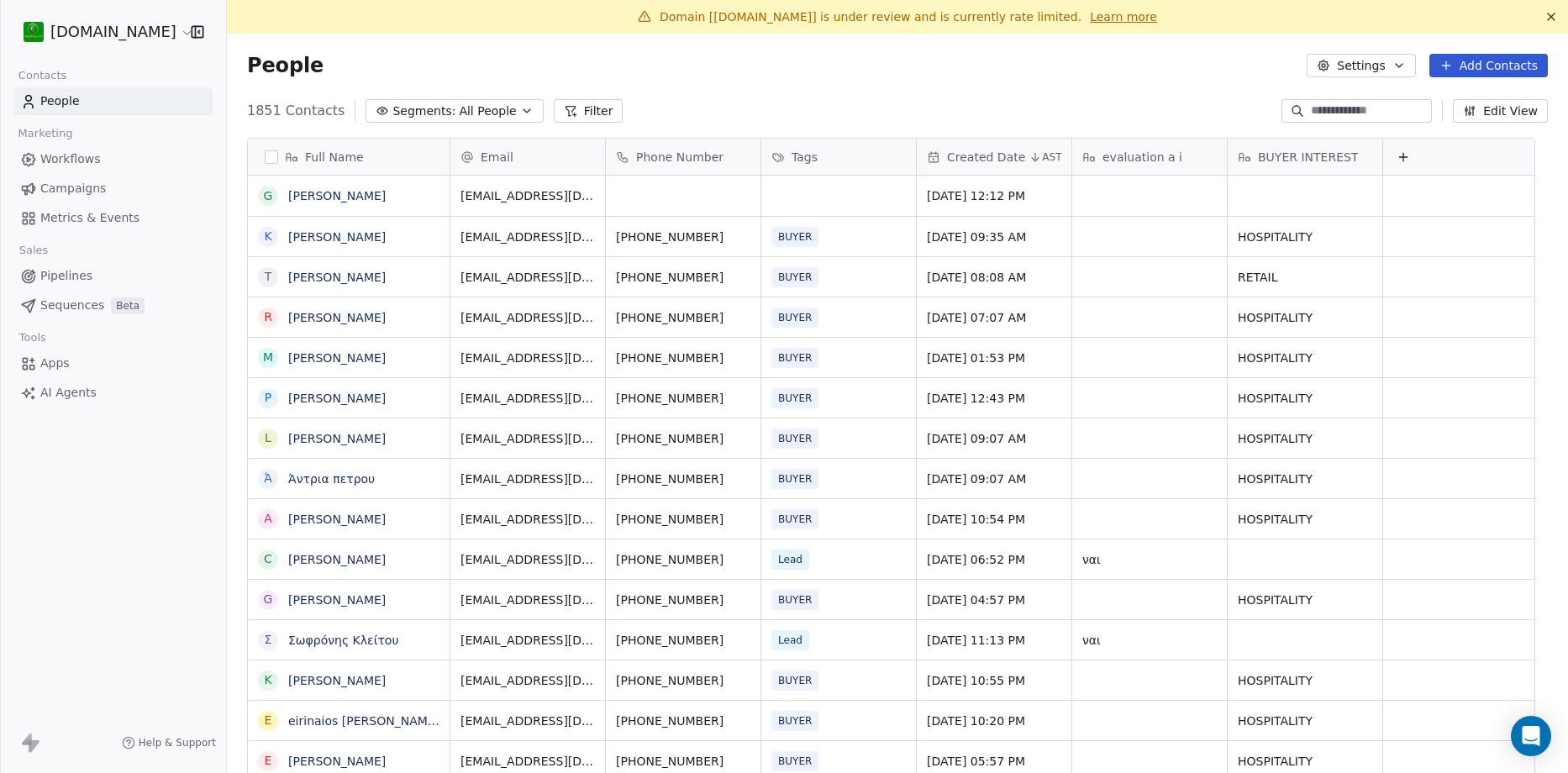
scroll to position [667, 1316]
click at [1312, 112] on input at bounding box center [1370, 111] width 118 height 17
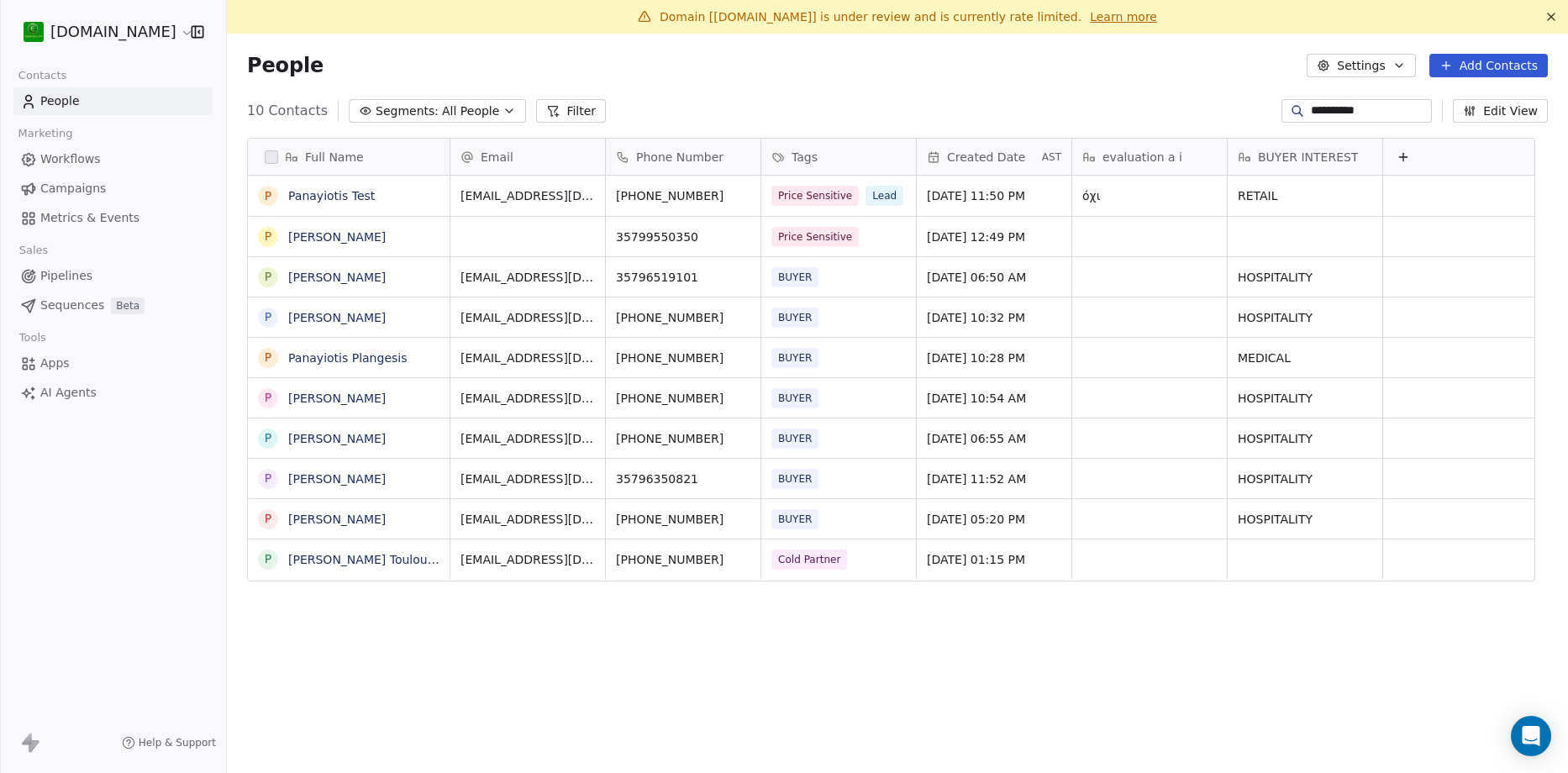
type input "**********"
click at [559, 199] on span "[EMAIL_ADDRESS][DOMAIN_NAME]" at bounding box center [561, 200] width 200 height 33
click at [602, 199] on input "**********" at bounding box center [542, 197] width 174 height 33
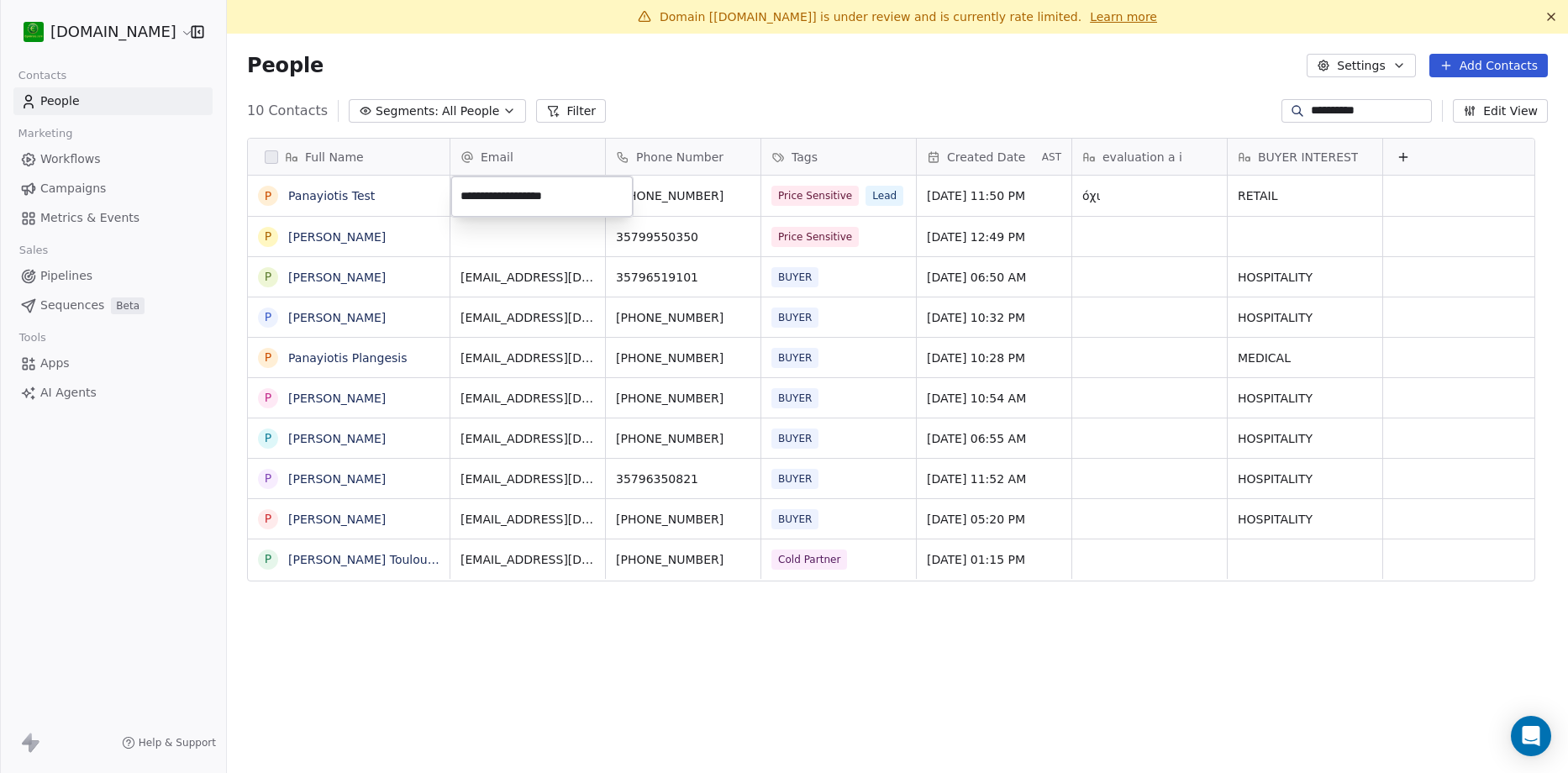
type input "**********"
click at [886, 295] on html "**********" at bounding box center [784, 386] width 1568 height 773
click at [1372, 113] on input "**********" at bounding box center [1370, 111] width 118 height 17
click at [1371, 112] on input "**********" at bounding box center [1370, 111] width 118 height 17
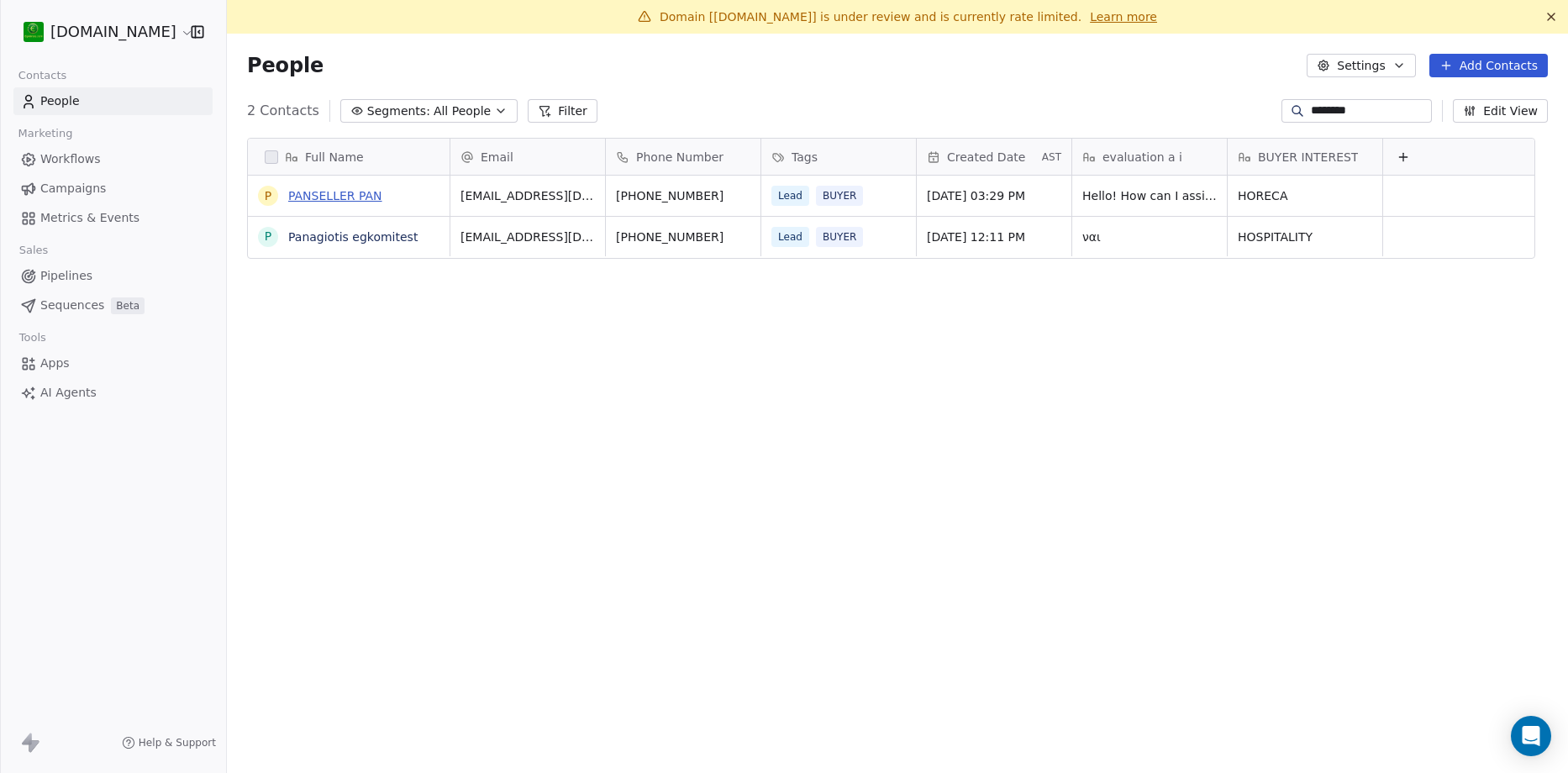
type input "********"
click at [347, 193] on link "PANSELLER PAN" at bounding box center [335, 196] width 94 height 14
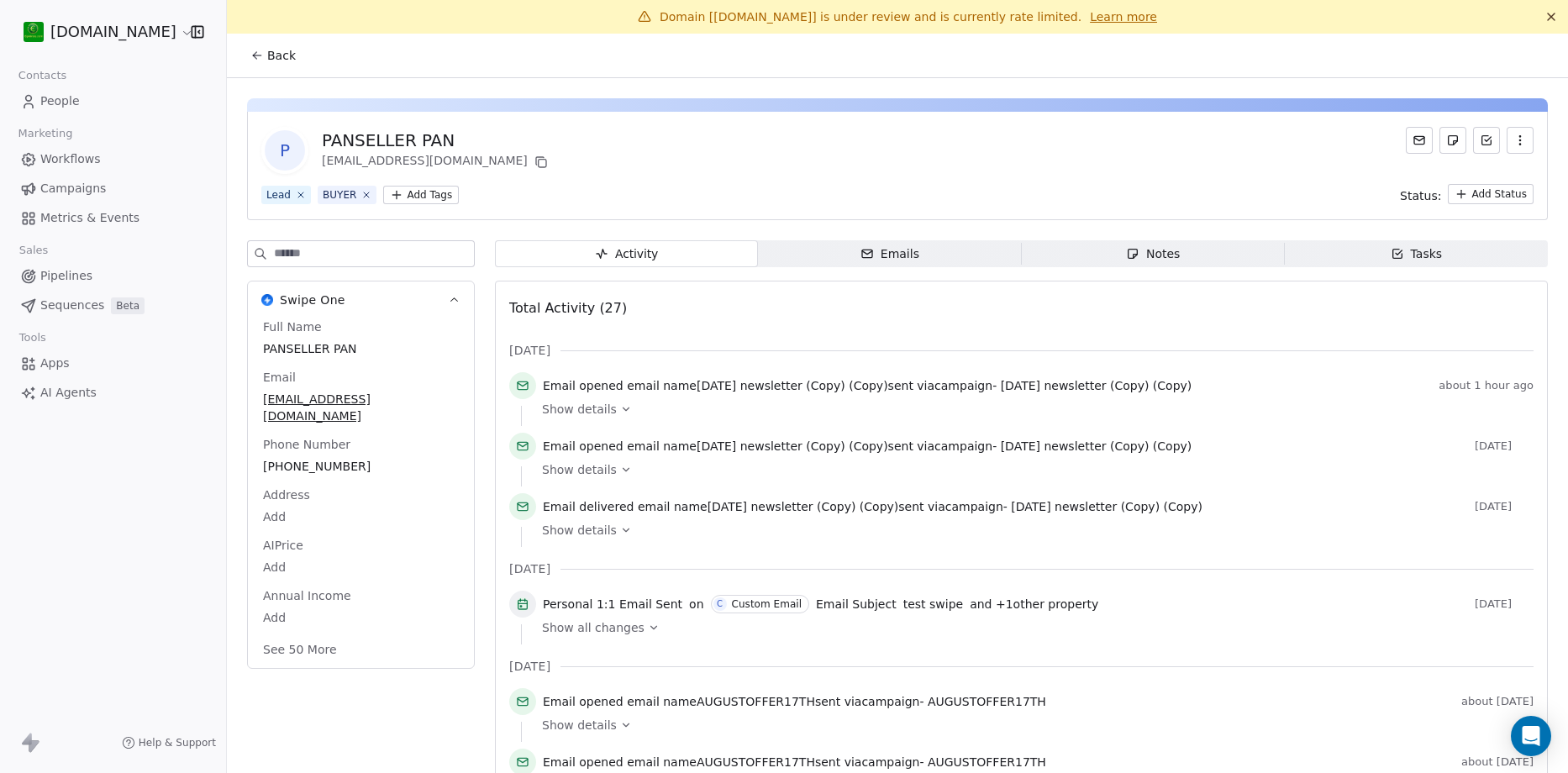
click at [1413, 142] on icon at bounding box center [1420, 140] width 14 height 14
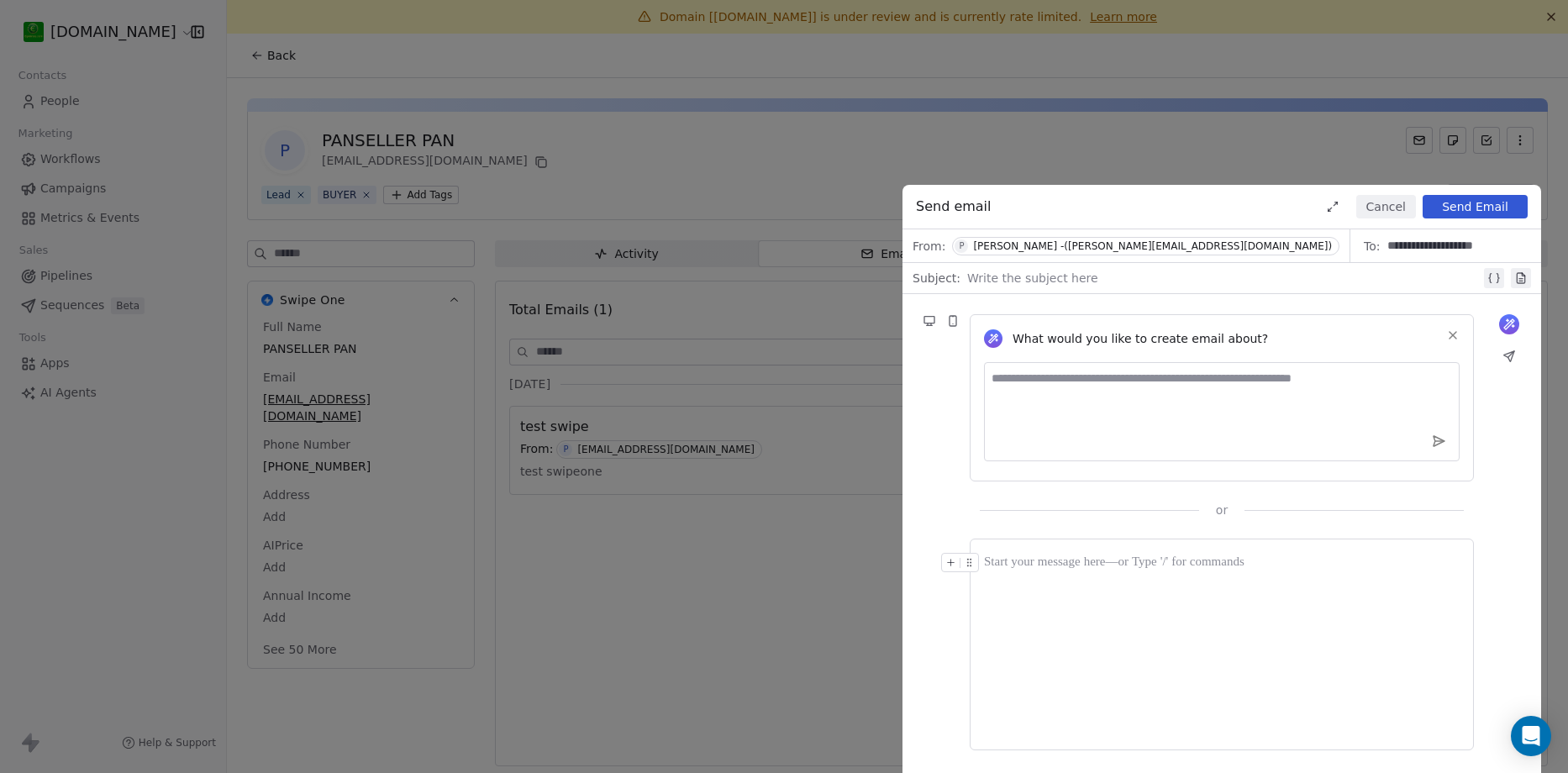
click at [1055, 593] on div at bounding box center [1222, 645] width 476 height 183
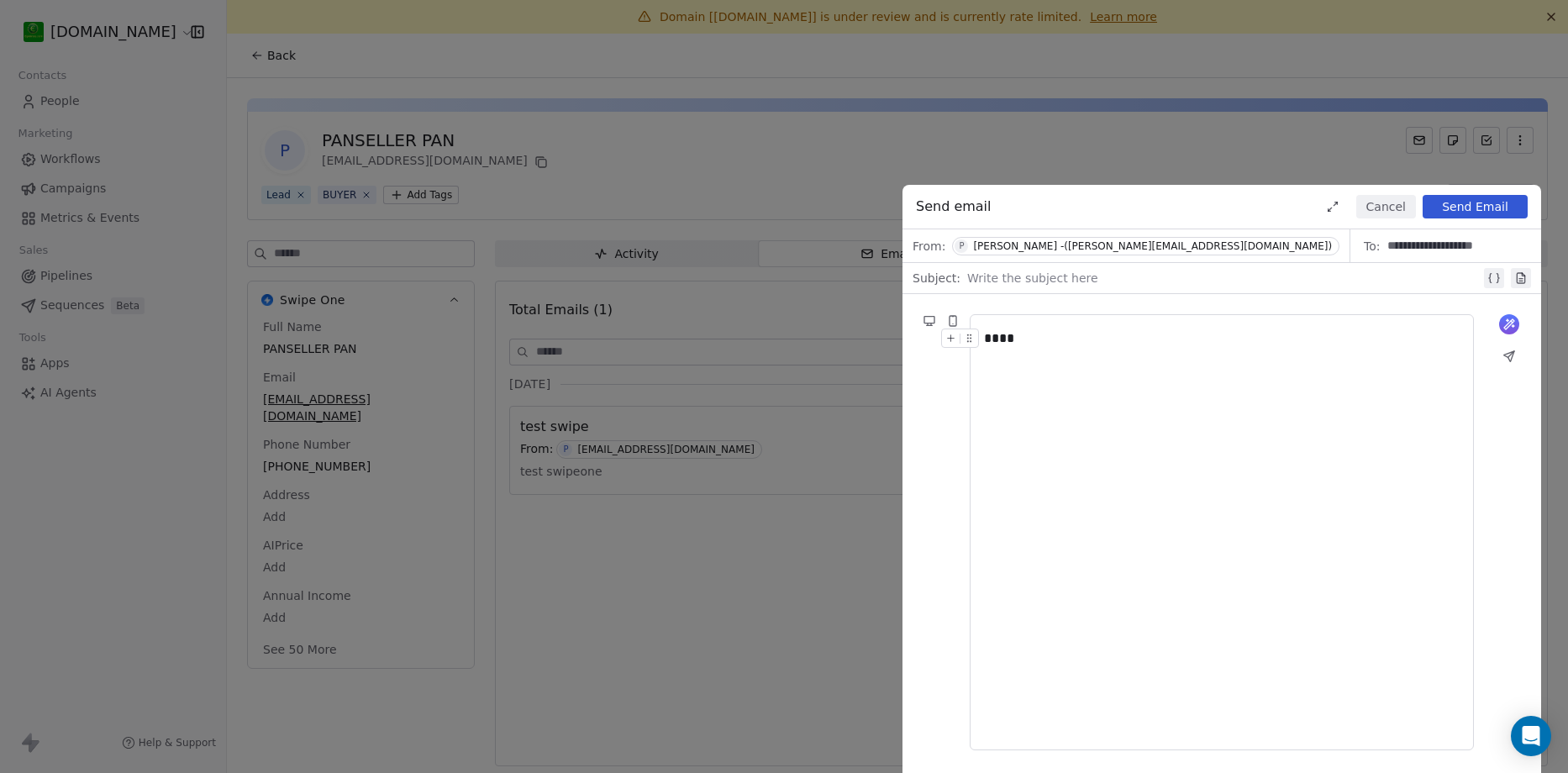
click at [992, 281] on div at bounding box center [1224, 278] width 513 height 21
click at [1235, 475] on div "****" at bounding box center [1222, 533] width 476 height 408
click at [1459, 201] on button "Send Email" at bounding box center [1475, 207] width 105 height 24
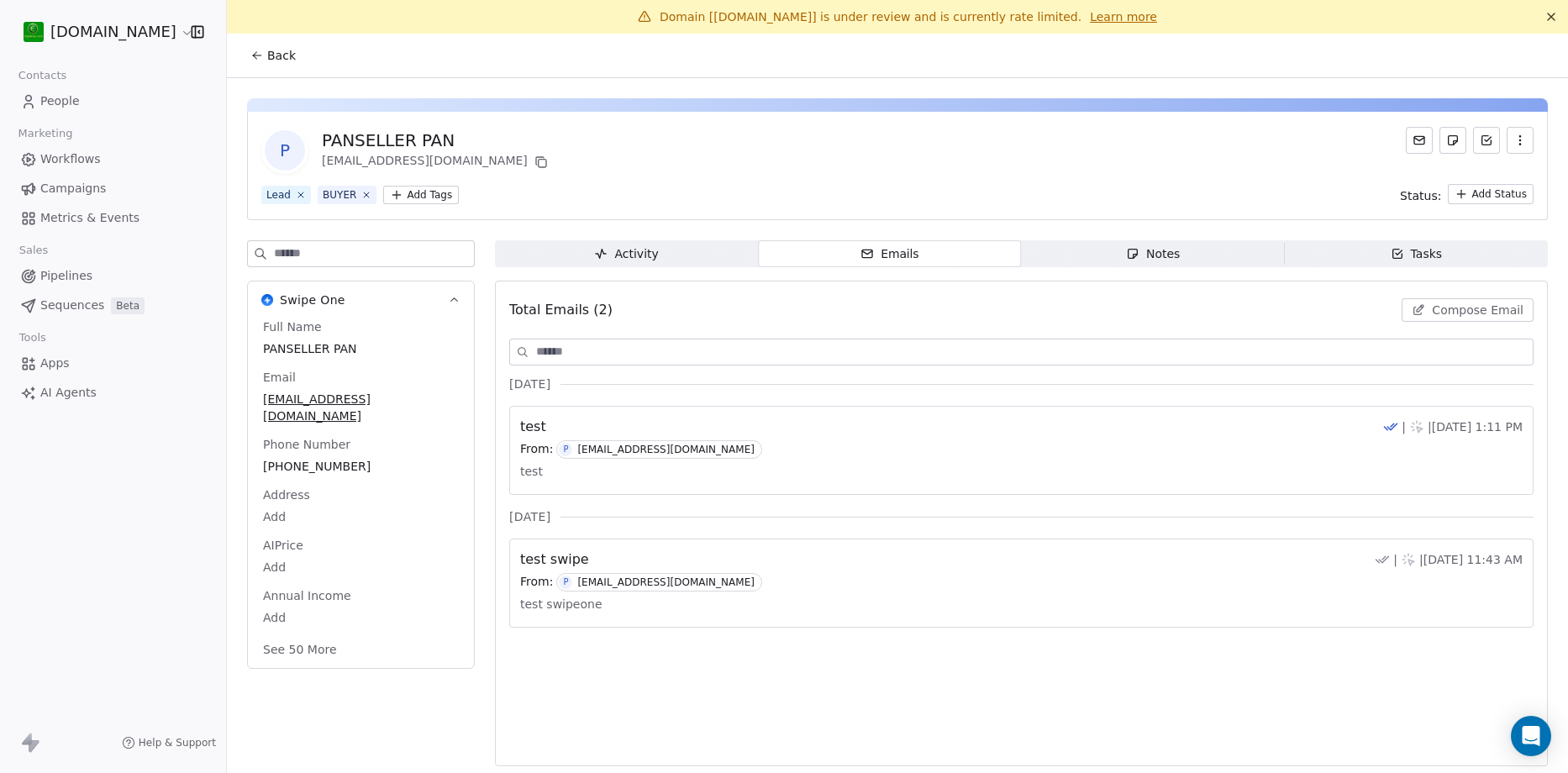
click at [71, 217] on span "Metrics & Events" at bounding box center [89, 218] width 99 height 18
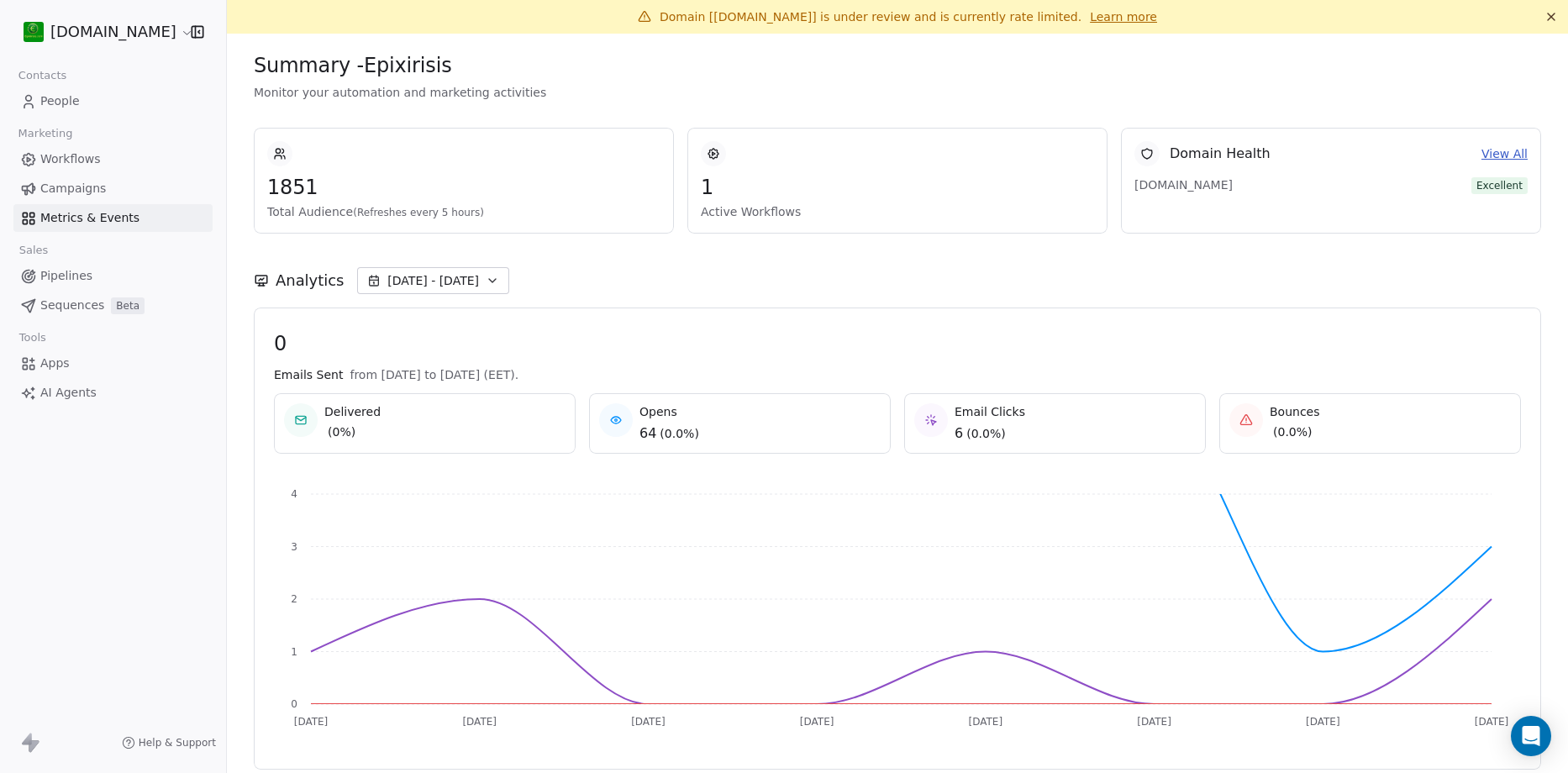
click at [56, 158] on span "Workflows" at bounding box center [71, 160] width 61 height 18
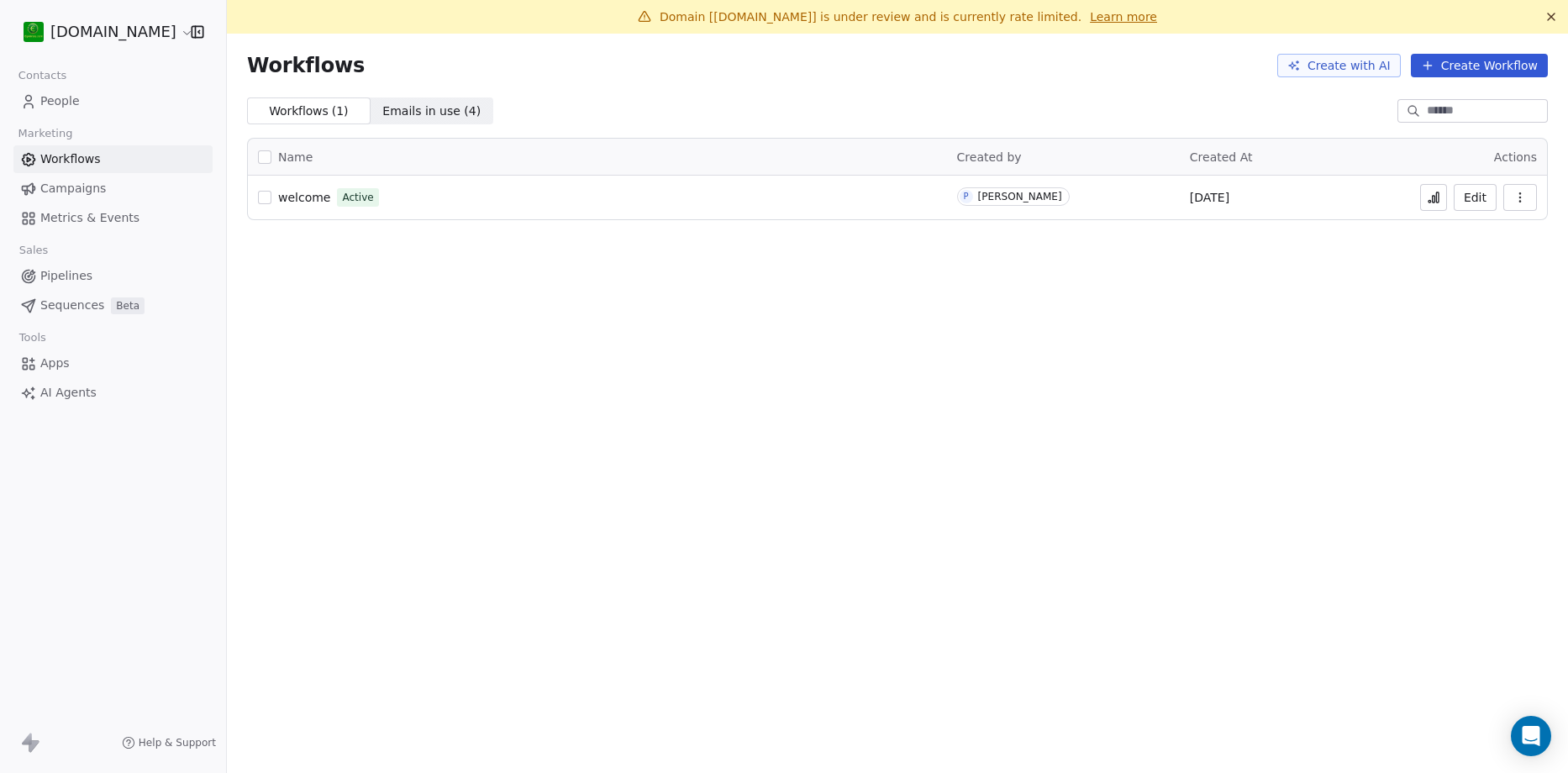
click at [63, 105] on span "People" at bounding box center [60, 101] width 39 height 18
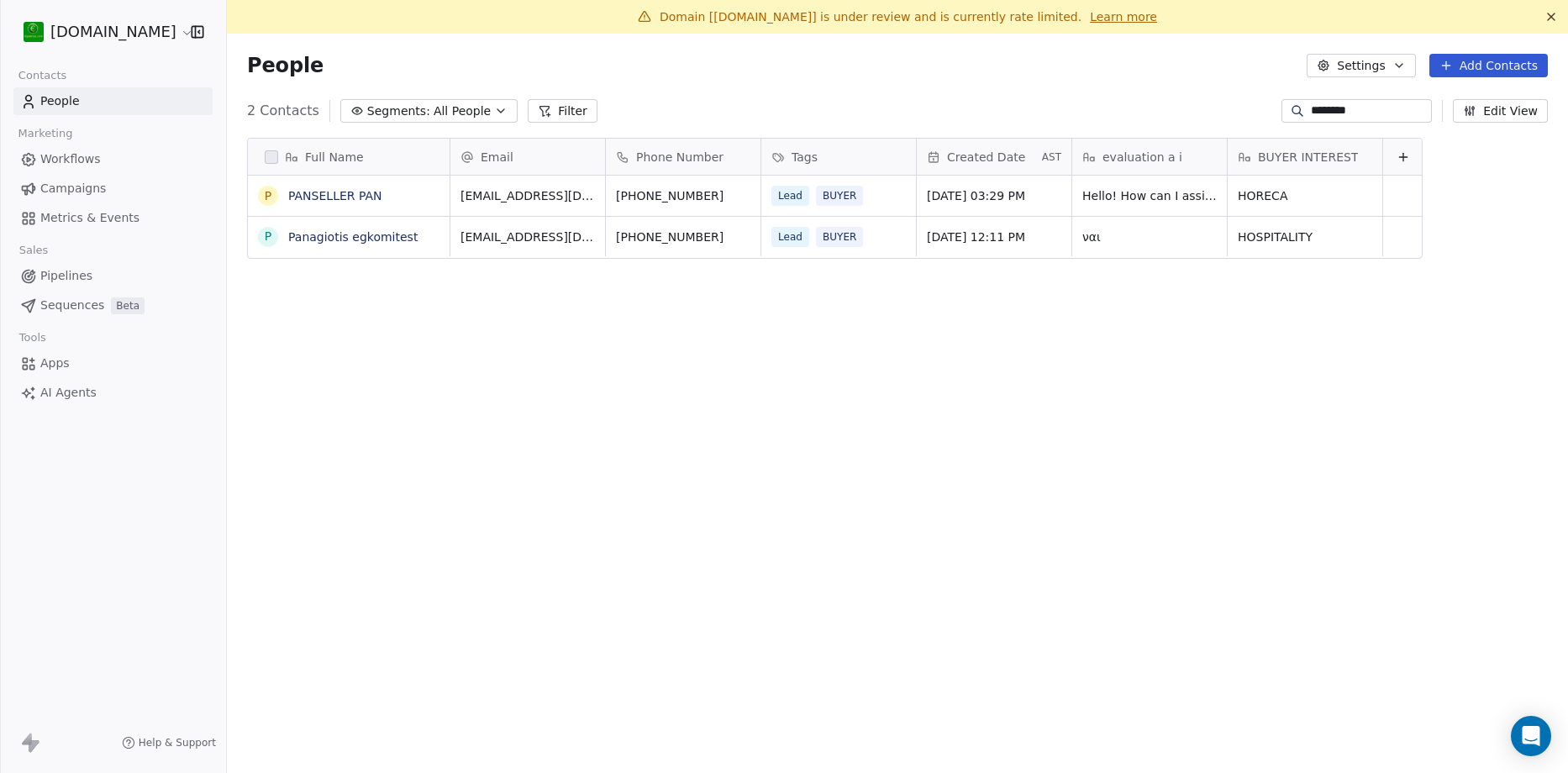
scroll to position [667, 1316]
click at [123, 37] on html "epixirisis.com Contacts People Marketing Workflows Campaigns Metrics & Events S…" at bounding box center [784, 386] width 1568 height 773
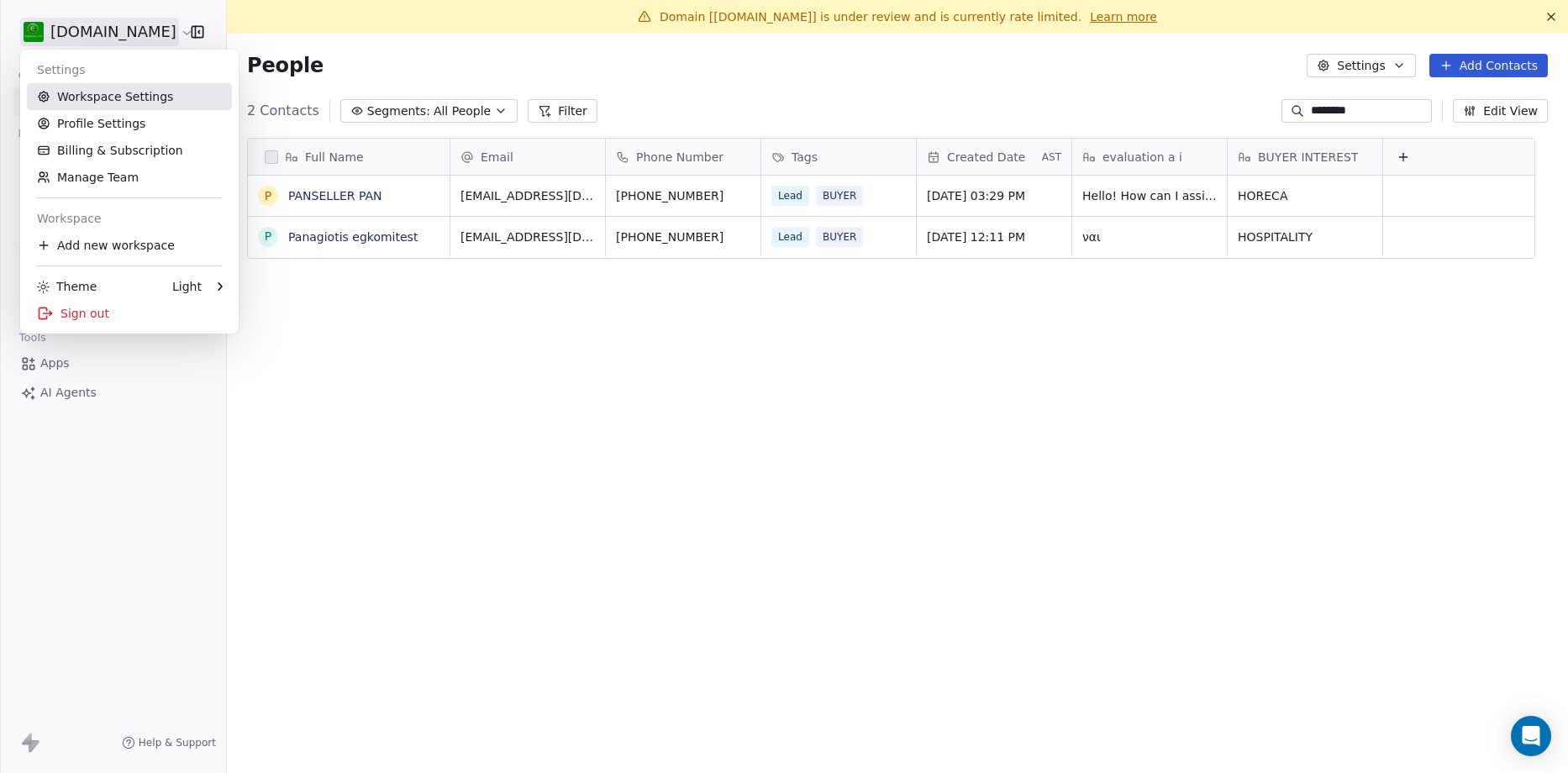
click at [133, 97] on link "Workspace Settings" at bounding box center [128, 96] width 205 height 26
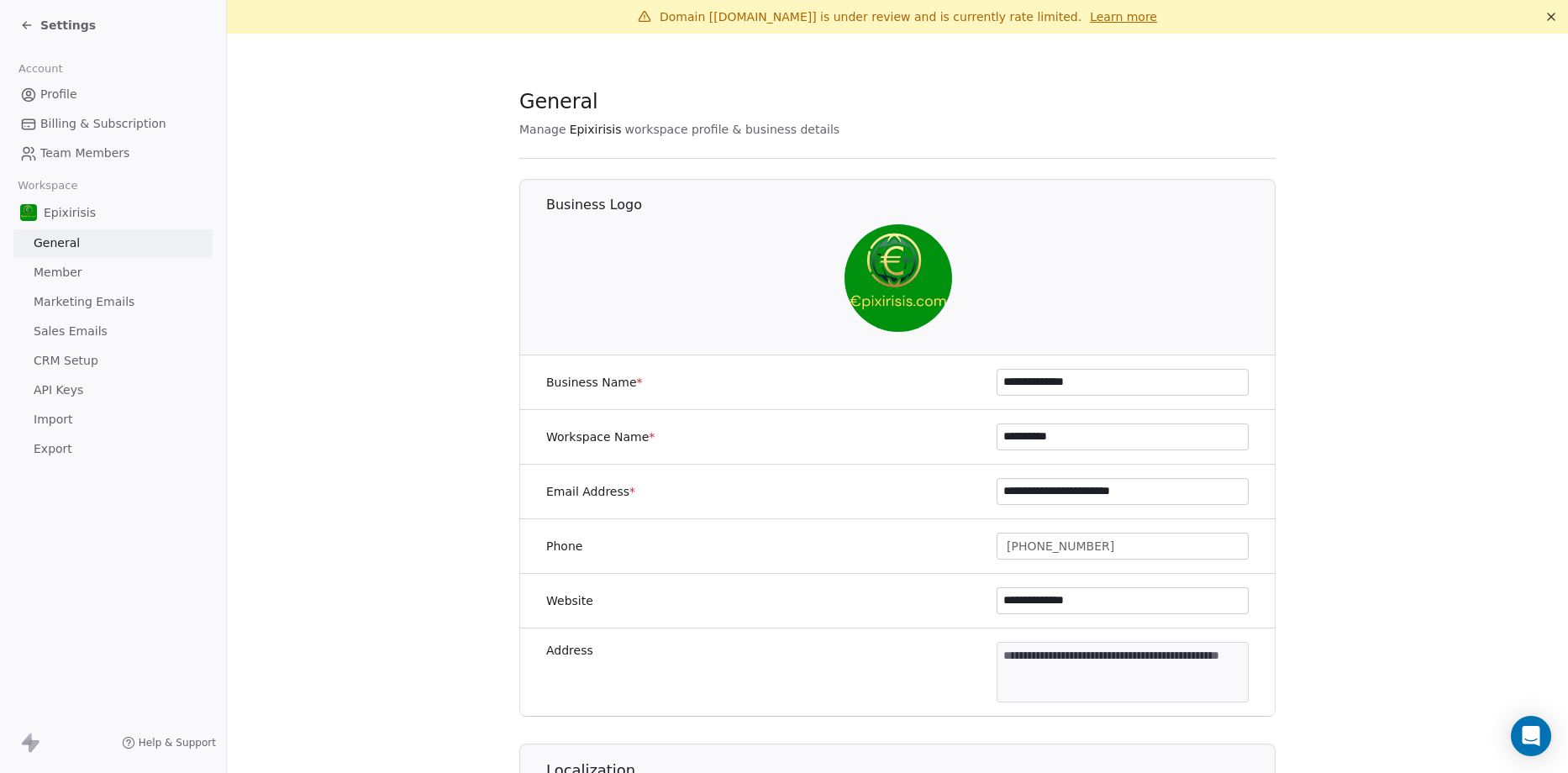
click at [70, 328] on span "Sales Emails" at bounding box center [71, 332] width 74 height 18
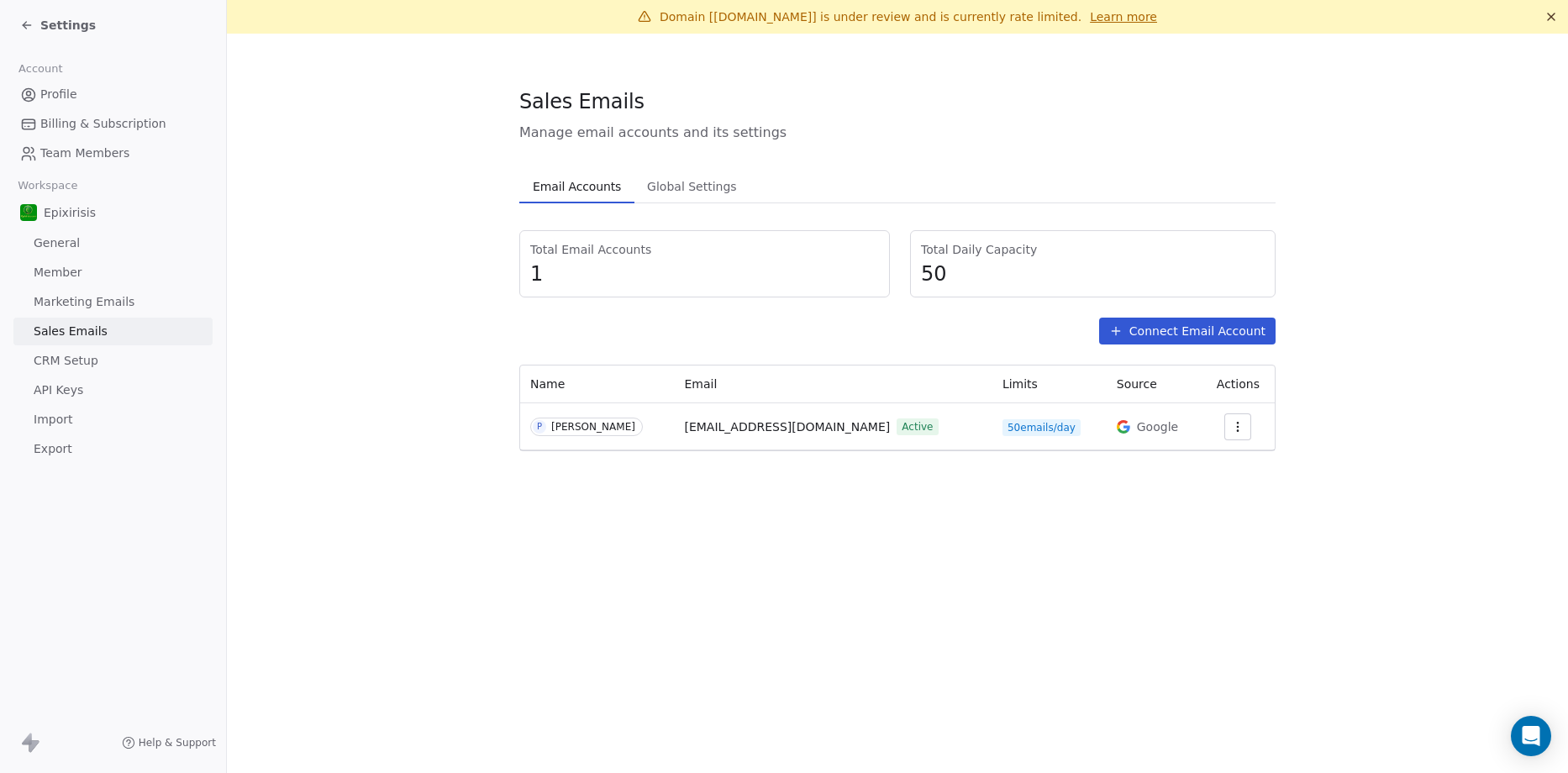
click at [65, 294] on span "Marketing Emails" at bounding box center [83, 302] width 101 height 18
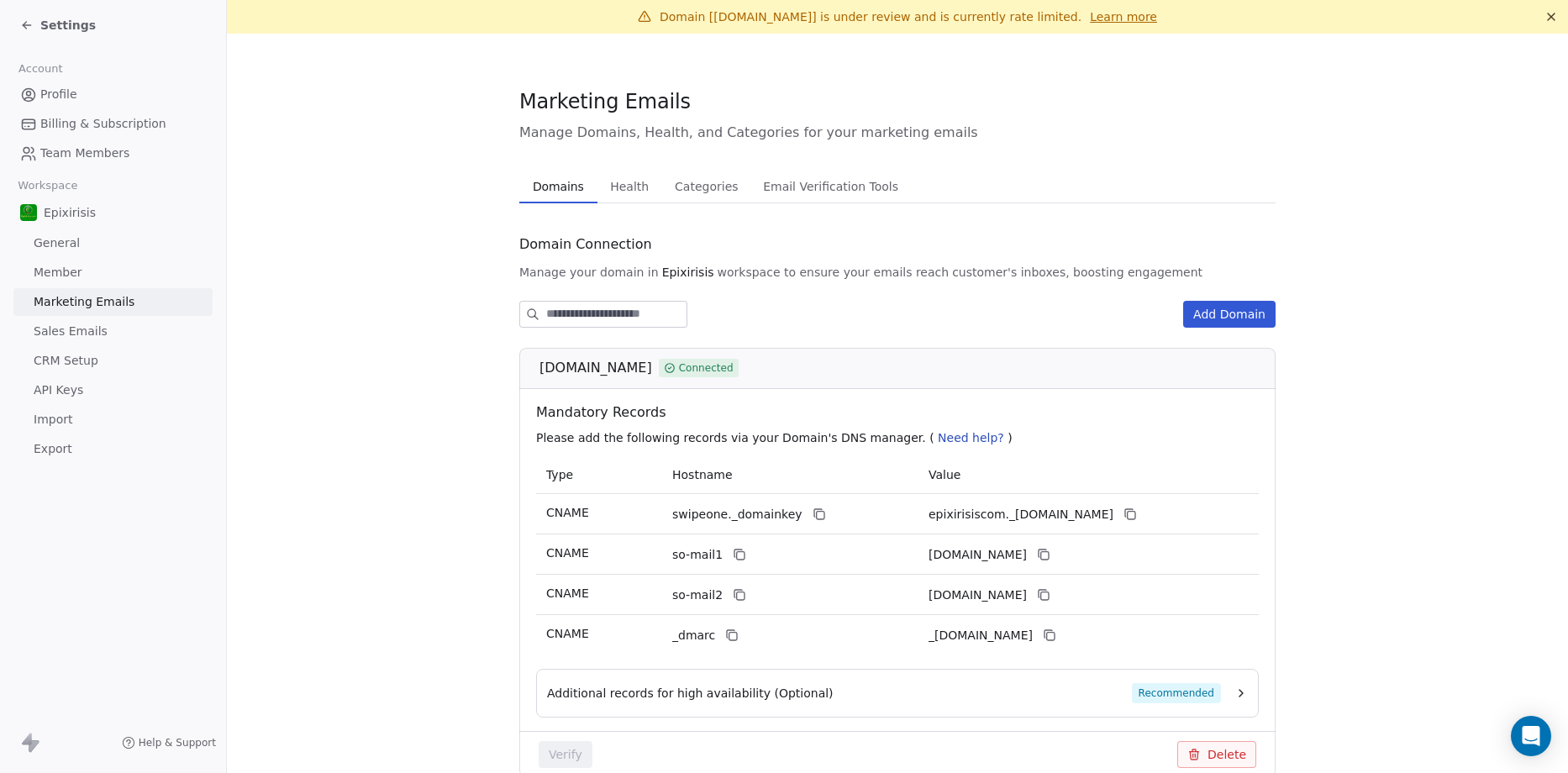
scroll to position [85, 0]
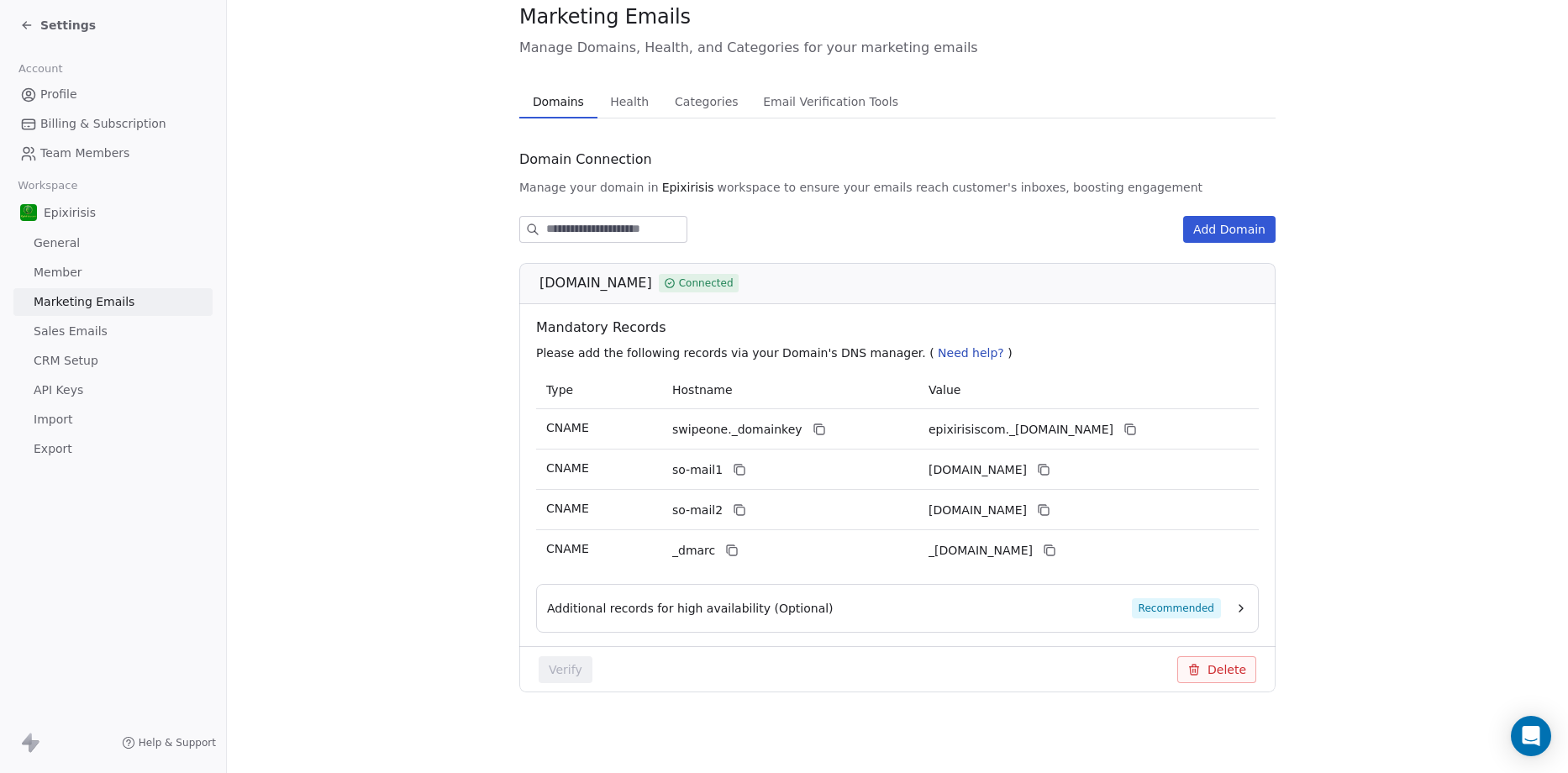
click at [1243, 604] on div "Additional records for high availability (Optional) Recommended" at bounding box center [897, 608] width 723 height 49
click at [1235, 605] on icon "button" at bounding box center [1242, 608] width 14 height 14
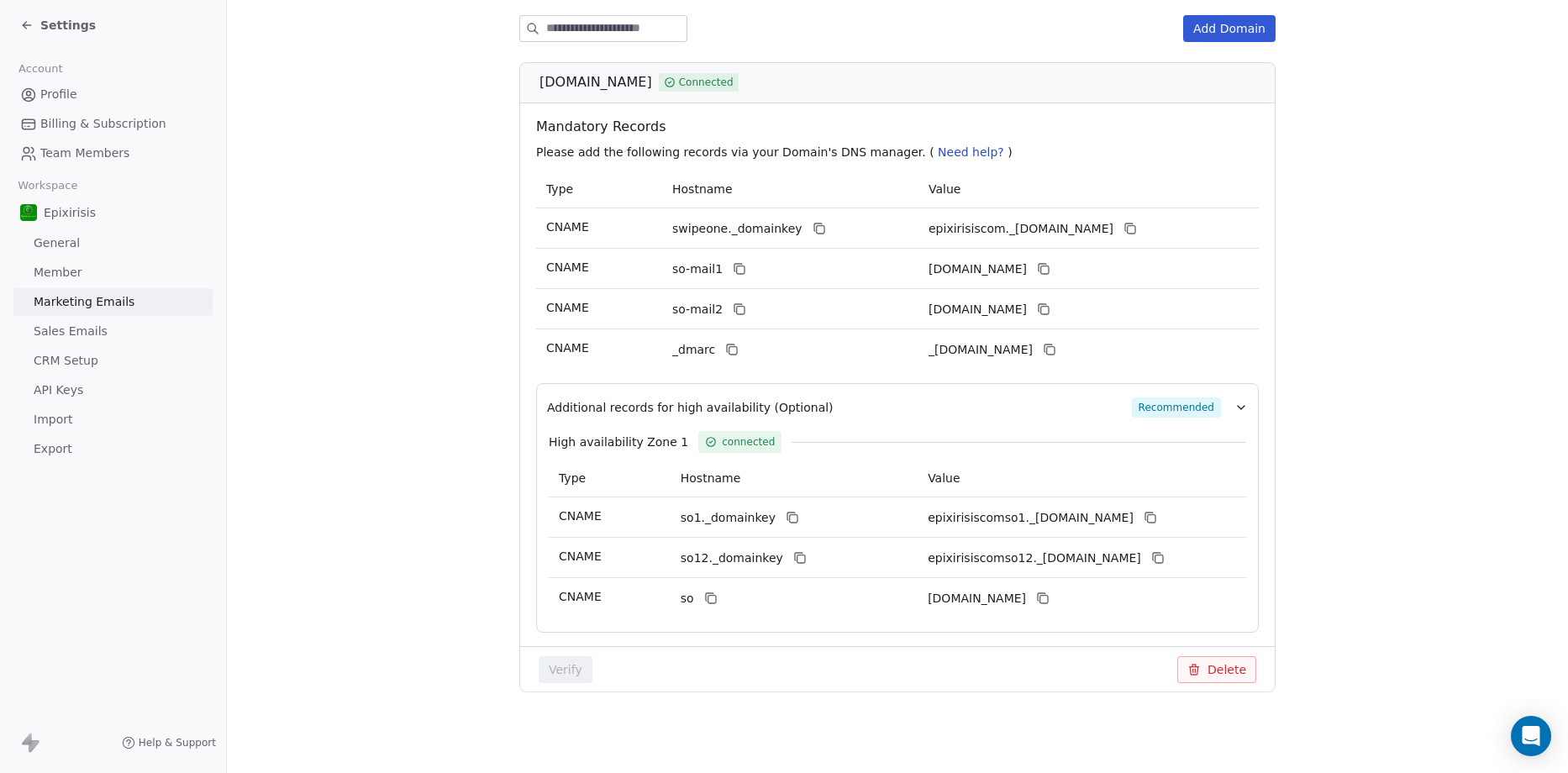
scroll to position [118, 0]
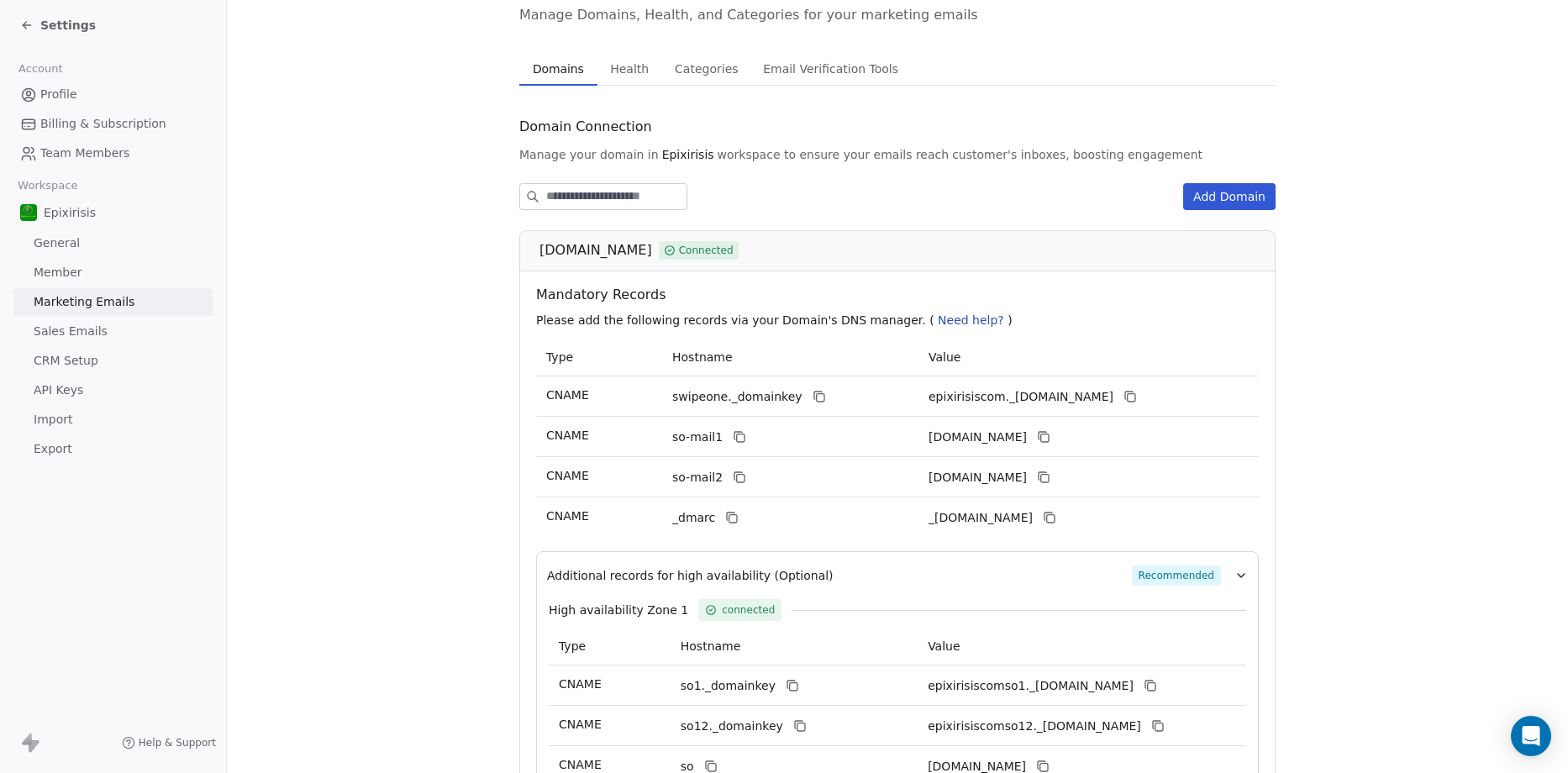
click at [636, 69] on section "Marketing Emails Manage Domains, Health, and Categories for your marketing emai…" at bounding box center [898, 428] width 1342 height 1026
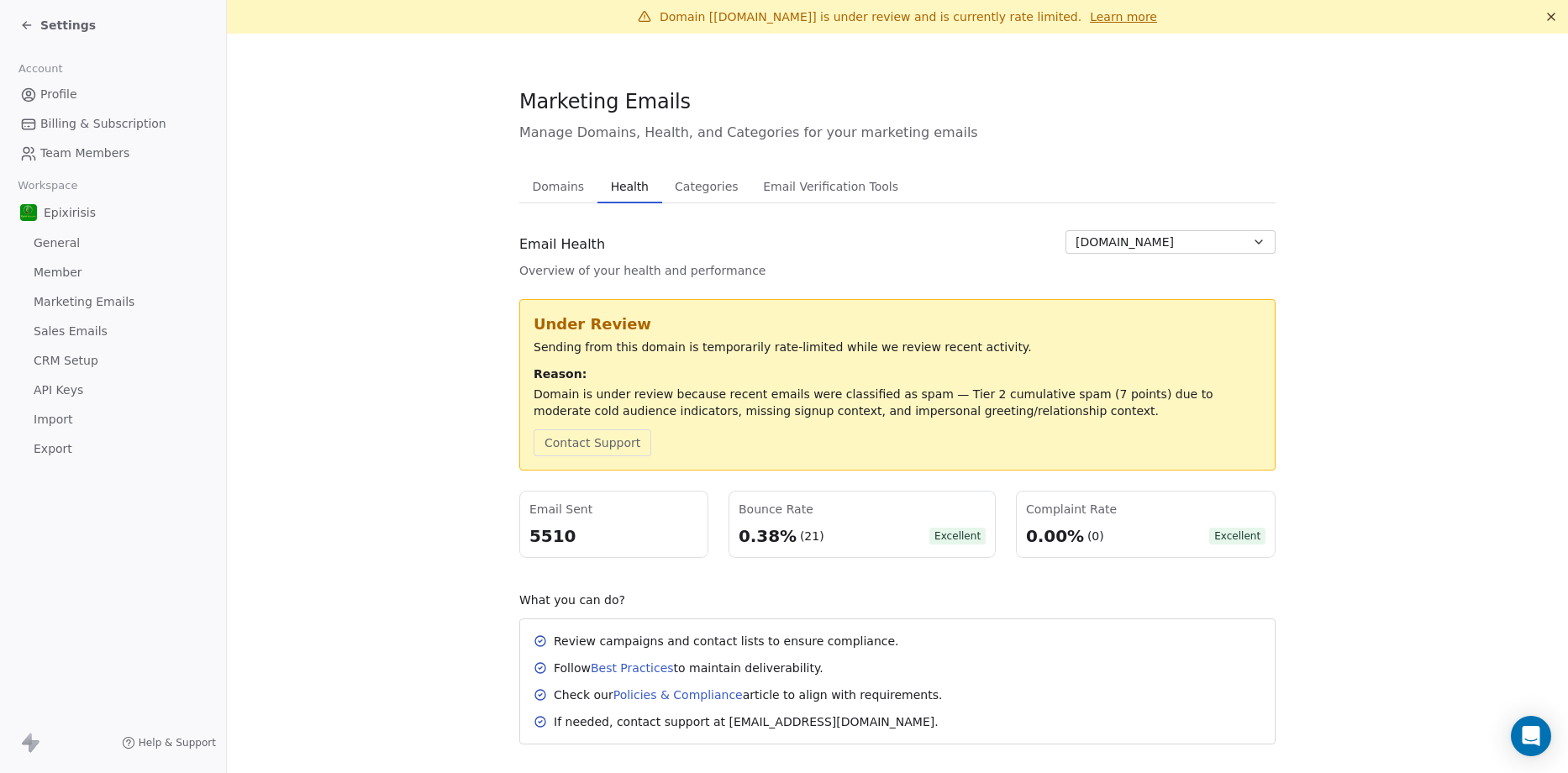
click at [701, 187] on span "Categories" at bounding box center [706, 186] width 76 height 24
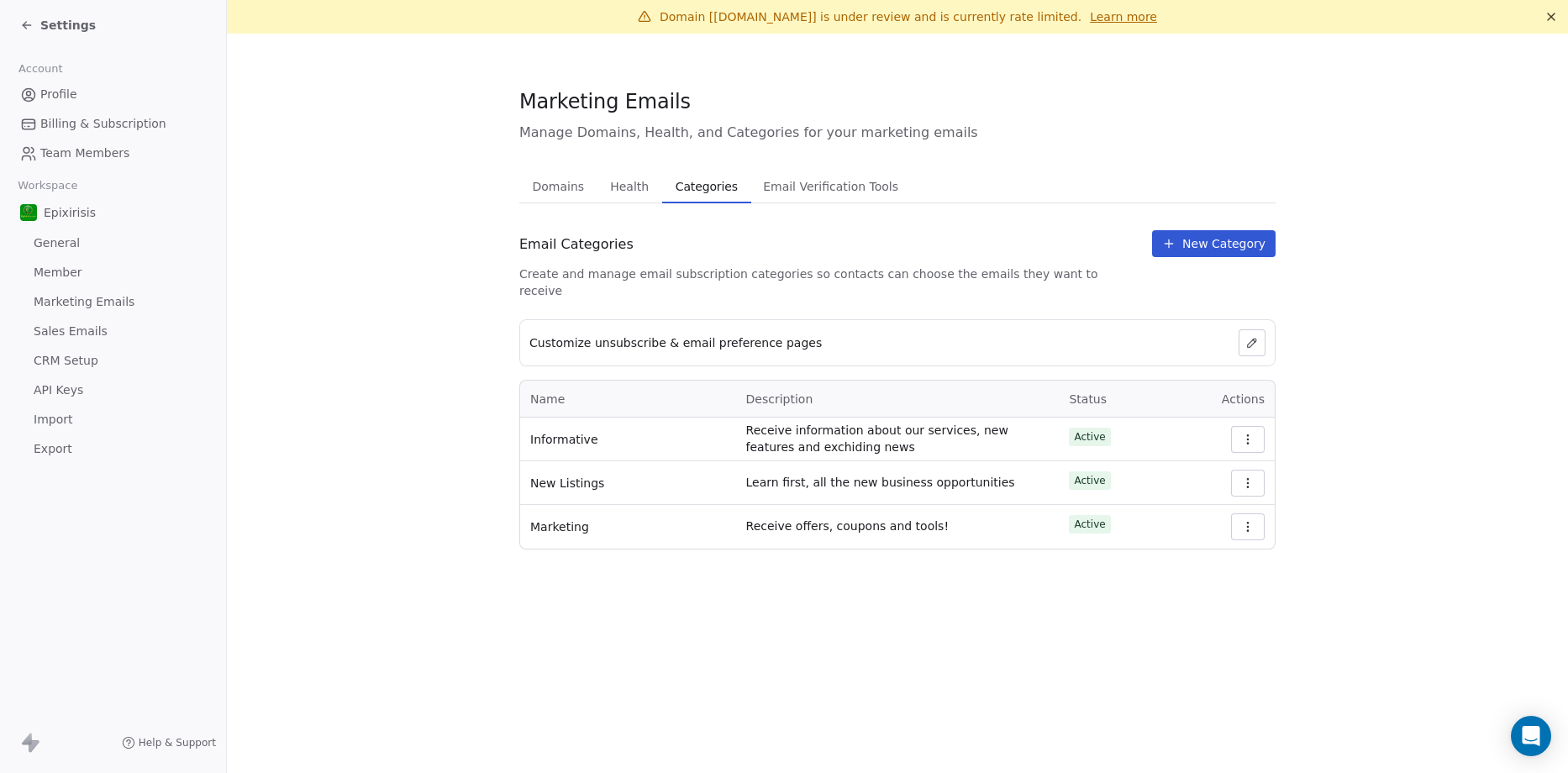
click at [814, 190] on span "Email Verification Tools" at bounding box center [831, 186] width 149 height 24
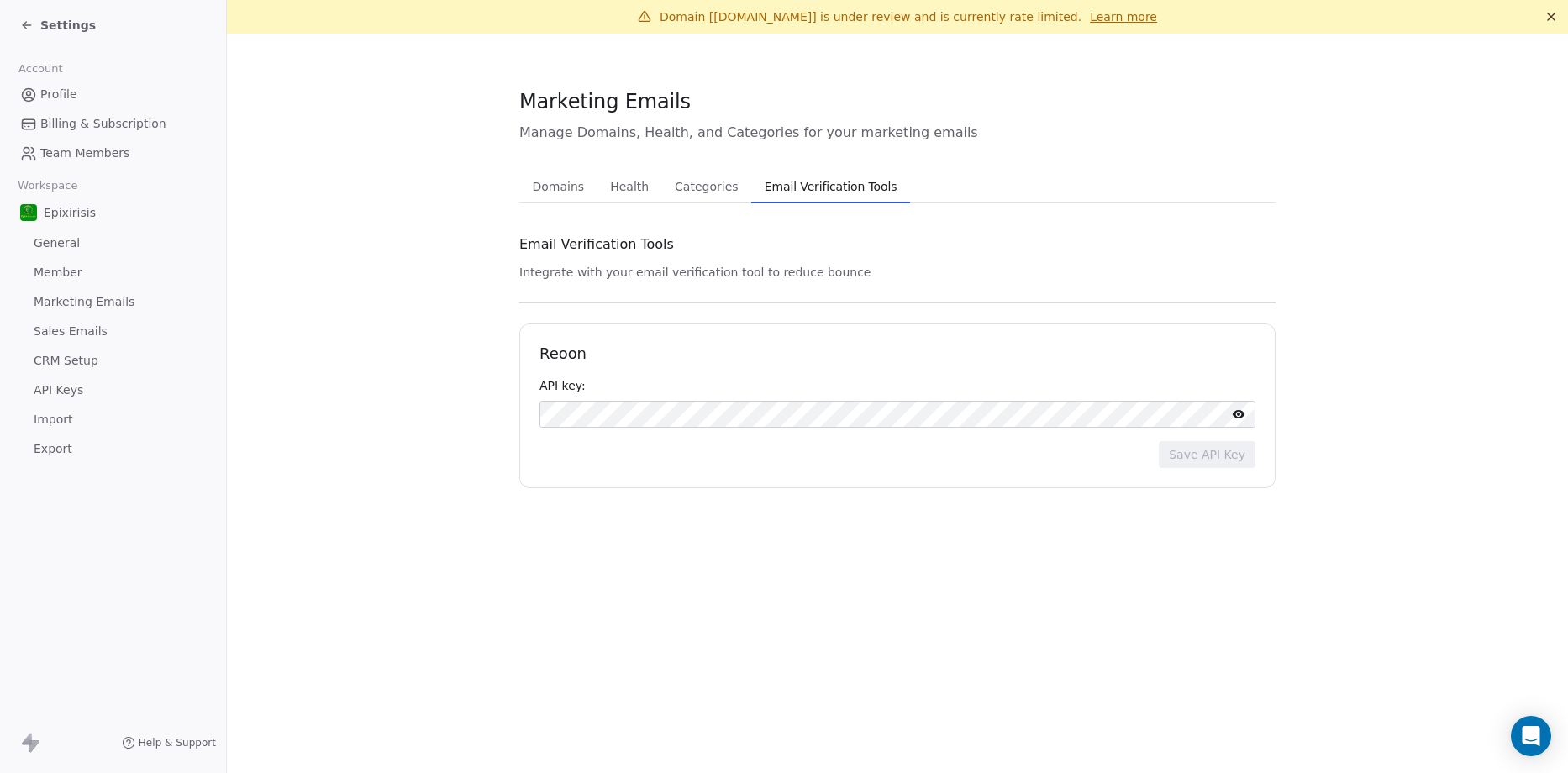
click at [636, 181] on span "Health" at bounding box center [629, 186] width 52 height 24
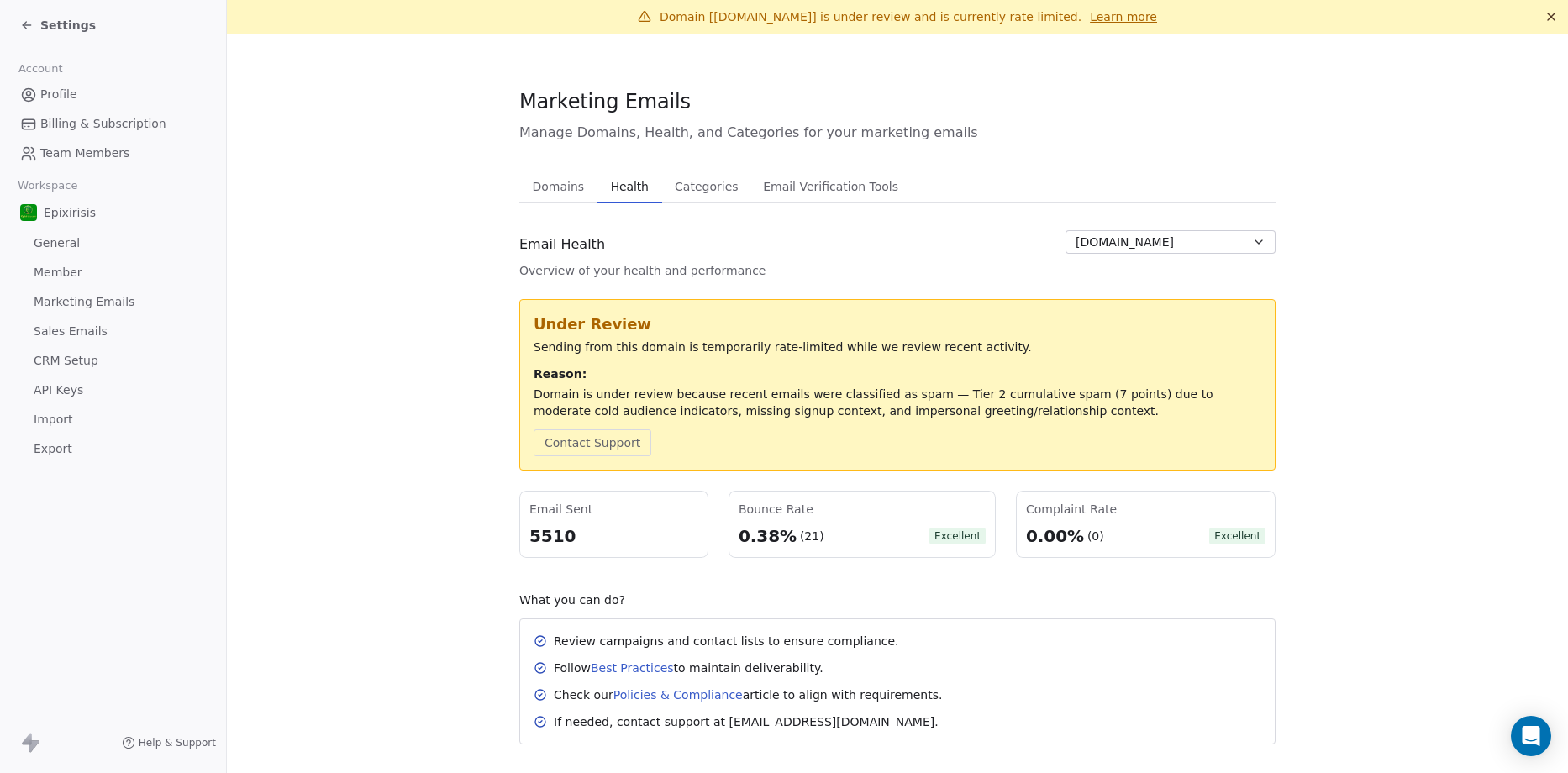
click at [1117, 246] on span "[DOMAIN_NAME]" at bounding box center [1124, 243] width 98 height 18
click at [544, 181] on html "Settings Account Profile Billing & Subscription Team Members Workspace Epixiris…" at bounding box center [784, 386] width 1568 height 773
click at [549, 189] on span "Domains" at bounding box center [558, 186] width 66 height 24
click at [690, 184] on span "Categories" at bounding box center [706, 186] width 76 height 24
click at [689, 210] on div "Domains Domains Health Health Categories Categories Email Verification Tools Em…" at bounding box center [897, 457] width 756 height 575
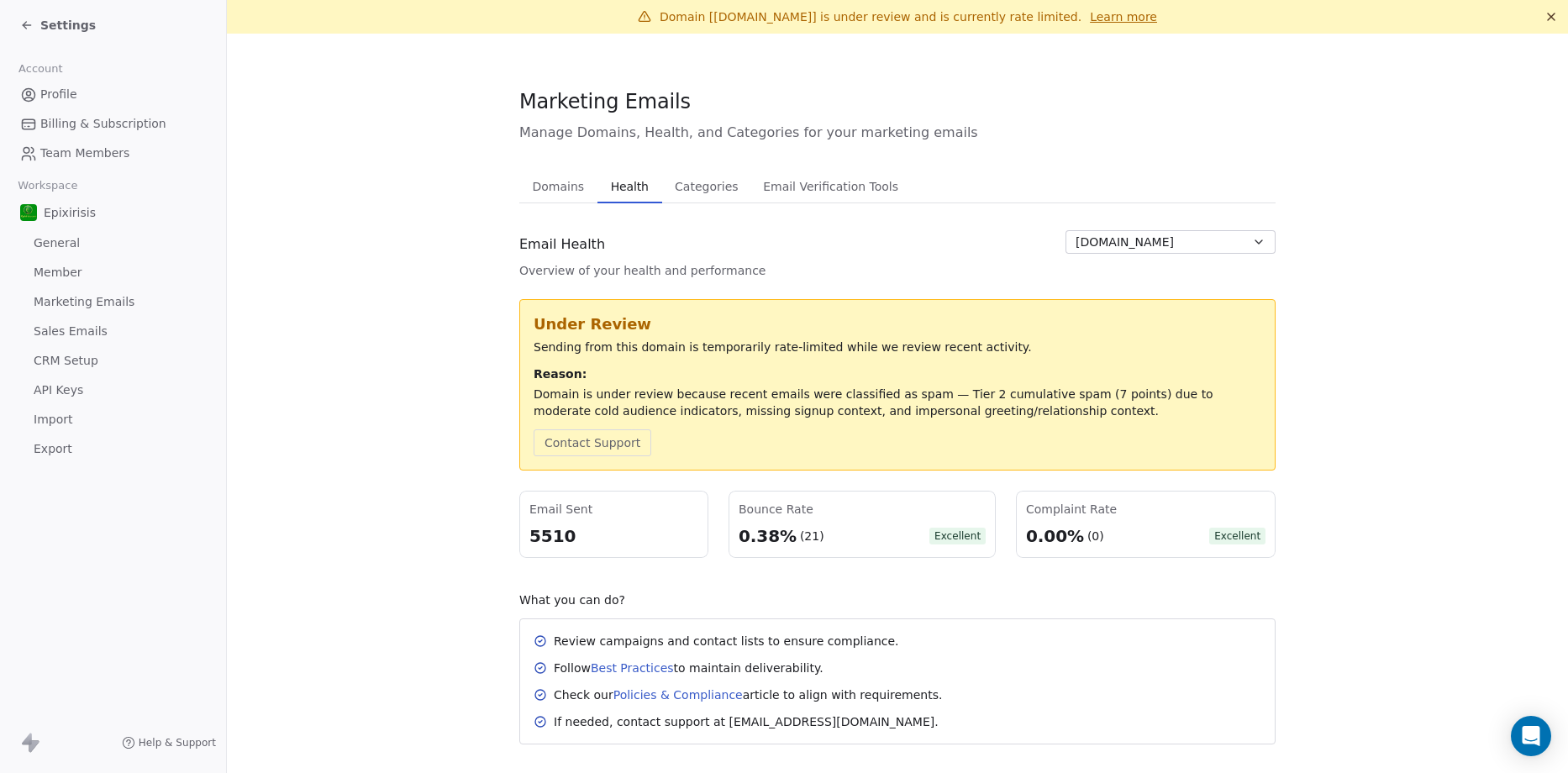
click at [1100, 286] on div "Email Health Overview of your health and performance epixirisis.com Under Revie…" at bounding box center [897, 487] width 756 height 514
click at [830, 139] on span "Manage Domains, Health, and Categories for your marketing emails" at bounding box center [897, 132] width 756 height 21
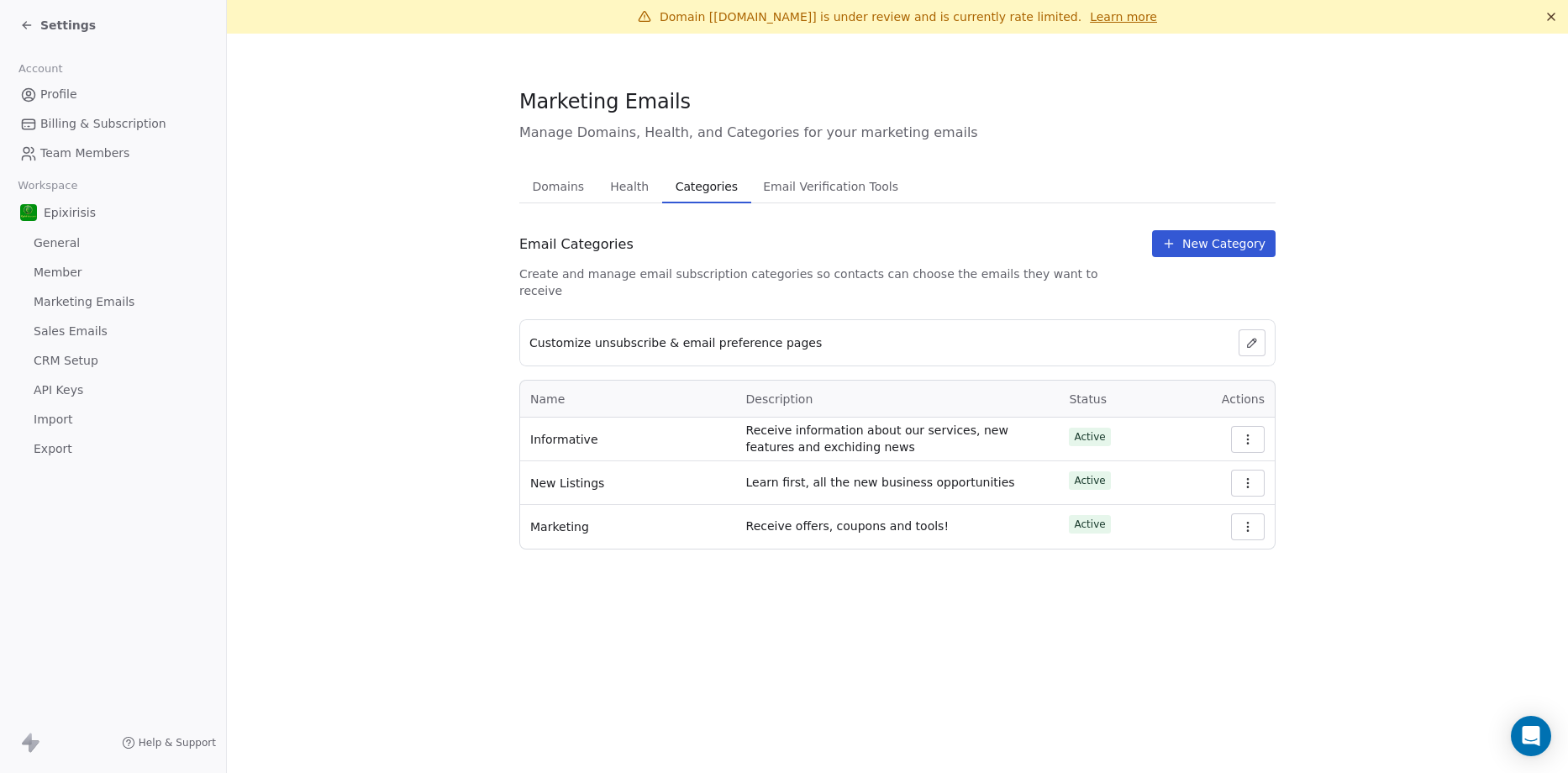
drag, startPoint x: 530, startPoint y: 424, endPoint x: 145, endPoint y: 371, distance: 388.6
click at [593, 490] on tbody "Informative Receive information about our services, new features and exchiding …" at bounding box center [897, 483] width 755 height 131
click at [1023, 605] on div "Domain [epixirisis.com] is under review and is currently rate limited. Learn mo…" at bounding box center [898, 386] width 1342 height 773
